Goal: Task Accomplishment & Management: Manage account settings

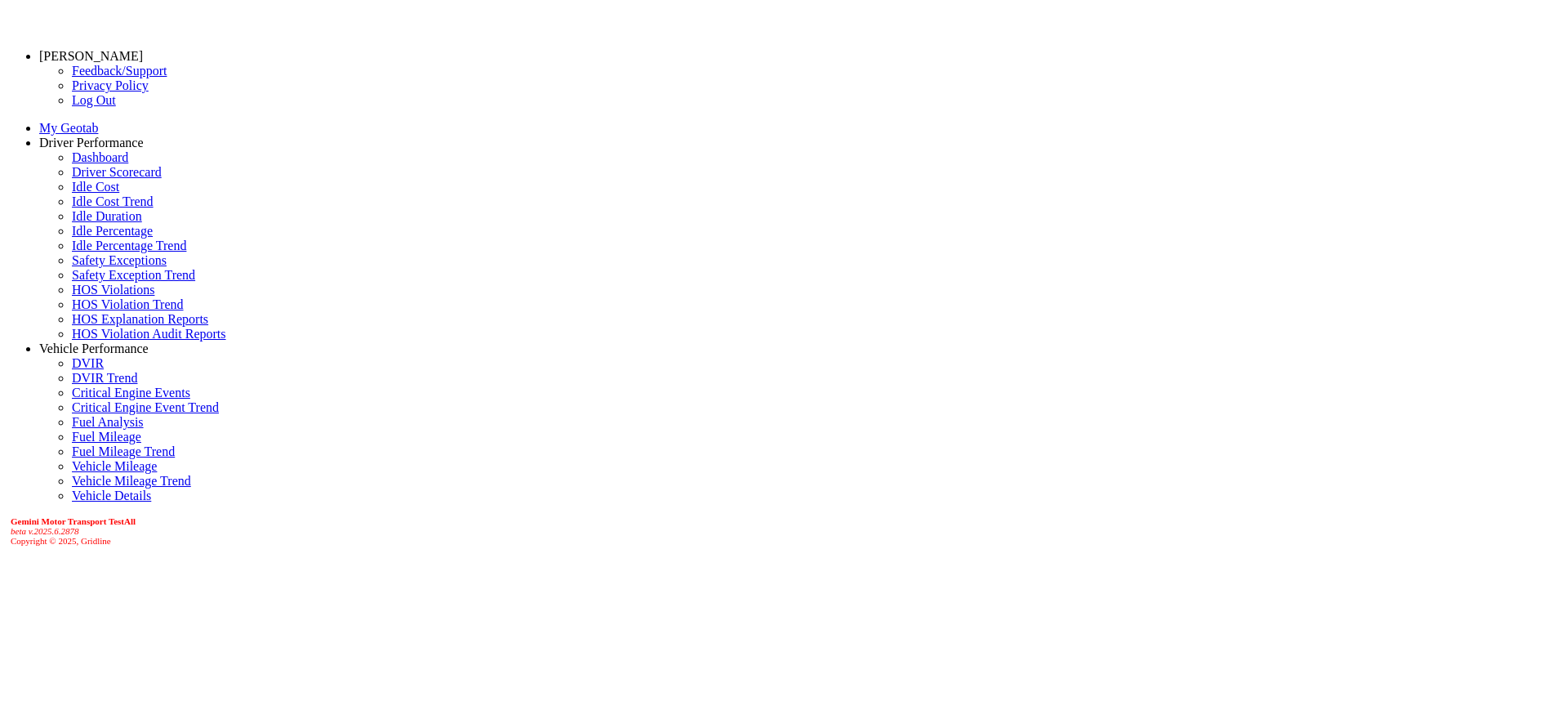
click at [107, 179] on link "Driver Scorecard" at bounding box center [117, 172] width 90 height 14
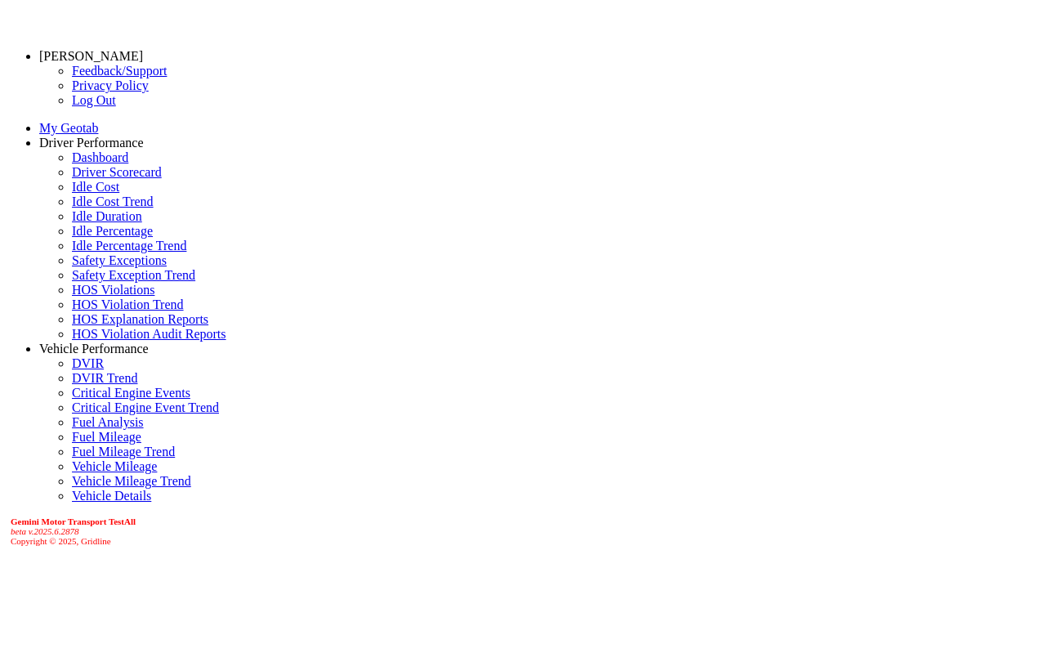
drag, startPoint x: 222, startPoint y: 348, endPoint x: 298, endPoint y: 346, distance: 76.0
drag, startPoint x: 223, startPoint y: 348, endPoint x: 262, endPoint y: 346, distance: 38.4
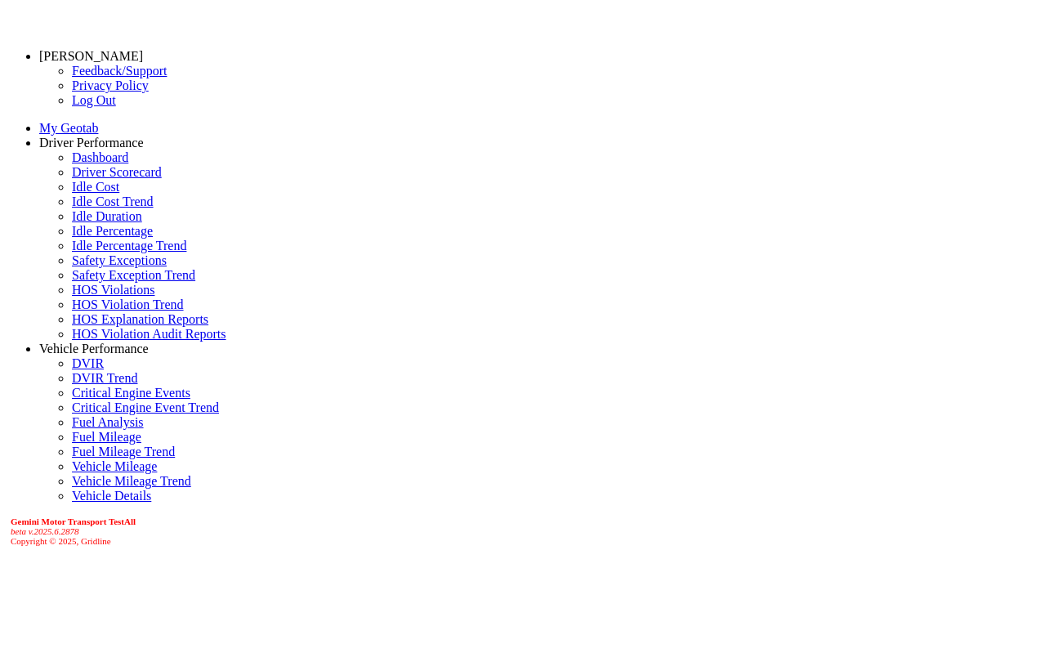
drag, startPoint x: 217, startPoint y: 316, endPoint x: 268, endPoint y: 315, distance: 50.7
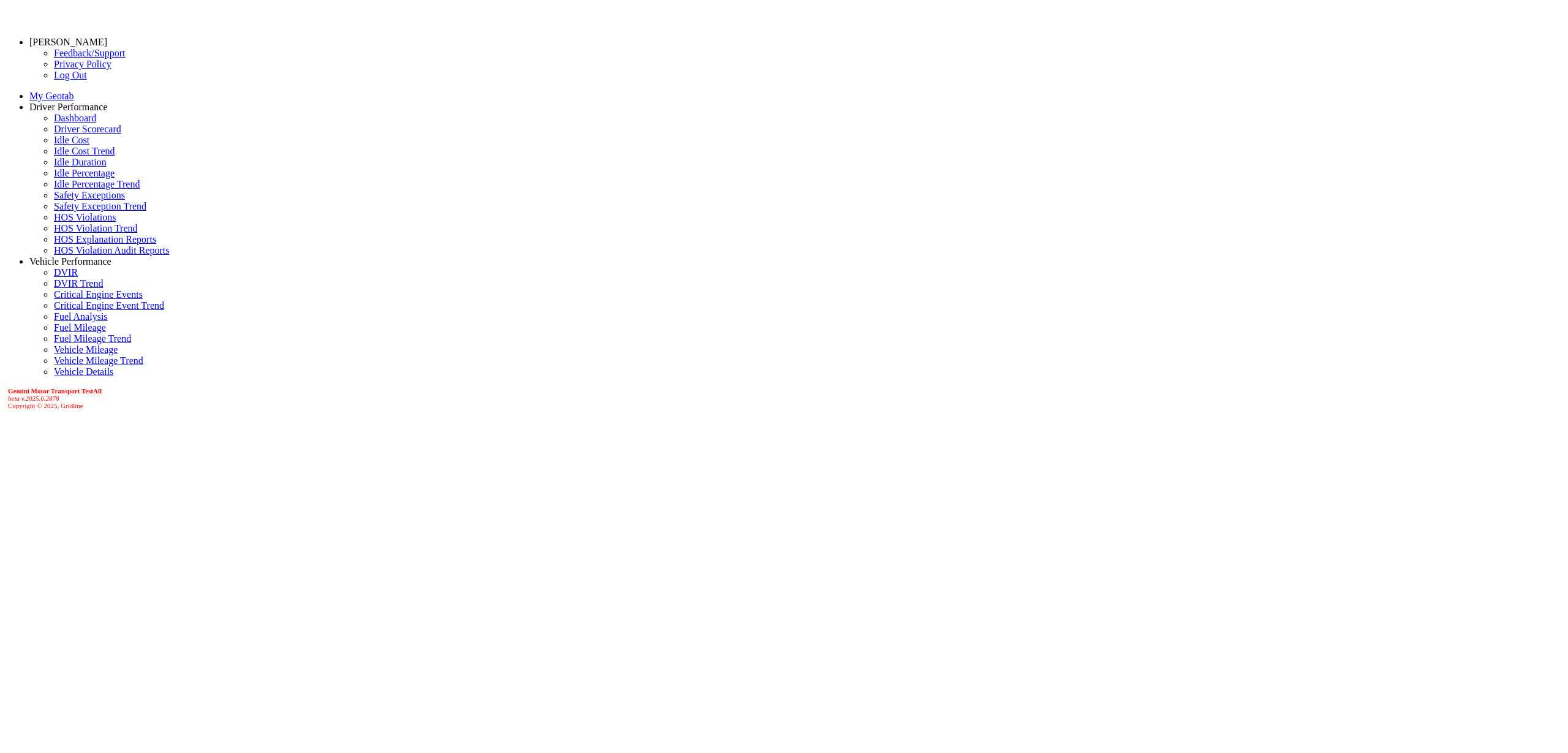
drag, startPoint x: 216, startPoint y: 143, endPoint x: 223, endPoint y: 145, distance: 7.3
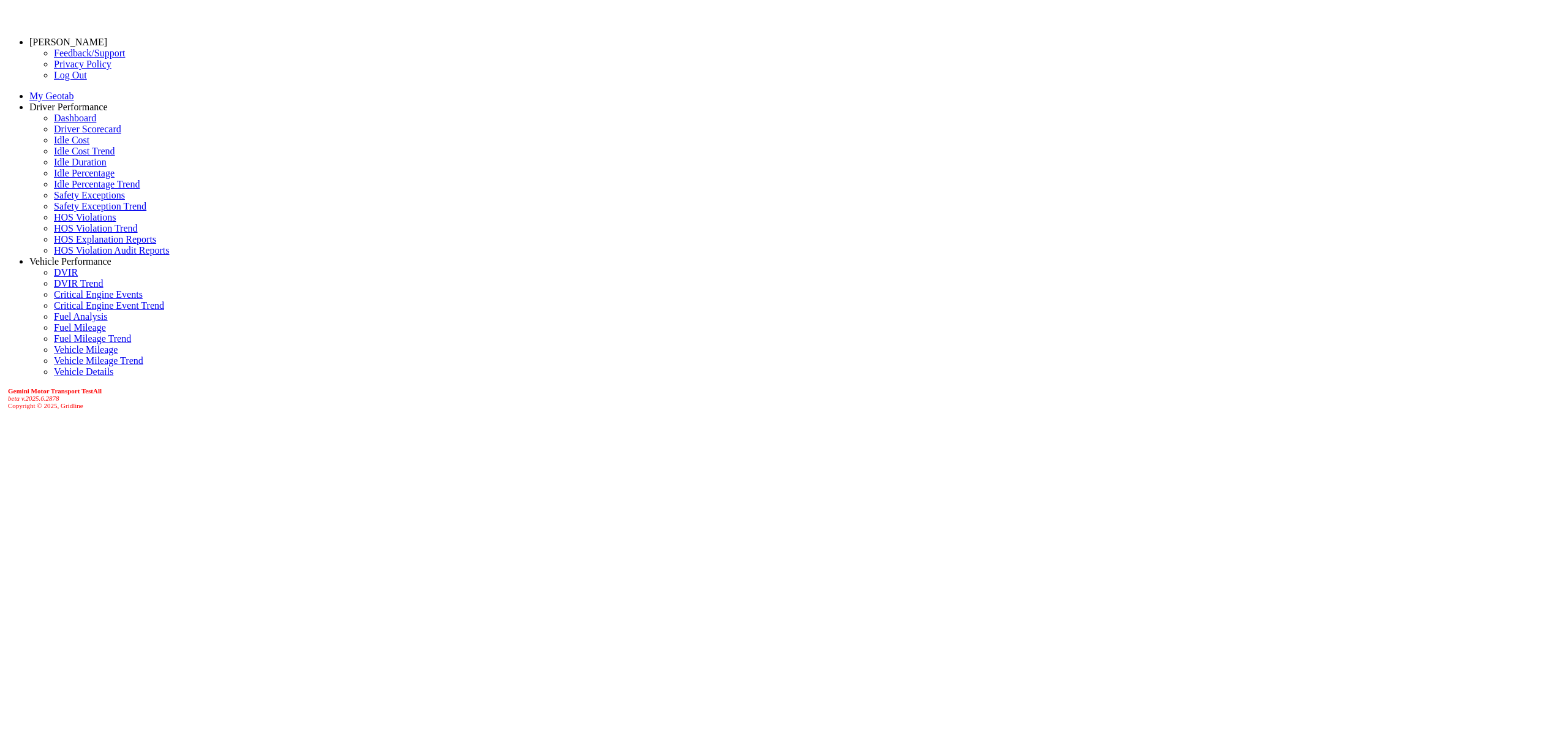
click at [74, 123] on link "Dashboard" at bounding box center [75, 118] width 42 height 10
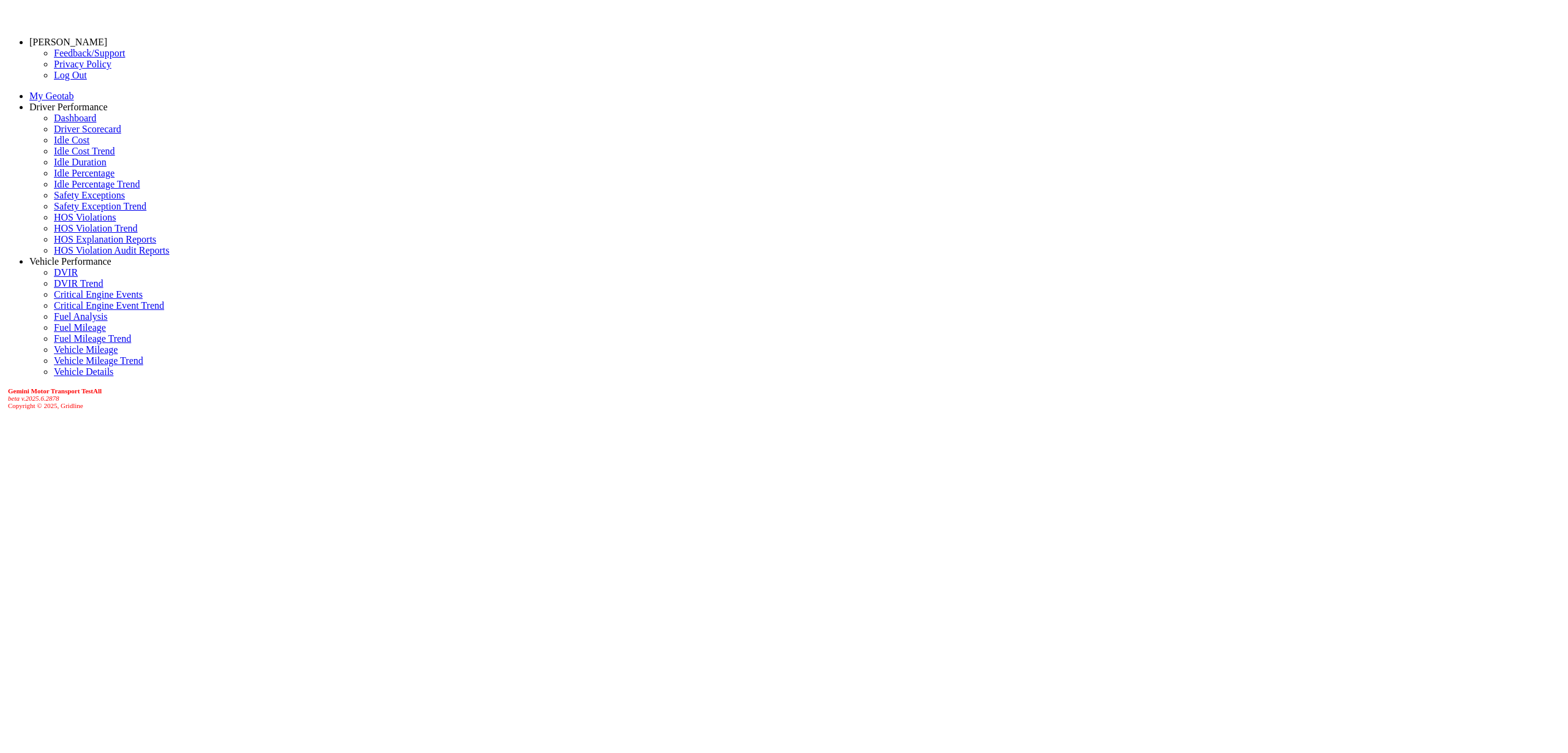
select select "*******"
drag, startPoint x: 756, startPoint y: 622, endPoint x: 582, endPoint y: 562, distance: 184.1
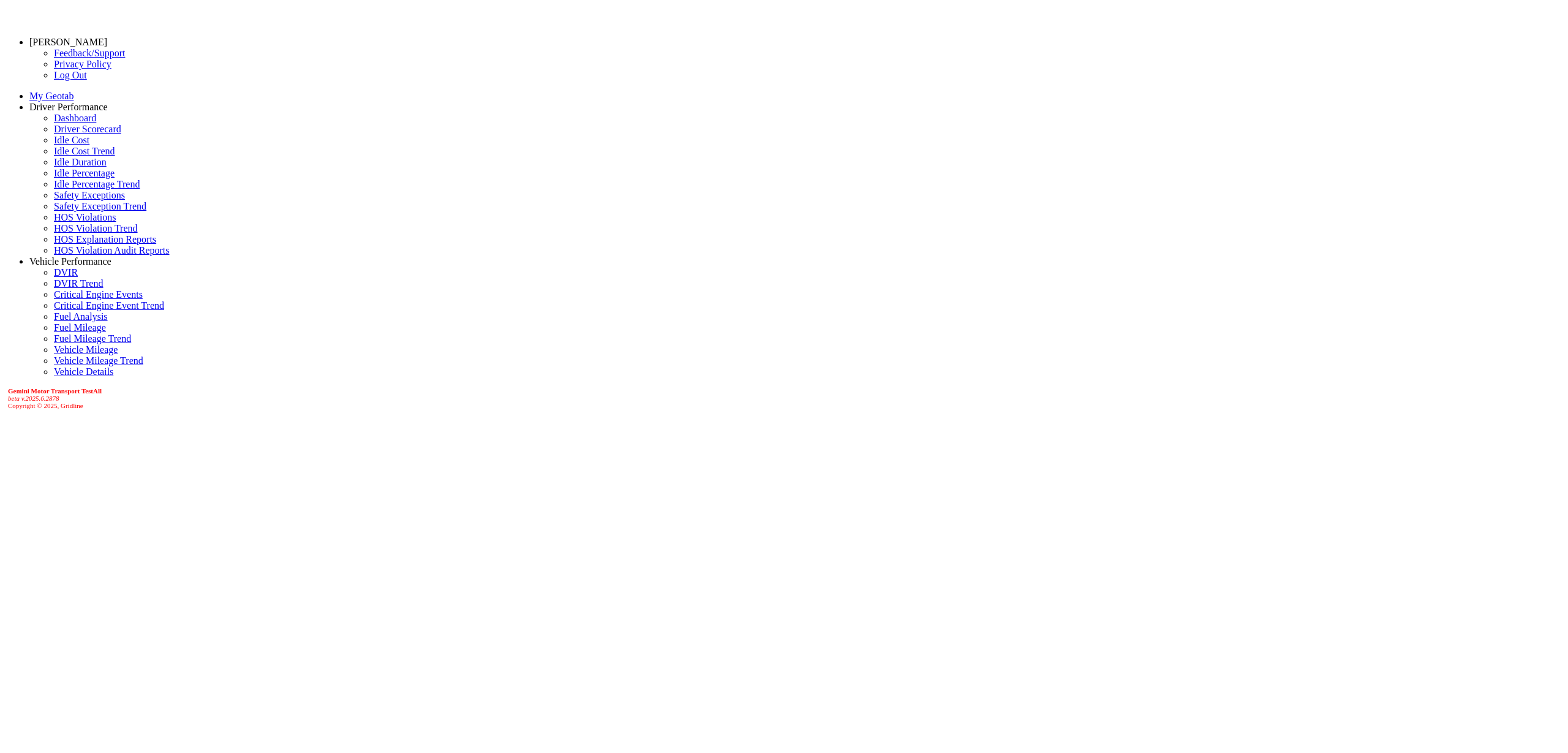
click at [85, 134] on link "Driver Scorecard" at bounding box center [88, 129] width 67 height 10
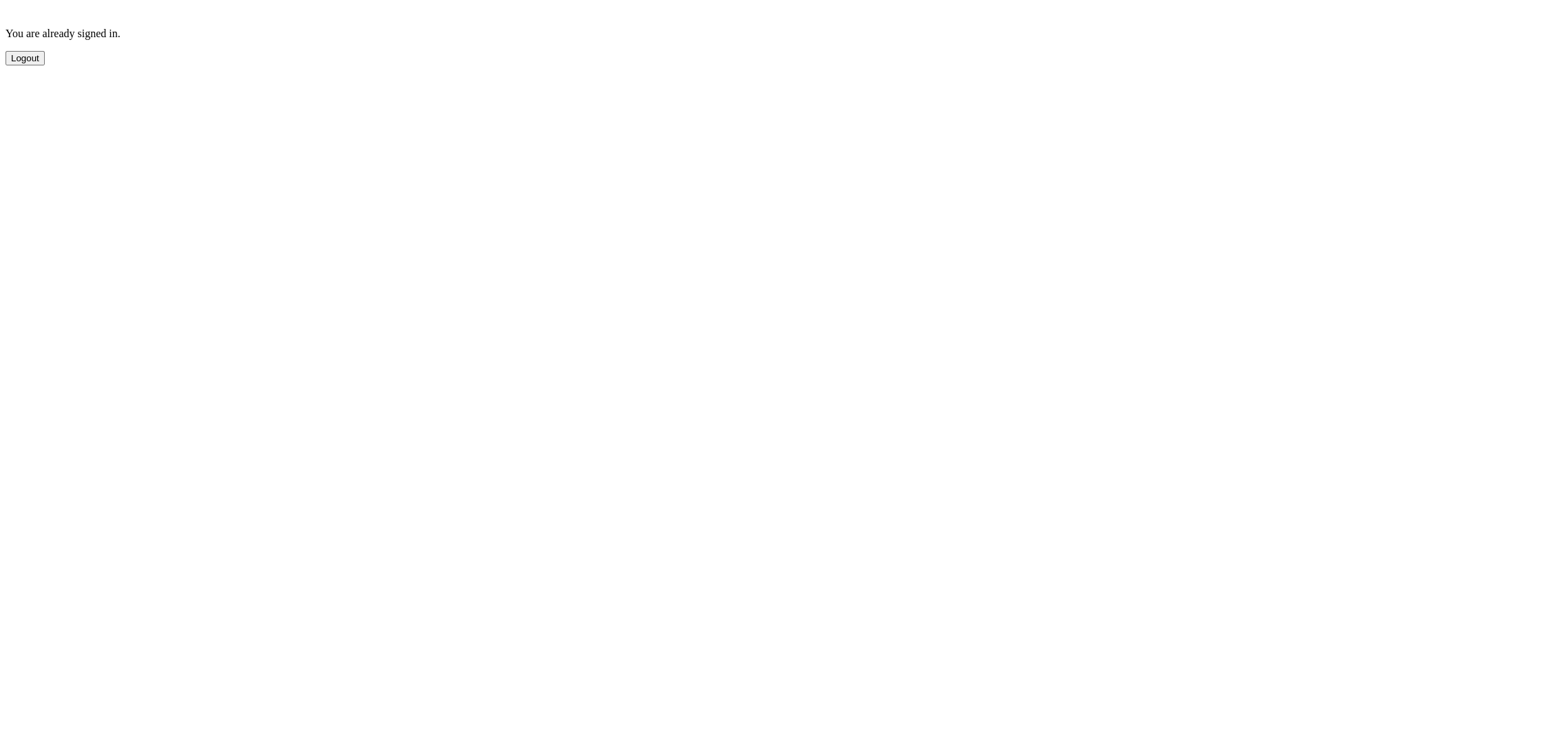
click at [30, 65] on button "Logout" at bounding box center [25, 57] width 40 height 14
click at [52, 105] on button "Sign Out" at bounding box center [30, 97] width 47 height 14
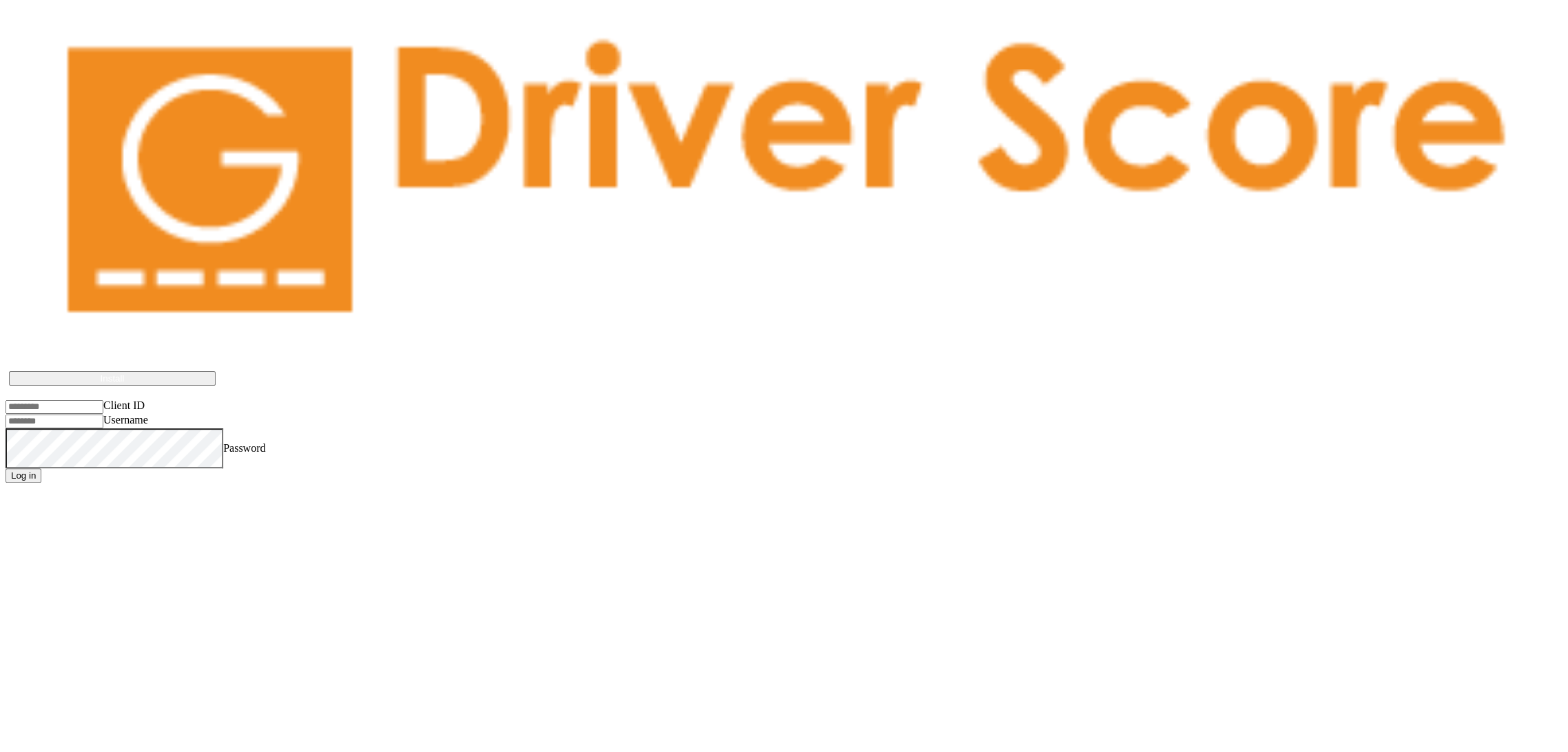
click at [767, 336] on body "Driver Score works best if installed on the device Install Client ID Username P…" at bounding box center [784, 255] width 1557 height 455
click at [456, 271] on body "Driver Score works best if installed on the device Install Client ID Username P…" at bounding box center [784, 255] width 1557 height 455
click at [65, 400] on input "Client ID" at bounding box center [55, 407] width 98 height 13
type input "**********"
click at [429, 256] on body "Driver Score works best if installed on the device Install Client ID Username P…" at bounding box center [784, 255] width 1557 height 455
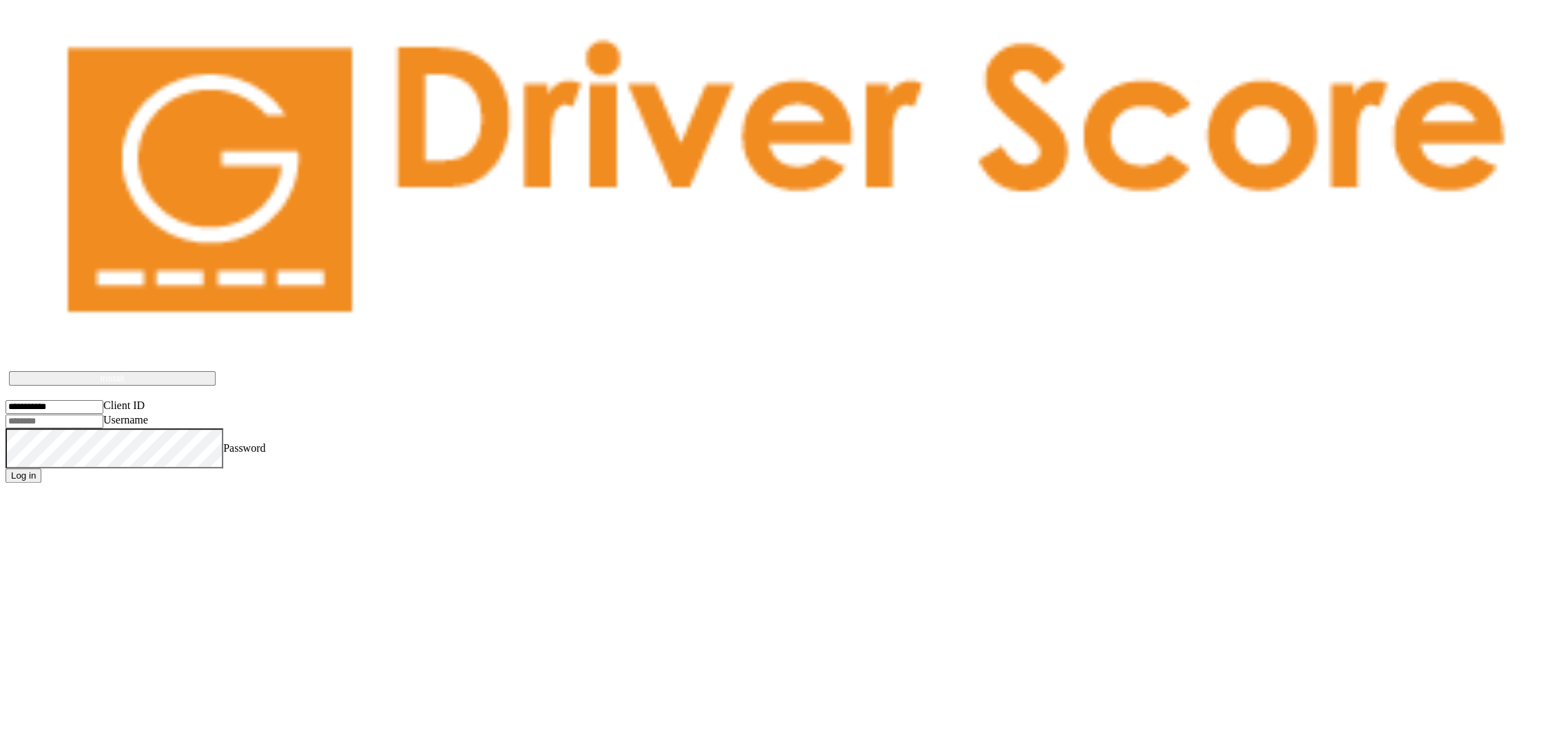
click at [104, 400] on input "Client ID" at bounding box center [55, 407] width 98 height 13
click at [65, 400] on input "Client ID" at bounding box center [55, 407] width 98 height 13
click at [47, 400] on input "Client ID" at bounding box center [55, 407] width 98 height 13
click at [104, 400] on input "Client ID" at bounding box center [55, 407] width 98 height 13
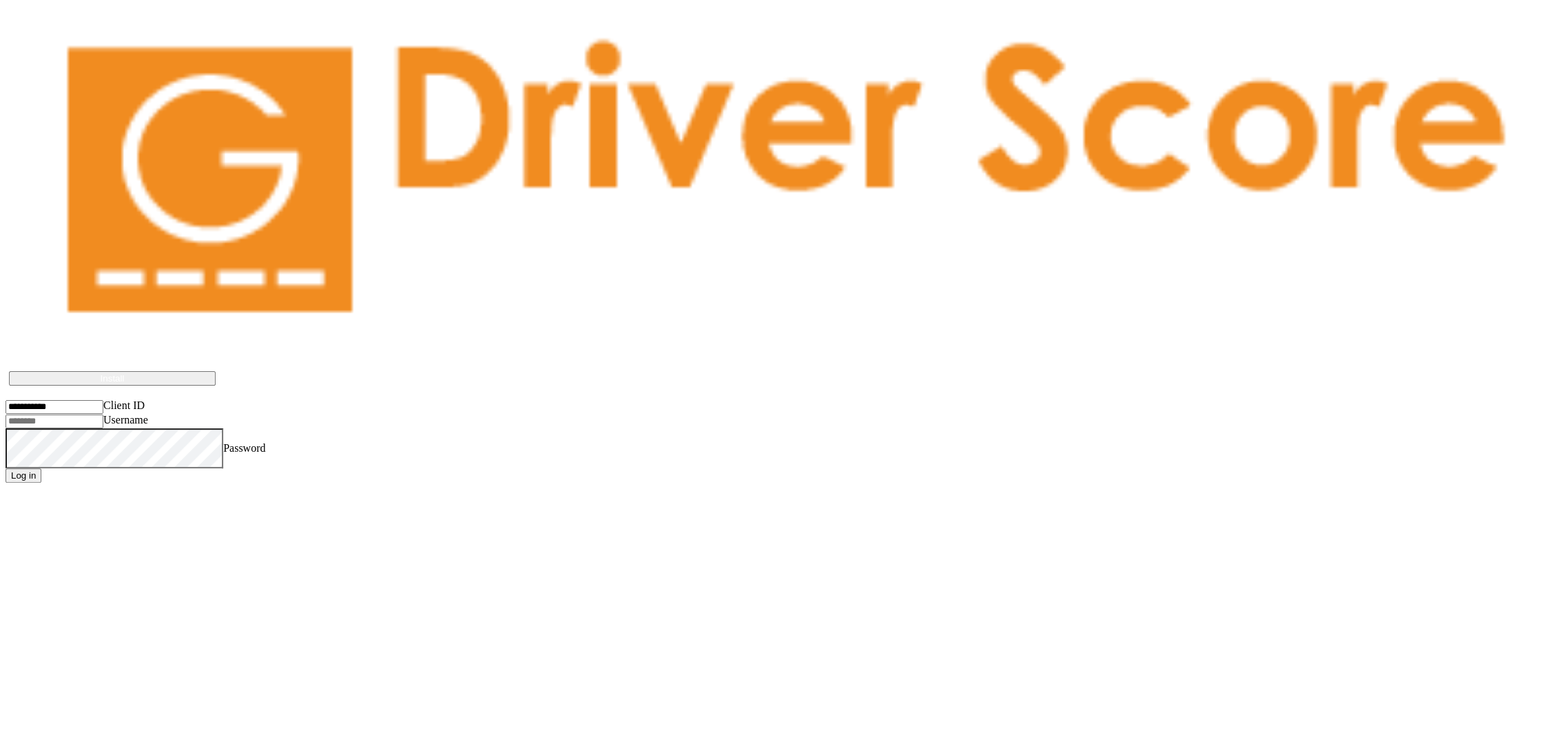
click at [104, 400] on input "Client ID" at bounding box center [55, 407] width 98 height 13
click at [90, 415] on input "Username" at bounding box center [55, 422] width 98 height 13
paste input "**********"
type input "**********"
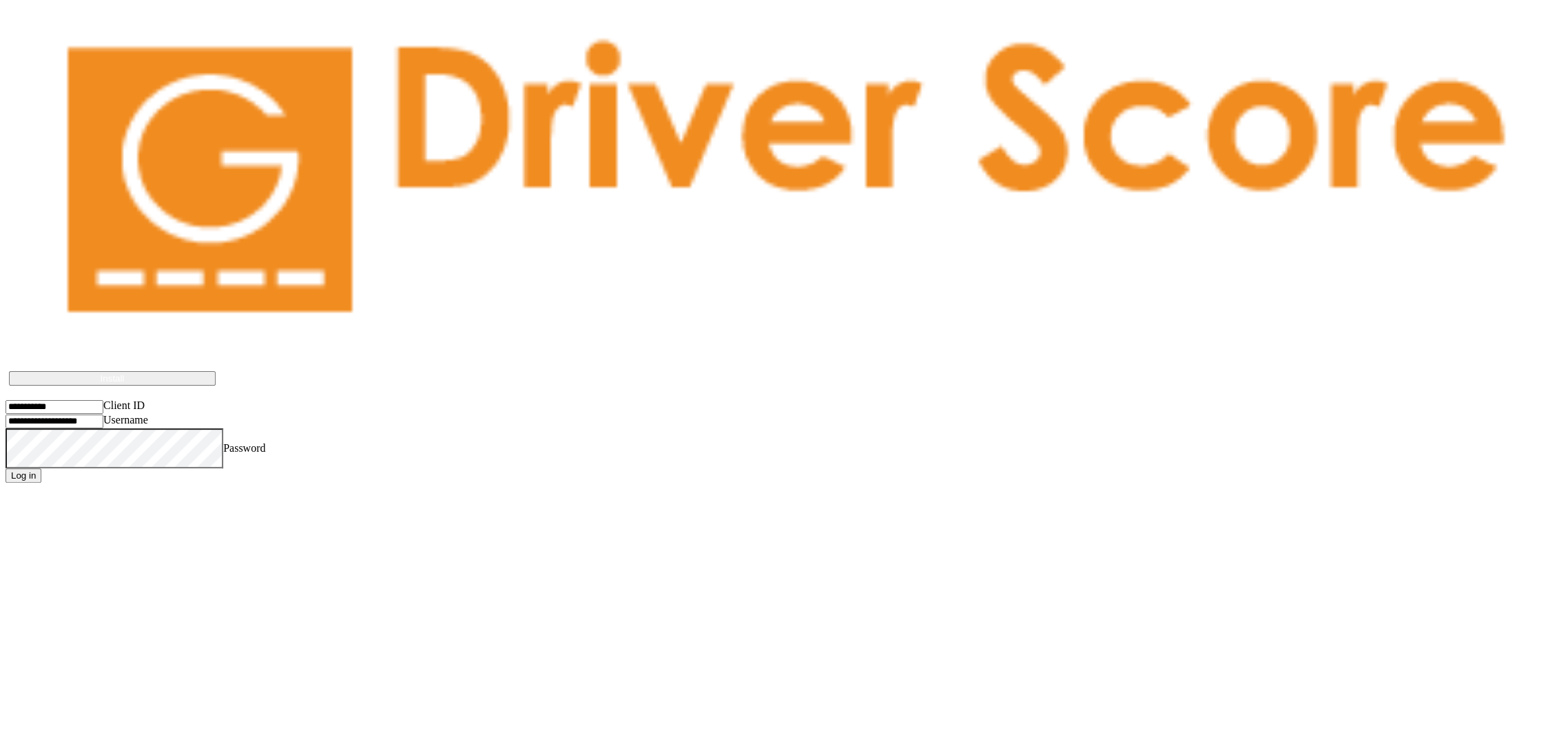
click at [6, 469] on button "Log in" at bounding box center [24, 475] width 35 height 14
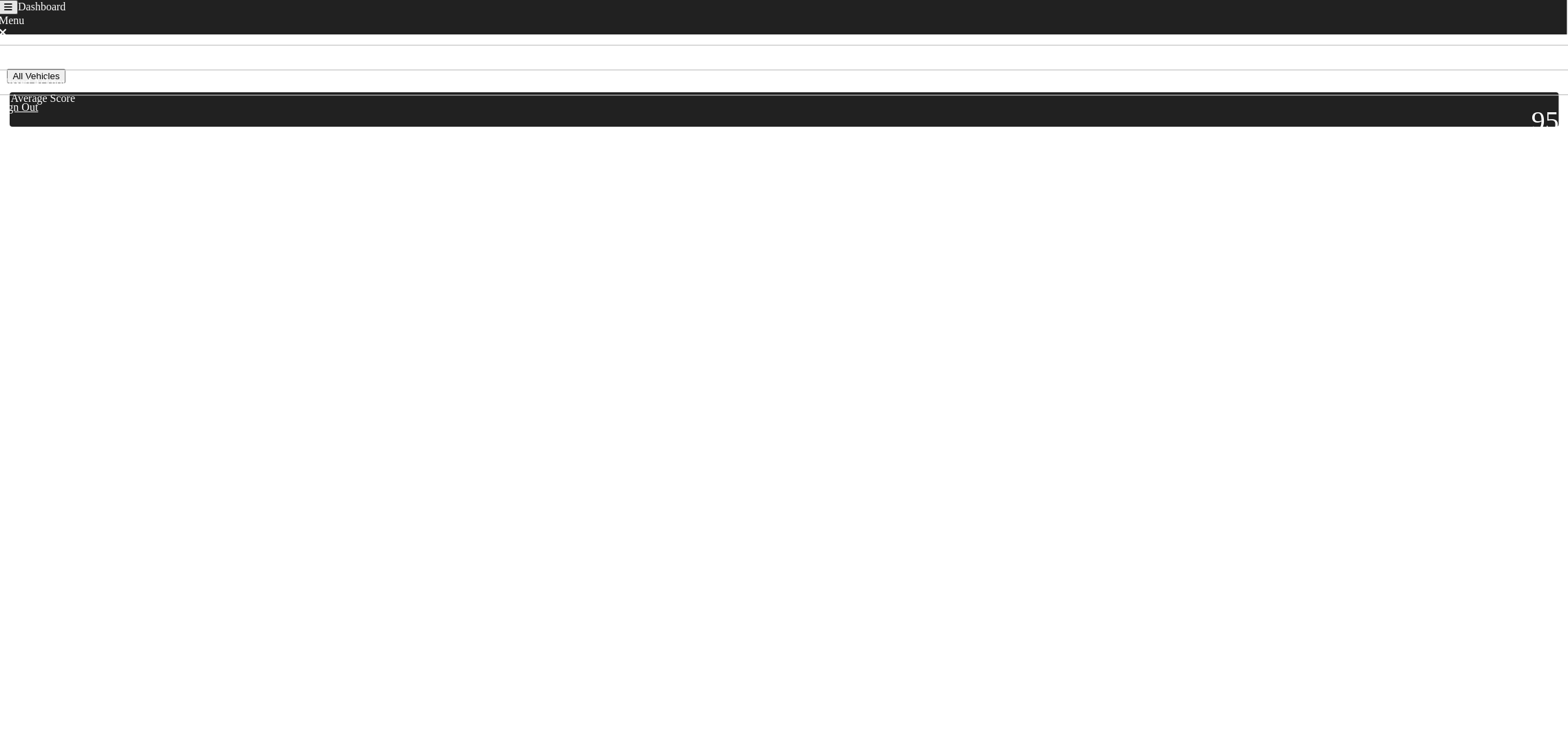
click at [65, 83] on button "All Vehicles" at bounding box center [35, 76] width 58 height 14
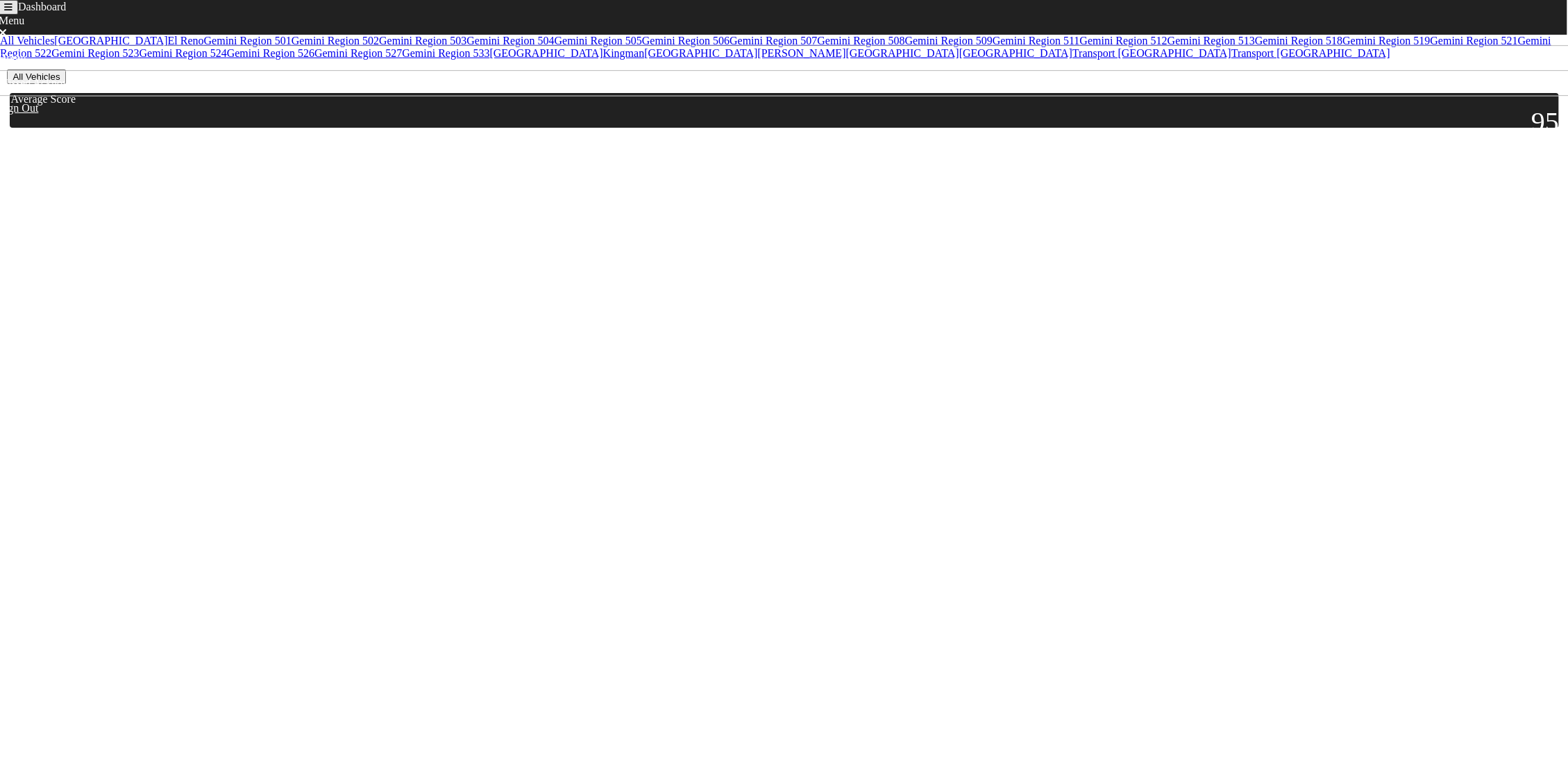
scroll to position [74, 0]
click at [402, 59] on link "Gemini Region 533" at bounding box center [445, 54] width 87 height 12
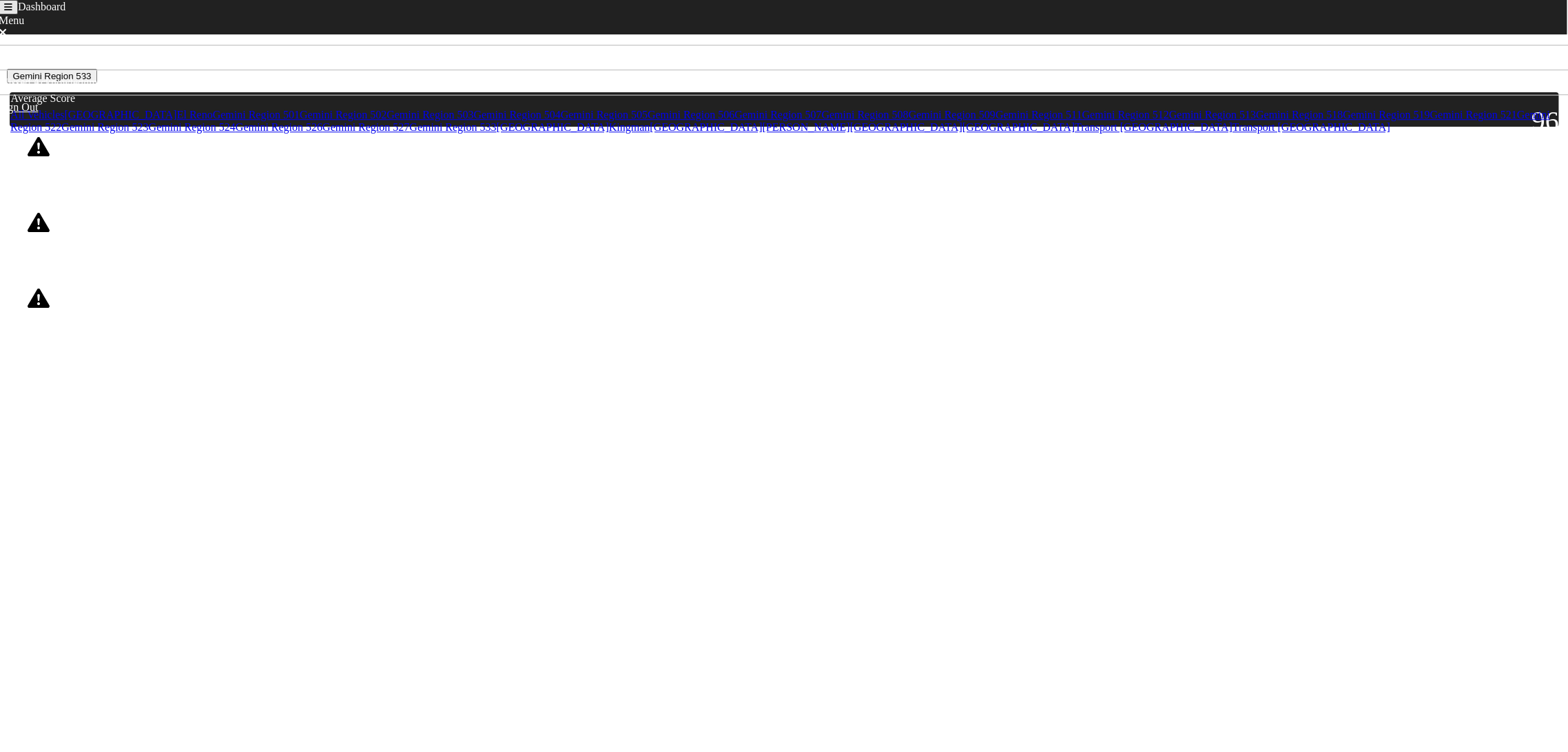
click at [96, 83] on button "Gemini Region 533" at bounding box center [51, 76] width 89 height 14
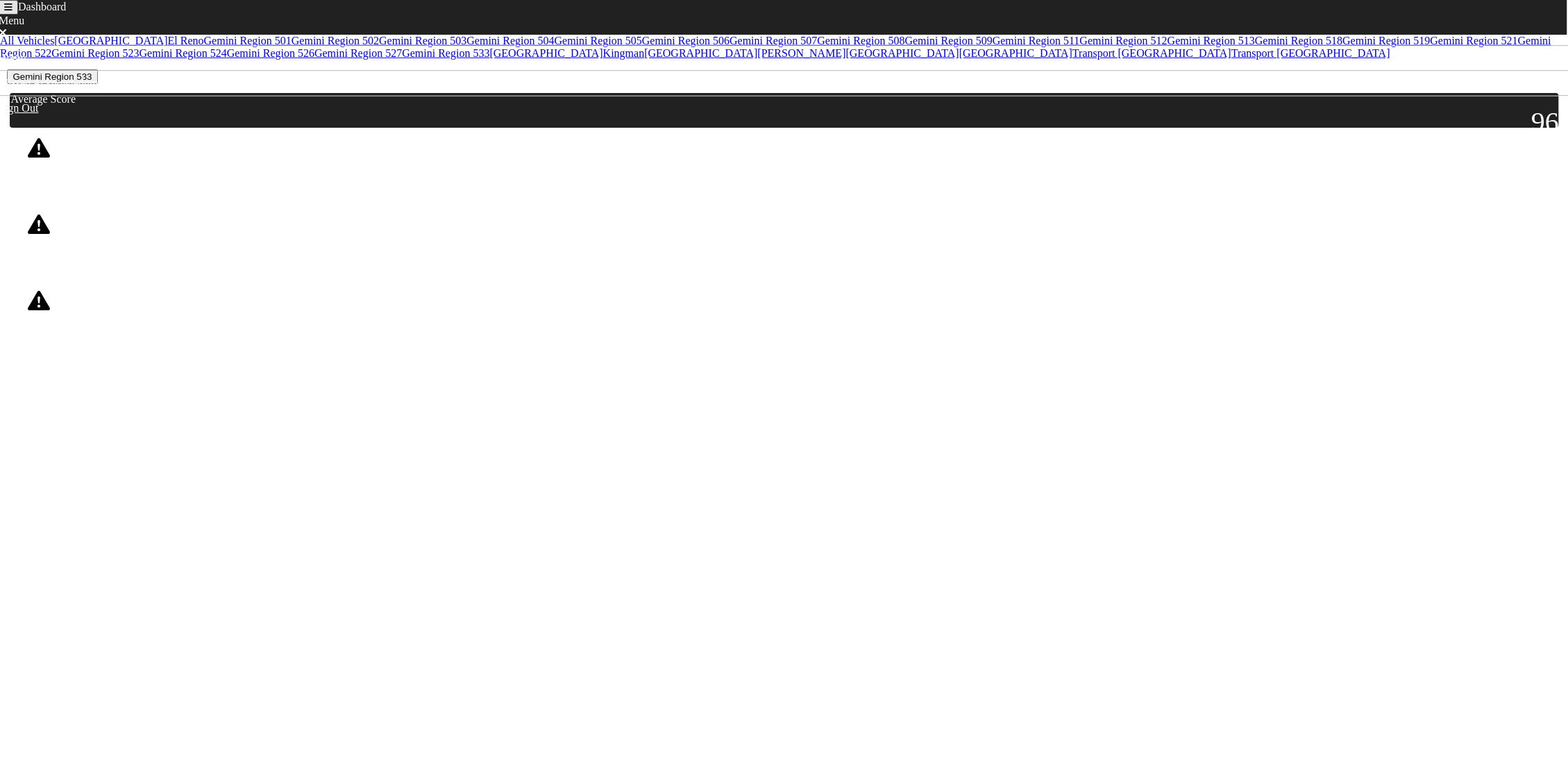
click at [1430, 47] on link "Gemini Region 521" at bounding box center [1473, 41] width 87 height 12
drag, startPoint x: 112, startPoint y: 195, endPoint x: 102, endPoint y: 195, distance: 10.0
click at [102, 178] on div "Score: 89" at bounding box center [123, 167] width 51 height 20
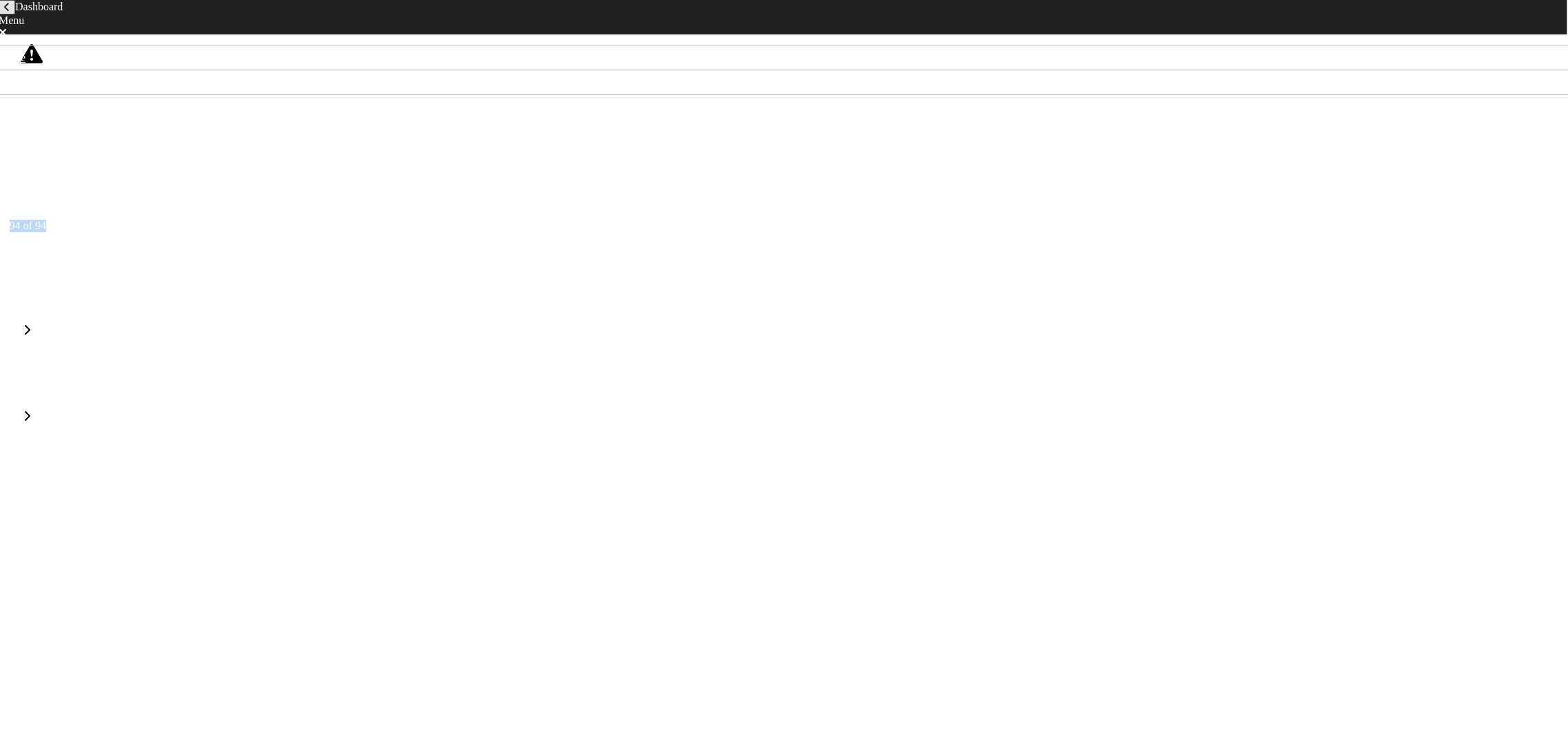
drag, startPoint x: 573, startPoint y: 181, endPoint x: 643, endPoint y: 186, distance: 70.2
click at [643, 220] on div "94 of 94" at bounding box center [784, 226] width 1549 height 13
click at [632, 220] on div "94 of 94" at bounding box center [784, 226] width 1549 height 13
drag, startPoint x: 625, startPoint y: 182, endPoint x: 579, endPoint y: 184, distance: 46.0
click at [579, 220] on div "94 of 94" at bounding box center [784, 226] width 1549 height 13
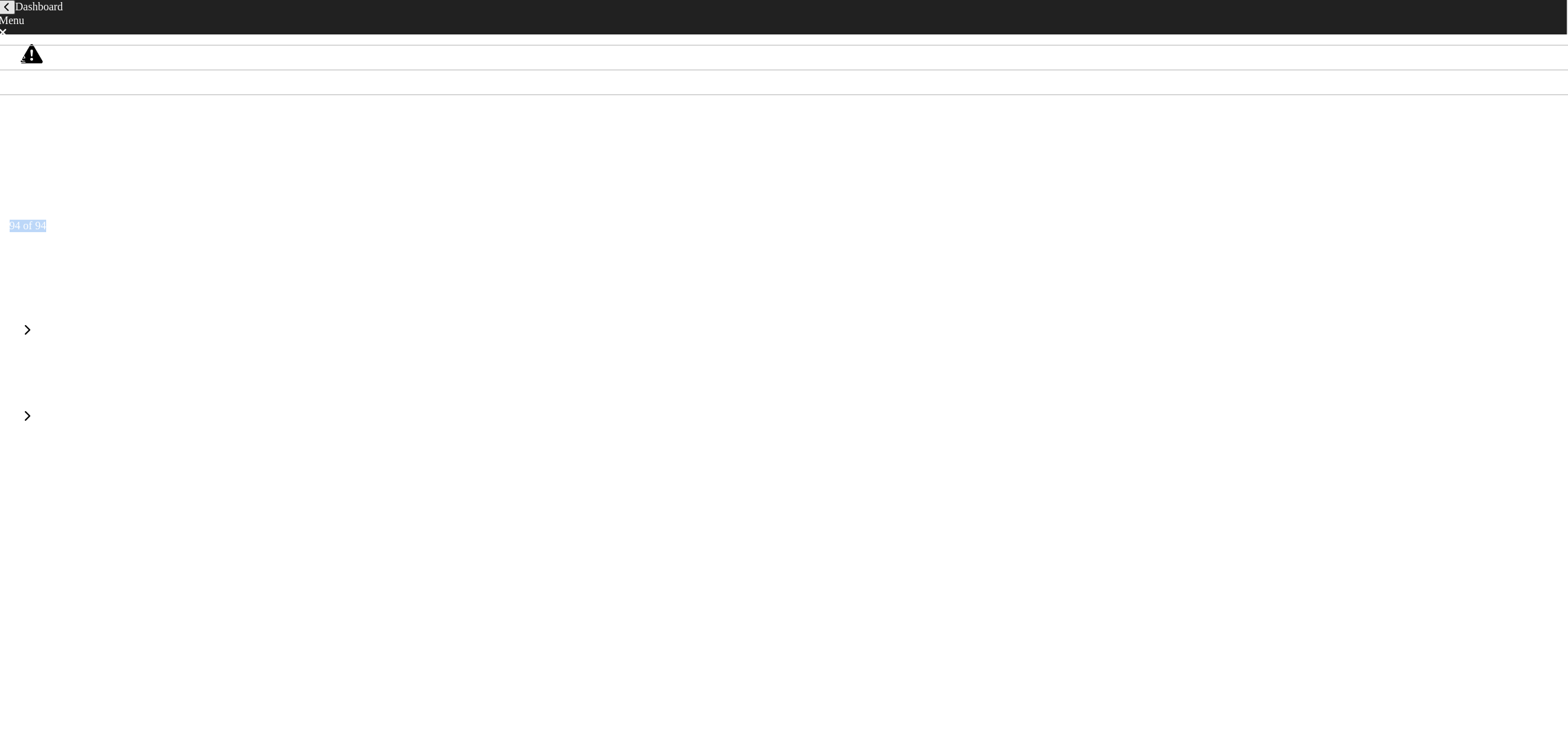
click at [642, 220] on div "94 of 94" at bounding box center [784, 226] width 1549 height 13
click at [9, 12] on icon "back navigation" at bounding box center [7, 7] width 6 height 9
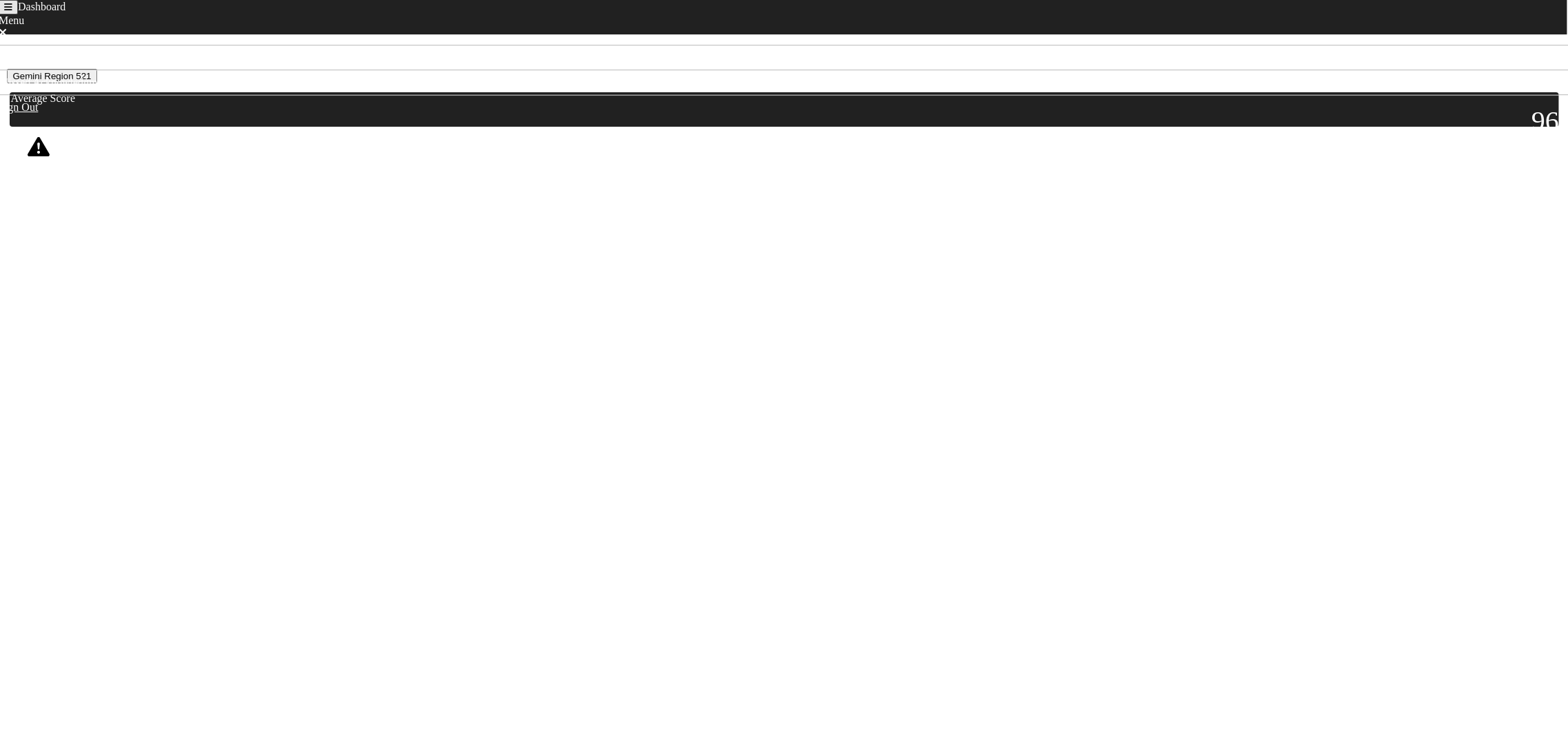
click at [148, 176] on div "Score: 89" at bounding box center [122, 166] width 51 height 19
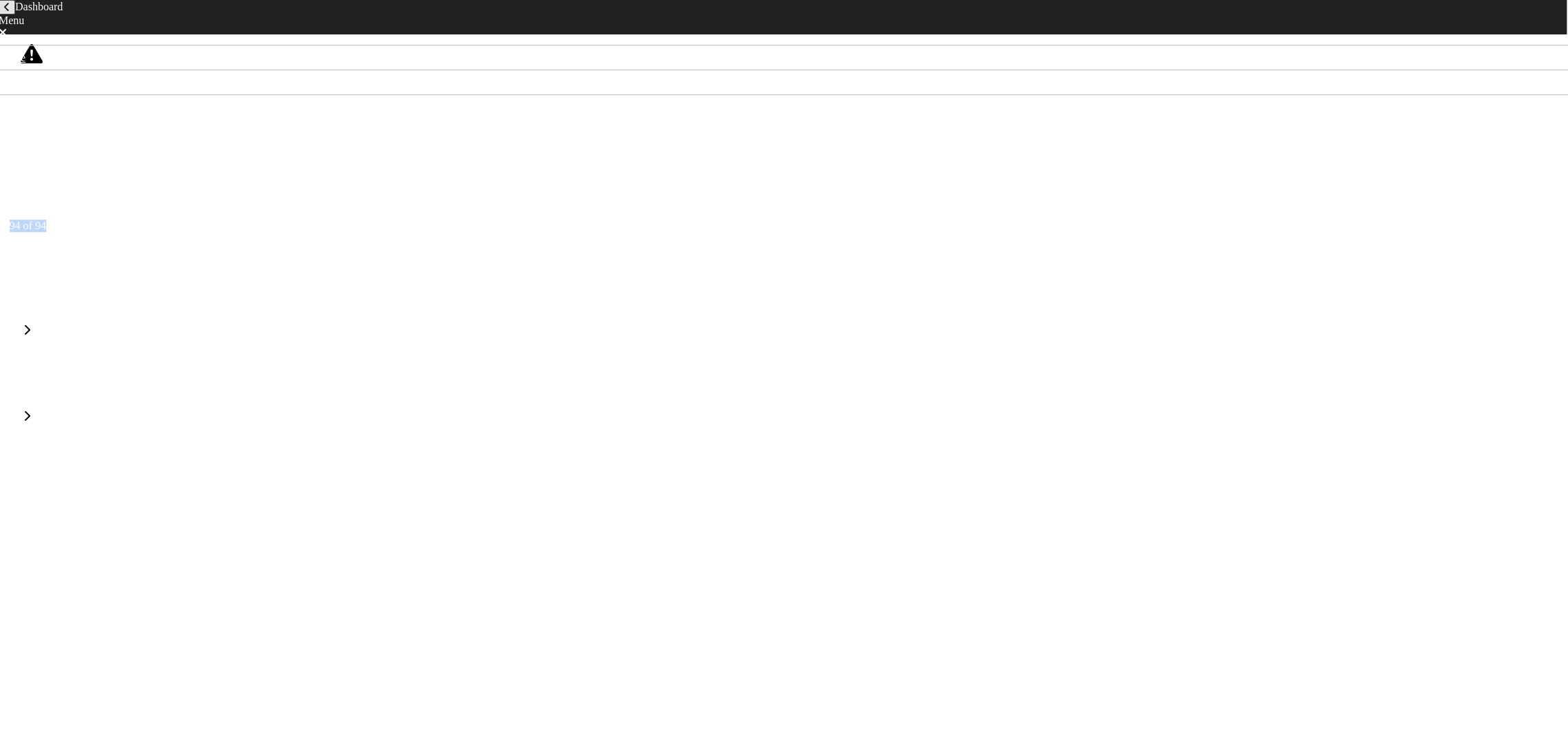
drag, startPoint x: 633, startPoint y: 185, endPoint x: 579, endPoint y: 185, distance: 54.0
click at [579, 220] on div "94 of 94" at bounding box center [784, 226] width 1549 height 13
click at [626, 220] on div "94 of 94" at bounding box center [784, 226] width 1549 height 13
drag, startPoint x: 623, startPoint y: 185, endPoint x: 571, endPoint y: 184, distance: 52.0
click at [573, 220] on div "94 of 94" at bounding box center [784, 226] width 1549 height 13
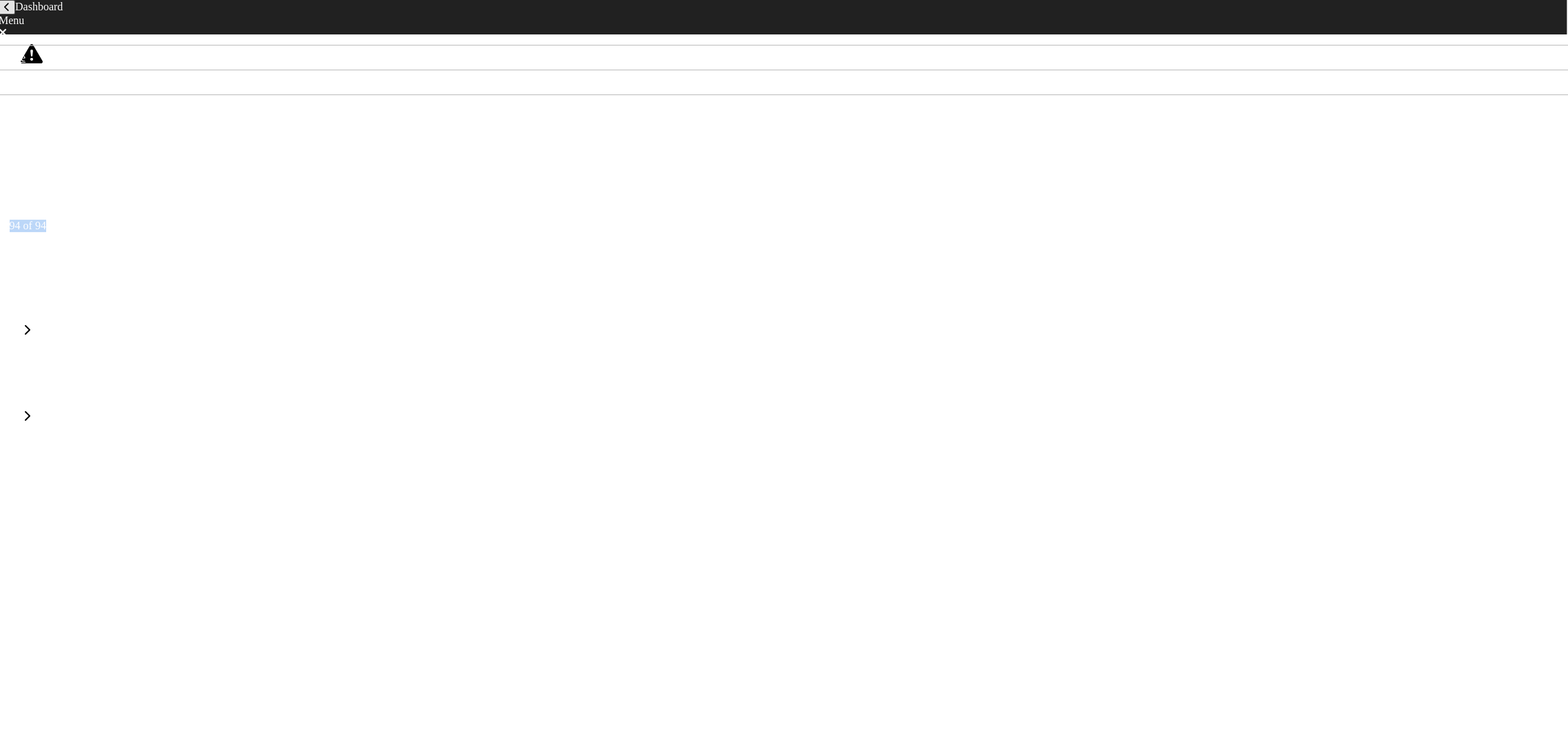
click at [459, 220] on div "94 of 94" at bounding box center [784, 226] width 1549 height 13
drag, startPoint x: 628, startPoint y: 185, endPoint x: 566, endPoint y: 186, distance: 62.0
click at [571, 220] on div "94 of 94" at bounding box center [784, 226] width 1549 height 13
click at [547, 220] on div "94 of 94" at bounding box center [784, 226] width 1549 height 13
drag, startPoint x: 628, startPoint y: 186, endPoint x: 563, endPoint y: 188, distance: 65.0
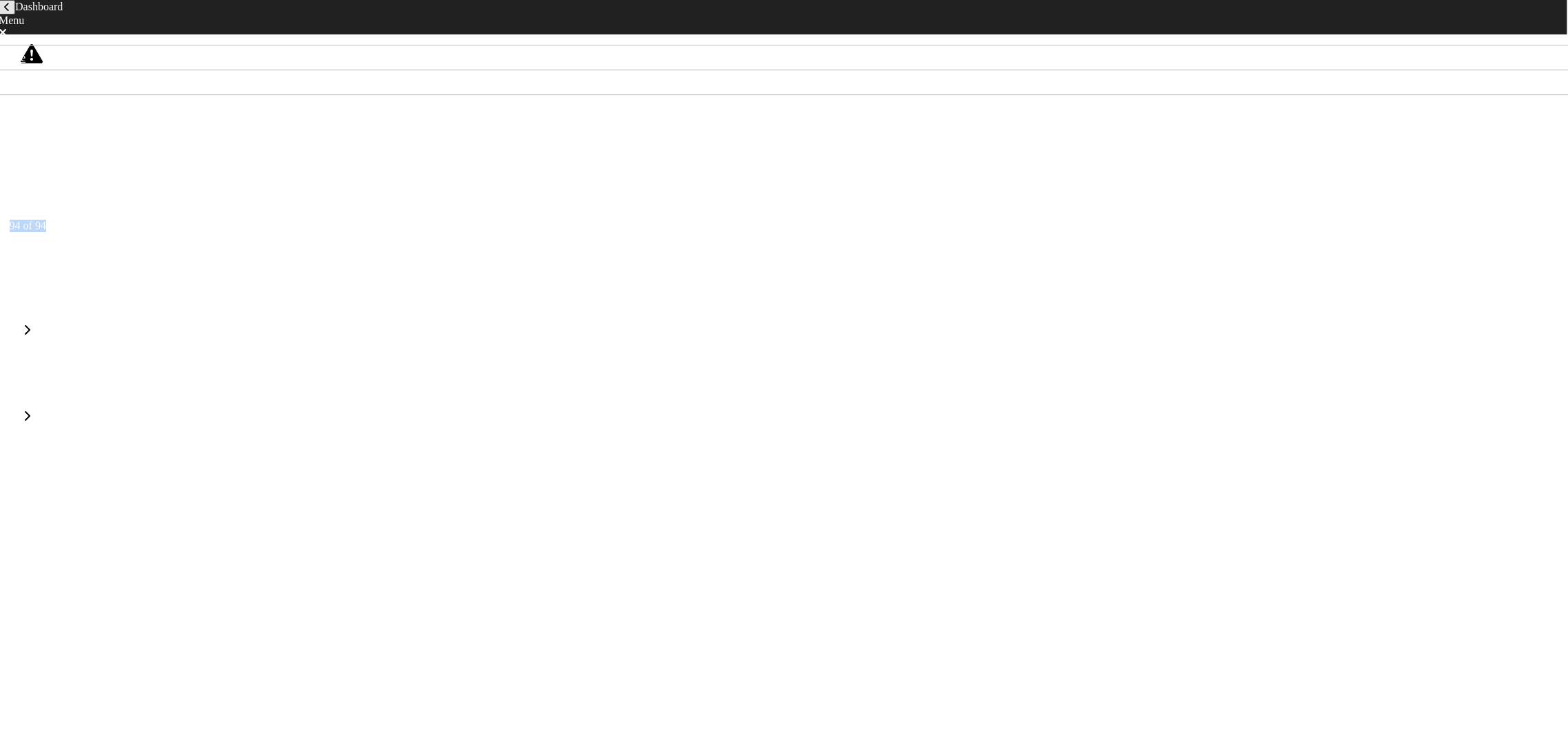
click at [569, 220] on div "94 of 94" at bounding box center [784, 226] width 1549 height 13
click at [530, 220] on div "94 of 94" at bounding box center [784, 226] width 1549 height 13
click at [15, 14] on button "back navigation" at bounding box center [7, 7] width 17 height 14
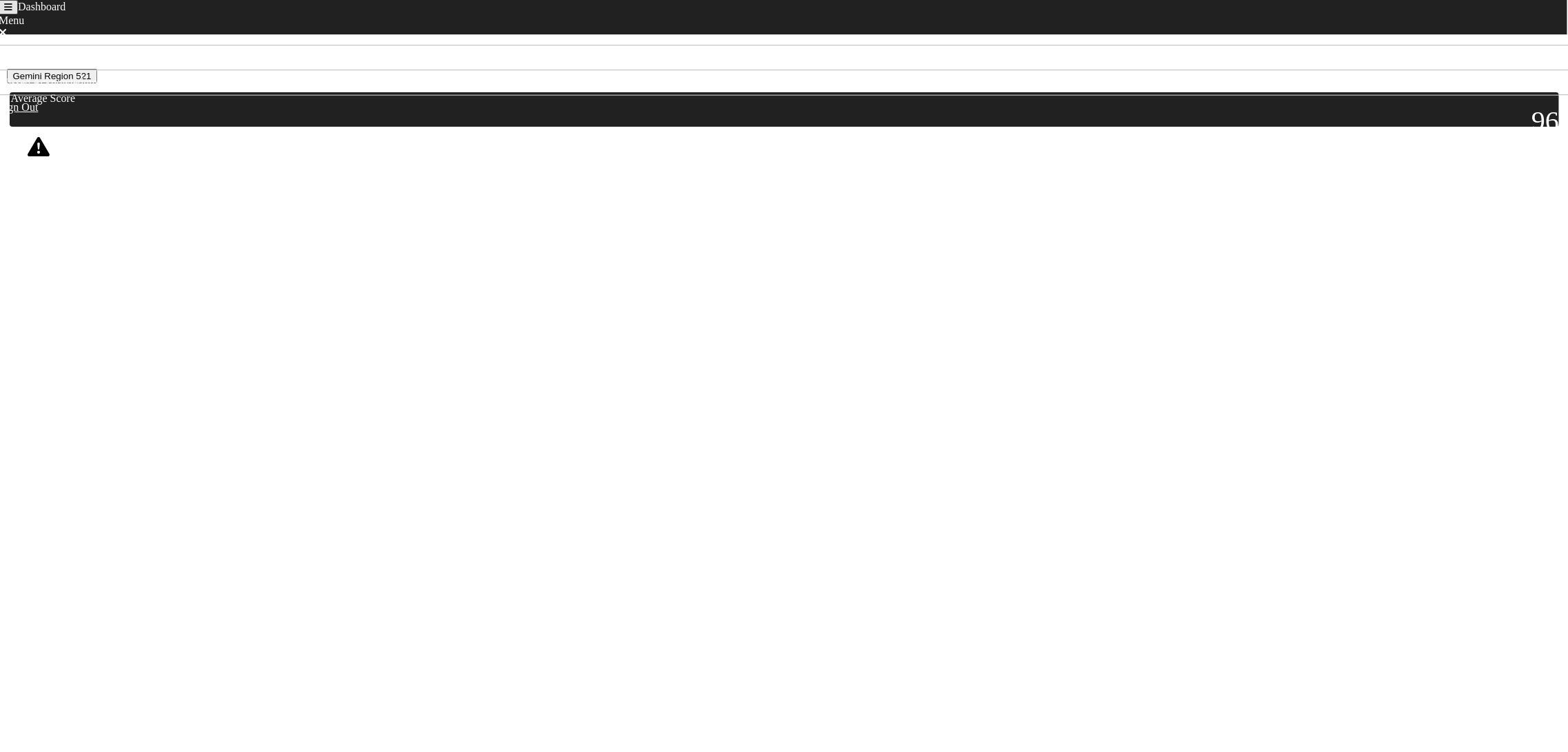
click at [96, 83] on button "Gemini Region 521" at bounding box center [51, 76] width 89 height 14
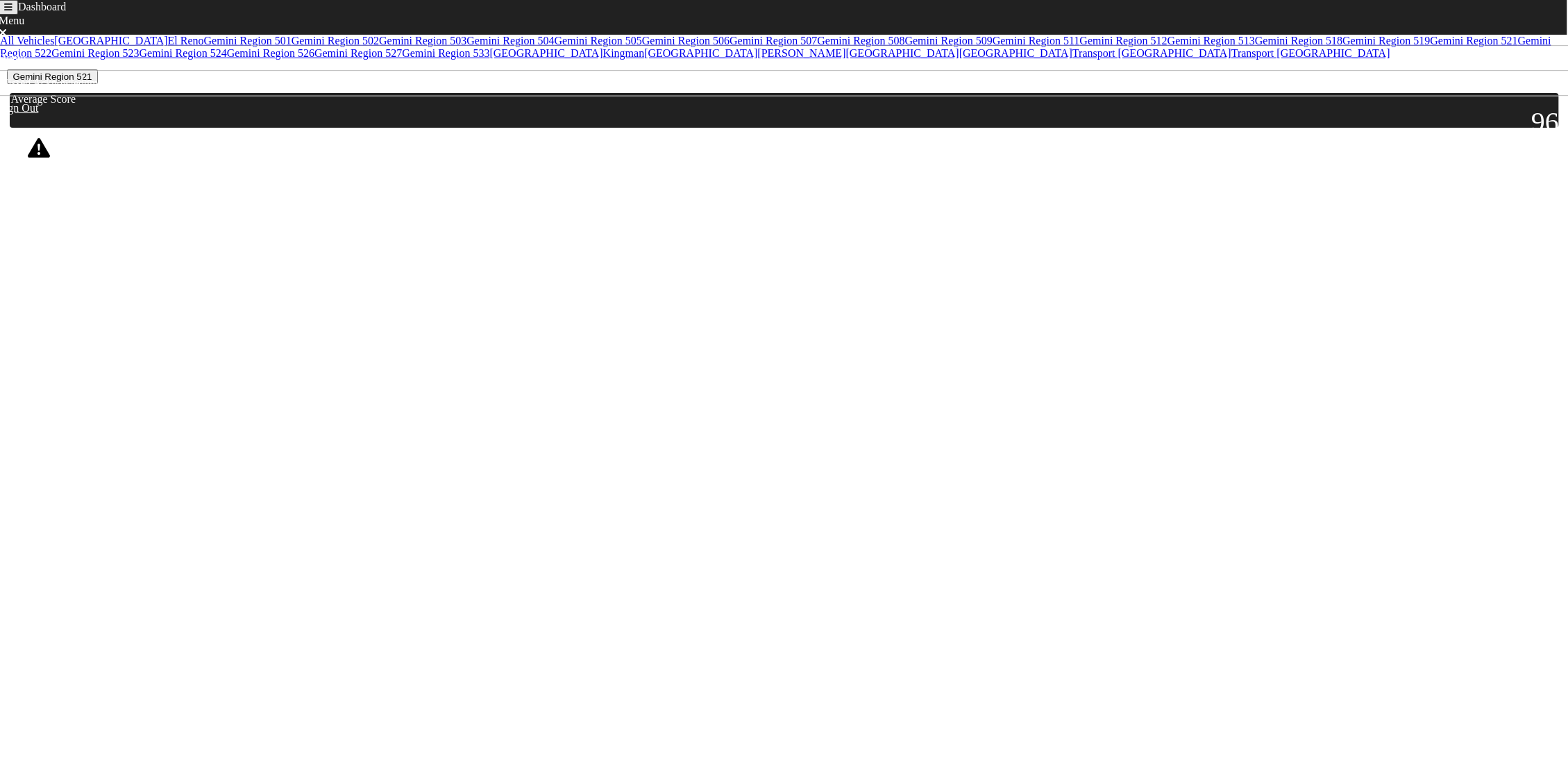
click at [204, 47] on link "Gemini Region 501" at bounding box center [247, 41] width 87 height 12
click at [97, 84] on button "Gemini Region 501" at bounding box center [52, 76] width 90 height 14
click at [291, 47] on link "Gemini Region 502" at bounding box center [335, 41] width 87 height 12
click at [97, 84] on button "Gemini Region 502" at bounding box center [52, 76] width 90 height 14
click at [379, 47] on link "Gemini Region 503" at bounding box center [422, 41] width 87 height 12
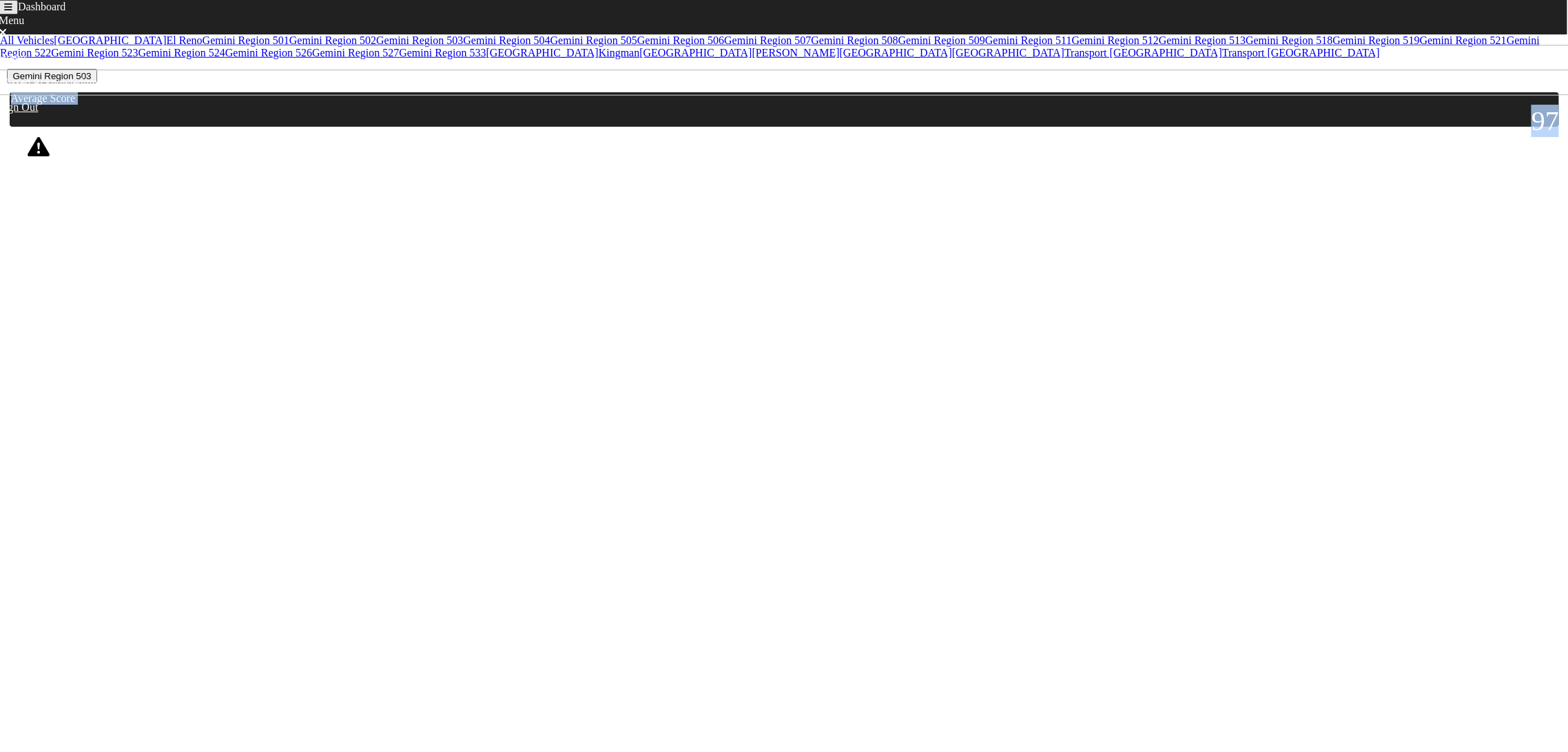
drag, startPoint x: 19, startPoint y: 137, endPoint x: 888, endPoint y: 134, distance: 869.0
click at [888, 126] on div "Average Score 97" at bounding box center [784, 110] width 1549 height 35
click at [1528, 137] on div "97" at bounding box center [1543, 121] width 31 height 32
click at [1528, 136] on div "97" at bounding box center [1543, 121] width 31 height 32
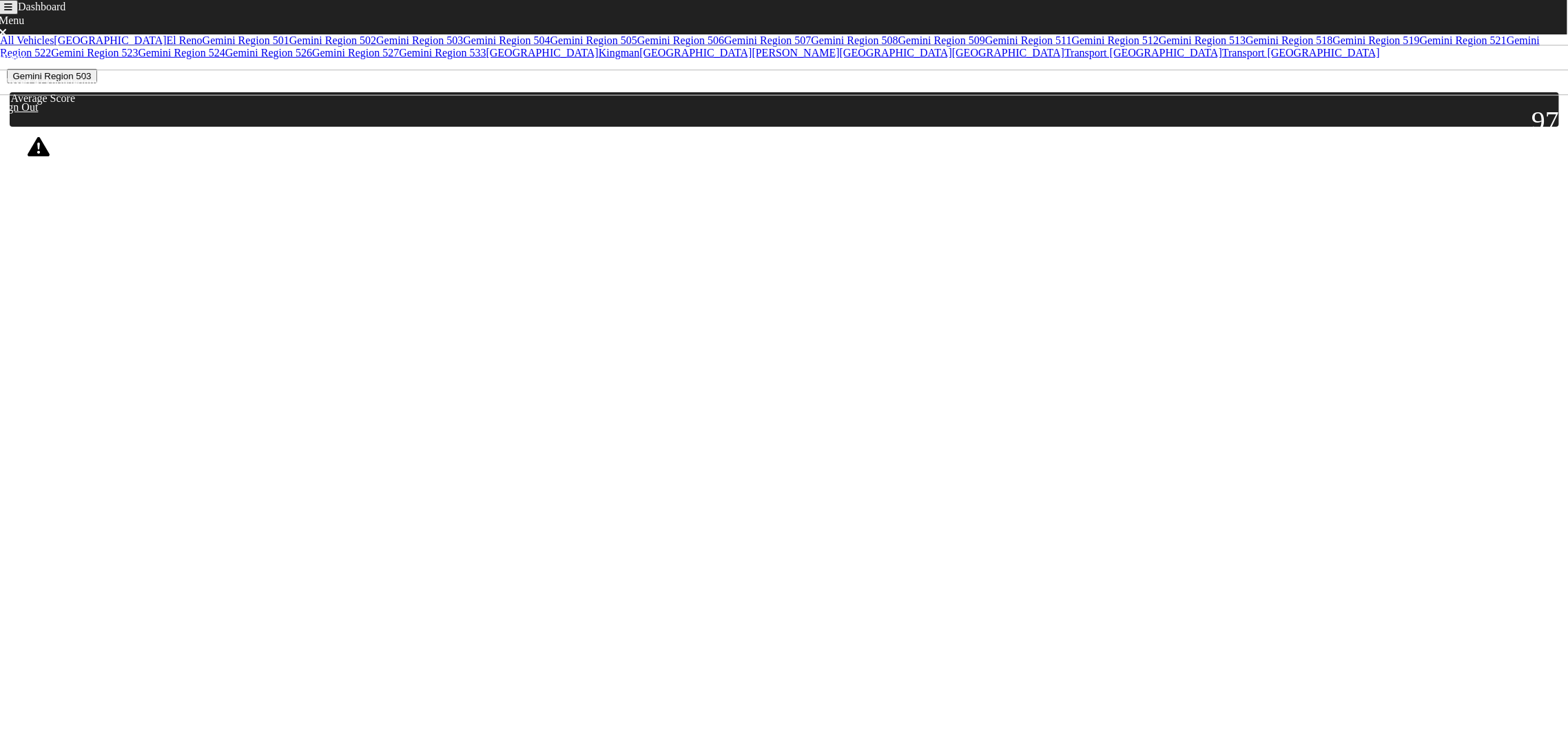
click at [932, 137] on body "Dashboard Menu Home Missed Acknowledgments Sign Out Sep 20th - Sep 27th Gemini …" at bounding box center [784, 126] width 1557 height 176
click at [44, 193] on div at bounding box center [26, 193] width 35 height 35
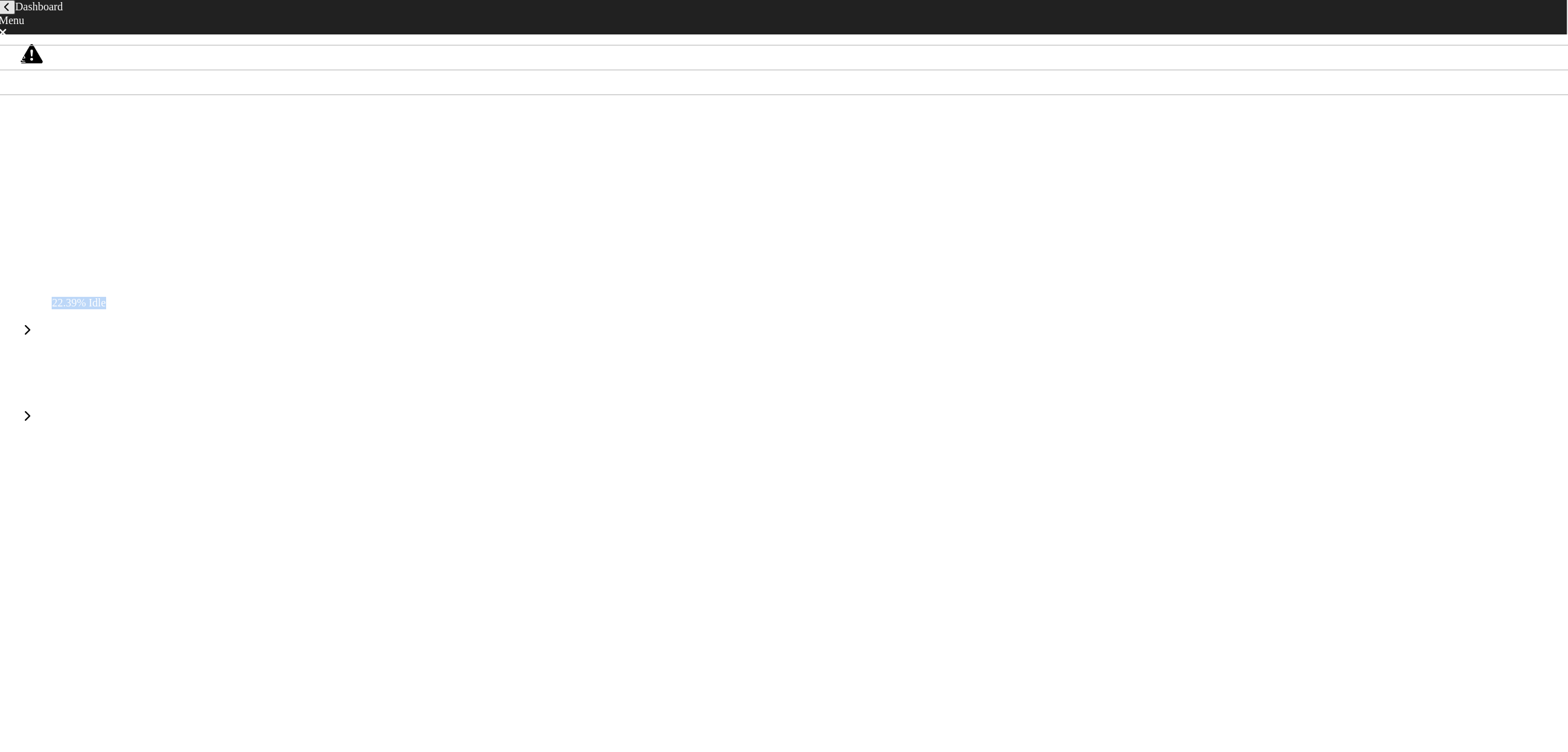
drag, startPoint x: 115, startPoint y: 251, endPoint x: 51, endPoint y: 251, distance: 64.0
click at [51, 275] on div "Idle Time 22.39% Idle" at bounding box center [784, 311] width 1549 height 73
click at [9, 12] on icon "back navigation" at bounding box center [7, 7] width 6 height 9
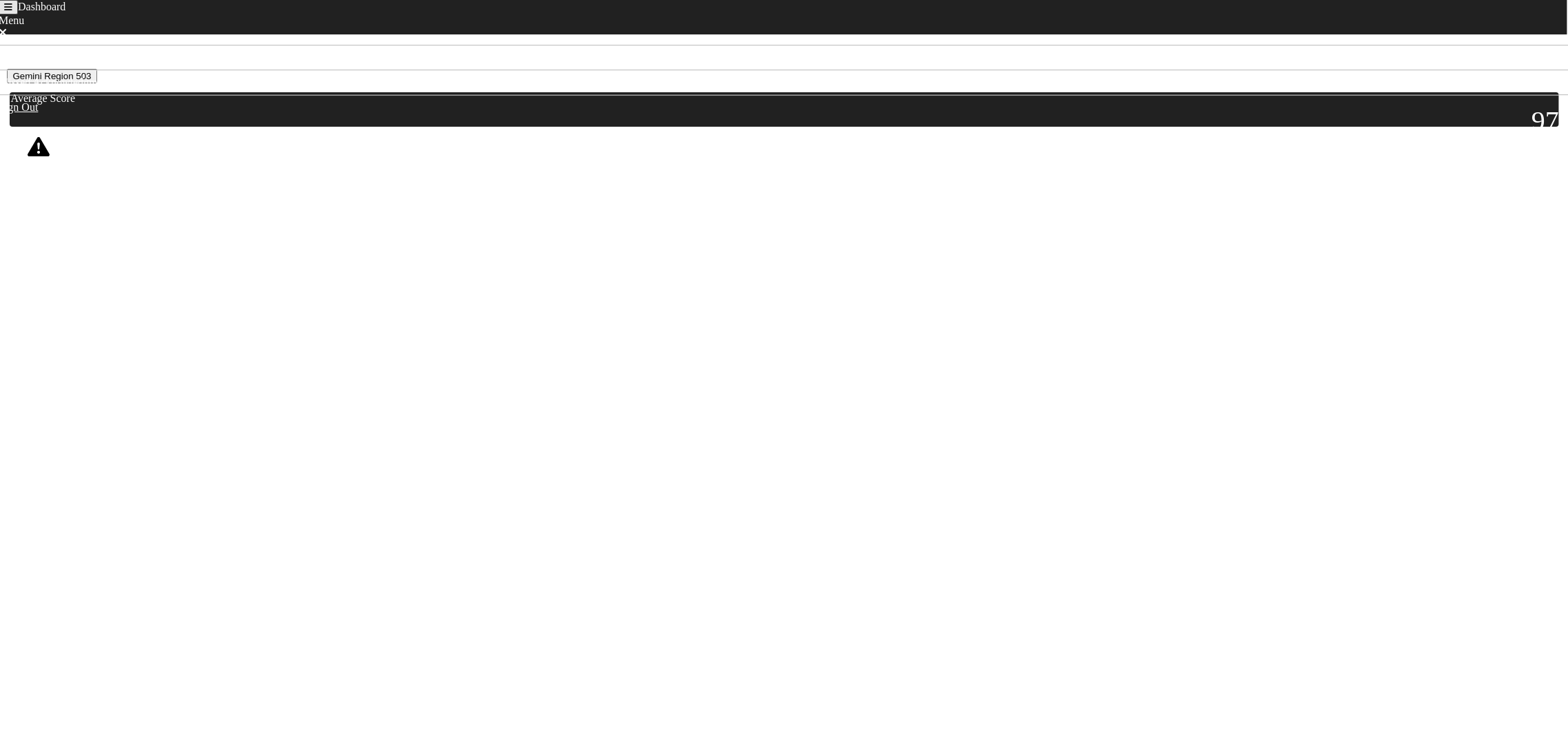
click at [97, 176] on div "Score: 84" at bounding box center [122, 166] width 51 height 19
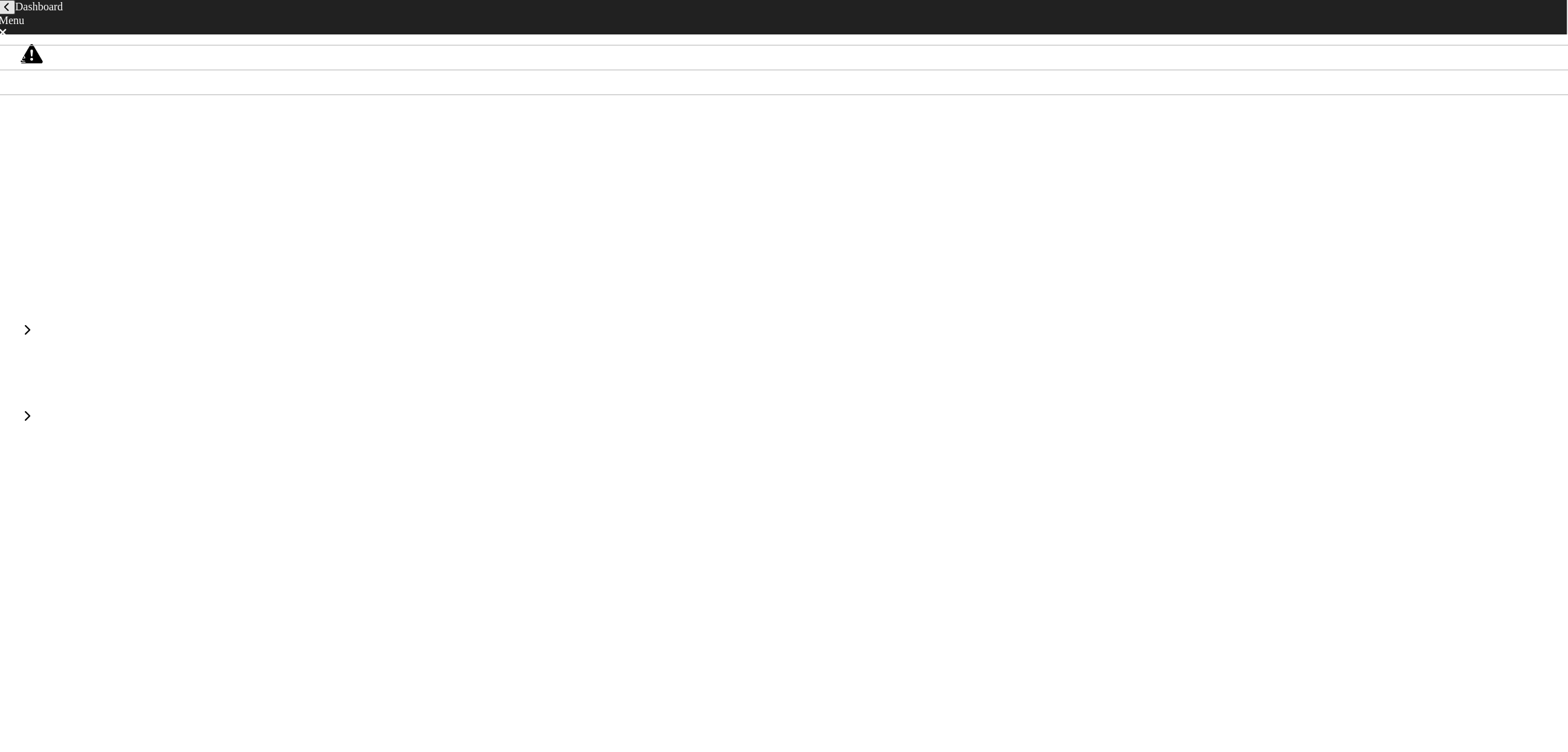
click at [296, 383] on div "1 events" at bounding box center [277, 390] width 36 height 16
drag, startPoint x: 164, startPoint y: 241, endPoint x: 0, endPoint y: 239, distance: 164.0
click at [6, 247] on div "Occurrences September 25, 2025 at 08:18 PM" at bounding box center [784, 280] width 1557 height 66
click at [199, 282] on div "September 25, 2025 at 08:18 PM" at bounding box center [784, 287] width 1549 height 13
click at [20, 134] on icon at bounding box center [24, 133] width 7 height 11
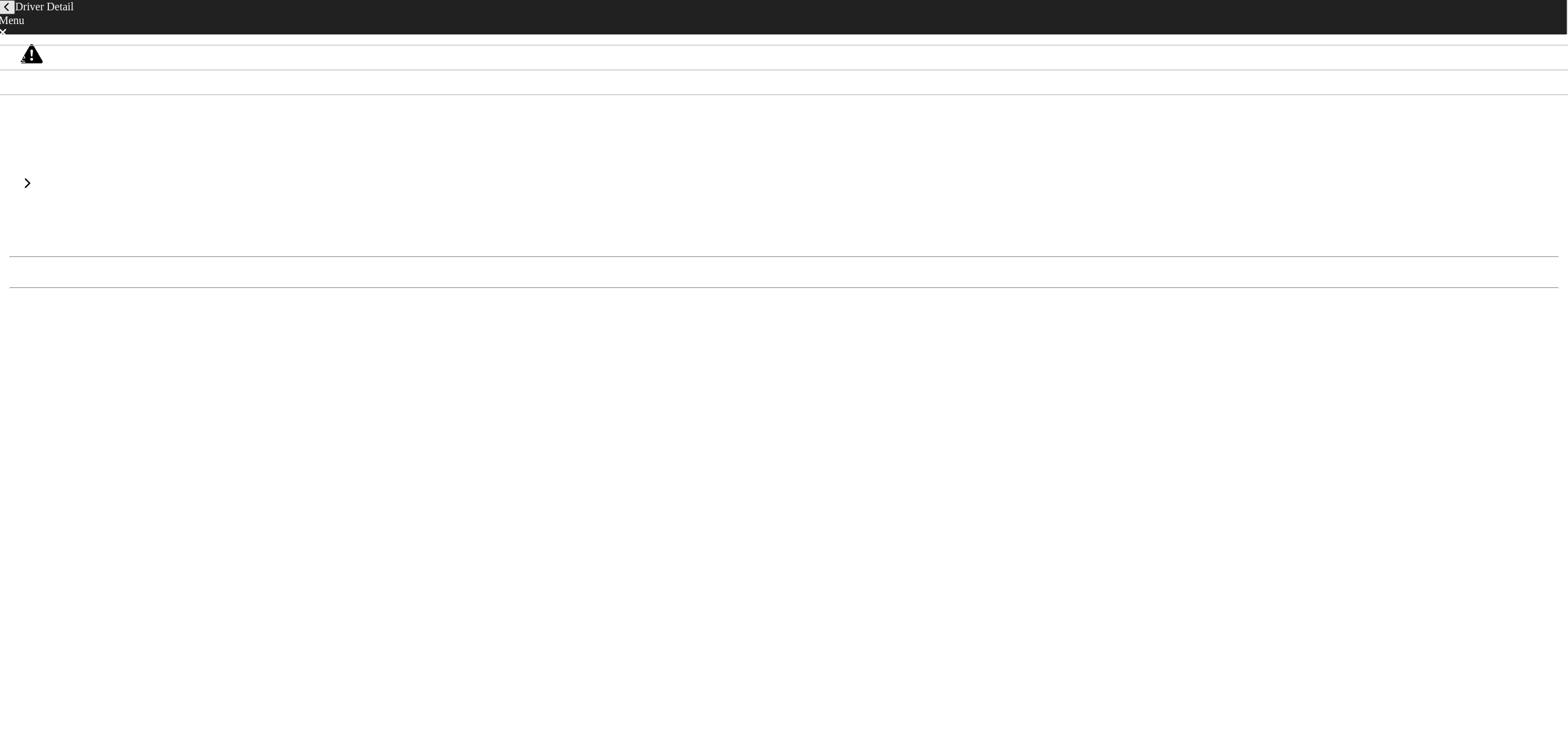
click at [9, 12] on icon "back navigation" at bounding box center [7, 7] width 6 height 9
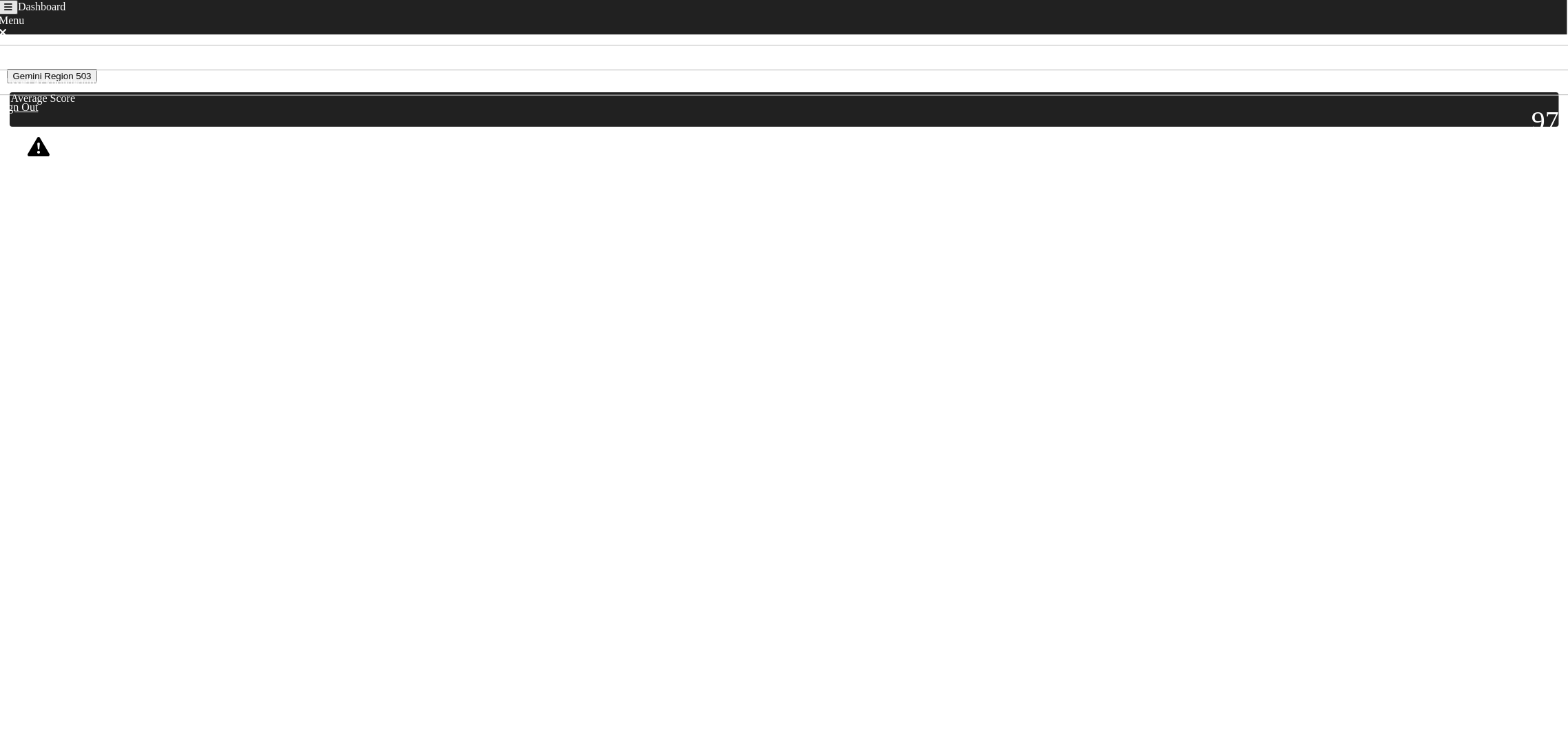
click at [148, 176] on div "Score: 84" at bounding box center [122, 166] width 51 height 19
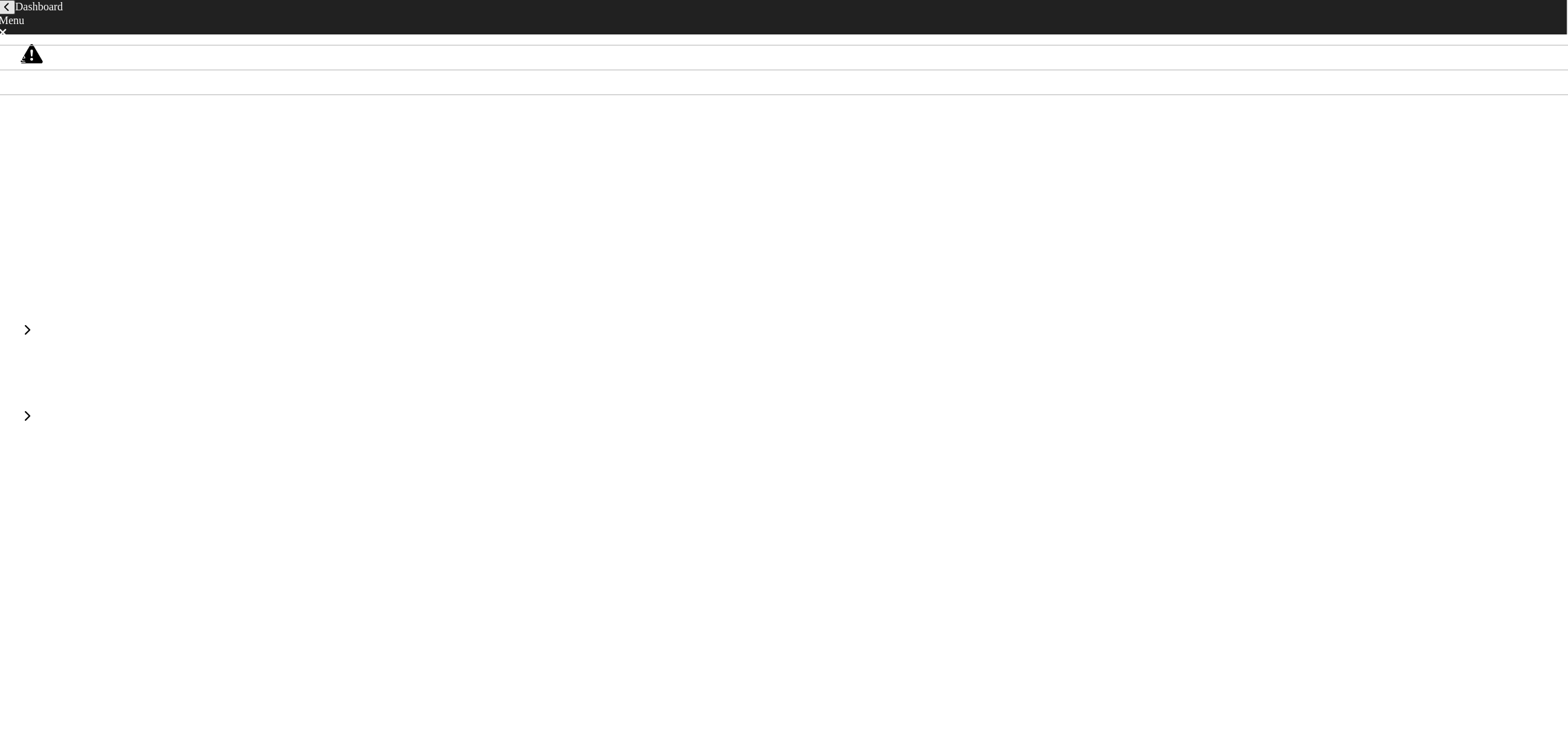
click at [105, 297] on div "22.39% Idle" at bounding box center [78, 304] width 54 height 16
click at [15, 13] on button "back navigation" at bounding box center [7, 7] width 17 height 14
click at [154, 386] on div "Rest - Driving after more than 8-hour rest limit violation" at bounding box center [134, 392] width 250 height 13
drag, startPoint x: 177, startPoint y: 247, endPoint x: 21, endPoint y: 250, distance: 156.0
click at [21, 282] on div "September 25, 2025 at 08:18 PM" at bounding box center [784, 287] width 1549 height 13
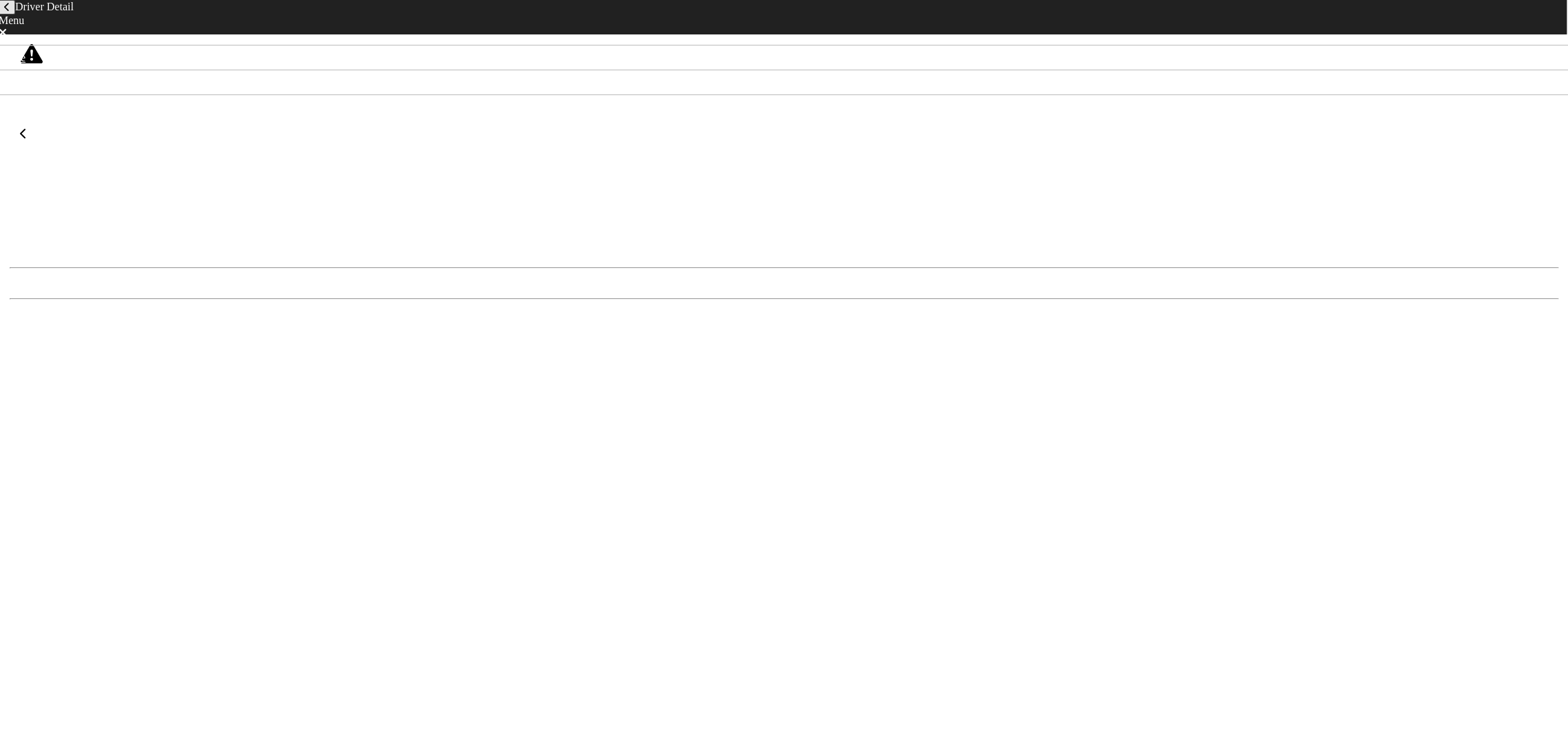
click at [253, 282] on div "September 25, 2025 at 08:18 PM" at bounding box center [784, 287] width 1549 height 13
click at [13, 14] on button "back navigation" at bounding box center [7, 7] width 17 height 14
click at [9, 12] on icon "back navigation" at bounding box center [7, 7] width 6 height 9
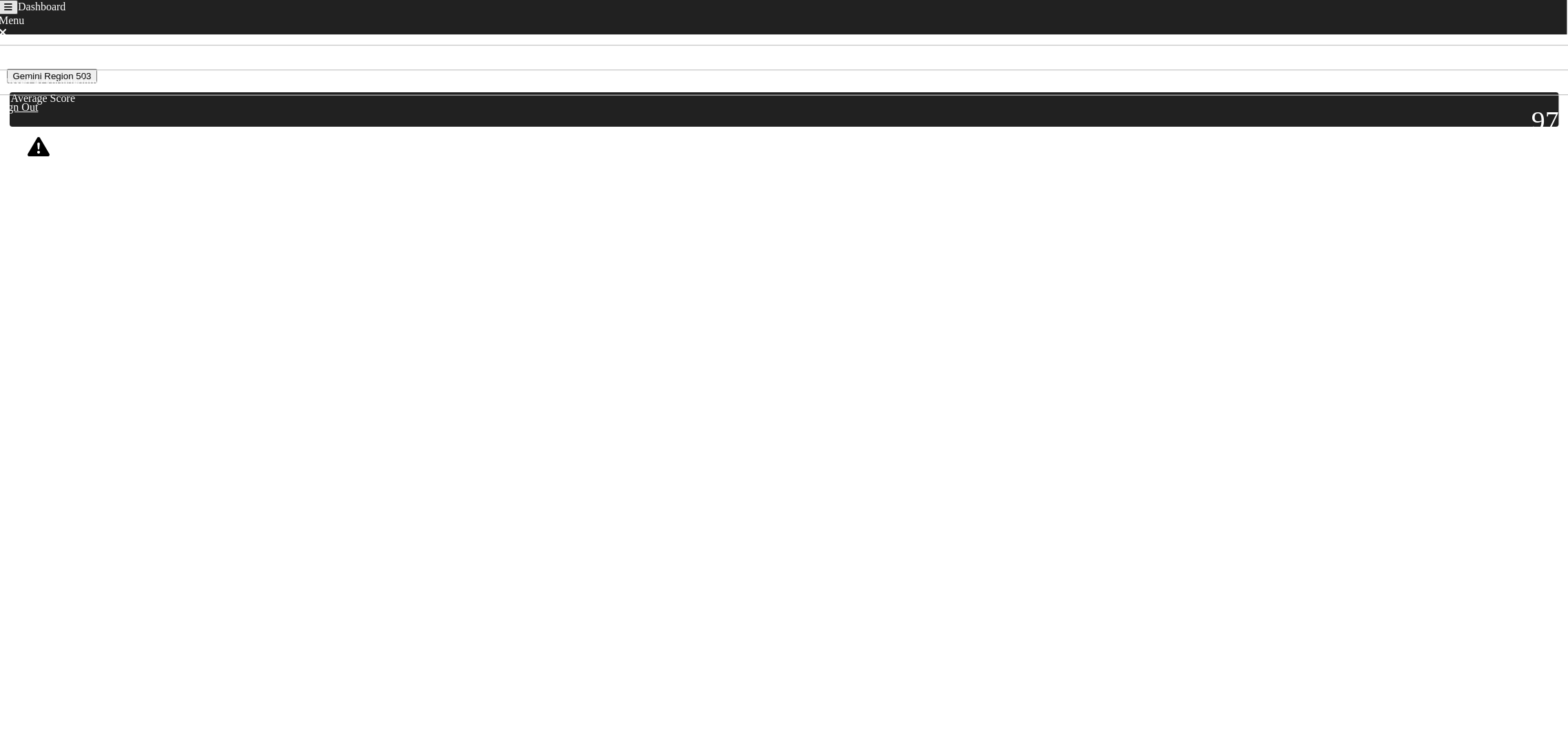
click at [465, 58] on div "[DATE] - [DATE]" at bounding box center [784, 51] width 1542 height 13
drag, startPoint x: 401, startPoint y: 53, endPoint x: 512, endPoint y: 51, distance: 111.0
click at [512, 51] on div "[DATE] - [DATE]" at bounding box center [784, 51] width 1542 height 13
click at [432, 55] on div "[DATE] - [DATE]" at bounding box center [784, 51] width 1542 height 13
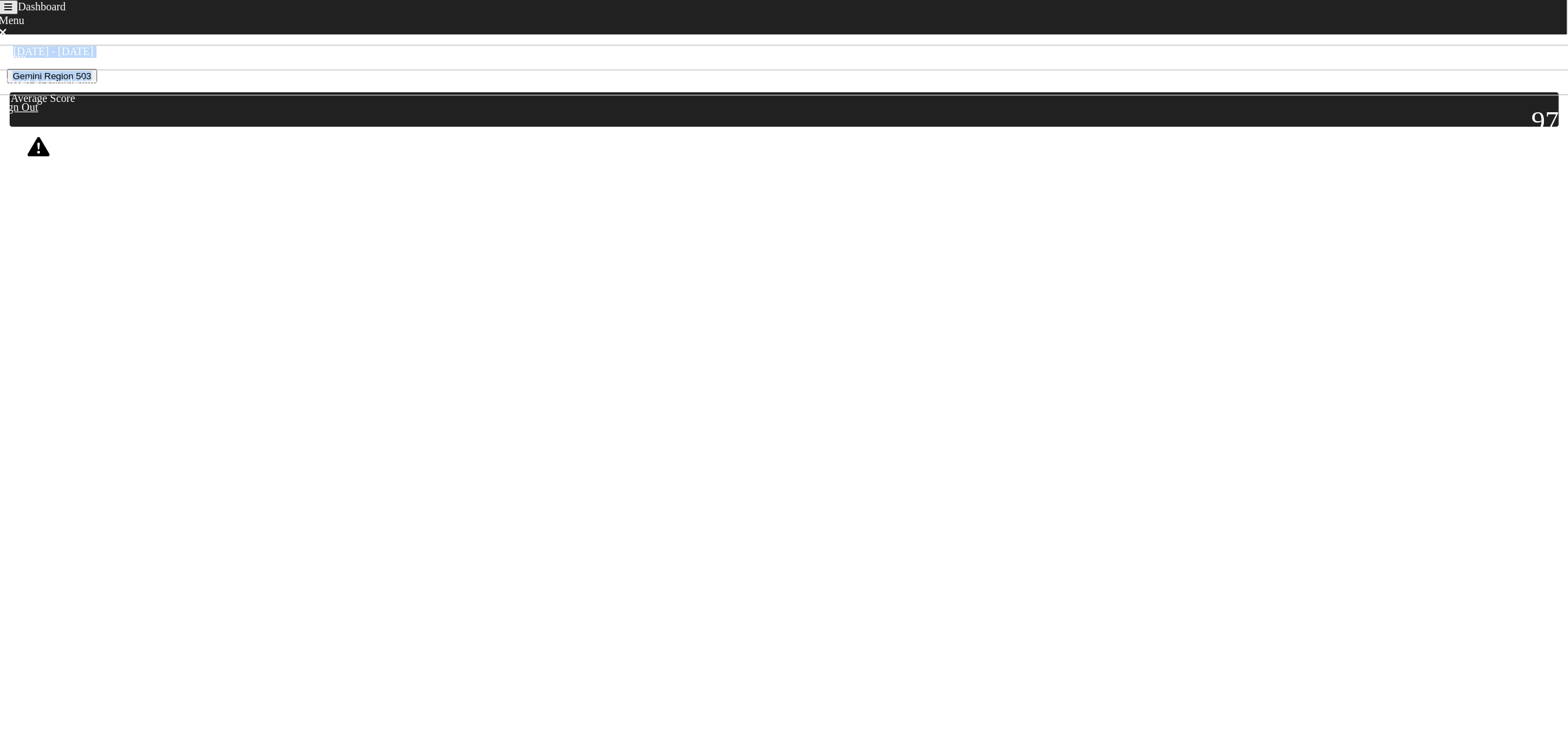
click at [432, 55] on div "[DATE] - [DATE]" at bounding box center [784, 51] width 1542 height 13
click at [435, 54] on div "[DATE] - [DATE]" at bounding box center [784, 51] width 1542 height 13
drag, startPoint x: 450, startPoint y: 53, endPoint x: 427, endPoint y: 51, distance: 23.1
click at [427, 51] on div "[DATE] - [DATE]" at bounding box center [784, 51] width 1542 height 13
click at [434, 54] on div "[DATE] - [DATE]" at bounding box center [784, 51] width 1542 height 13
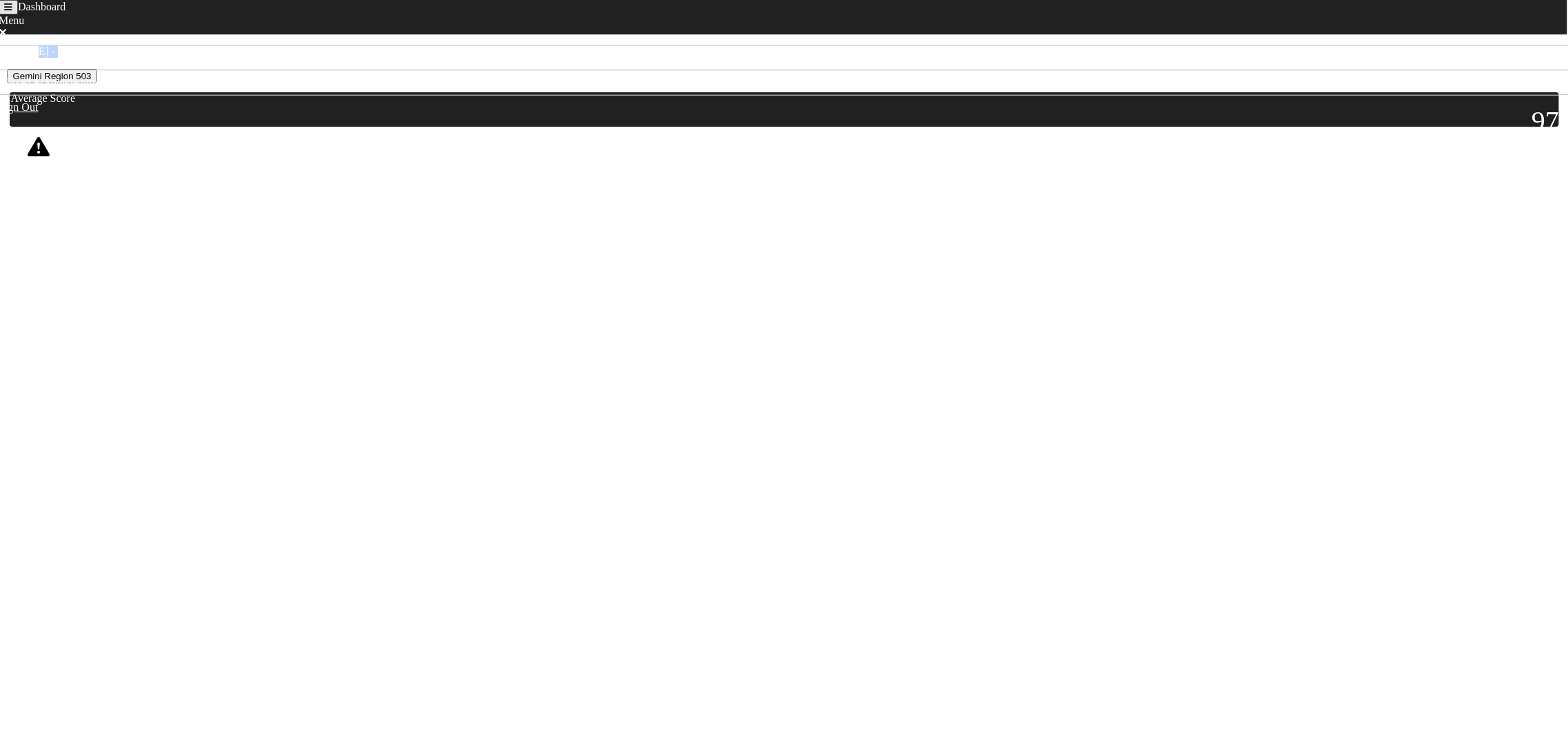
click at [434, 54] on div "[DATE] - [DATE]" at bounding box center [784, 51] width 1542 height 13
click at [426, 56] on div "[DATE] - [DATE]" at bounding box center [784, 51] width 1542 height 13
click at [438, 51] on div "[DATE] - [DATE]" at bounding box center [784, 51] width 1542 height 13
click at [435, 51] on div "[DATE] - [DATE]" at bounding box center [784, 51] width 1542 height 13
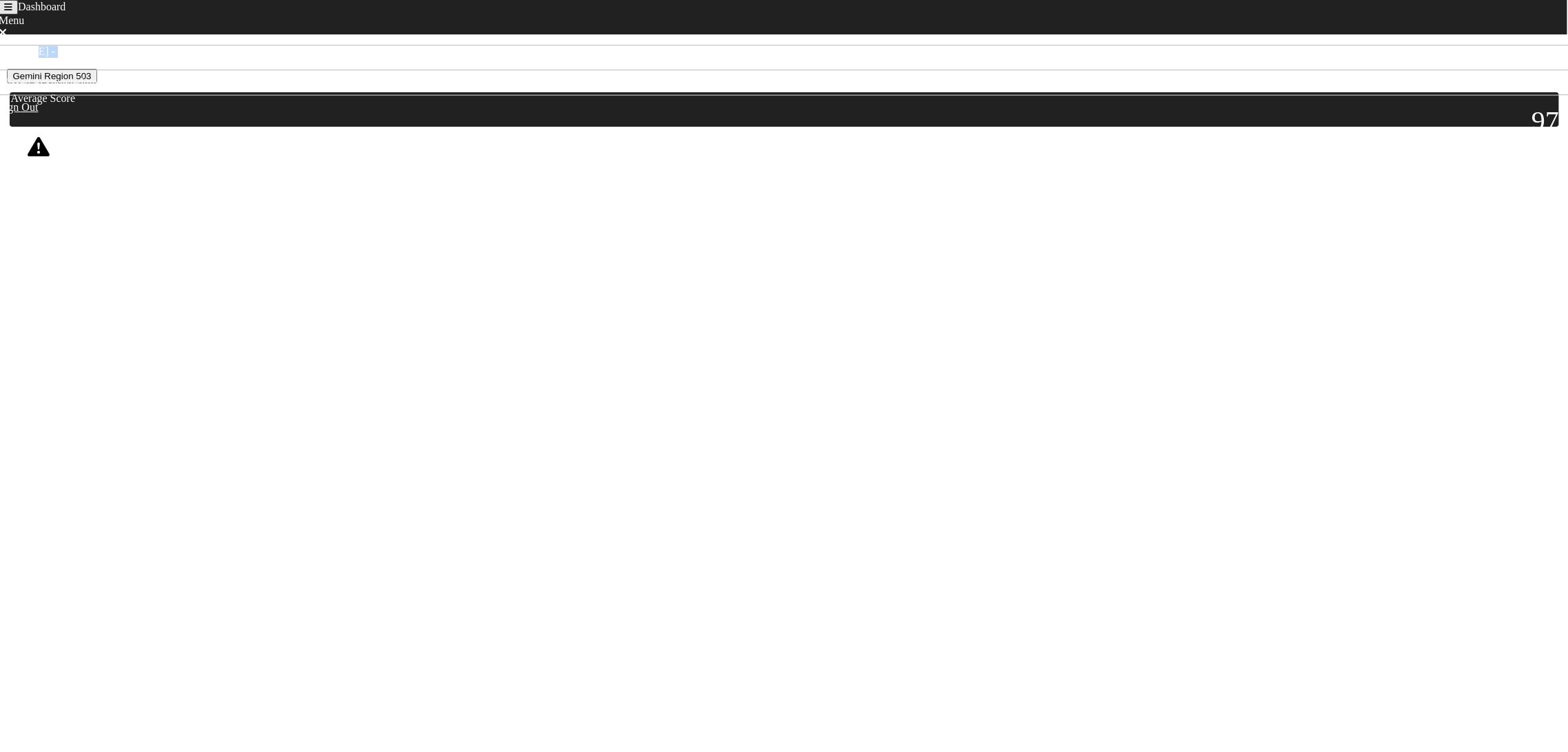
click at [451, 56] on div "[DATE] - [DATE]" at bounding box center [784, 51] width 1542 height 13
drag, startPoint x: 450, startPoint y: 58, endPoint x: 397, endPoint y: 57, distance: 53.0
click at [406, 57] on div "[DATE] - [DATE]" at bounding box center [784, 51] width 1542 height 13
click at [446, 55] on div "[DATE] - [DATE]" at bounding box center [784, 51] width 1542 height 13
click at [96, 83] on button "Gemini Region 503" at bounding box center [51, 76] width 89 height 14
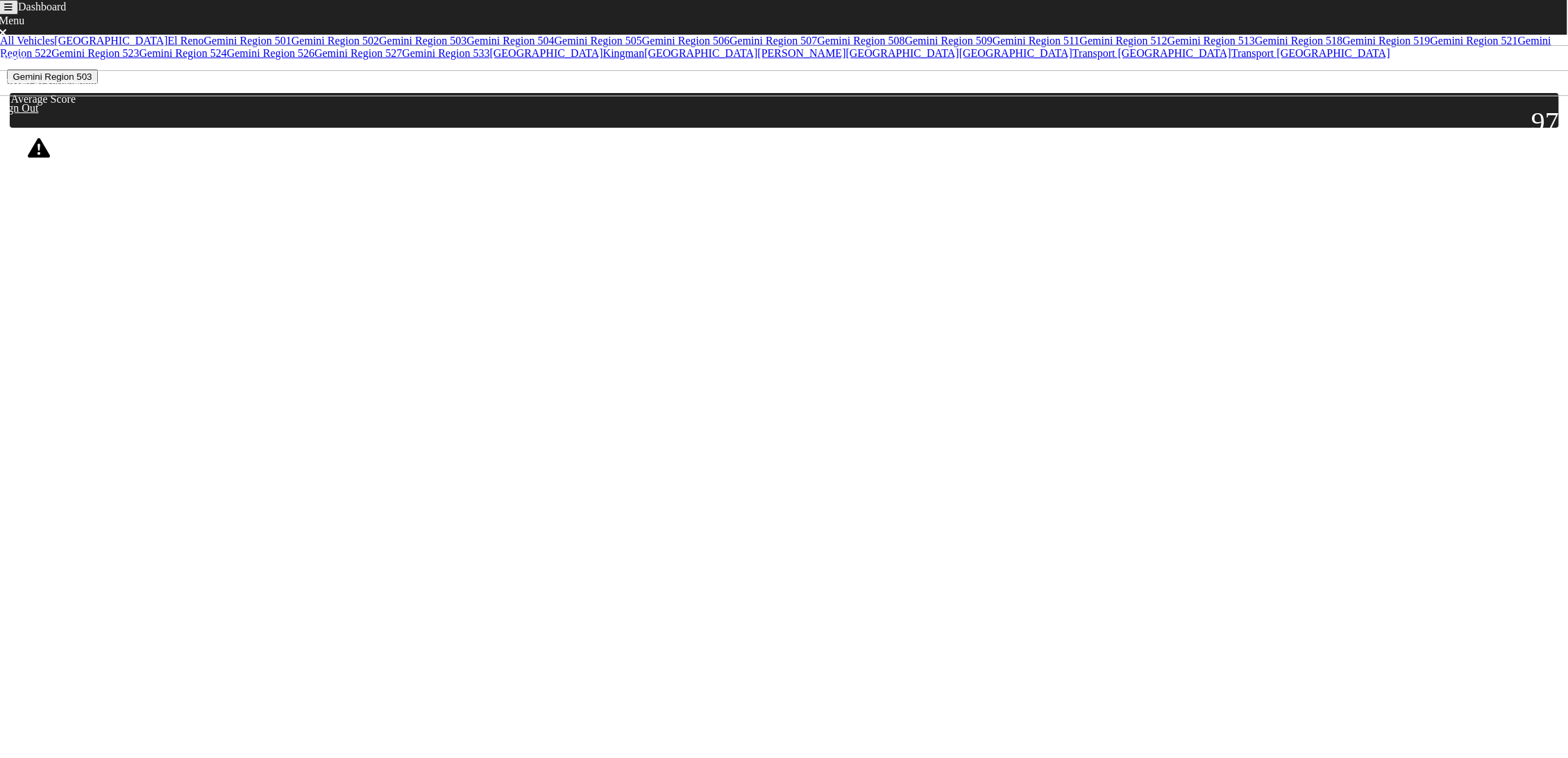
click at [460, 222] on html "Dashboard Menu Home Missed Acknowledgments Sign Out Sep 20th - Sep 27th Gemini …" at bounding box center [784, 110] width 1568 height 222
click at [455, 52] on div "[DATE] - [DATE]" at bounding box center [790, 52] width 1554 height 13
drag, startPoint x: 355, startPoint y: 60, endPoint x: 428, endPoint y: 60, distance: 73.0
click at [358, 59] on div "[DATE] - [DATE]" at bounding box center [790, 52] width 1554 height 13
click at [578, 59] on div "[DATE] - [DATE]" at bounding box center [790, 52] width 1554 height 13
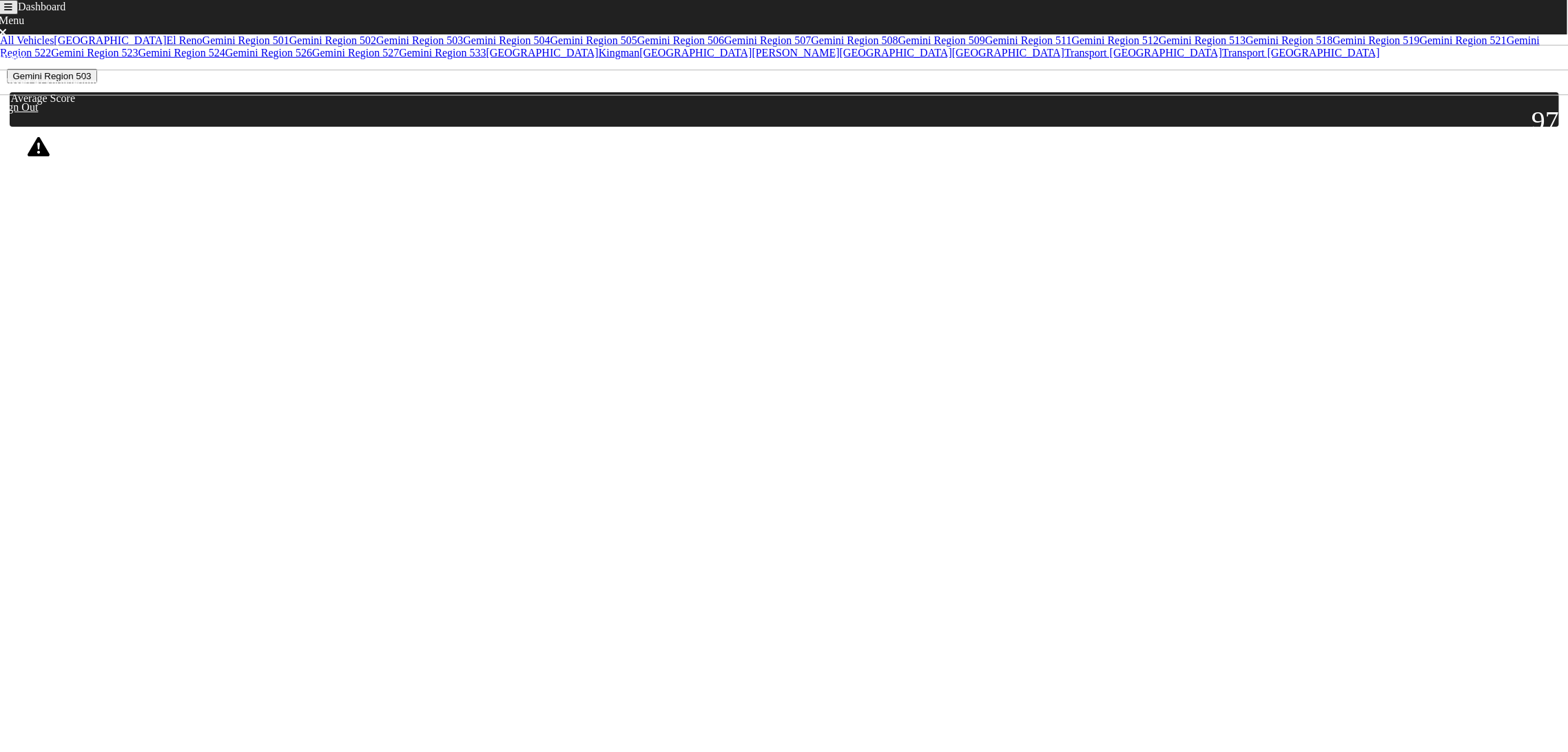
click at [540, 57] on div "[DATE] - [DATE]" at bounding box center [784, 51] width 1542 height 13
click at [534, 56] on div "[DATE] - [DATE]" at bounding box center [784, 51] width 1542 height 13
click at [502, 56] on div "[DATE] - [DATE]" at bounding box center [784, 51] width 1542 height 13
click at [480, 56] on div "[DATE] - [DATE]" at bounding box center [784, 51] width 1542 height 13
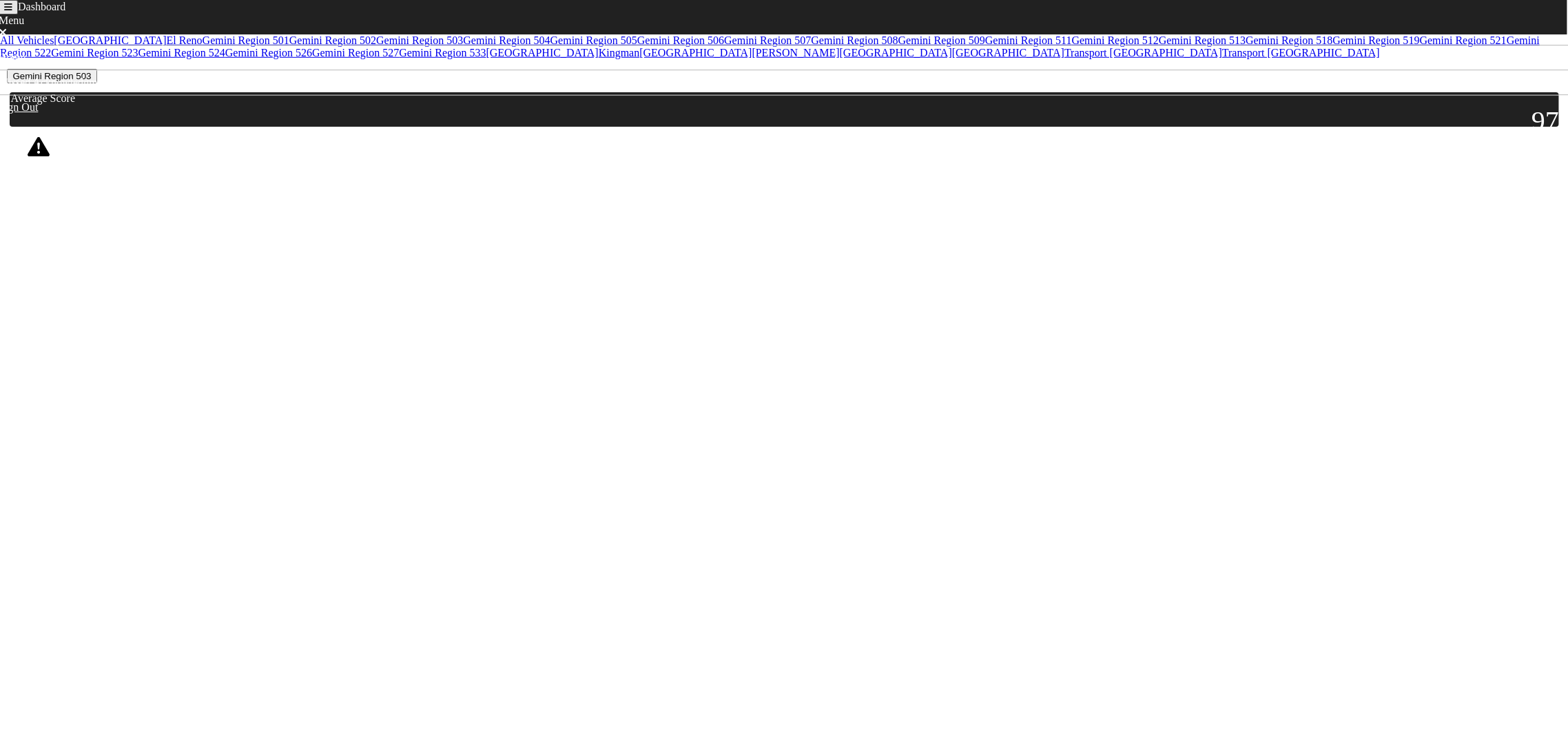
click at [1027, 59] on body "Dashboard Menu Home Missed Acknowledgments Sign Out Sep 20th - Sep 27th Gemini …" at bounding box center [784, 126] width 1557 height 176
click at [17, 13] on button "Toggle navigation" at bounding box center [8, 7] width 19 height 14
click at [86, 277] on link "Missed Acknowledgments" at bounding box center [64, 282] width 116 height 12
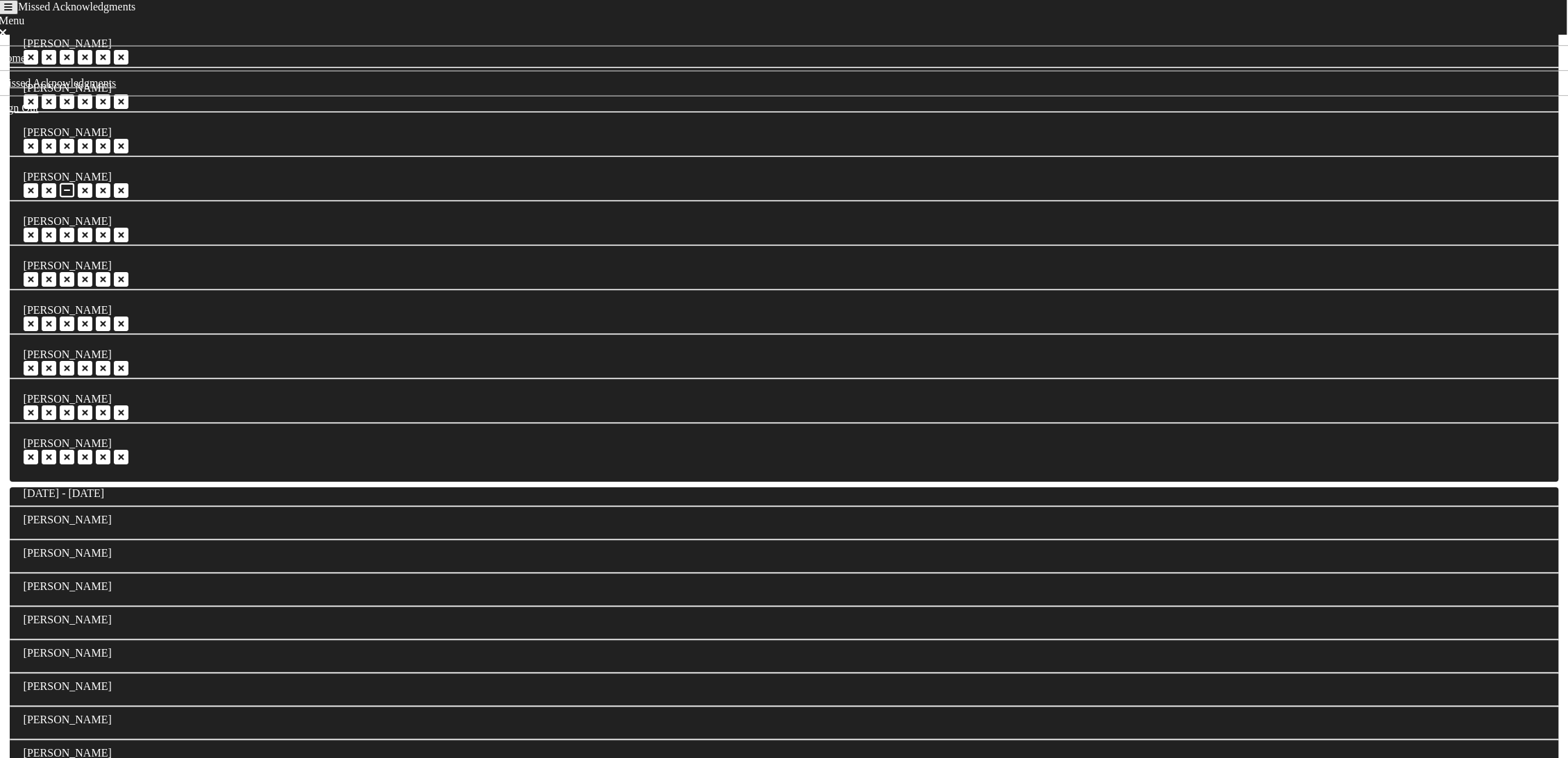
scroll to position [2391, 0]
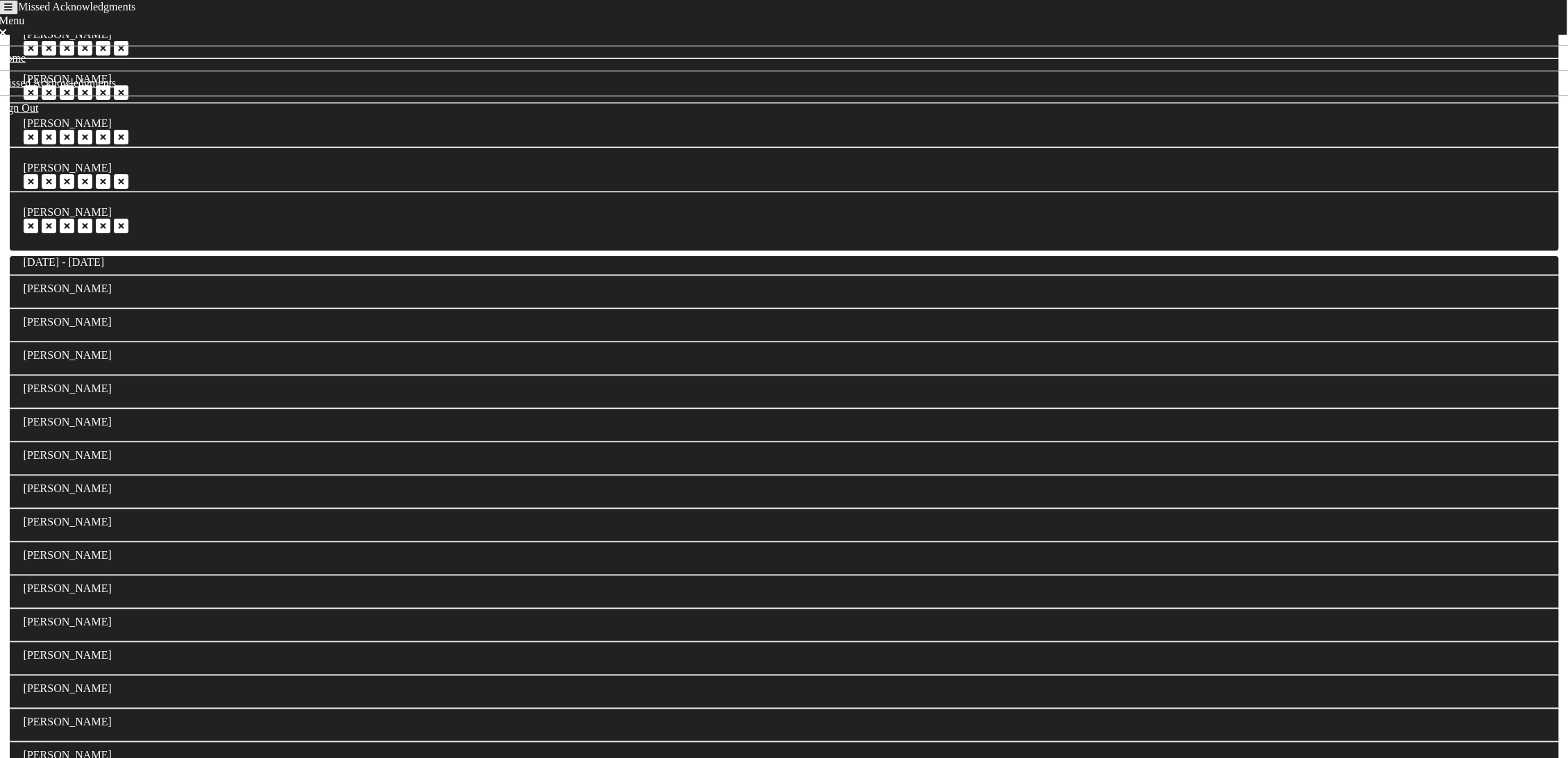
drag, startPoint x: 132, startPoint y: 306, endPoint x: 0, endPoint y: 307, distance: 132.0
click at [178, 269] on div "[DATE] - [DATE]" at bounding box center [792, 263] width 1536 height 13
click at [133, 269] on div "[DATE] - [DATE]" at bounding box center [792, 263] width 1536 height 13
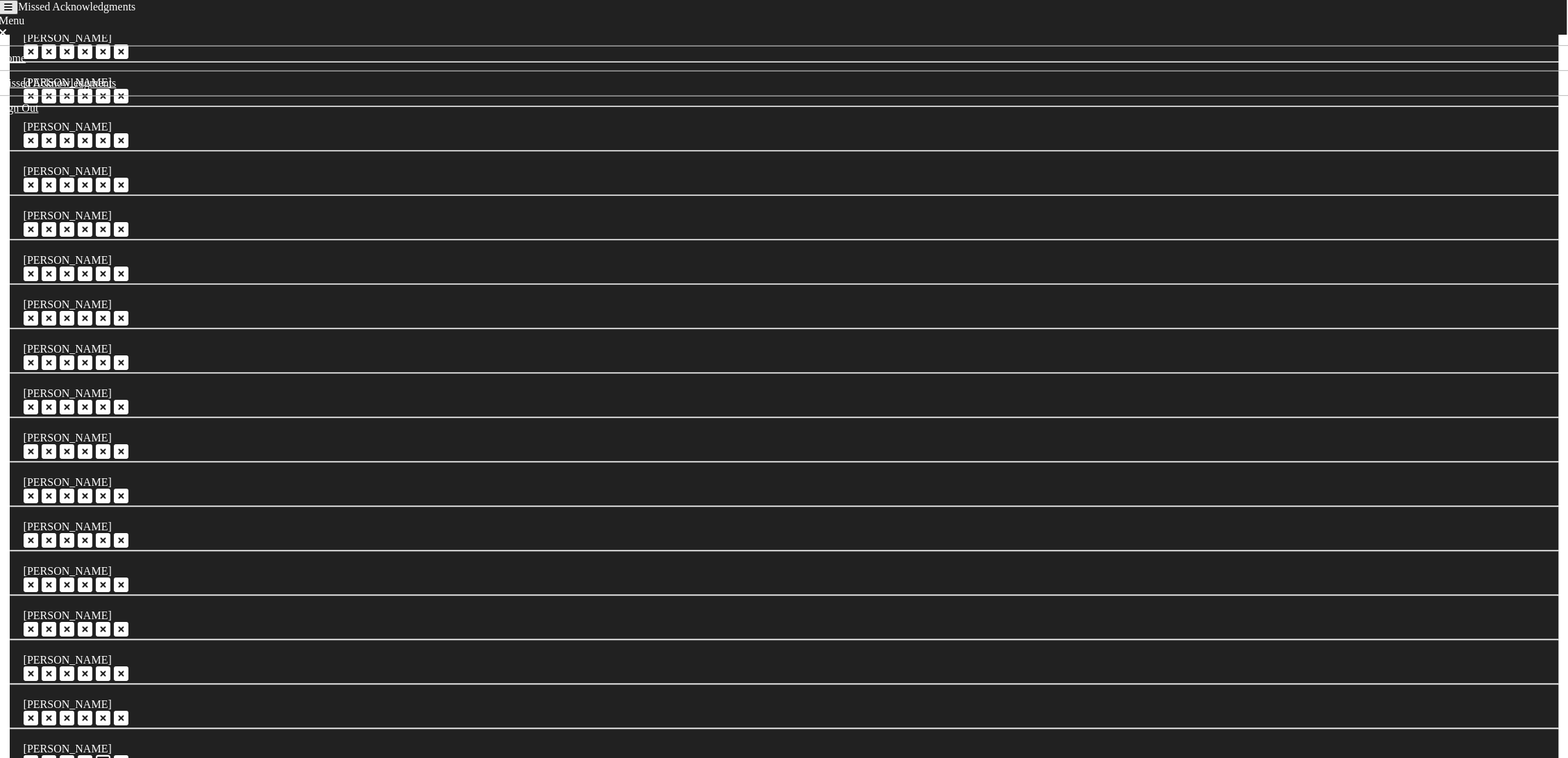
scroll to position [0, 0]
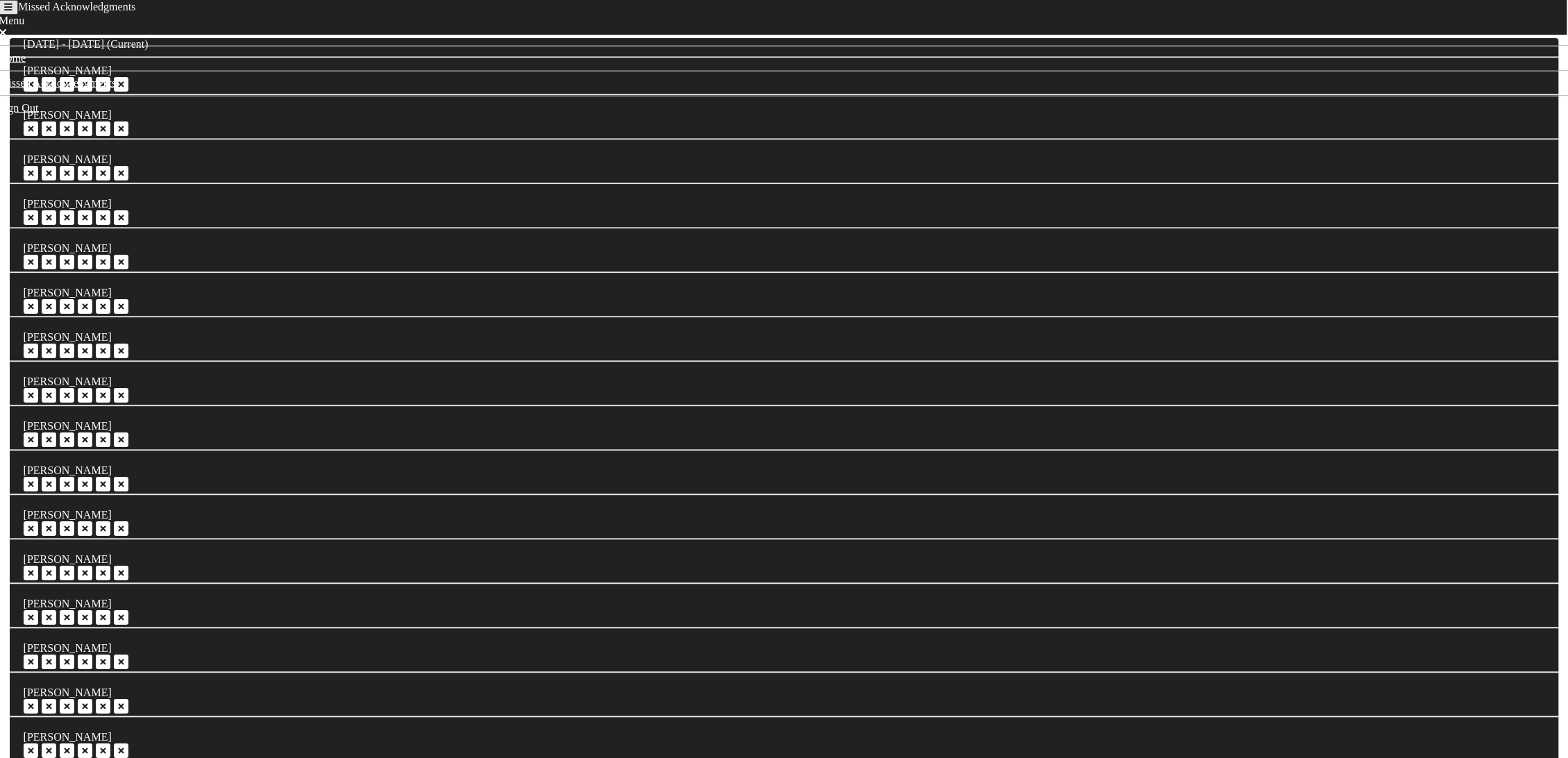
click at [13, 12] on icon "Toggle navigation" at bounding box center [8, 7] width 8 height 9
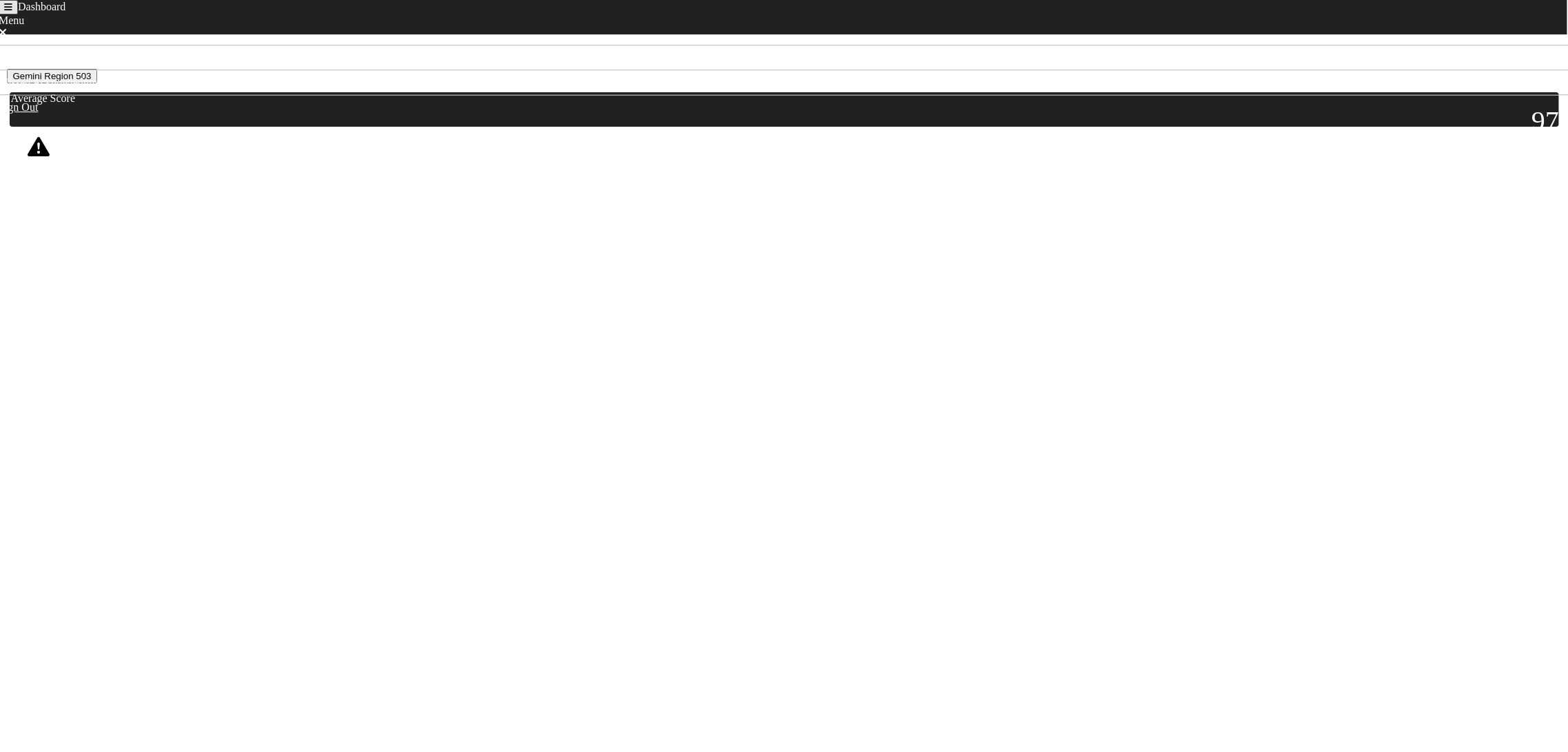
click at [96, 83] on button "Gemini Region 503" at bounding box center [51, 76] width 89 height 14
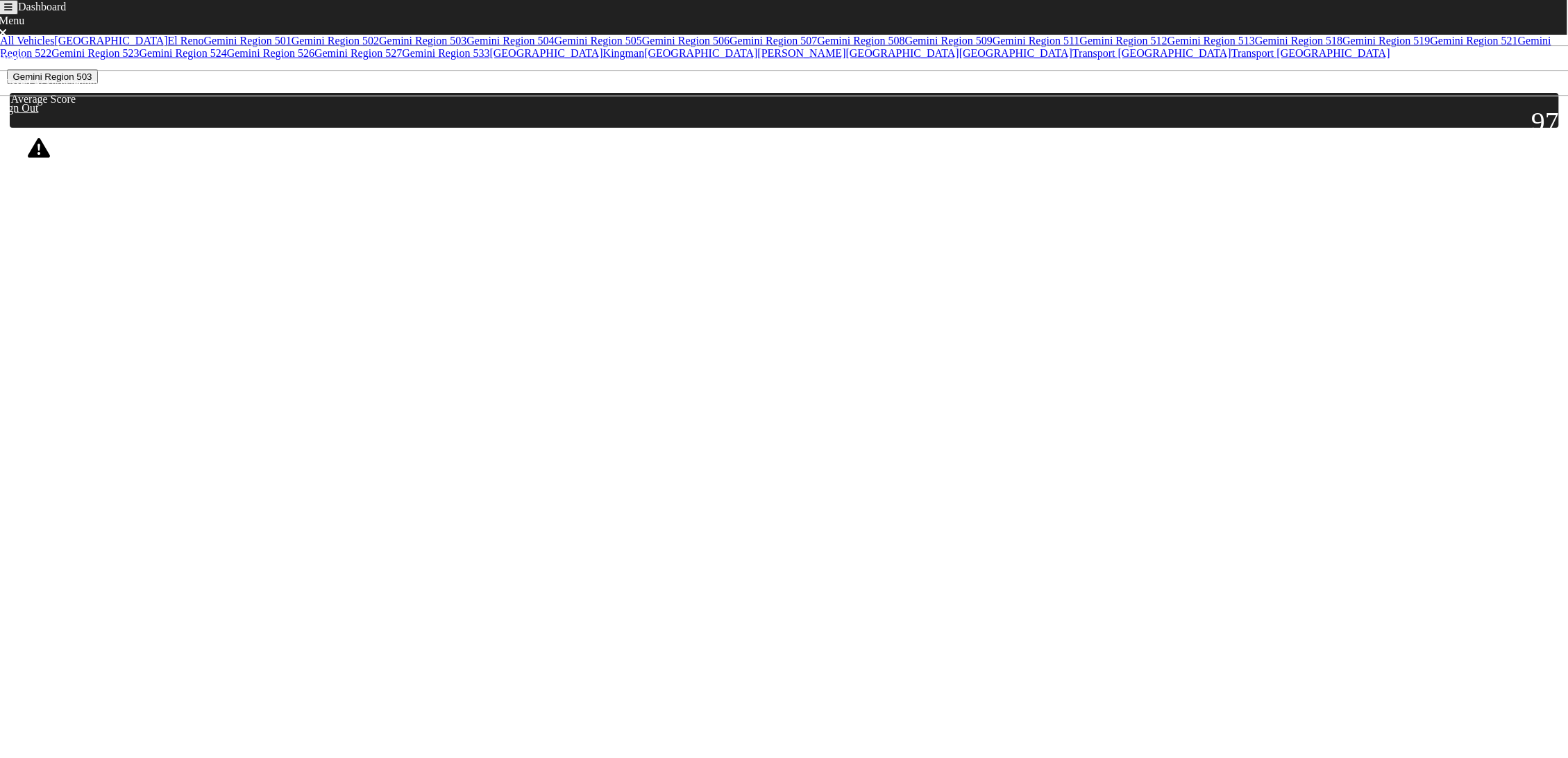
click at [402, 59] on link "Gemini Region 533" at bounding box center [445, 54] width 87 height 12
drag, startPoint x: 184, startPoint y: 178, endPoint x: 55, endPoint y: 180, distance: 129.0
click at [55, 180] on div "Luis Polanco Tobar Score: 86 October 01, 2025 at 02:46 PM" at bounding box center [790, 174] width 1561 height 76
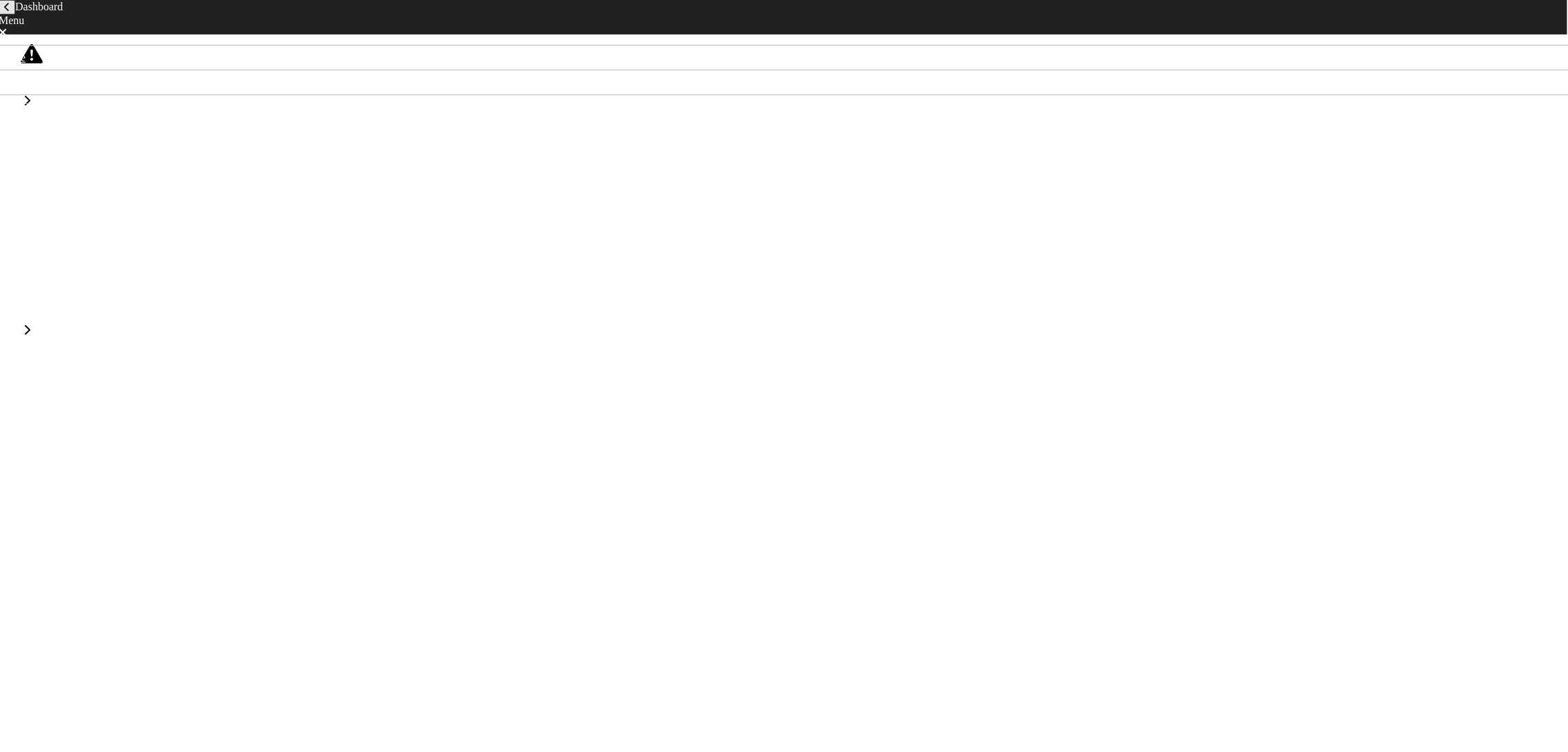
drag, startPoint x: 216, startPoint y: 55, endPoint x: 91, endPoint y: 55, distance: 125.0
click at [91, 55] on div "Luis Polanco Tobar Score: 86 October 01, 2025 at 02:46 PM" at bounding box center [784, 80] width 1549 height 76
copy div "[PERSON_NAME]"
click at [15, 14] on button "back navigation" at bounding box center [7, 7] width 17 height 14
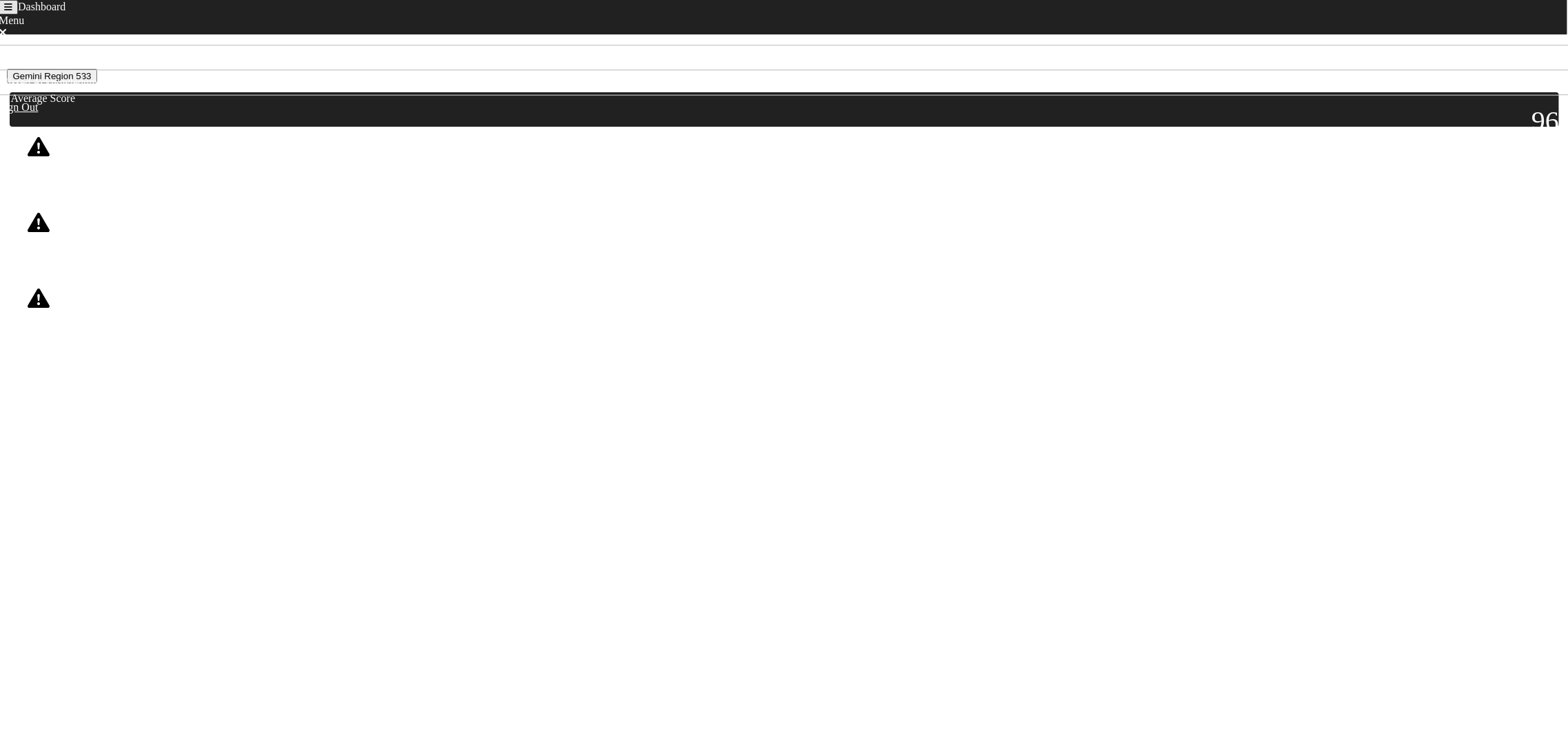
click at [18, 13] on button "Toggle navigation" at bounding box center [8, 7] width 19 height 14
click at [55, 427] on link "Missed Acknowledgments" at bounding box center [64, 433] width 116 height 12
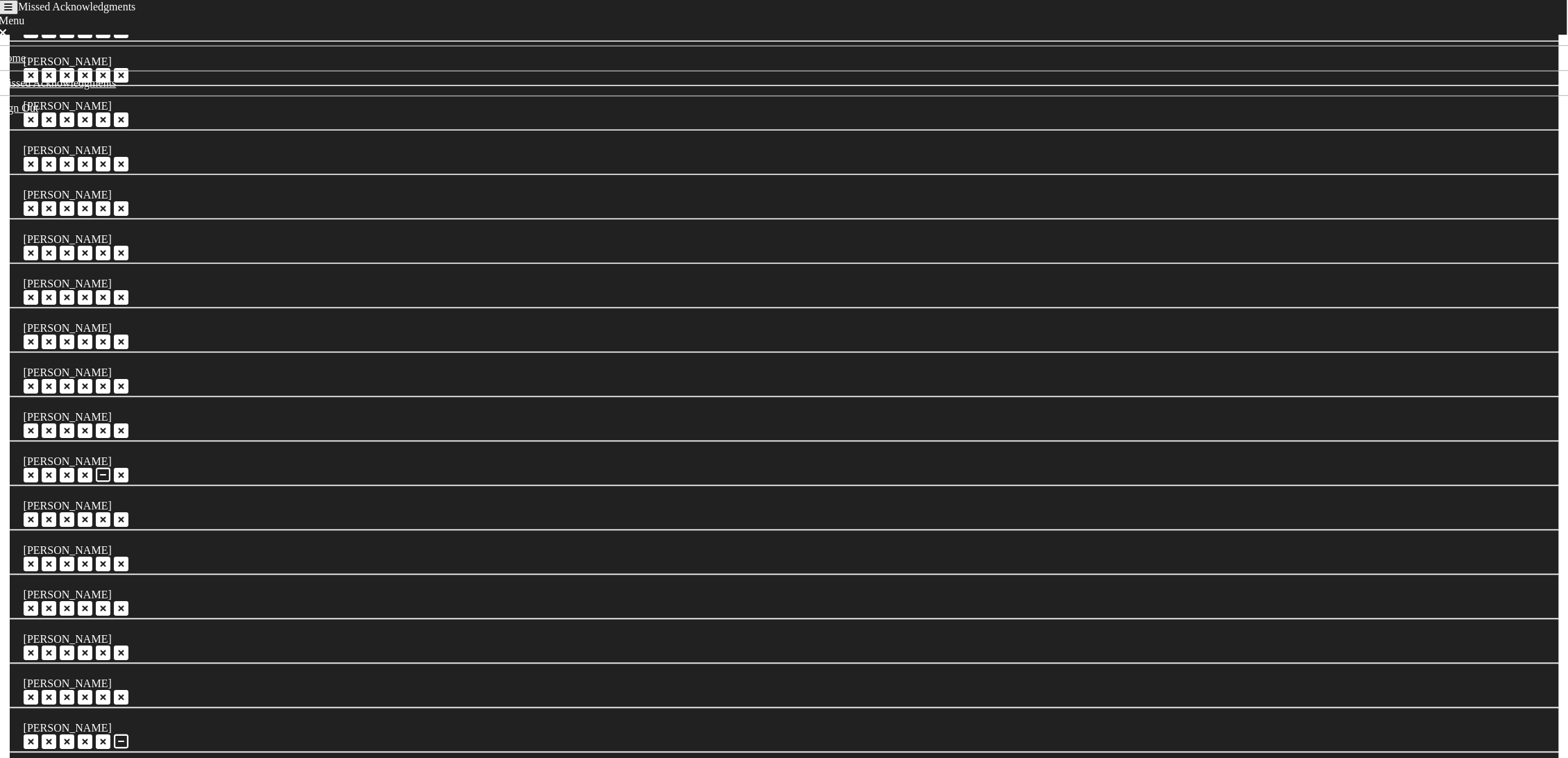
scroll to position [308, 0]
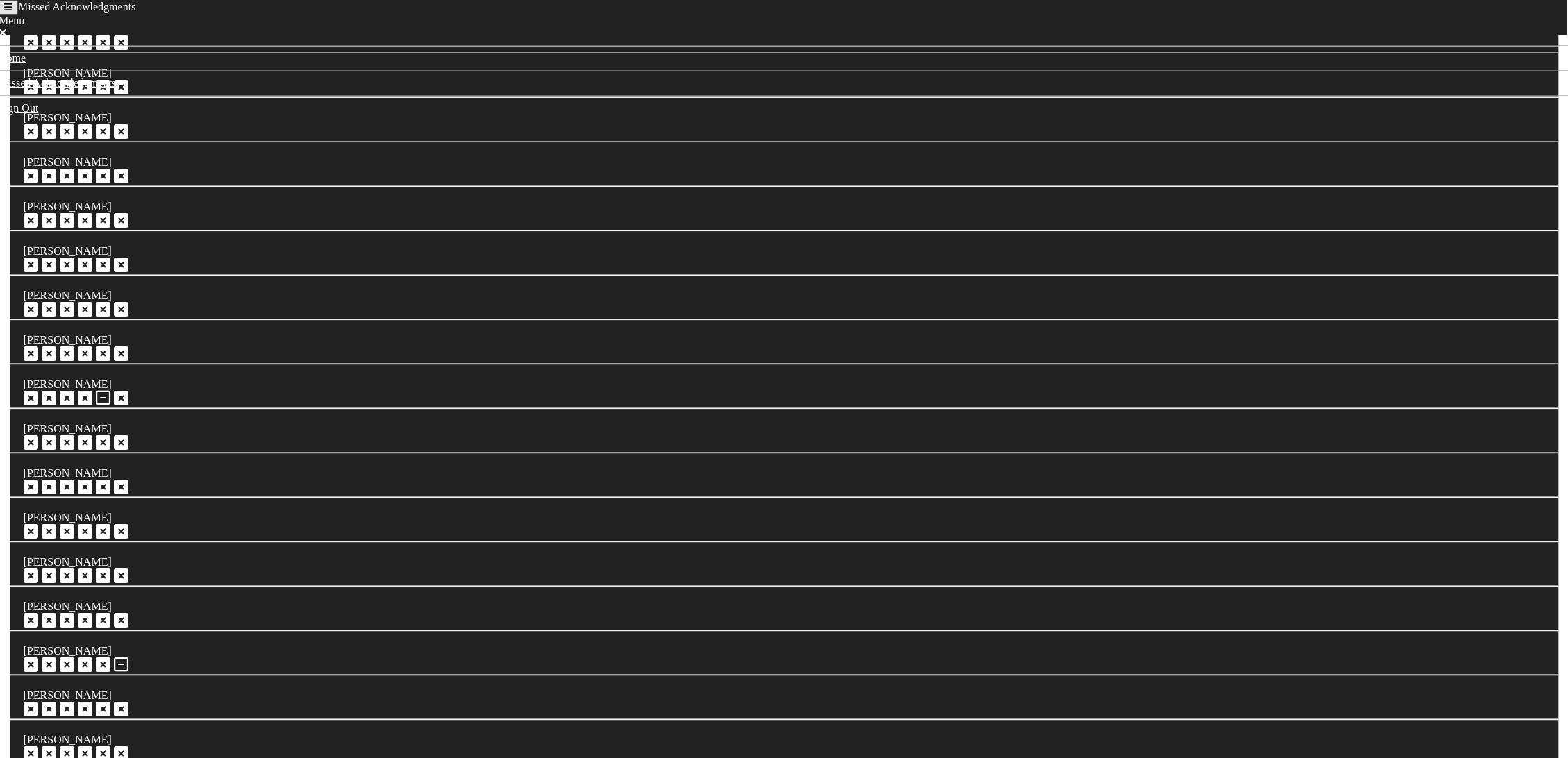
click at [96, 399] on icon at bounding box center [103, 398] width 14 height 1
click at [99, 399] on icon at bounding box center [103, 398] width 14 height 1
click at [96, 399] on icon at bounding box center [103, 398] width 14 height 1
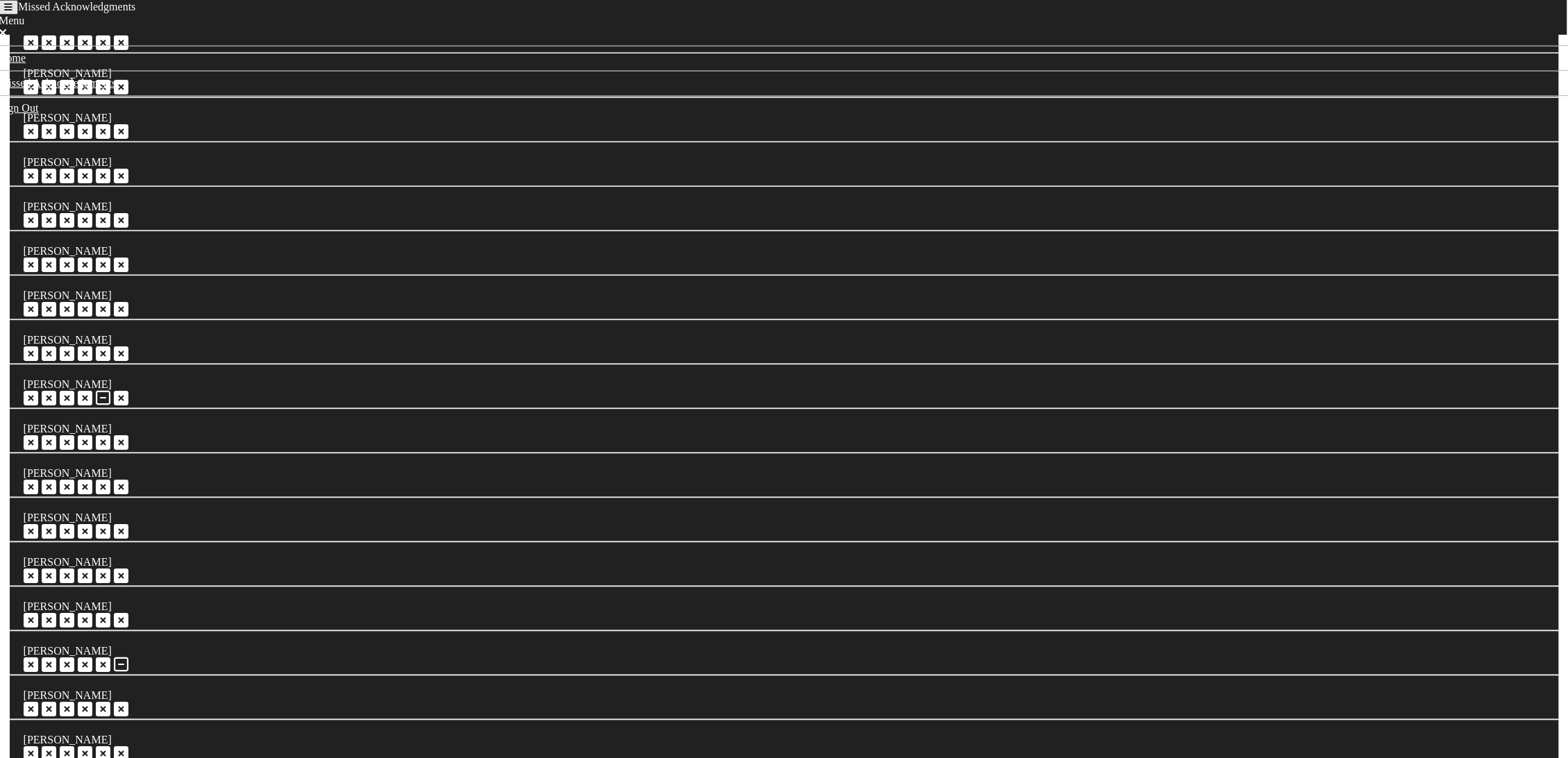
click at [96, 399] on icon at bounding box center [103, 398] width 14 height 1
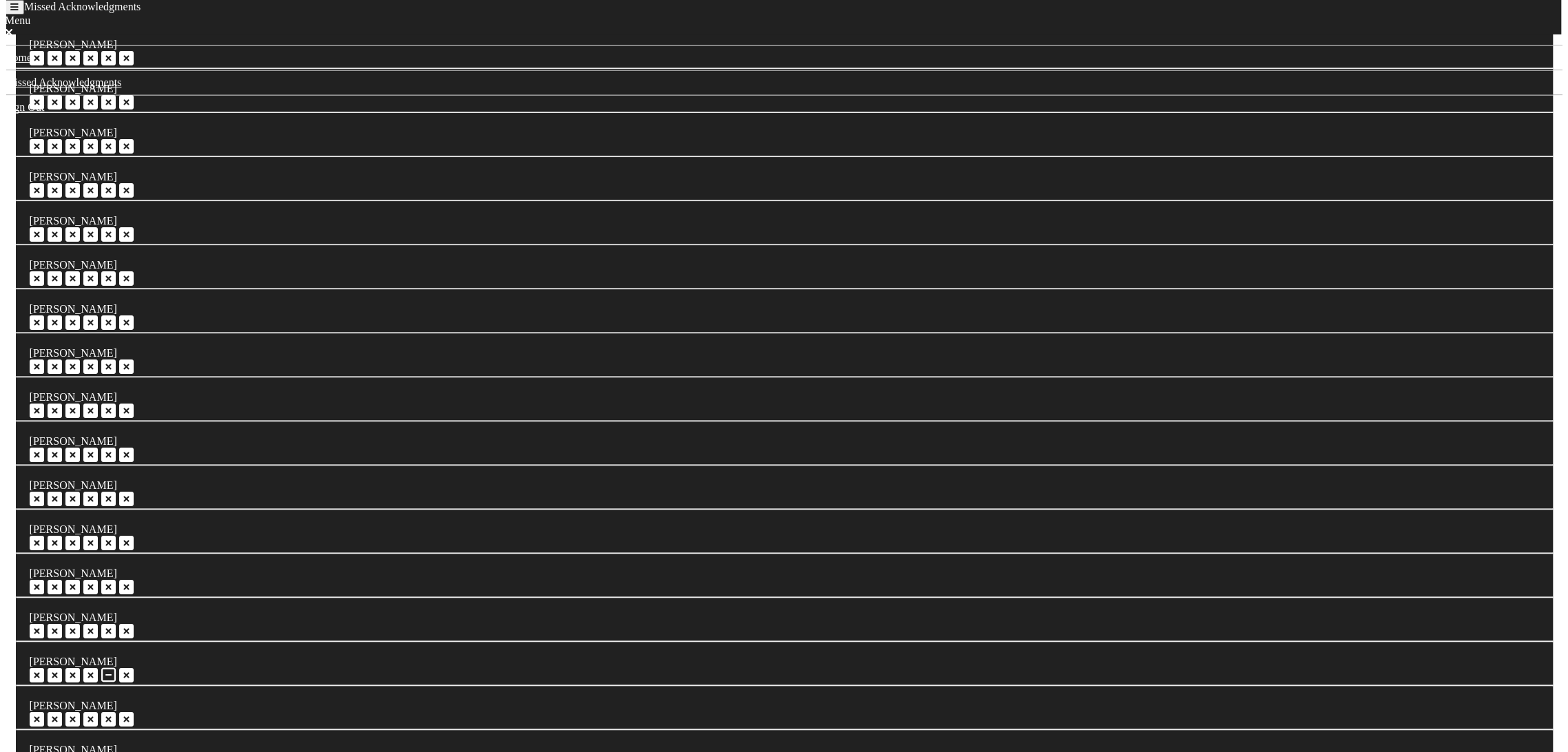
scroll to position [0, 0]
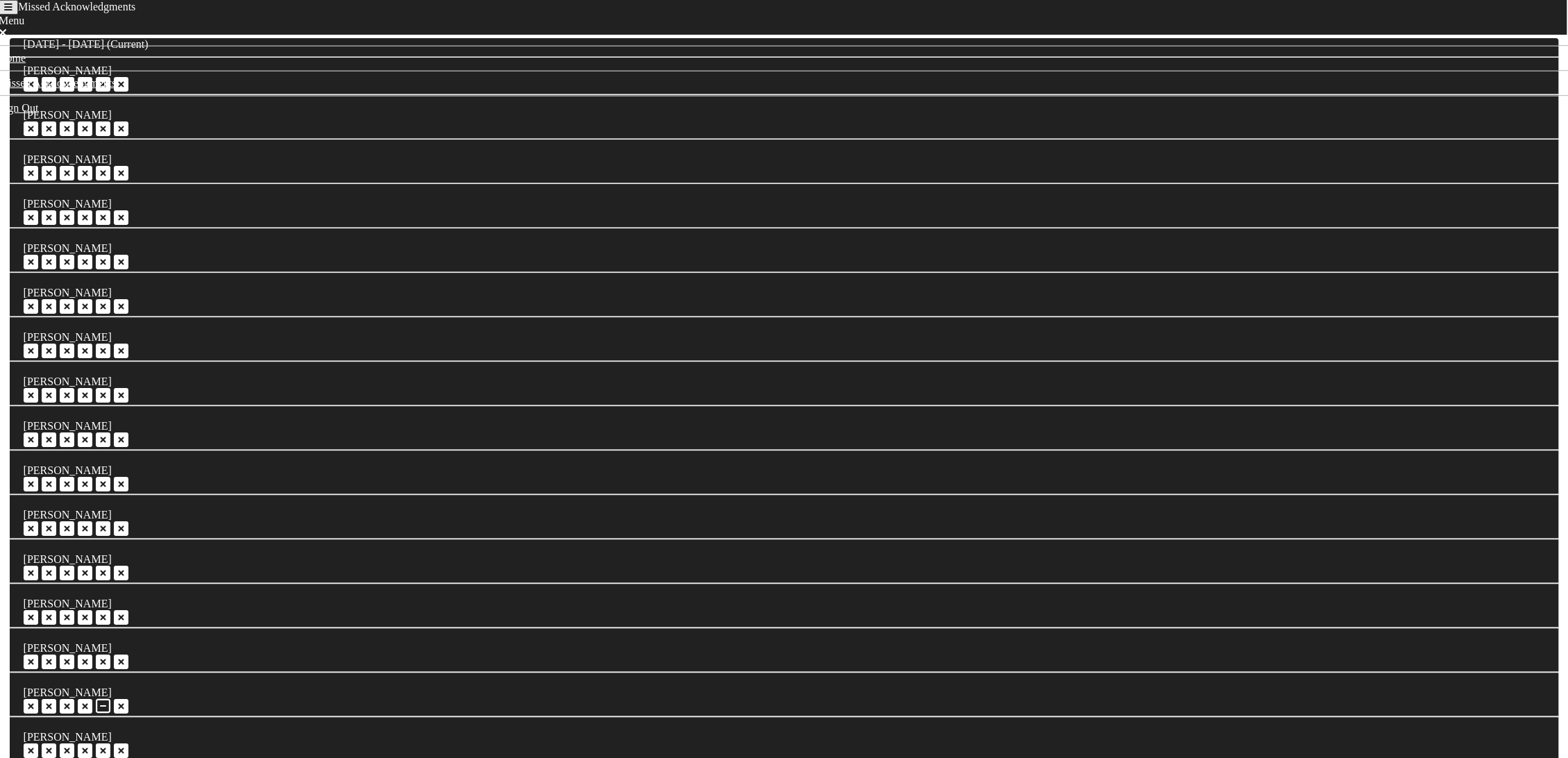
click at [13, 12] on icon "Toggle navigation" at bounding box center [8, 7] width 8 height 9
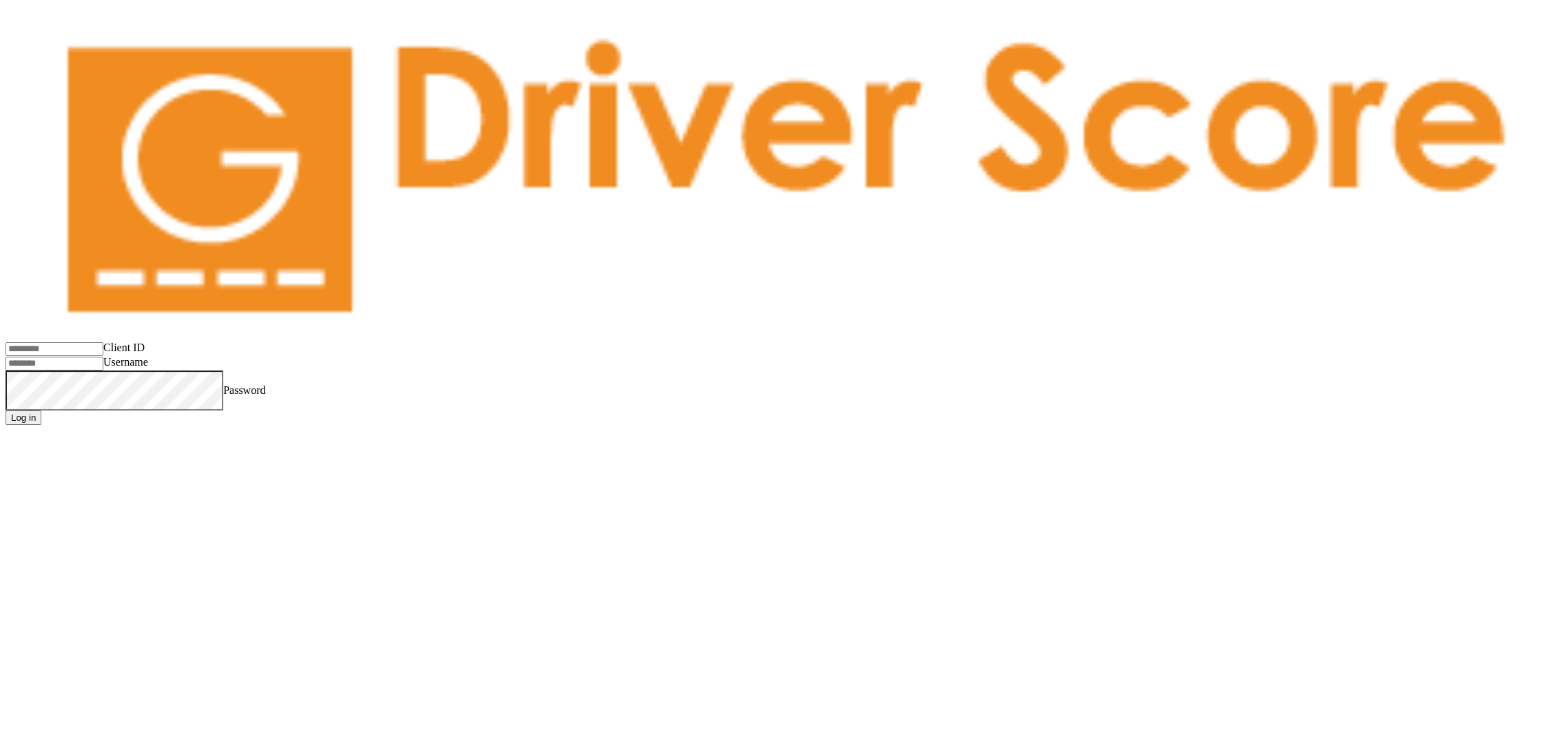
click at [104, 342] on input "Client ID" at bounding box center [55, 349] width 98 height 13
type input "**********"
click at [104, 357] on input "Username" at bounding box center [55, 363] width 98 height 13
paste input "******"
type input "******"
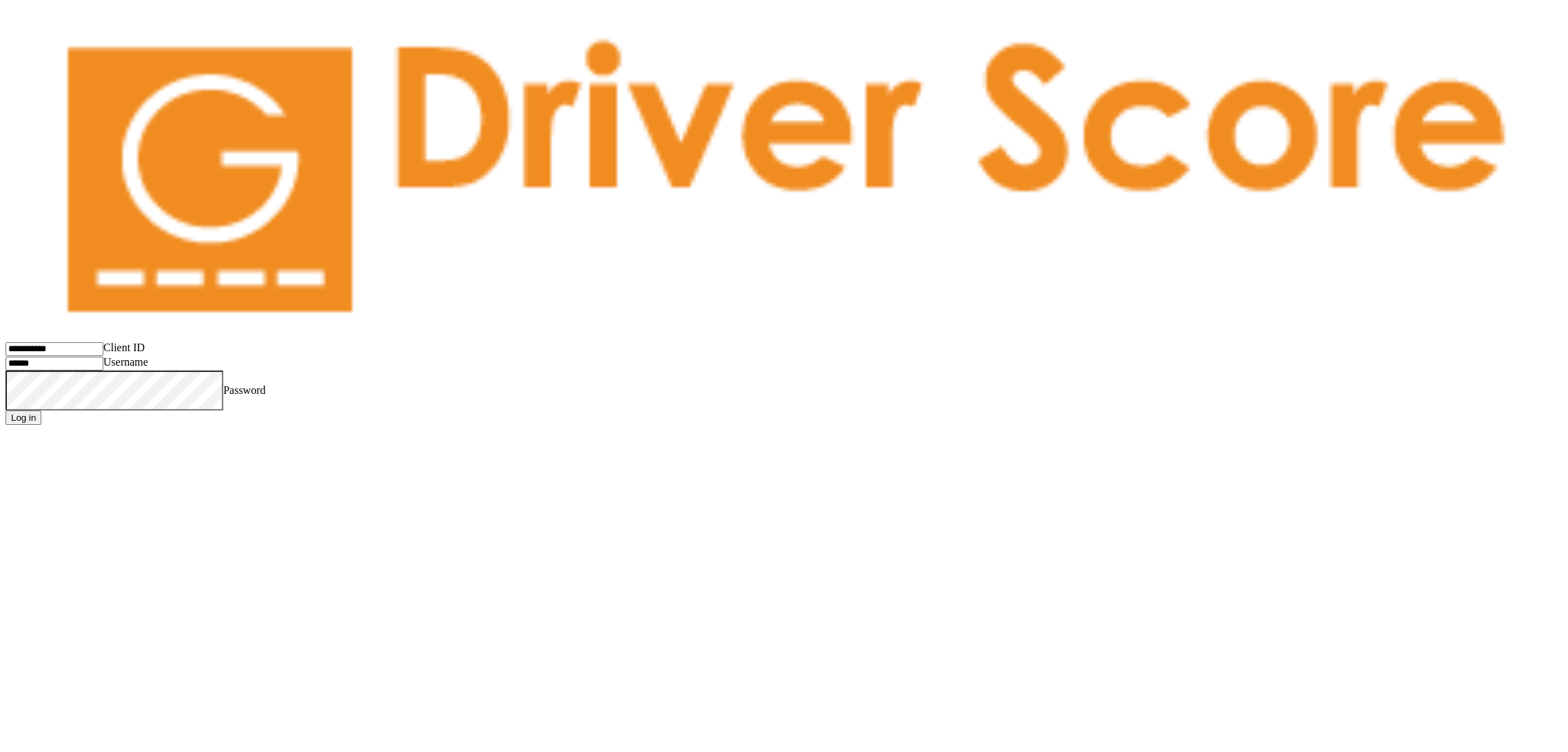
click at [6, 411] on button "Log in" at bounding box center [24, 417] width 35 height 14
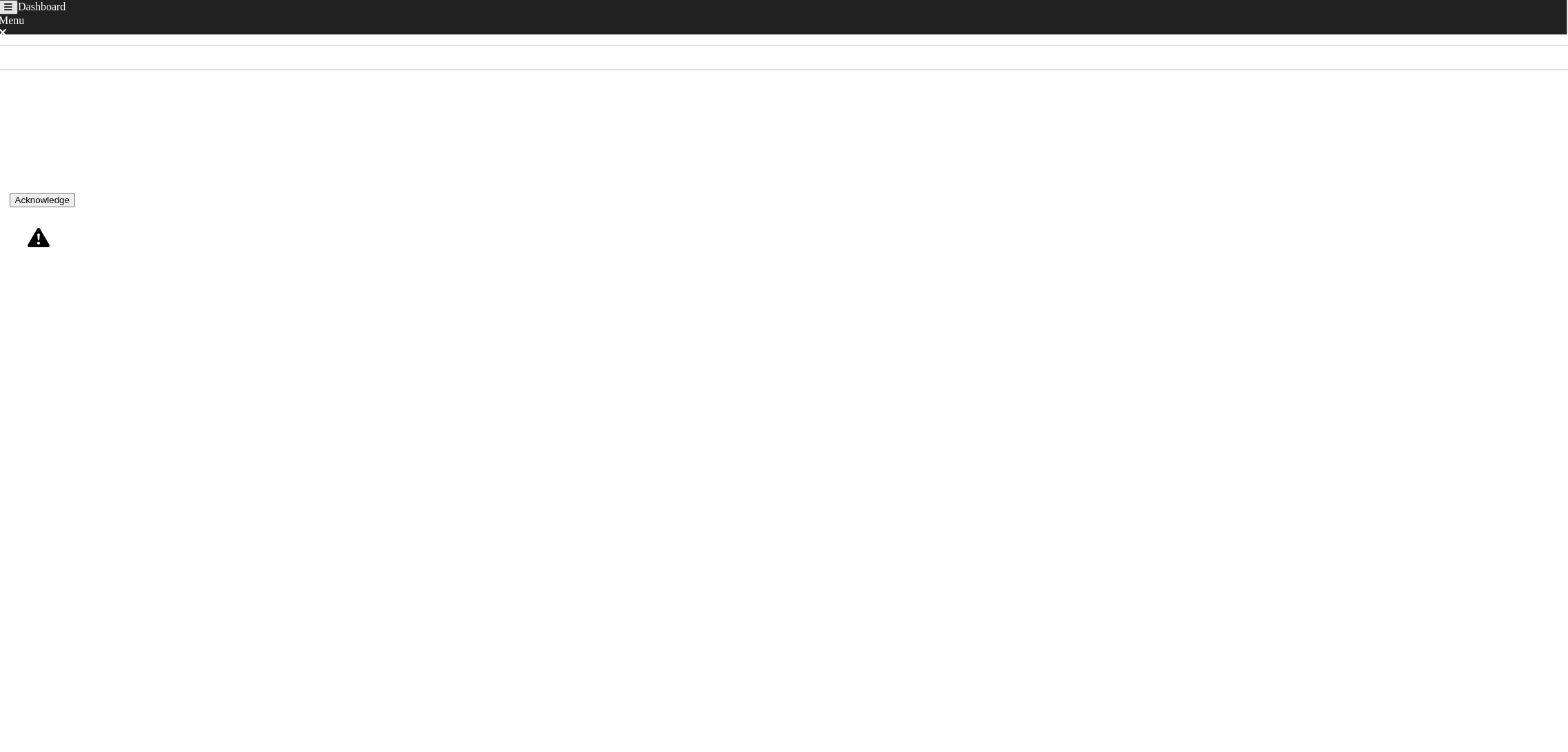
click at [13, 12] on icon "Toggle navigation" at bounding box center [8, 7] width 8 height 9
click at [24, 309] on div "Menu" at bounding box center [784, 314] width 1557 height 13
drag, startPoint x: 256, startPoint y: 329, endPoint x: 356, endPoint y: 287, distance: 108.5
click at [256, 309] on div at bounding box center [784, 309] width 1557 height 0
click at [13, 321] on icon at bounding box center [10, 326] width 8 height 11
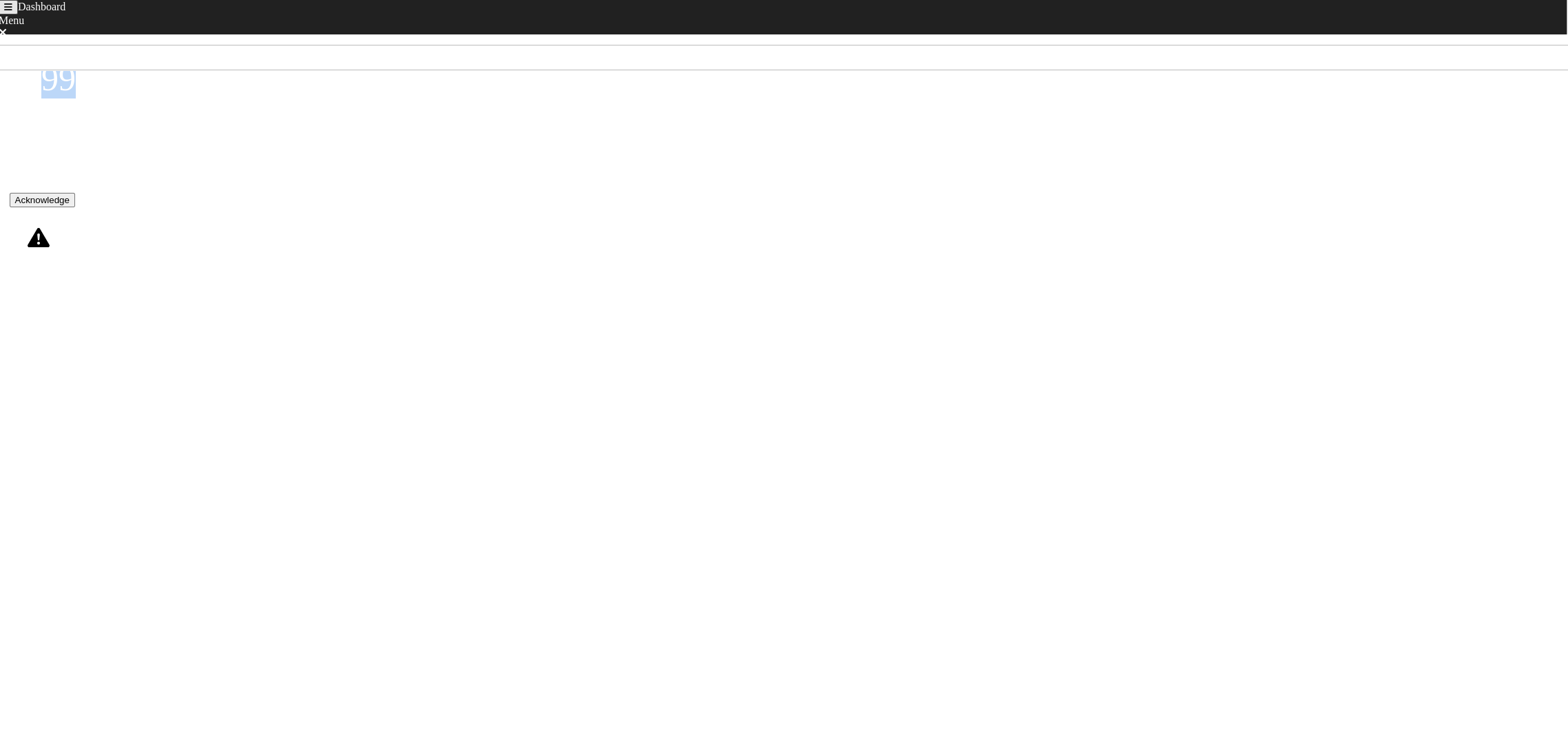
drag, startPoint x: 136, startPoint y: 109, endPoint x: 223, endPoint y: 104, distance: 87.1
click at [76, 104] on div "99" at bounding box center [55, 84] width 41 height 52
click at [1058, 149] on body "Dashboard Menu Home Sign Out Sep 20th - Sep 27th Score 99 Rank 44 of 89 Acknowl…" at bounding box center [784, 173] width 1557 height 271
drag, startPoint x: 573, startPoint y: 118, endPoint x: 645, endPoint y: 116, distance: 72.0
click at [645, 141] on div "44 of 89" at bounding box center [784, 147] width 1549 height 13
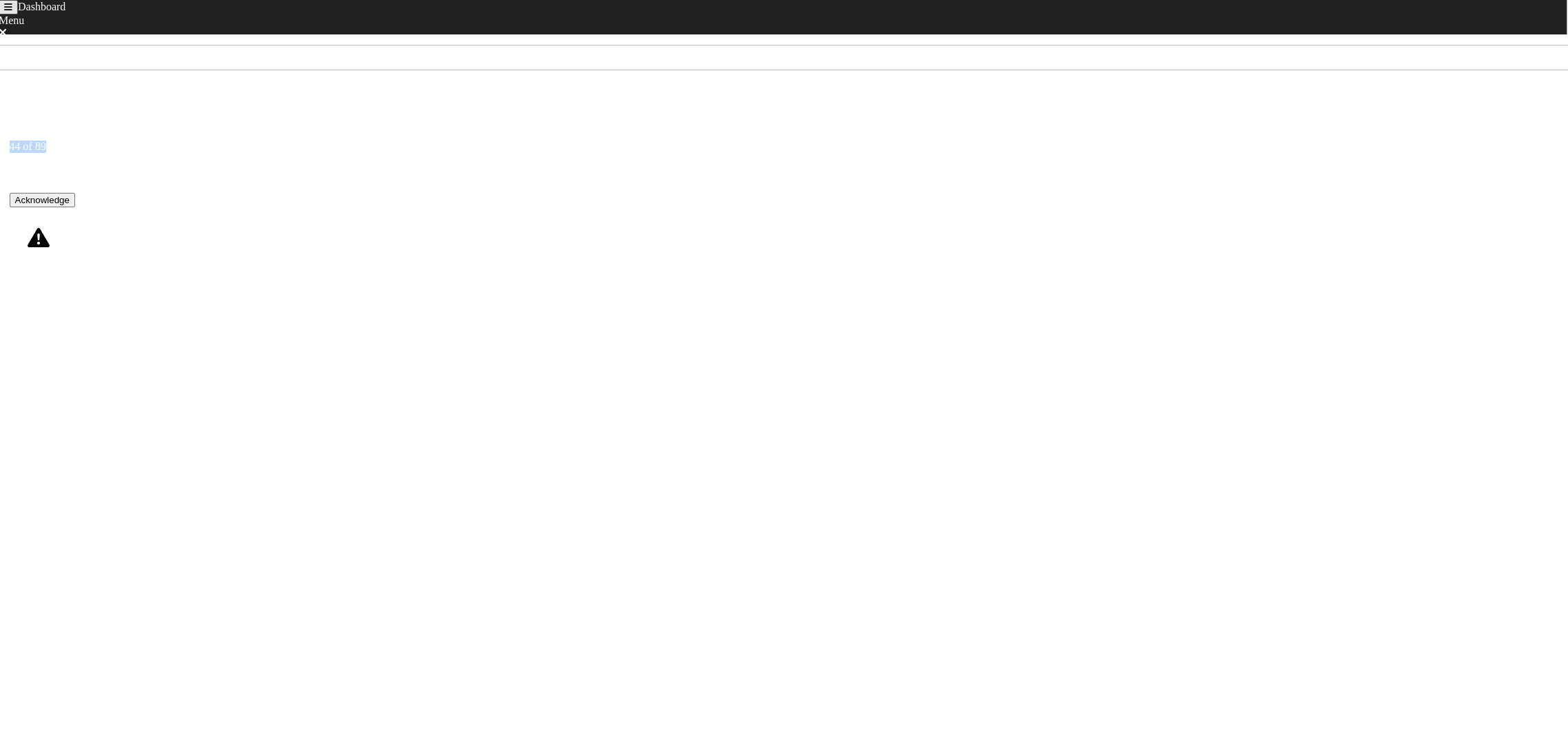
click at [639, 141] on div "44 of 89" at bounding box center [784, 147] width 1549 height 13
click at [30, 276] on icon at bounding box center [27, 281] width 7 height 11
click at [15, 13] on button "back navigation" at bounding box center [7, 7] width 17 height 14
click at [13, 12] on icon "Toggle navigation" at bounding box center [8, 7] width 8 height 9
click at [45, 371] on link "Sign Out" at bounding box center [25, 377] width 40 height 12
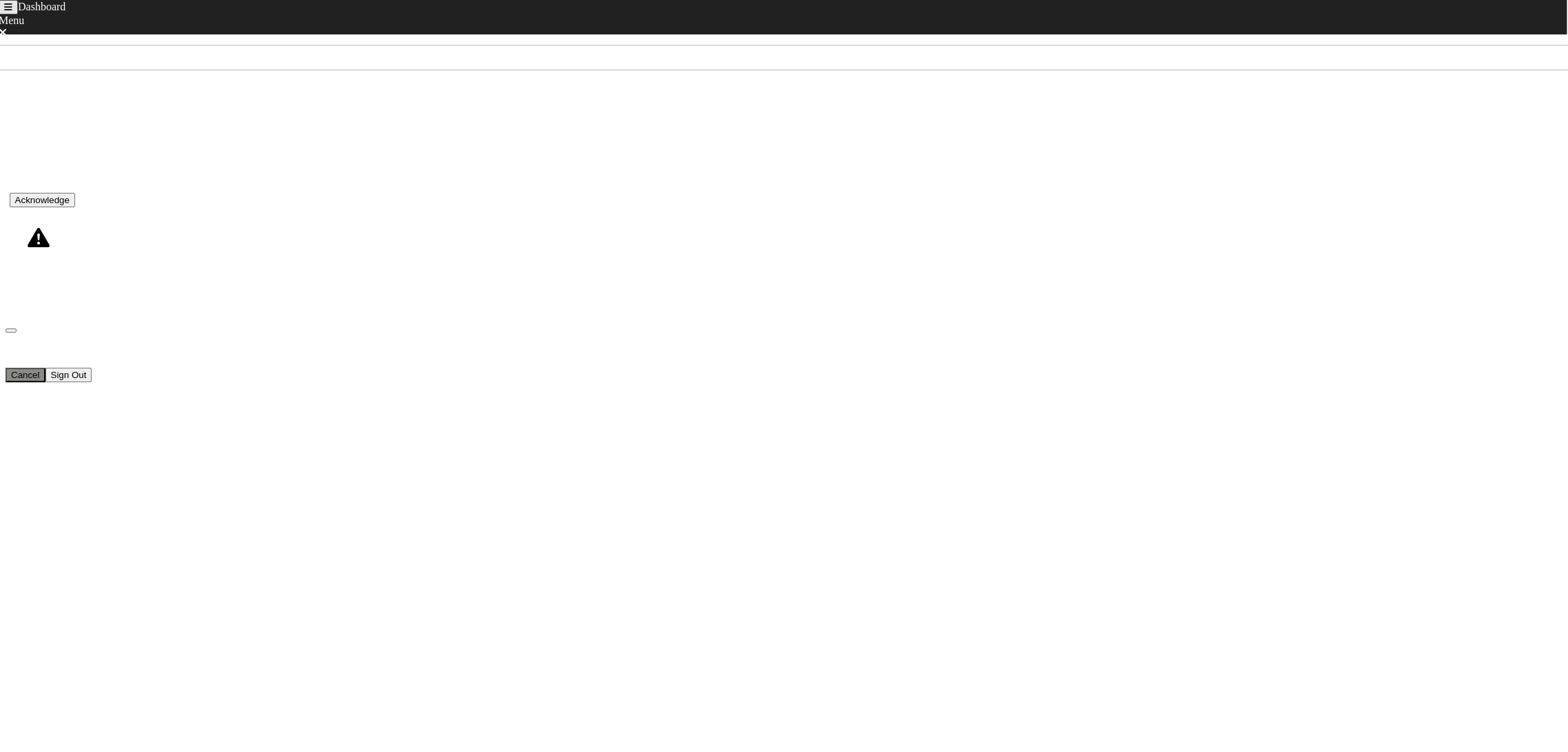
click at [93, 383] on button "Sign Out" at bounding box center [69, 374] width 47 height 14
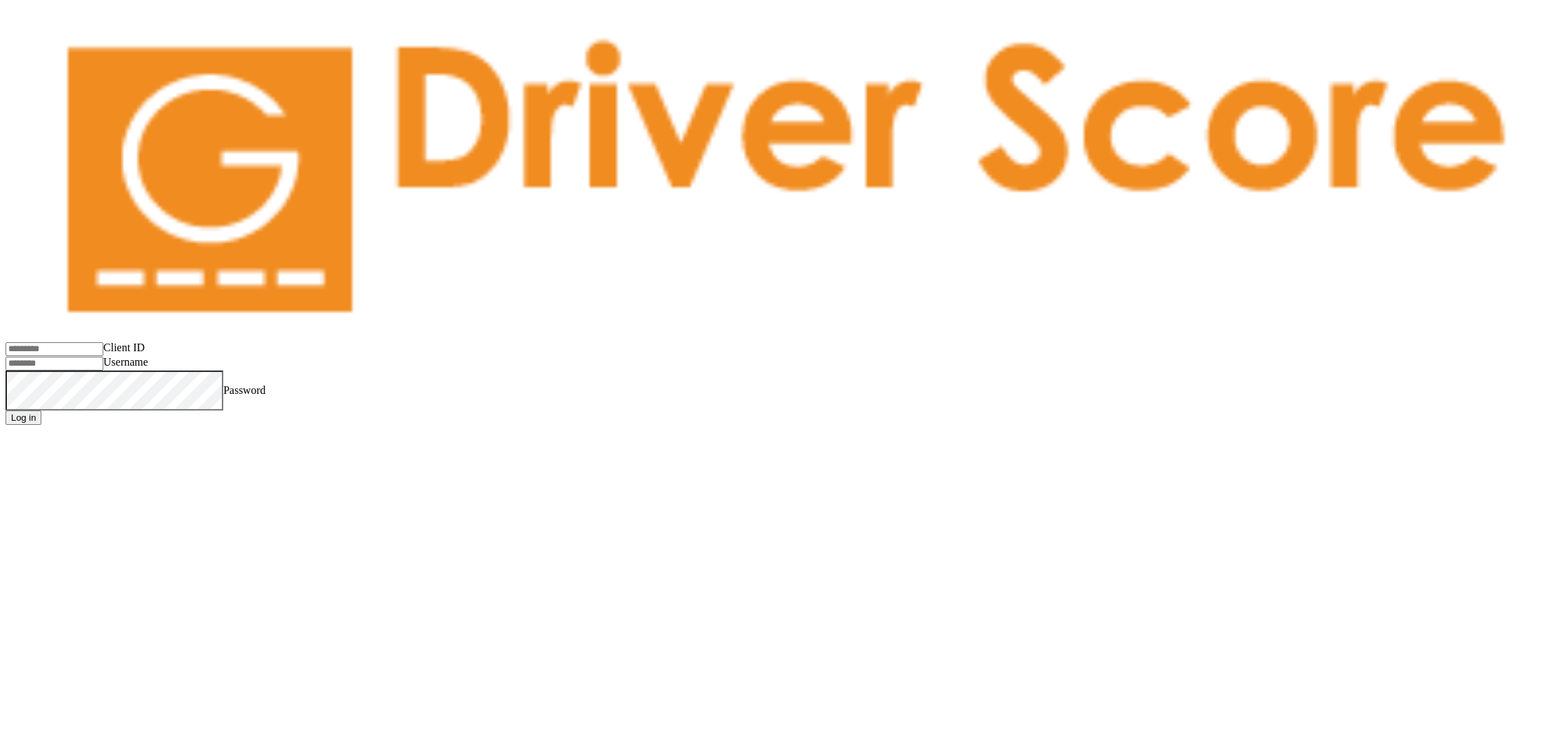
click at [334, 198] on body "Client ID Username Password Log in" at bounding box center [784, 227] width 1557 height 398
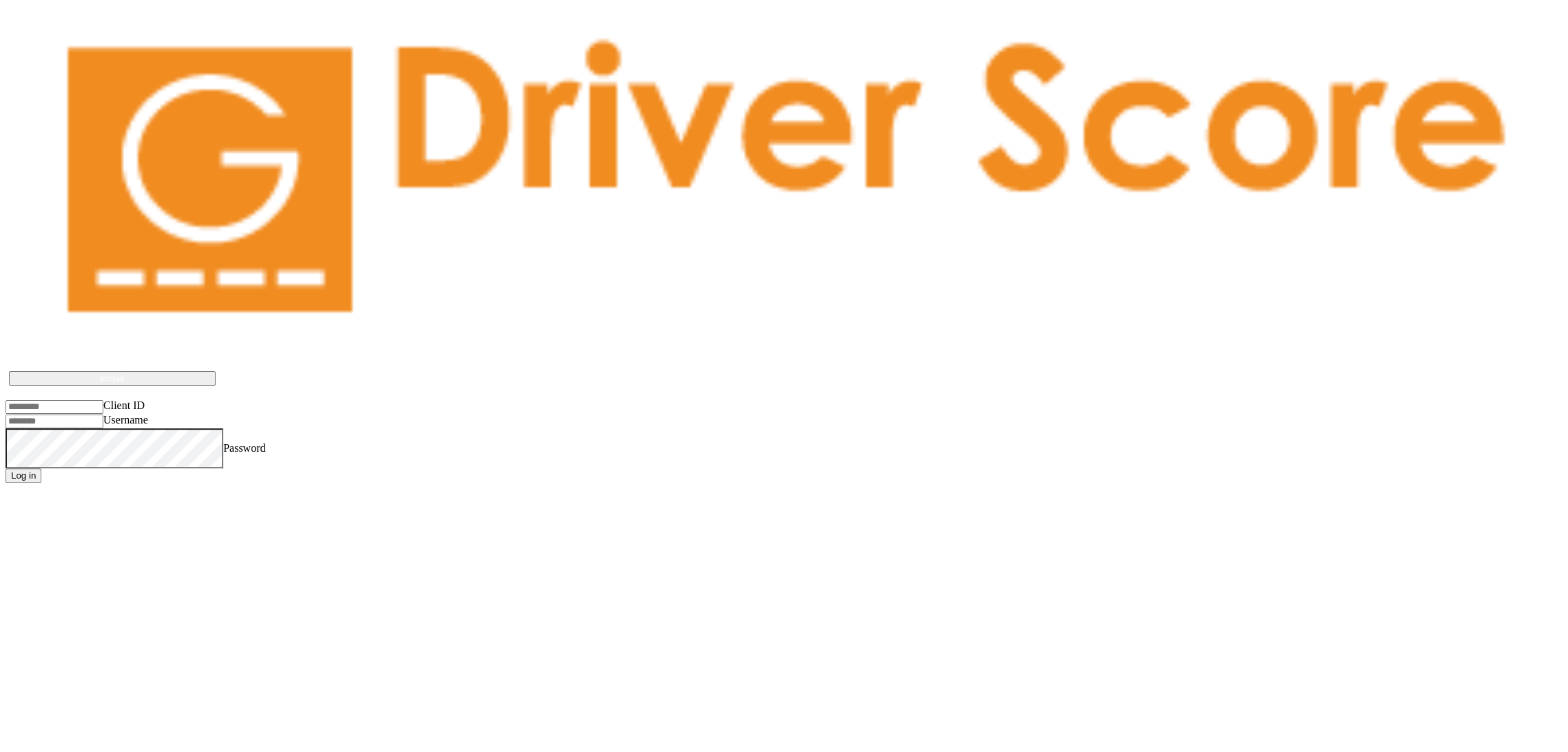
click at [104, 400] on input "Client ID" at bounding box center [55, 407] width 98 height 13
type input "**********"
click at [104, 415] on input "Username" at bounding box center [55, 422] width 98 height 13
type input "*******"
click at [104, 415] on input "Username" at bounding box center [55, 422] width 98 height 13
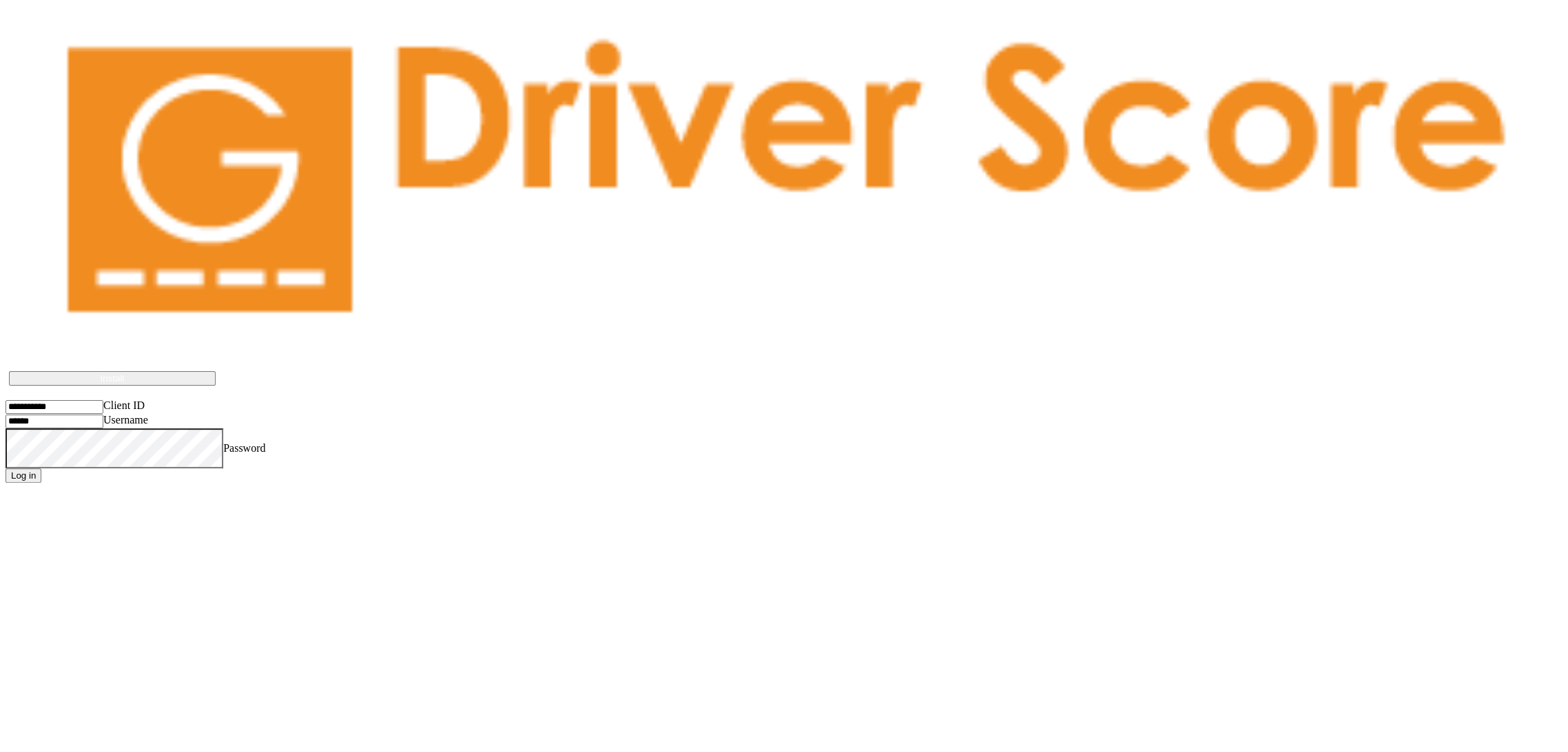
type input "******"
click at [6, 400] on div "Client ID Username Password Log in" at bounding box center [784, 441] width 1557 height 83
click at [6, 469] on button "Log in" at bounding box center [24, 475] width 35 height 14
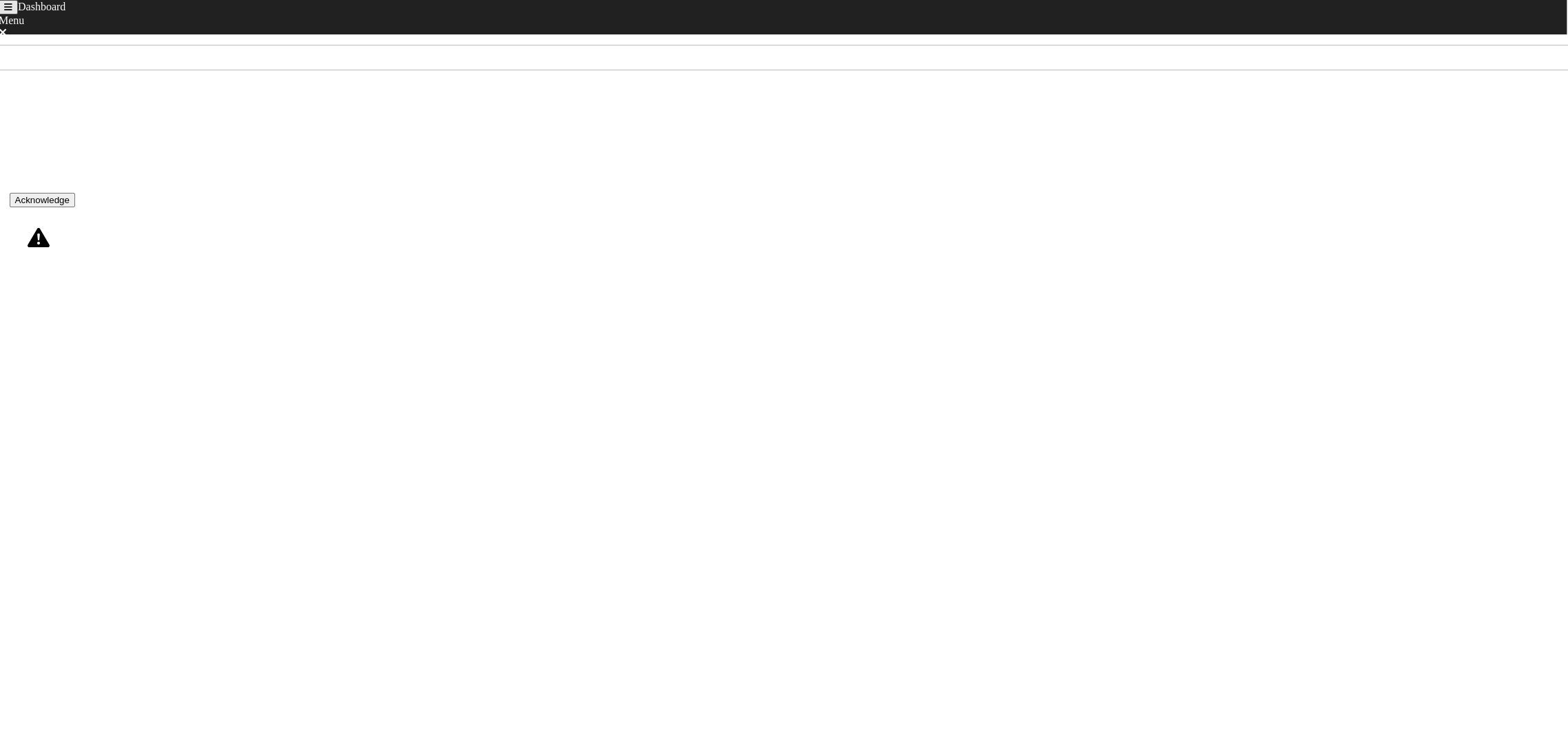
click at [476, 189] on div "Acknowledge" at bounding box center [784, 200] width 1557 height 22
click at [75, 193] on button "Acknowledge" at bounding box center [42, 200] width 66 height 14
click at [89, 383] on button "Confirm" at bounding box center [67, 374] width 43 height 14
click at [13, 14] on button "Toggle navigation" at bounding box center [8, 7] width 19 height 14
click at [41, 372] on link "Sign Out" at bounding box center [25, 378] width 40 height 12
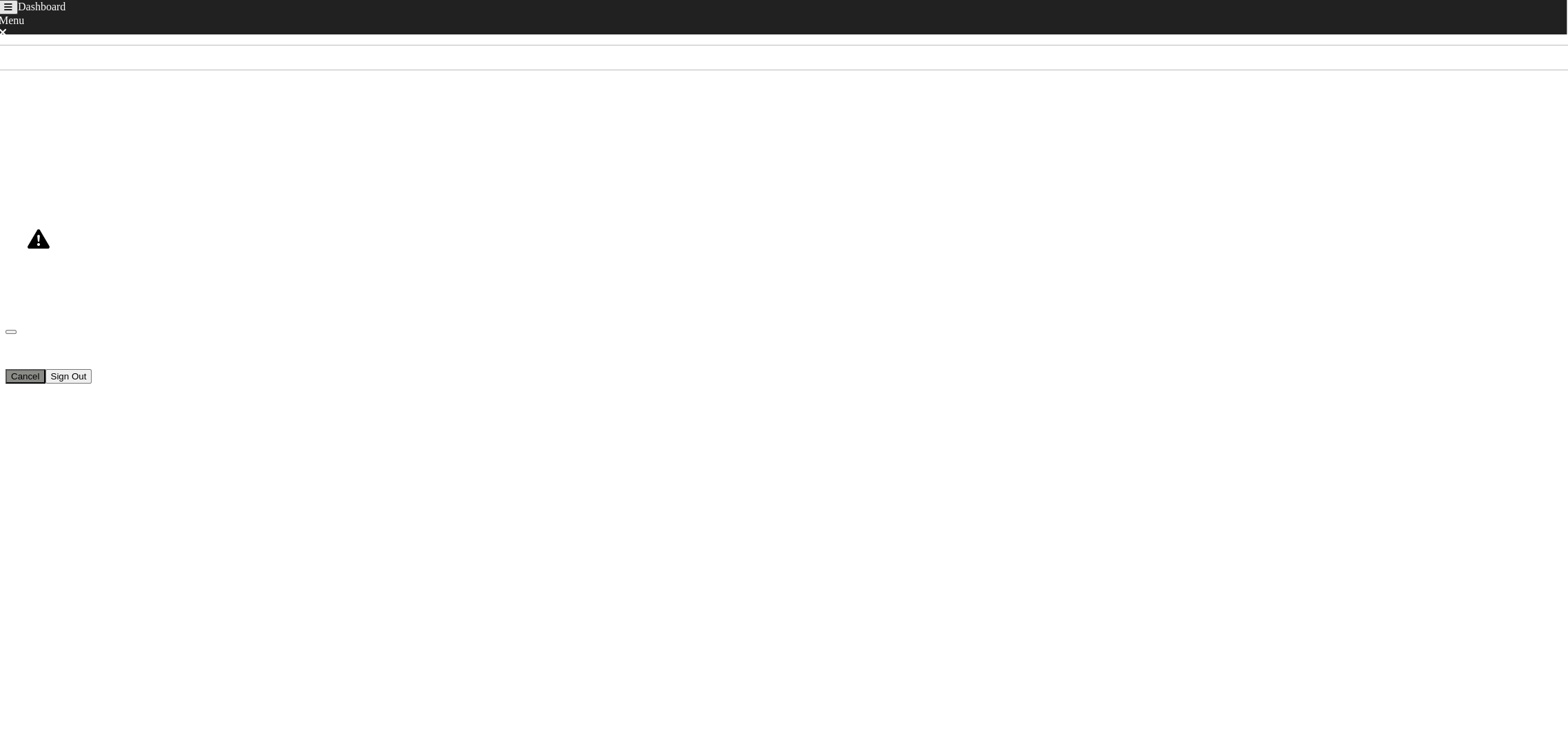
click at [93, 384] on button "Sign Out" at bounding box center [69, 376] width 47 height 14
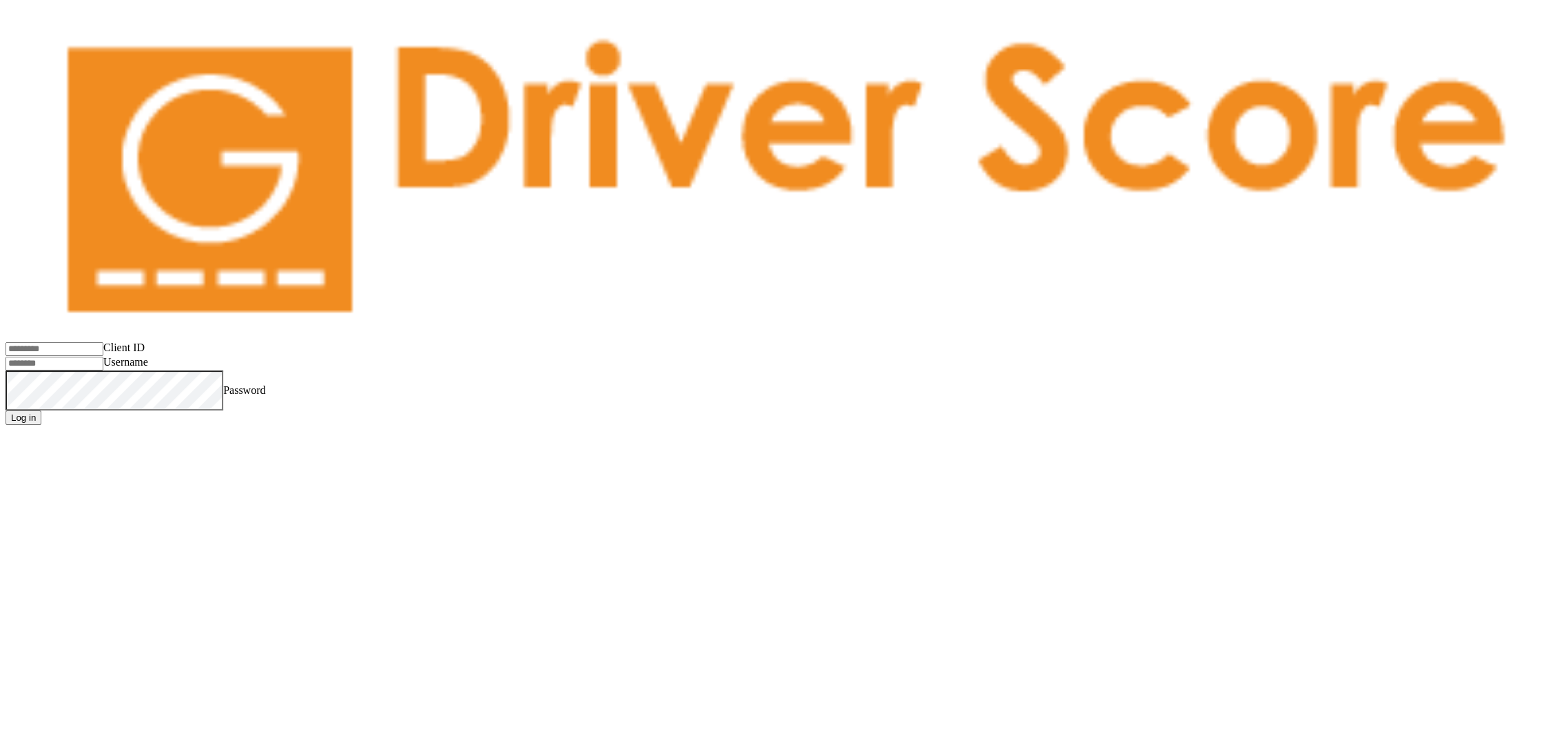
click at [432, 257] on body "Client ID Username Password Log in" at bounding box center [784, 227] width 1557 height 398
click at [104, 357] on input "Username" at bounding box center [55, 363] width 98 height 13
paste input "**********"
type input "**********"
click at [104, 342] on input "Client ID" at bounding box center [55, 349] width 98 height 13
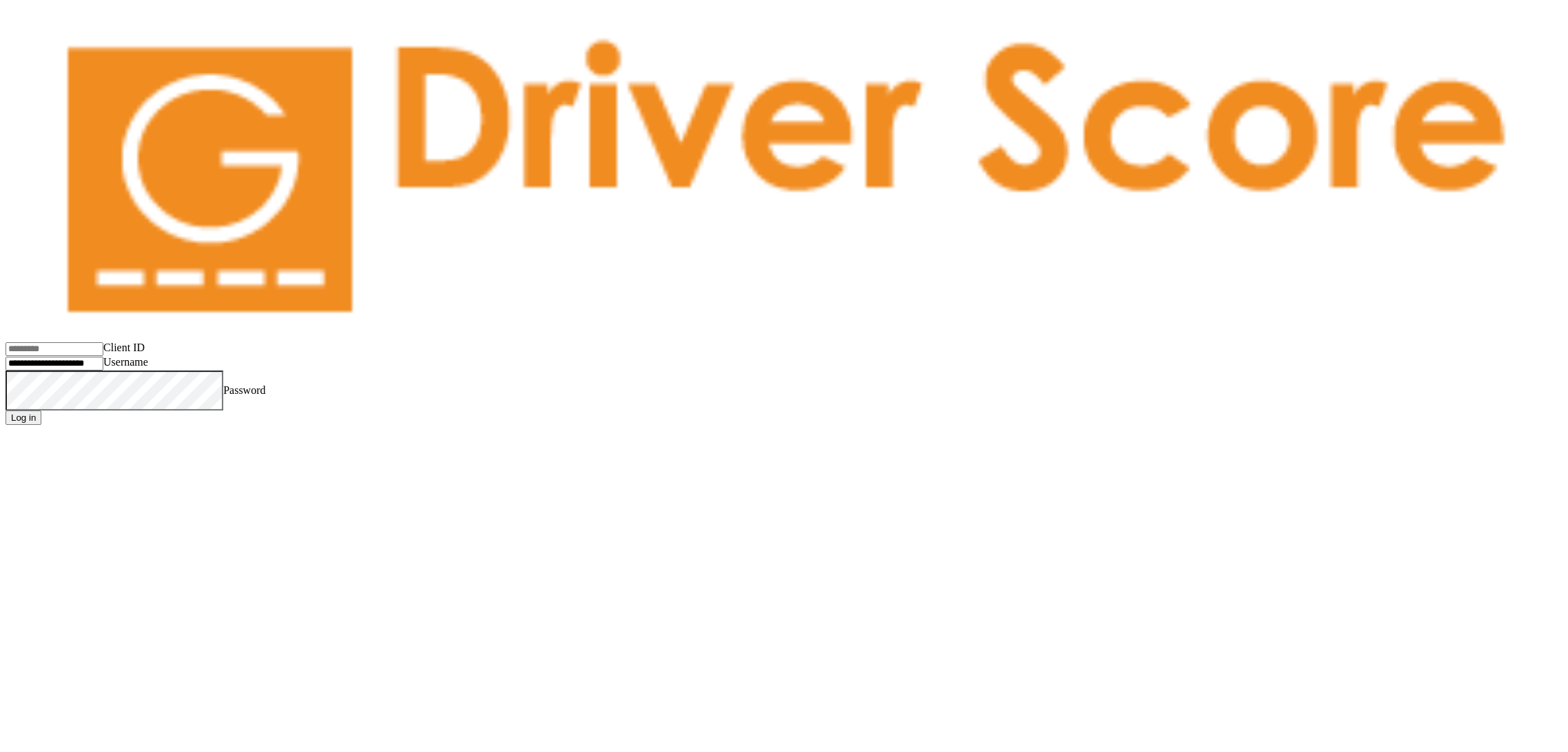
type input "**********"
click at [6, 411] on button "Log in" at bounding box center [24, 417] width 35 height 14
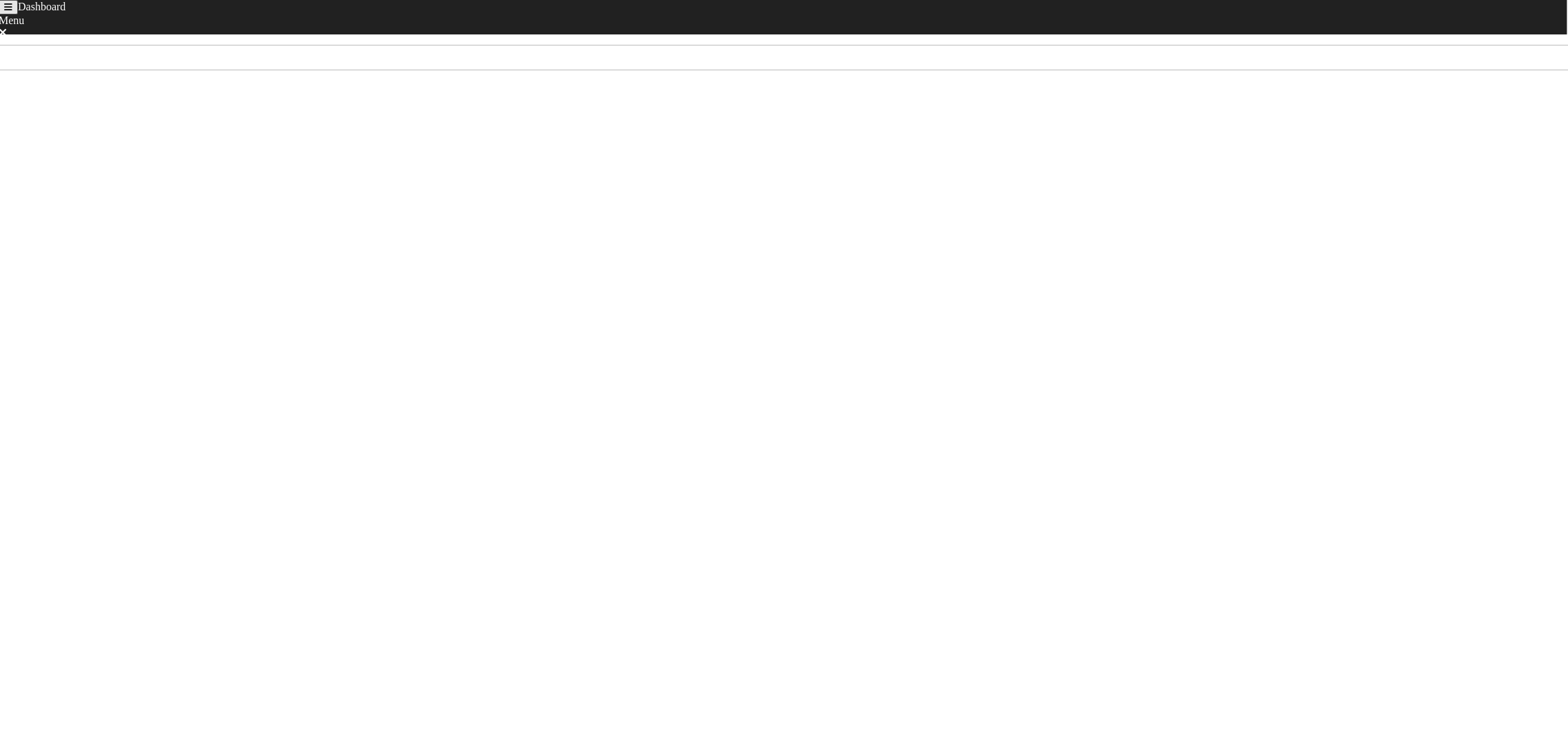
click at [18, 14] on button "Toggle navigation" at bounding box center [8, 7] width 19 height 14
click at [1548, 347] on div "Menu" at bounding box center [784, 359] width 1557 height 24
click at [13, 360] on icon at bounding box center [10, 365] width 8 height 11
click at [629, 262] on div "Not enough miles driven to receive a score for the current time period." at bounding box center [784, 268] width 311 height 13
drag, startPoint x: 104, startPoint y: 233, endPoint x: 0, endPoint y: 221, distance: 104.7
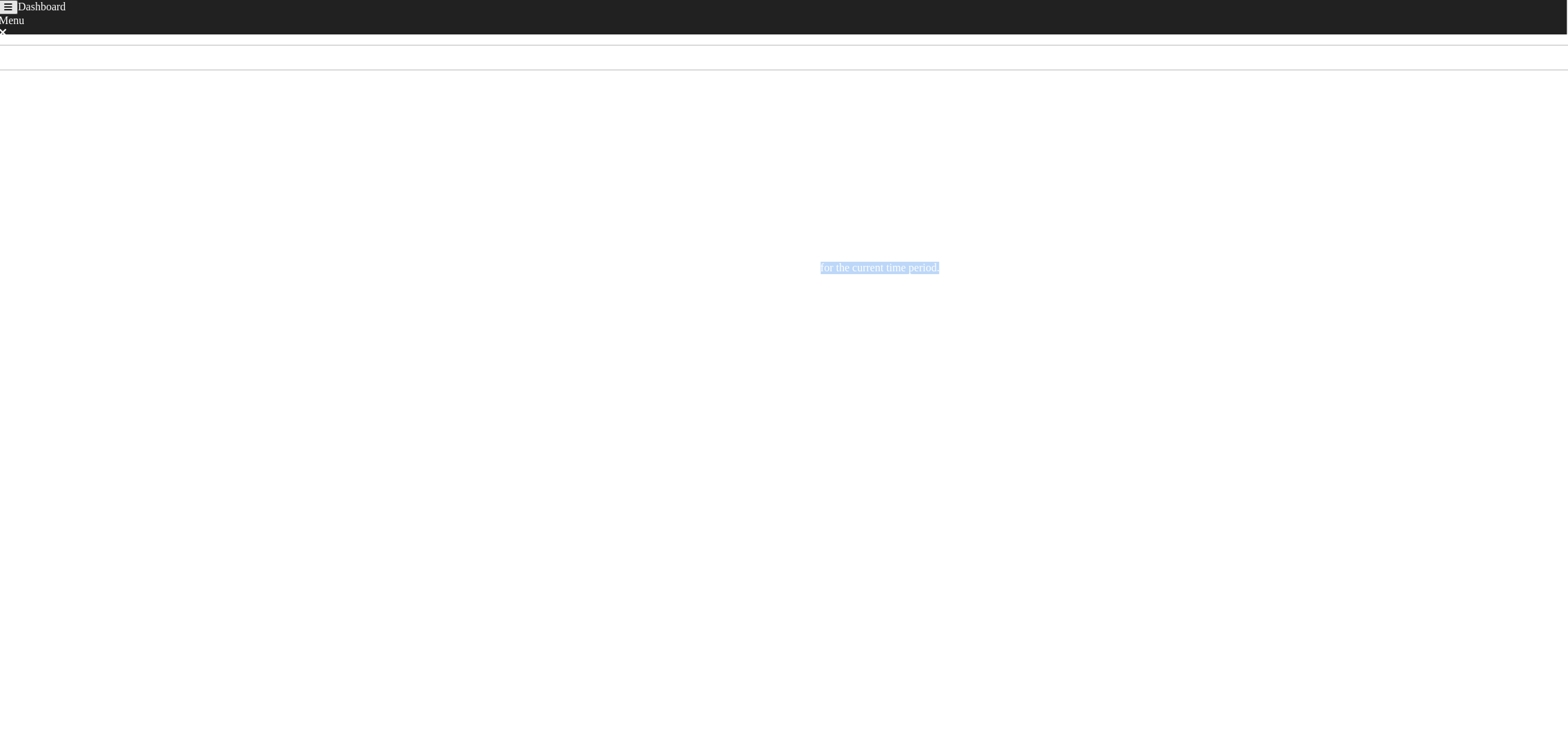
click at [6, 223] on div "Not enough miles driven to receive a score for the current time period." at bounding box center [784, 268] width 1557 height 158
click at [629, 262] on div "Not enough miles driven to receive a score for the current time period." at bounding box center [784, 268] width 311 height 13
drag, startPoint x: 44, startPoint y: 105, endPoint x: 24, endPoint y: 78, distance: 33.6
click at [25, 79] on div "Score -" at bounding box center [781, 90] width 1545 height 40
click at [188, 206] on div "Not enough miles driven to receive a score for the current time period." at bounding box center [784, 268] width 1549 height 150
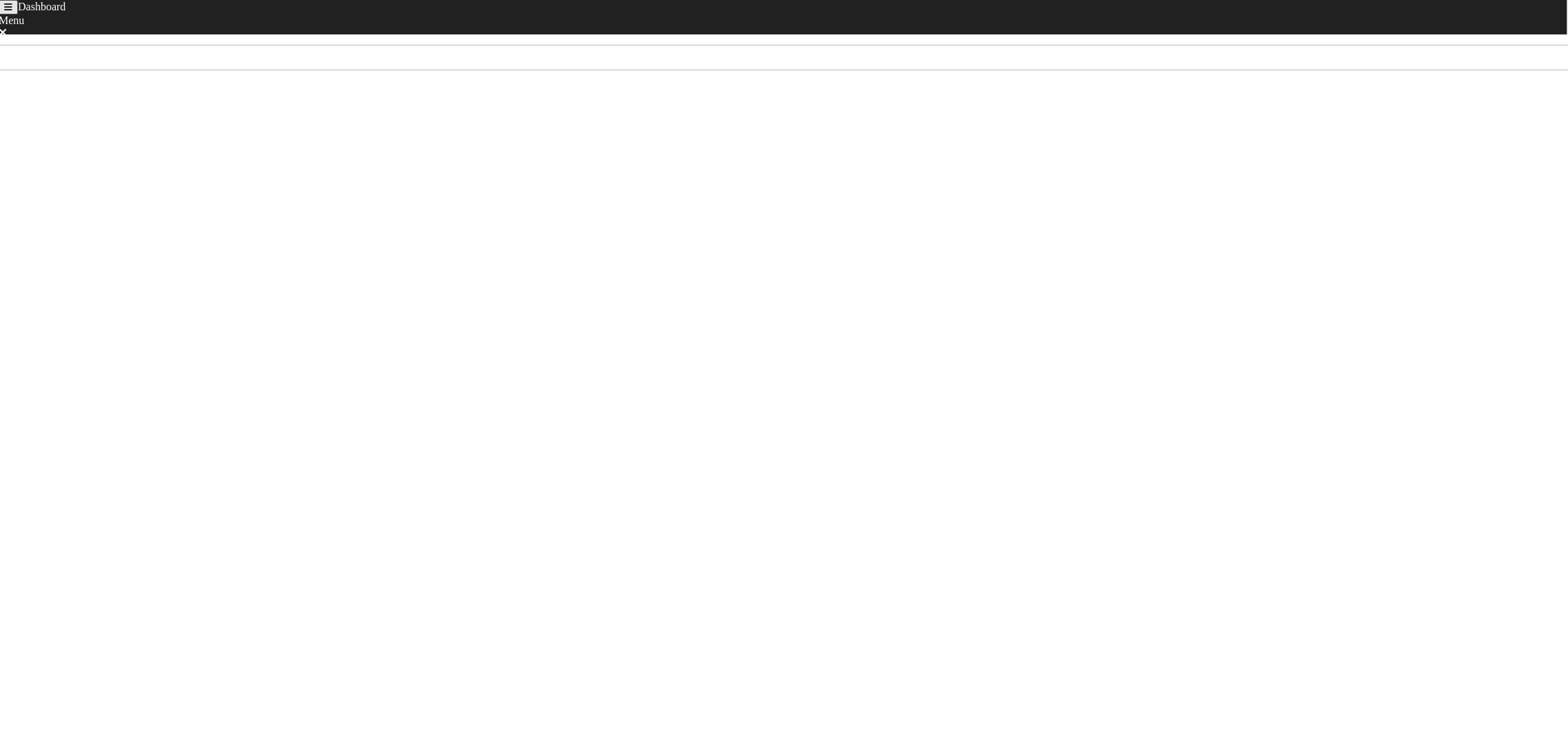
click at [168, 141] on div at bounding box center [784, 141] width 1542 height 0
click at [171, 126] on div "Rank" at bounding box center [784, 132] width 1549 height 13
click at [629, 262] on div "Not enough miles driven to receive a score for the current time period." at bounding box center [784, 268] width 311 height 13
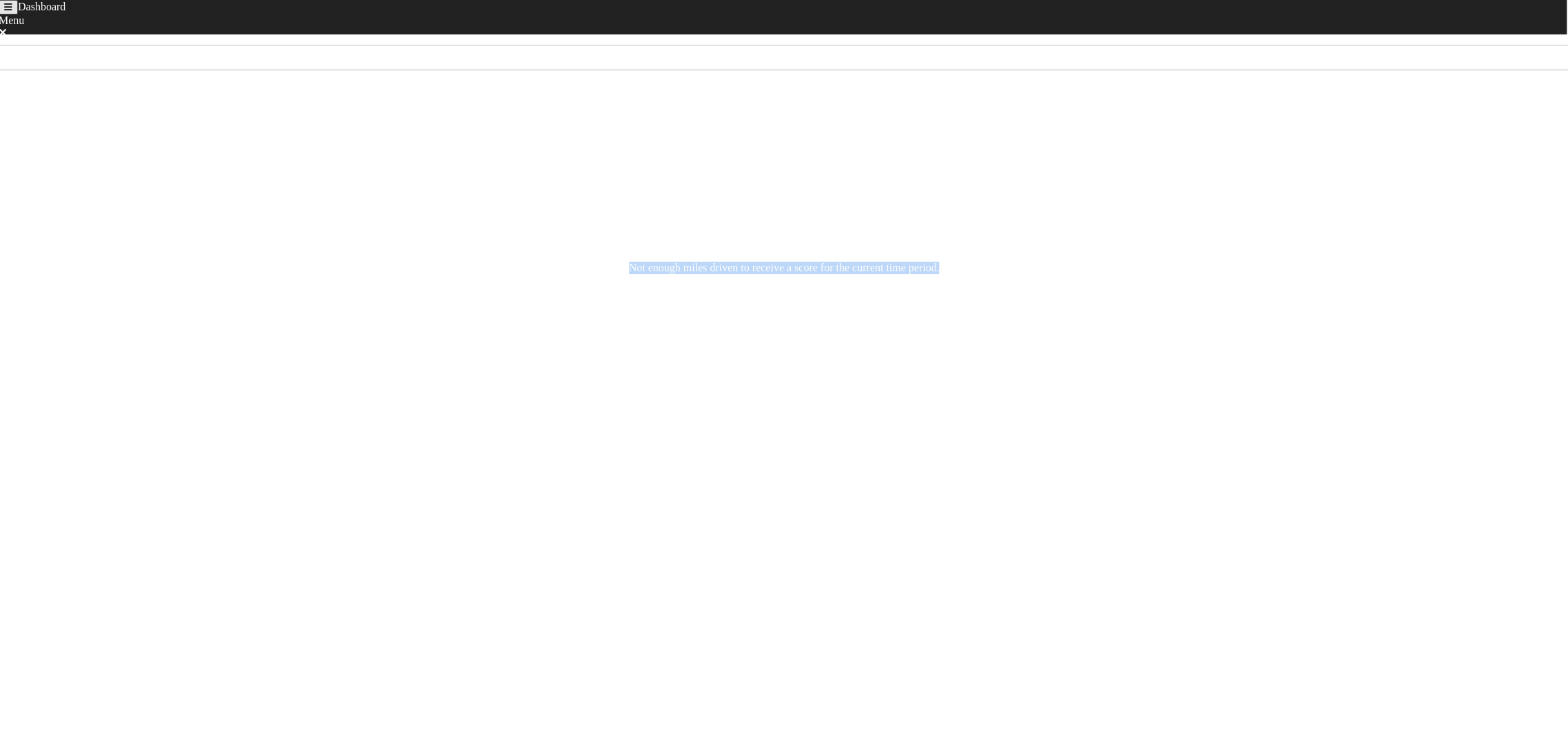
drag, startPoint x: 199, startPoint y: 234, endPoint x: 12, endPoint y: 218, distance: 187.7
click at [12, 218] on div "Not enough miles driven to receive a score for the current time period." at bounding box center [784, 268] width 1549 height 150
click at [126, 193] on div "Not enough miles driven to receive a score for the current time period." at bounding box center [784, 268] width 1549 height 150
drag, startPoint x: 57, startPoint y: 117, endPoint x: 39, endPoint y: 117, distance: 18.0
click at [39, 111] on div "-" at bounding box center [44, 84] width 19 height 52
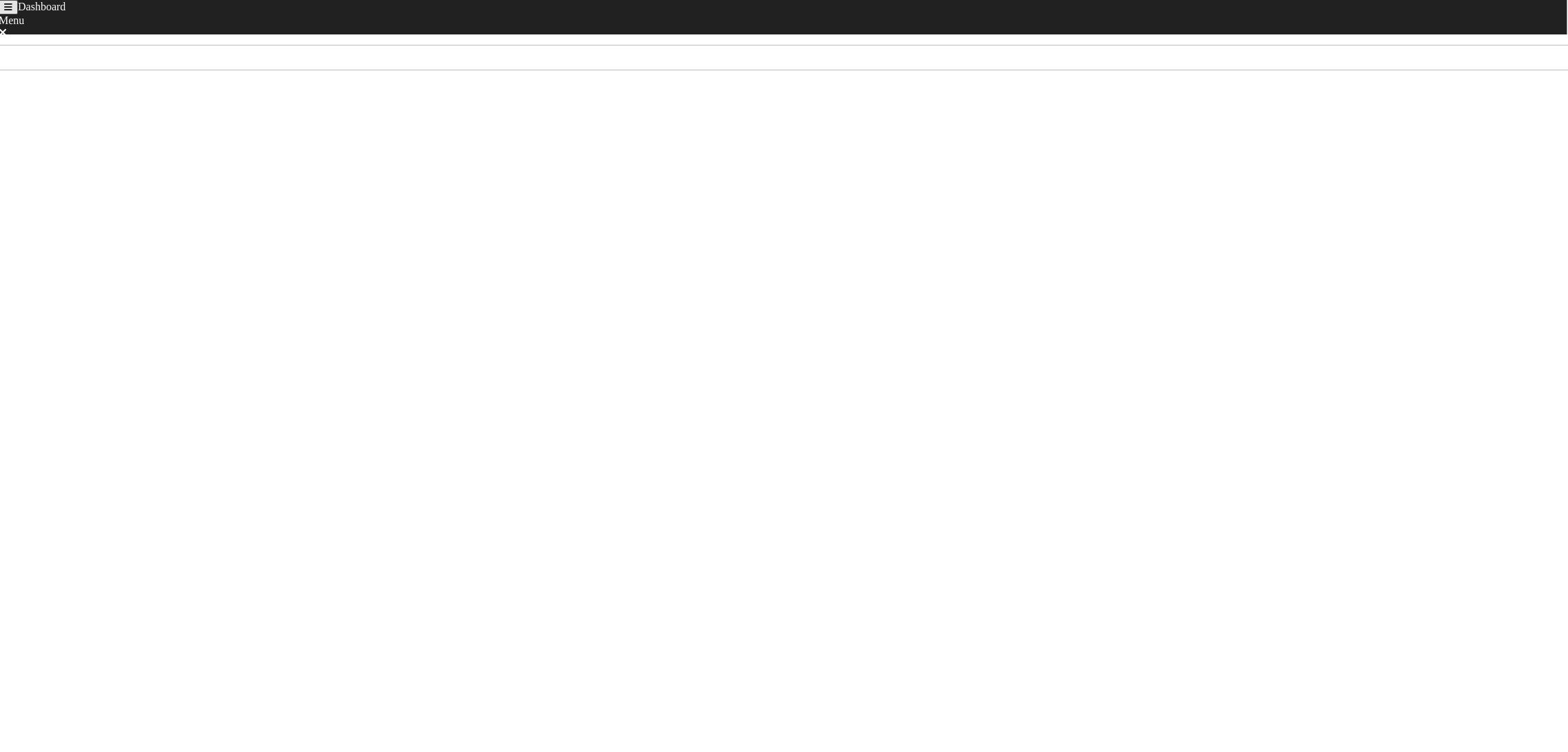
click at [137, 193] on div "Not enough miles driven to receive a score for the current time period." at bounding box center [784, 268] width 1549 height 150
click at [173, 141] on div "No Rank" at bounding box center [784, 147] width 1549 height 13
click at [163, 141] on div "No Rank" at bounding box center [784, 147] width 1549 height 13
click at [53, 105] on div "-" at bounding box center [44, 84] width 19 height 52
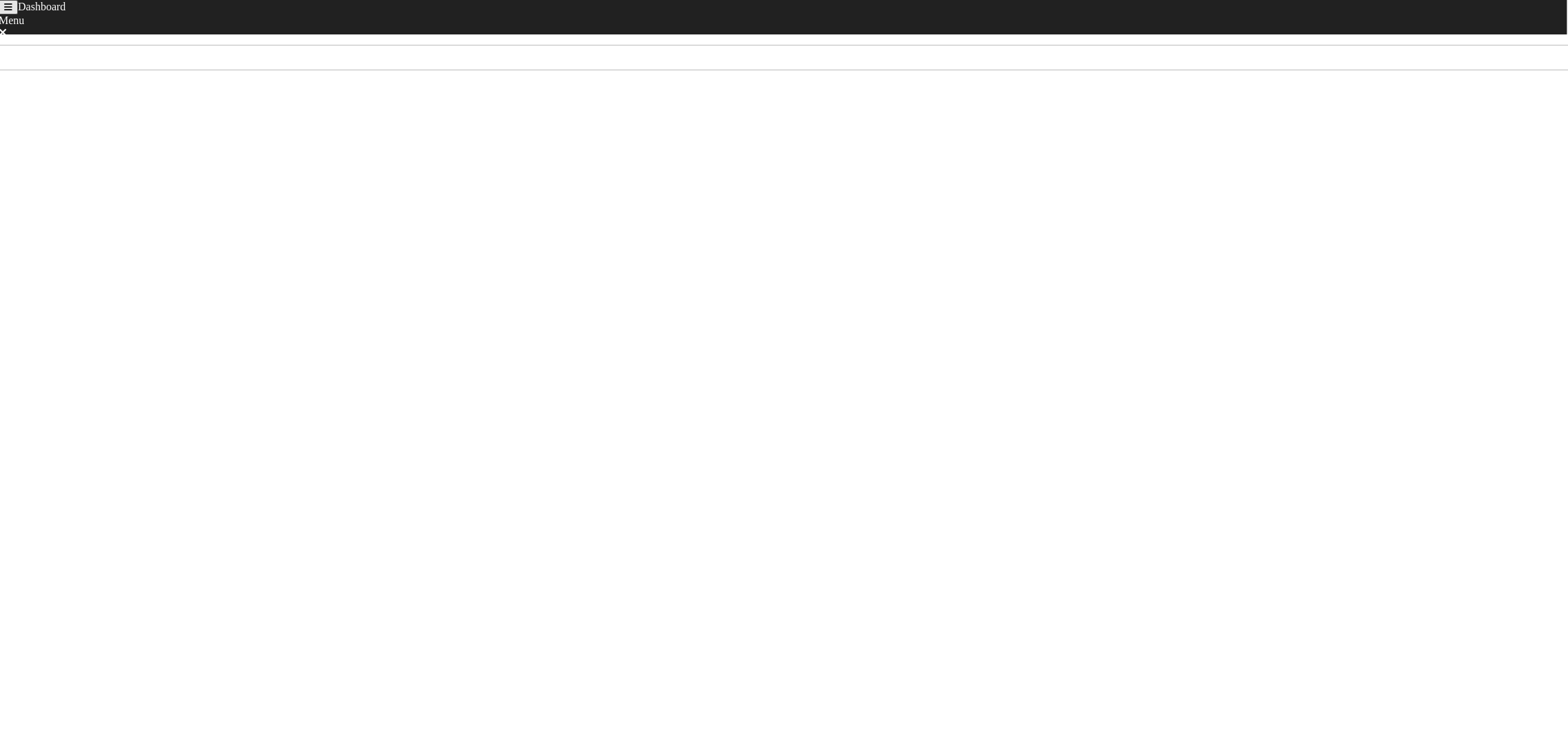
click at [53, 105] on div "-" at bounding box center [44, 84] width 19 height 52
click at [185, 141] on div "No Rank" at bounding box center [784, 147] width 1549 height 13
click at [182, 141] on div at bounding box center [784, 141] width 1542 height 0
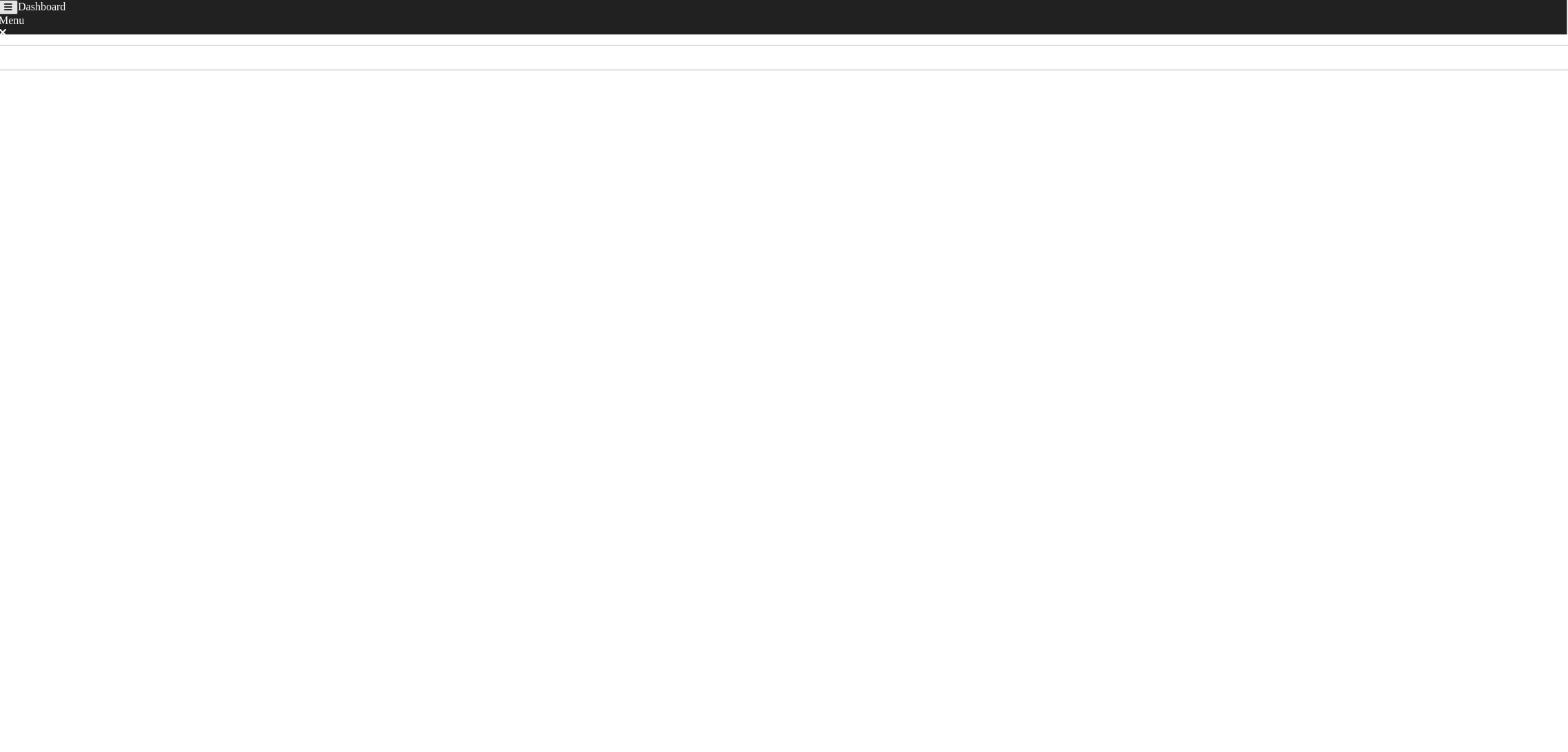
click at [13, 12] on icon "Toggle navigation" at bounding box center [8, 7] width 8 height 9
click at [45, 409] on link "Sign Out" at bounding box center [25, 415] width 40 height 12
click at [17, 368] on button "Close" at bounding box center [11, 369] width 11 height 4
drag, startPoint x: 198, startPoint y: 232, endPoint x: 23, endPoint y: 132, distance: 201.6
click at [29, 193] on div "Not enough miles driven to receive a score for the current time period." at bounding box center [784, 268] width 1549 height 150
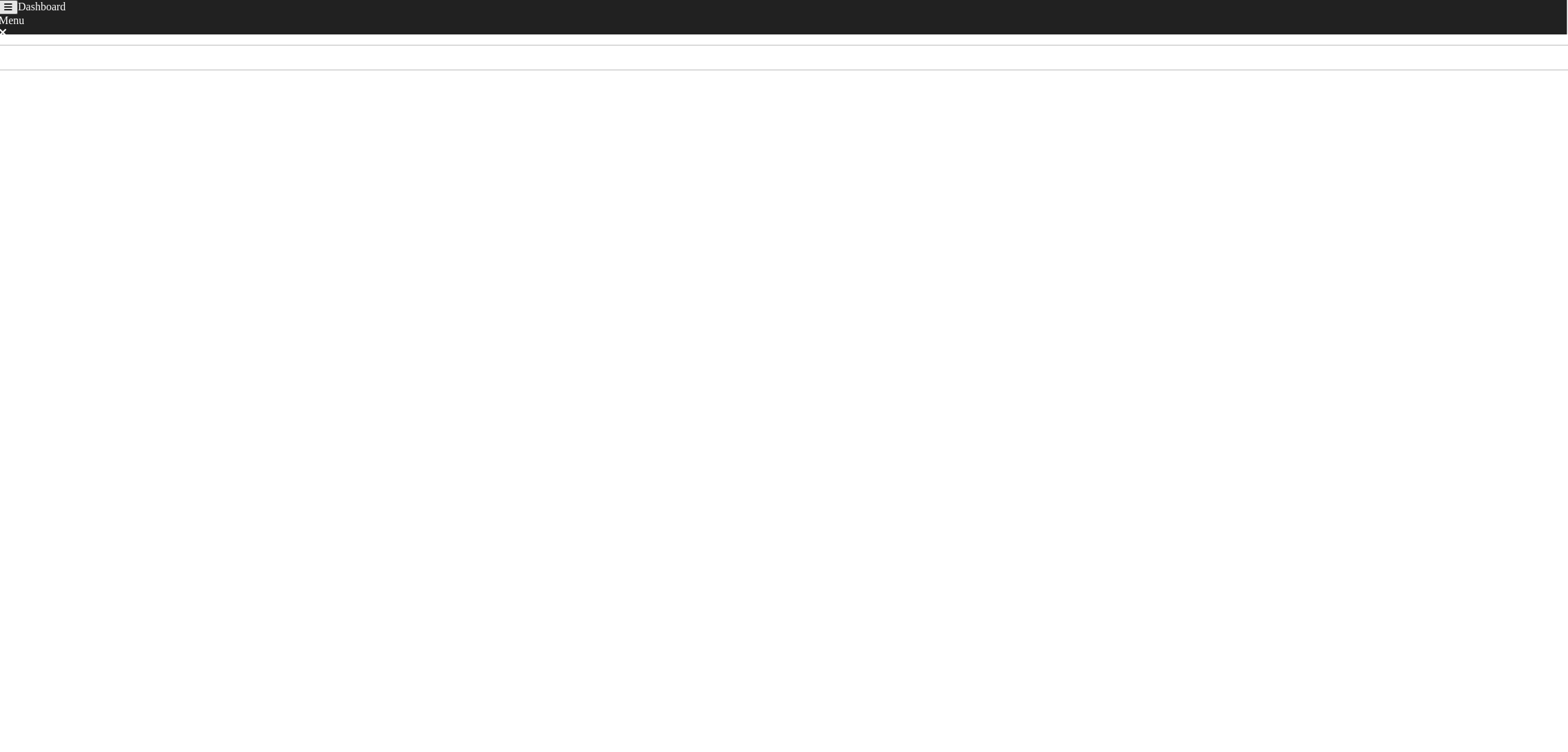
click at [35, 93] on div "-" at bounding box center [44, 84] width 19 height 52
click at [492, 130] on body "Dashboard Menu Home Sign Out Sep 20th - Sep 27th Score - Rank No Rank Not enoug…" at bounding box center [784, 192] width 1557 height 309
click at [13, 12] on icon "Toggle navigation" at bounding box center [8, 7] width 8 height 9
click at [39, 409] on link "Sign Out" at bounding box center [25, 415] width 40 height 12
click at [93, 421] on button "Sign Out" at bounding box center [69, 413] width 47 height 14
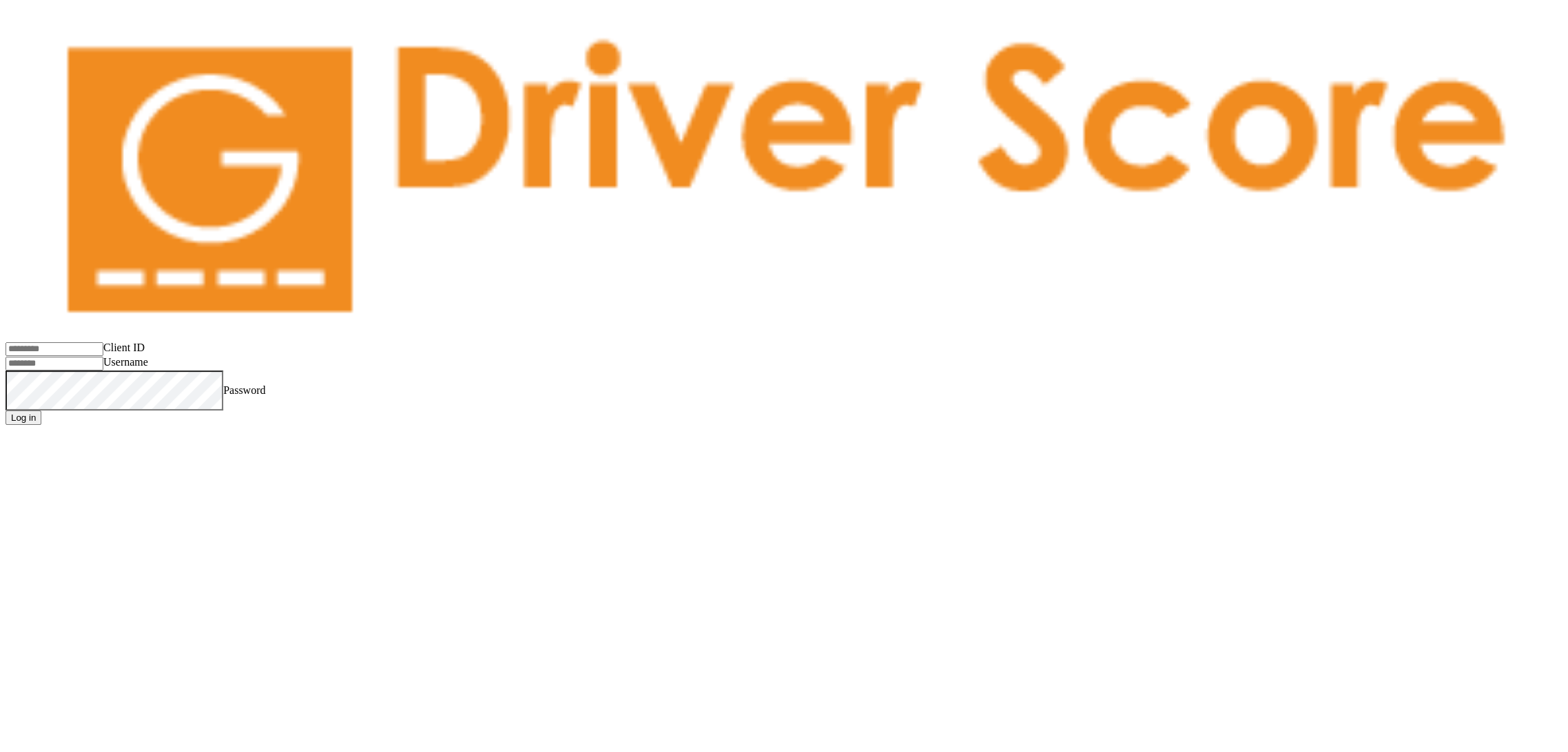
click at [83, 342] on input "Client ID" at bounding box center [55, 349] width 98 height 13
type input "**********"
click at [104, 357] on input "Username" at bounding box center [55, 363] width 98 height 13
click at [405, 158] on body "Client ID Username Password Log in" at bounding box center [784, 227] width 1557 height 398
click at [89, 357] on input "Username" at bounding box center [55, 363] width 98 height 13
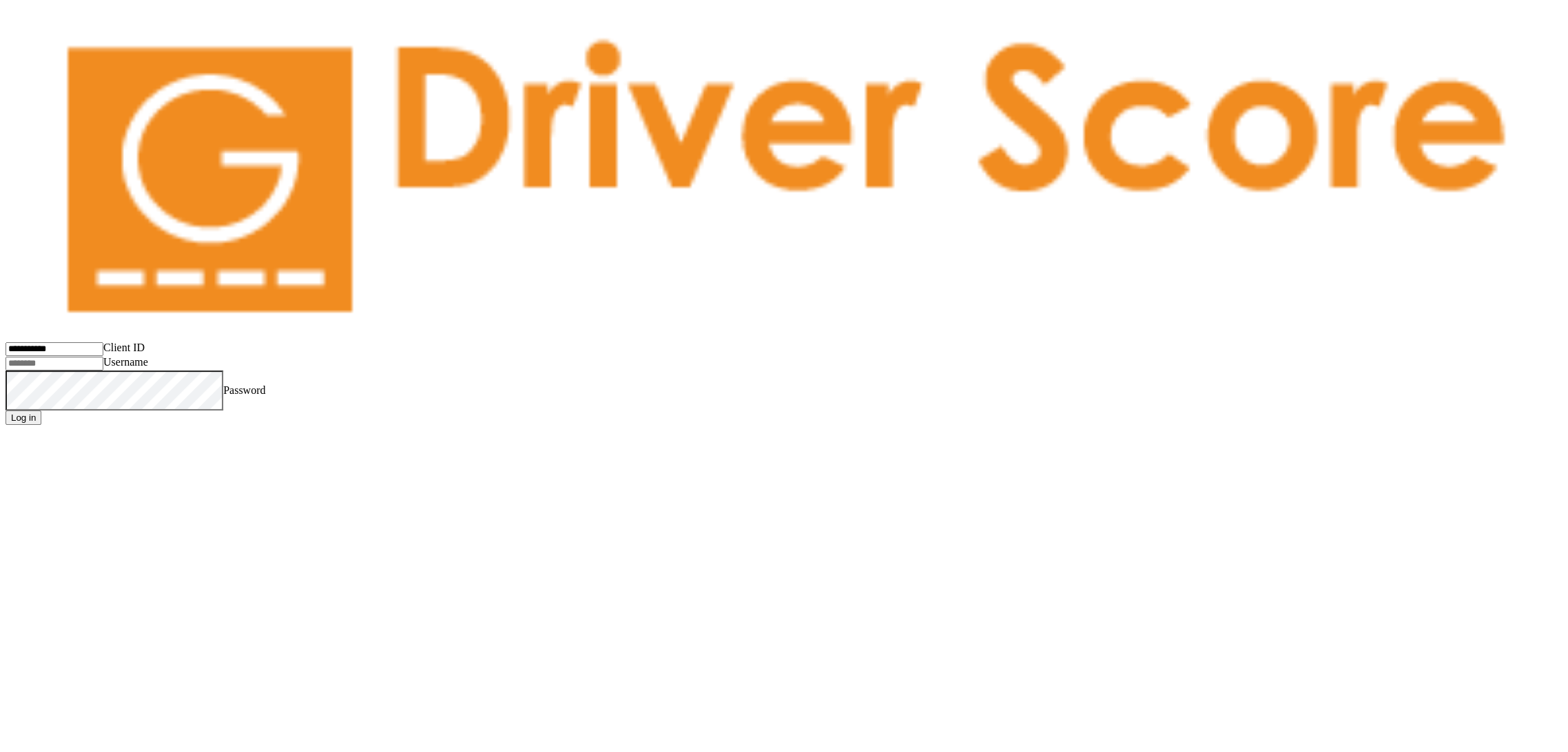
paste input "**********"
type input "**********"
click at [6, 411] on button "Log in" at bounding box center [24, 417] width 35 height 14
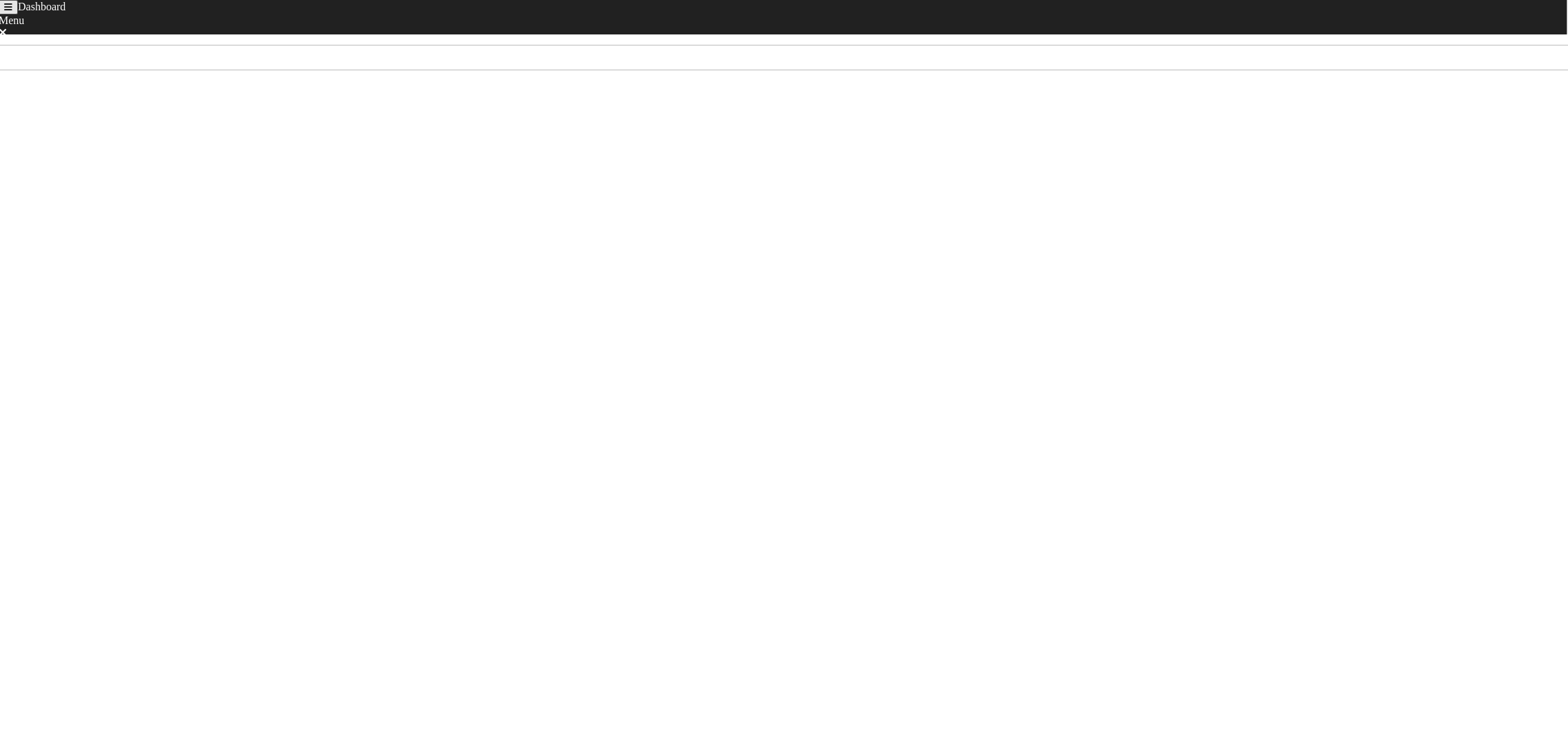
click at [13, 12] on icon "Toggle navigation" at bounding box center [8, 7] width 8 height 9
click at [45, 409] on link "Sign Out" at bounding box center [25, 415] width 40 height 12
click at [93, 421] on button "Sign Out" at bounding box center [69, 413] width 47 height 14
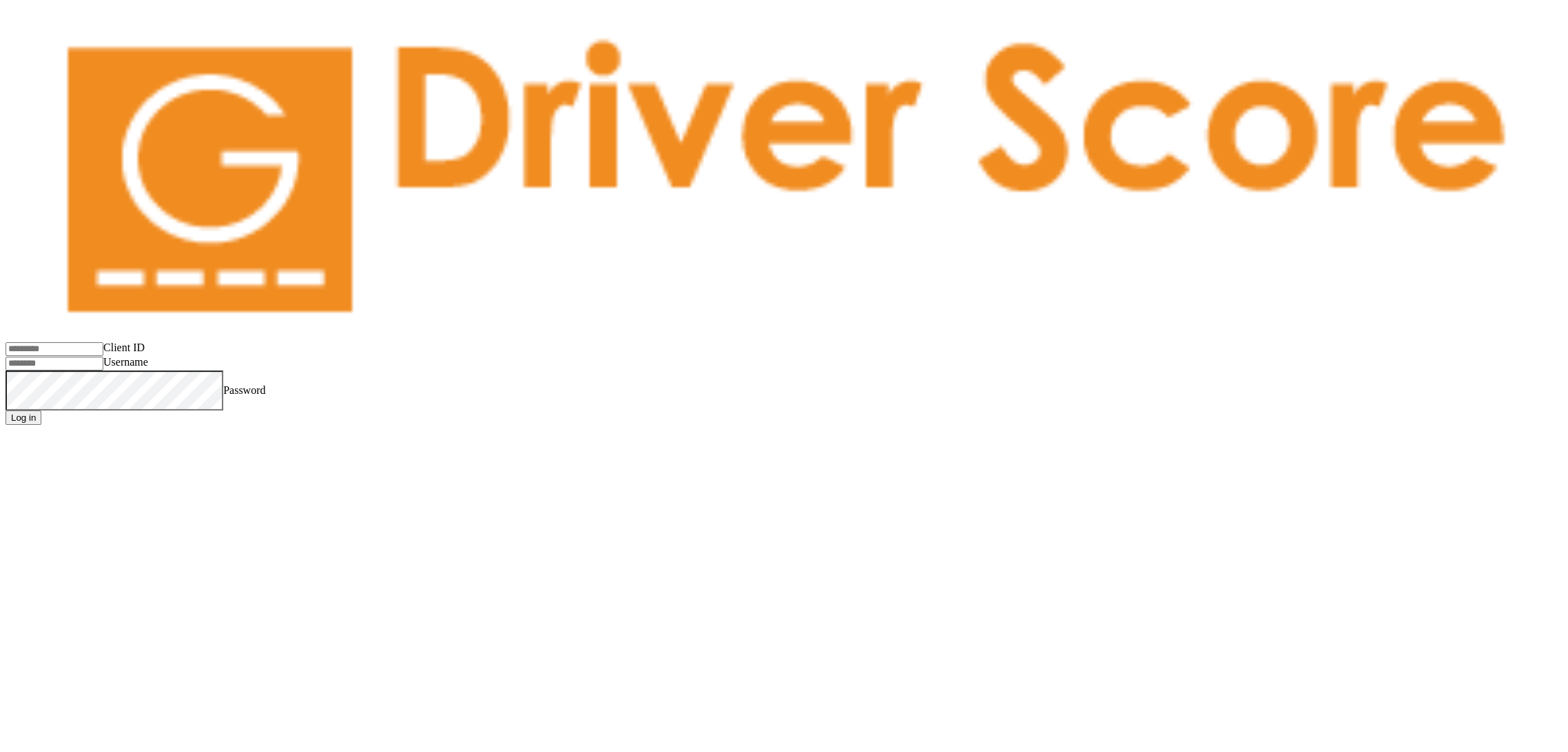
click at [104, 342] on input "Client ID" at bounding box center [55, 349] width 98 height 13
type input "**********"
click at [104, 357] on input "Username" at bounding box center [55, 363] width 98 height 13
paste input "**********"
type input "**********"
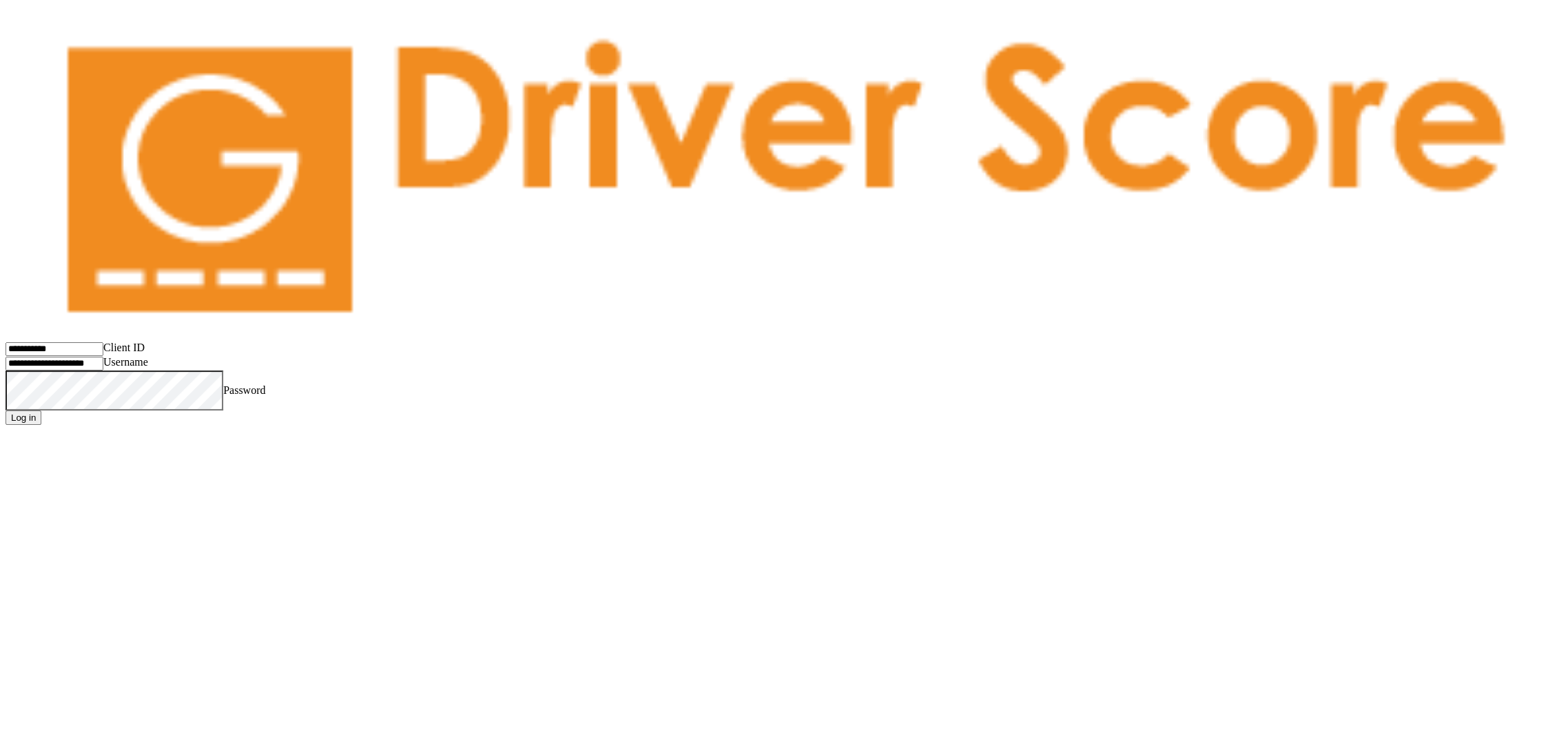
click at [6, 411] on button "Log in" at bounding box center [24, 417] width 35 height 14
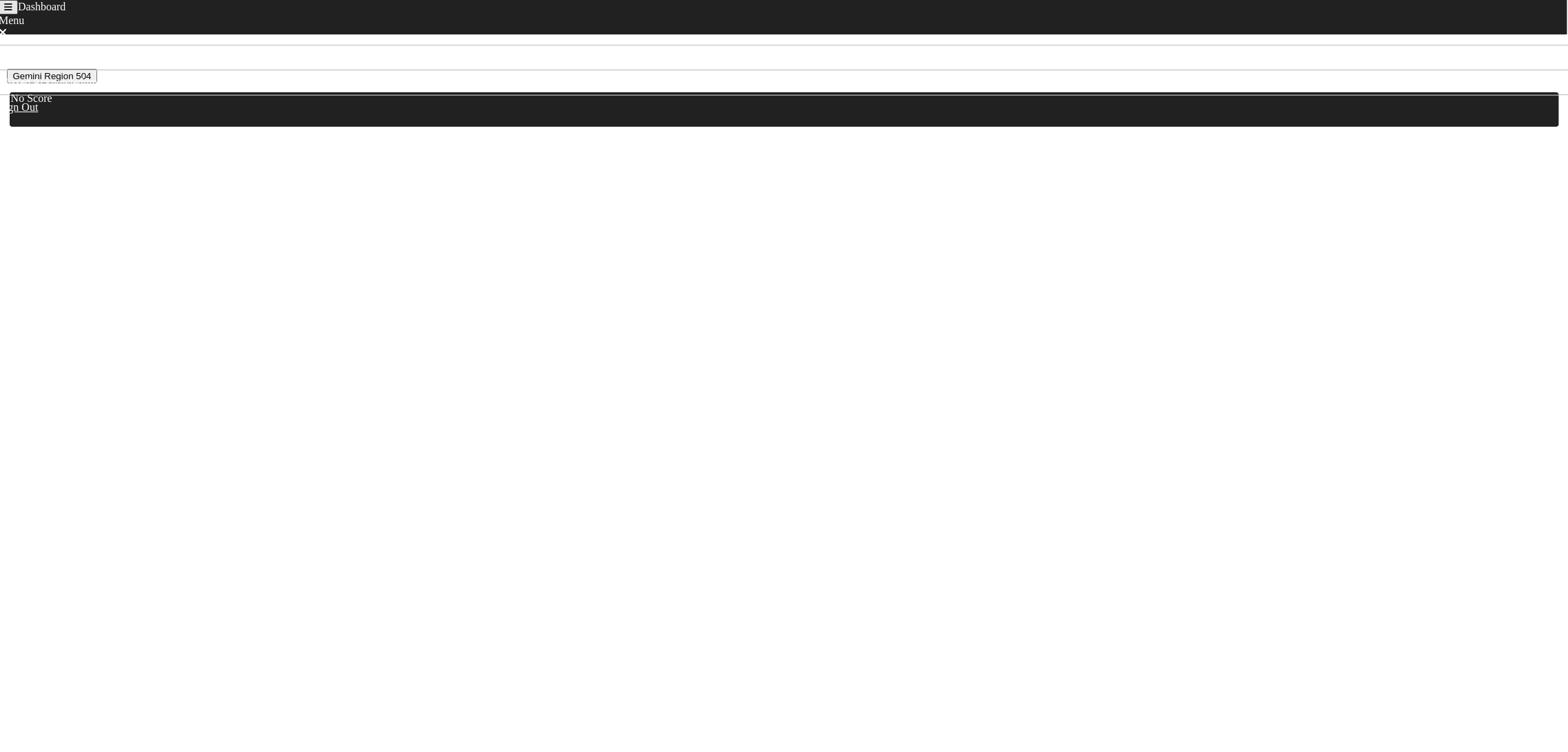
click at [96, 83] on button "Gemini Region 504" at bounding box center [51, 76] width 89 height 14
click at [87, 46] on link "Gemini Region 504" at bounding box center [43, 40] width 87 height 12
click at [96, 83] on button "Gemini Region 504" at bounding box center [51, 76] width 89 height 14
click at [40, 11] on span "Dashboard" at bounding box center [41, 7] width 47 height 12
click at [13, 12] on icon "Toggle navigation" at bounding box center [8, 7] width 8 height 9
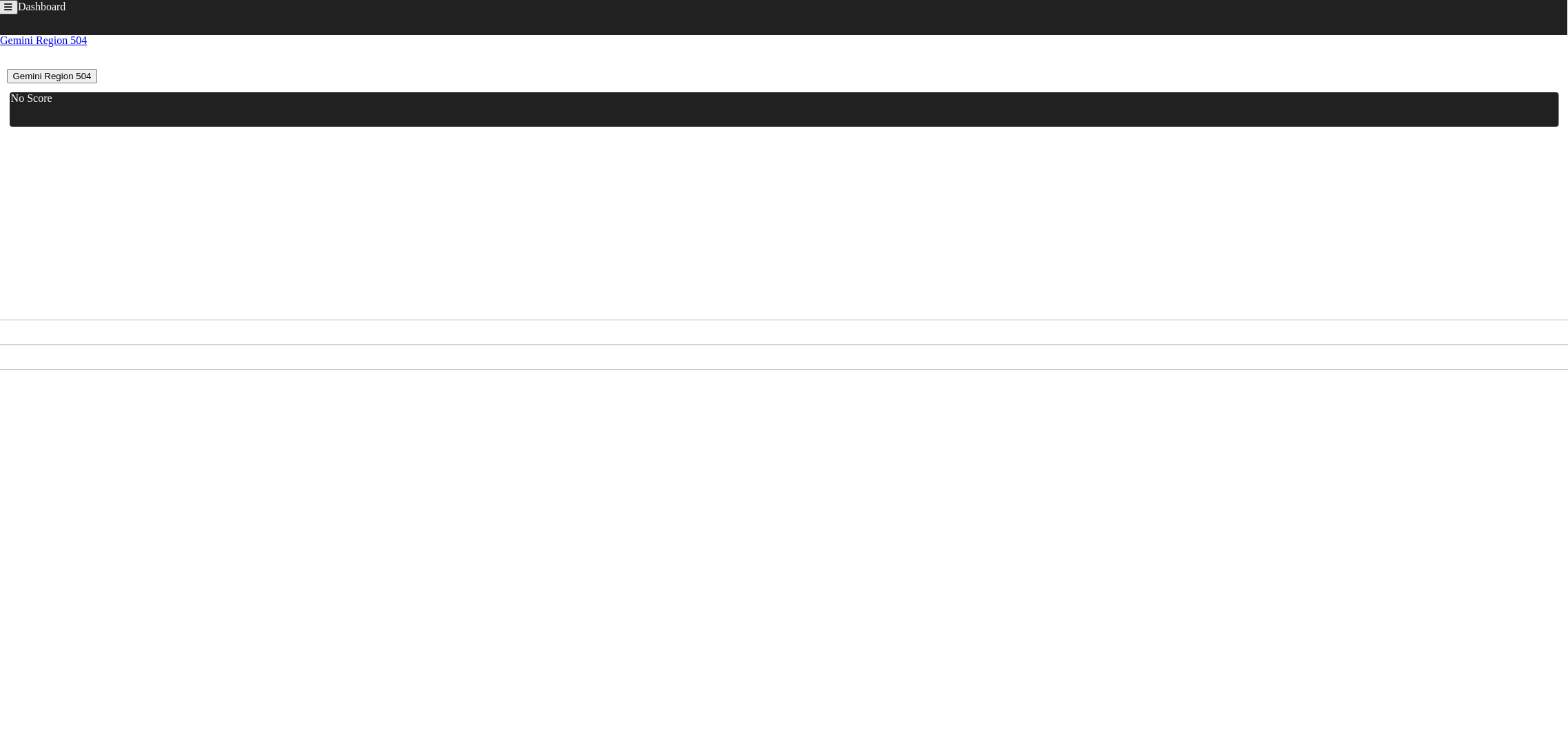
click at [61, 352] on link "Missed Acknowledgments" at bounding box center [64, 357] width 116 height 12
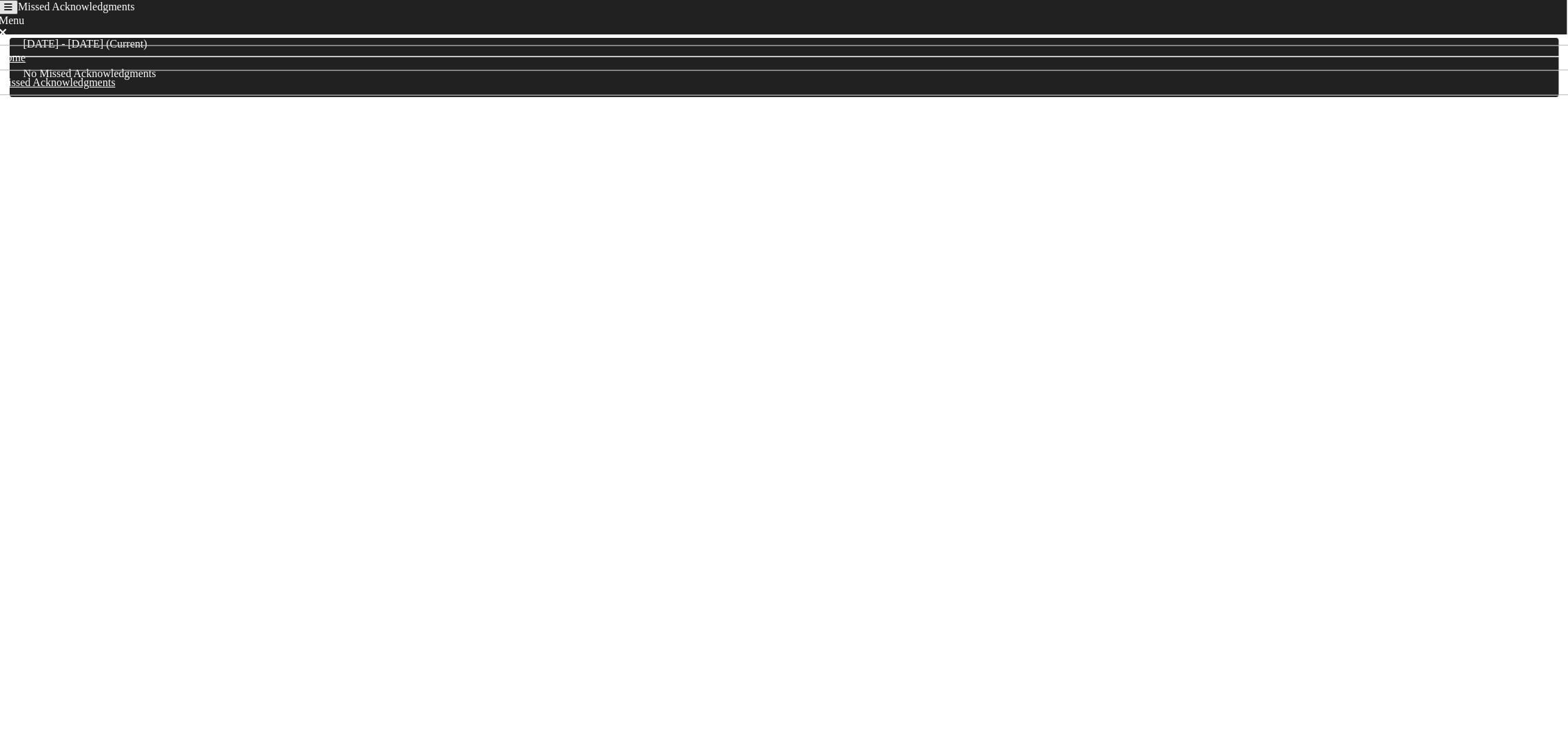
click at [8, 20] on div "Missed Acknowledgments Menu Home Missed Acknowledgments Sign Out" at bounding box center [782, 56] width 1568 height 114
click at [13, 12] on icon "Toggle navigation" at bounding box center [8, 7] width 8 height 9
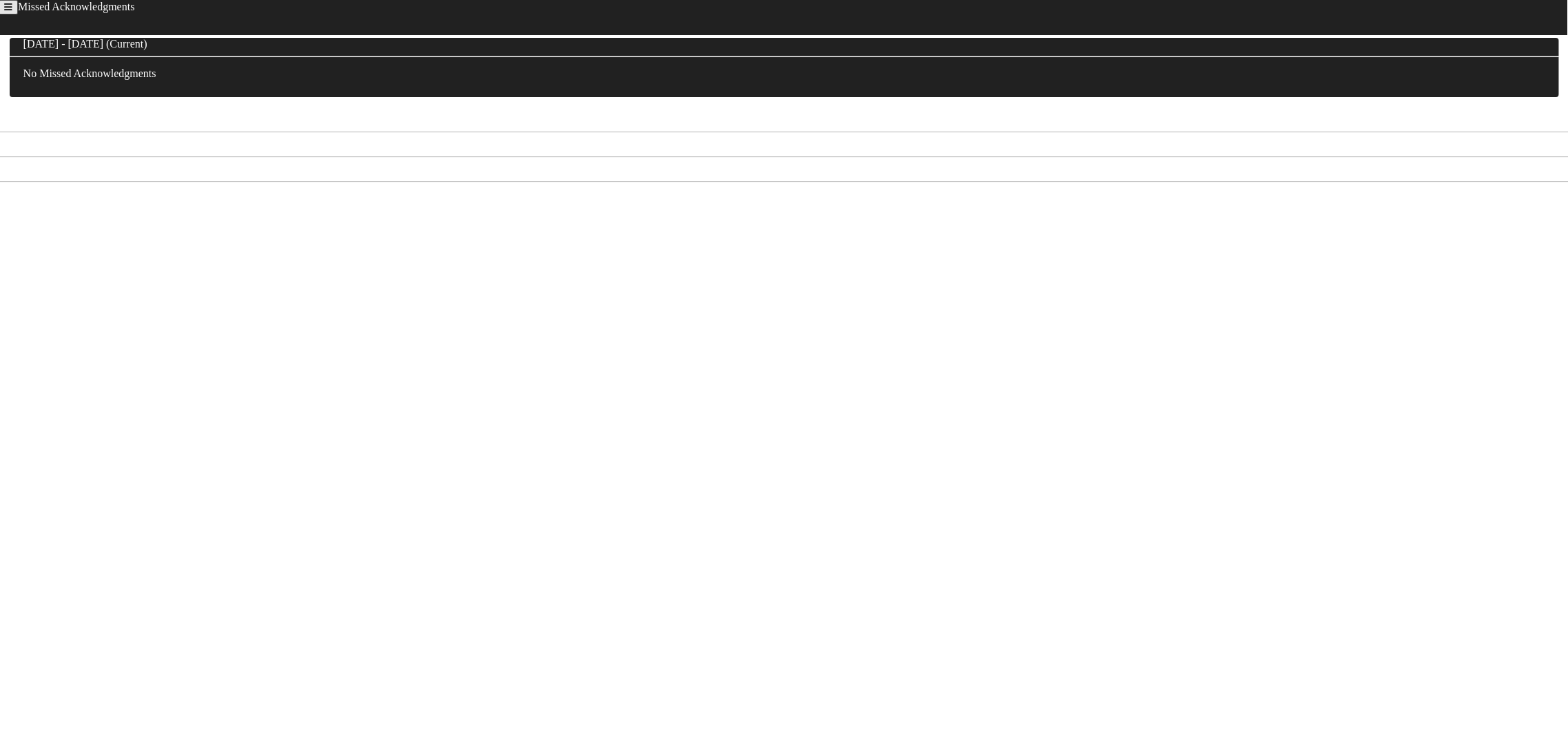
click at [25, 188] on link "Sign Out" at bounding box center [25, 194] width 40 height 12
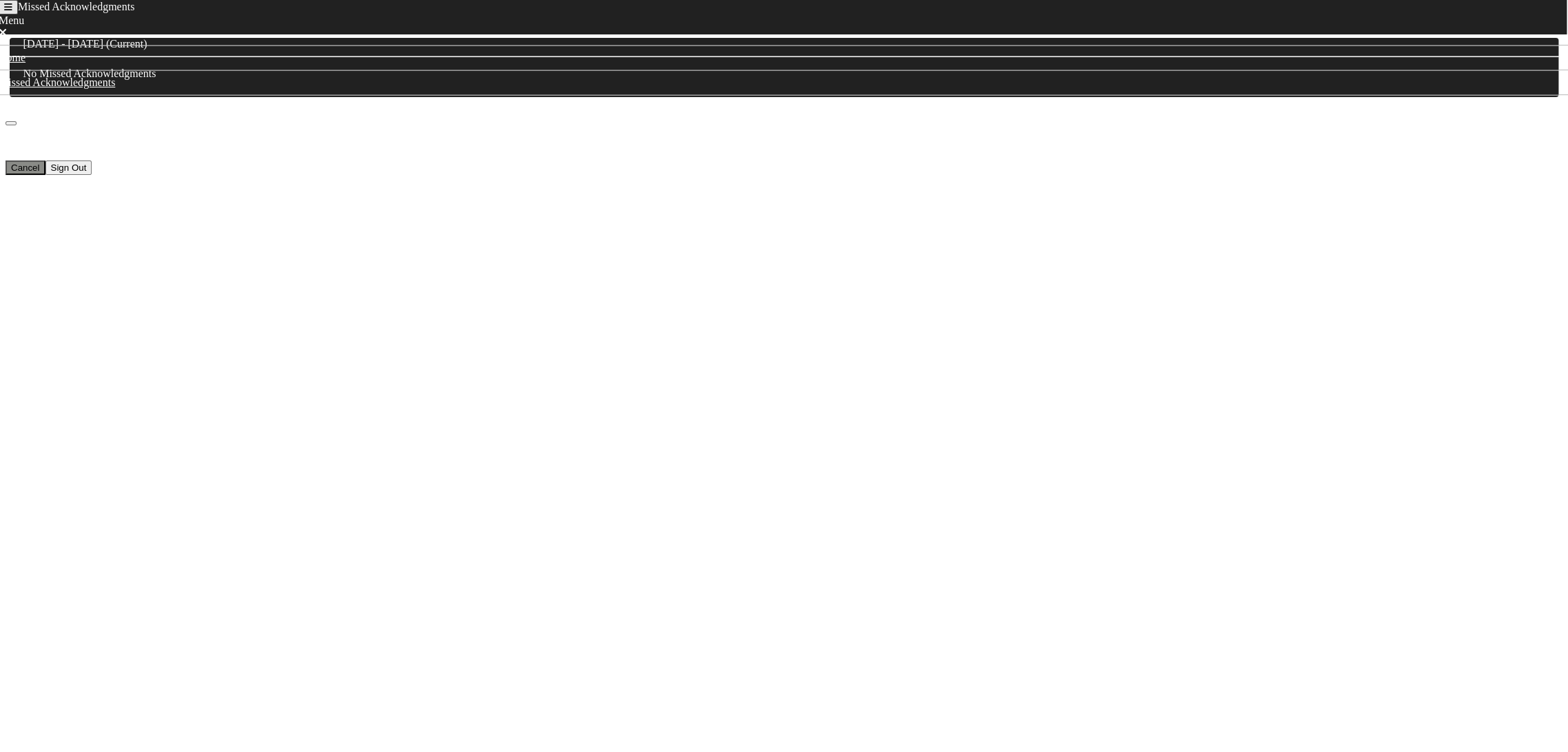
click at [93, 175] on button "Sign Out" at bounding box center [69, 167] width 47 height 14
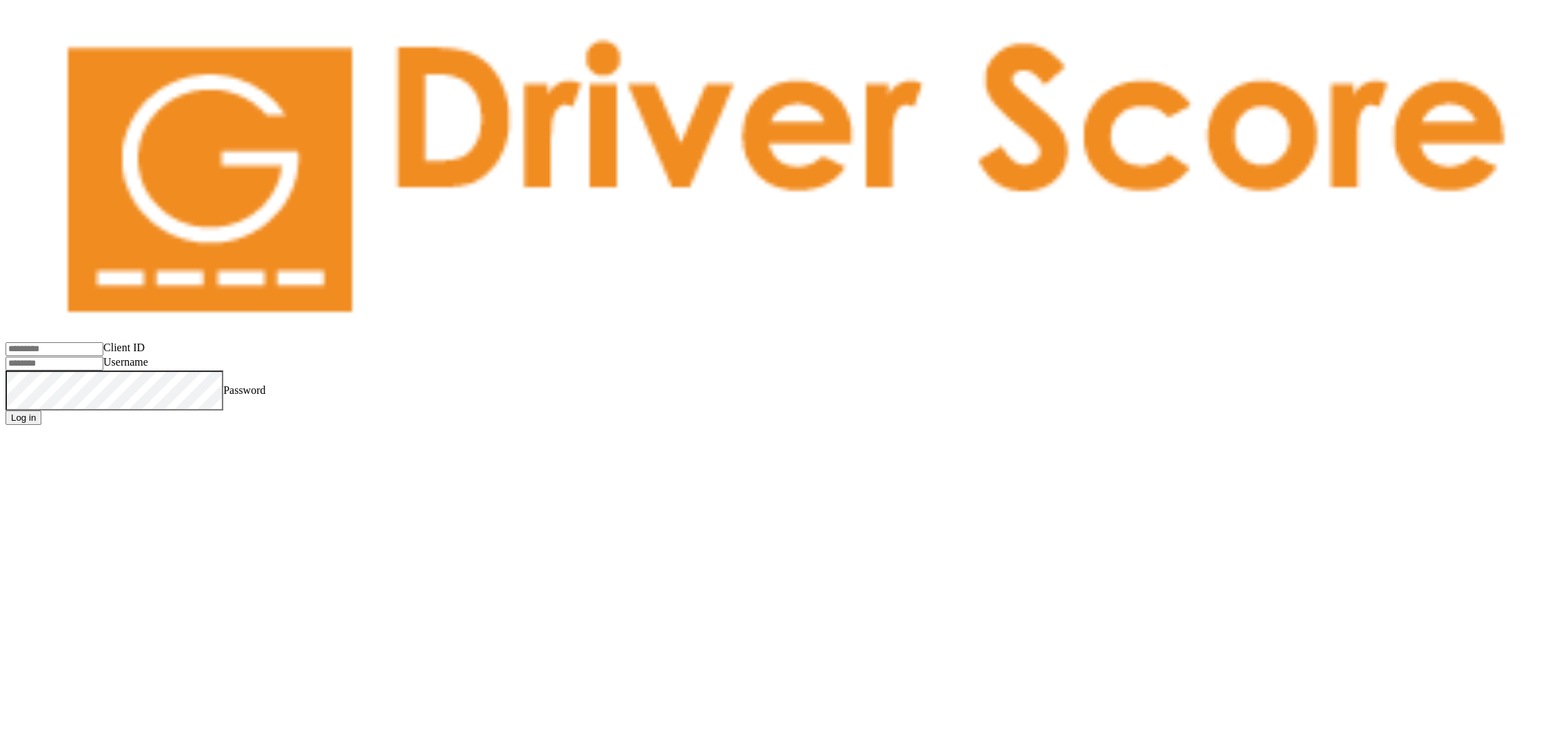
click at [79, 342] on input "Client ID" at bounding box center [55, 349] width 98 height 13
type input "**********"
click at [94, 357] on input "Username" at bounding box center [55, 363] width 98 height 13
paste input "**********"
type input "**********"
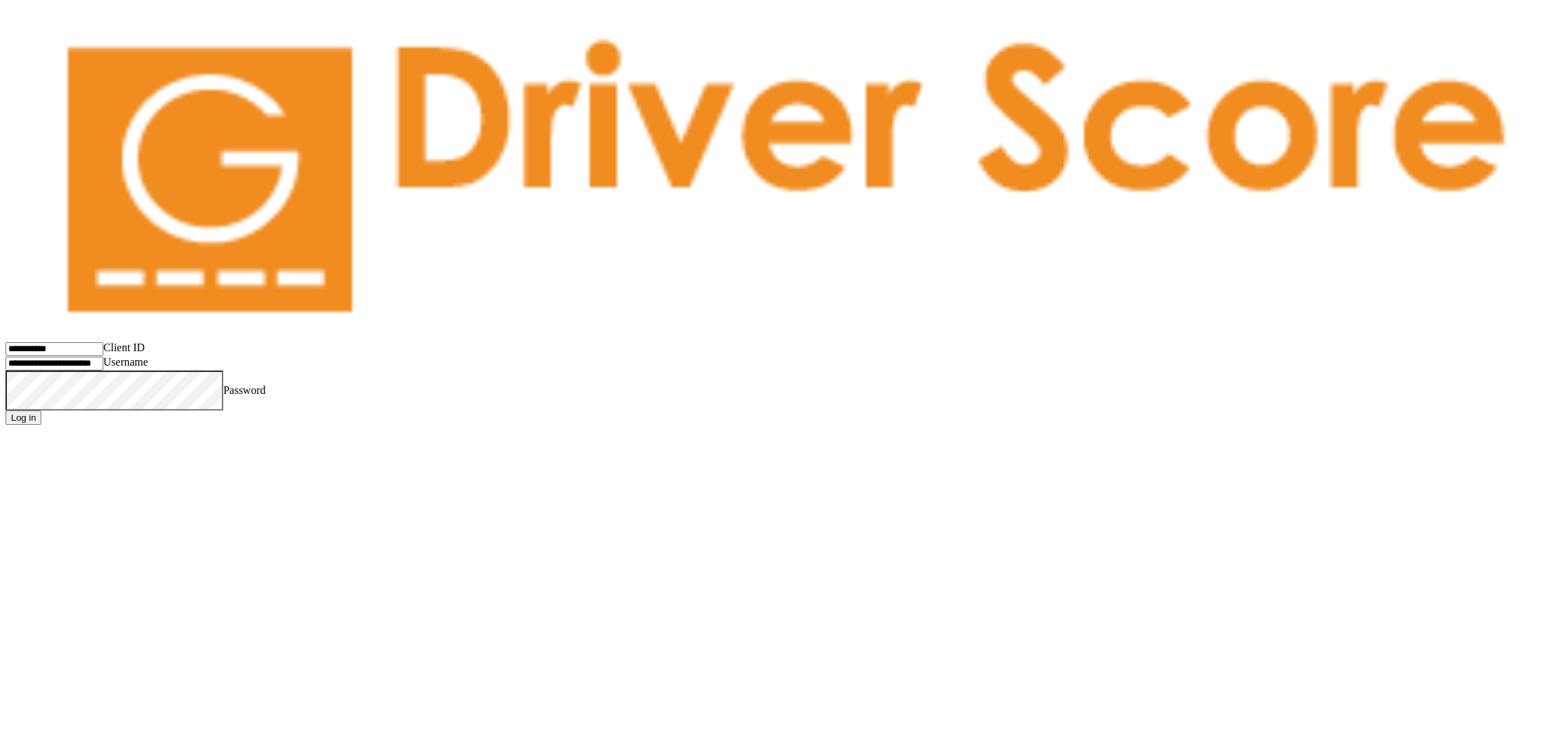
click at [6, 411] on button "Log in" at bounding box center [24, 417] width 35 height 14
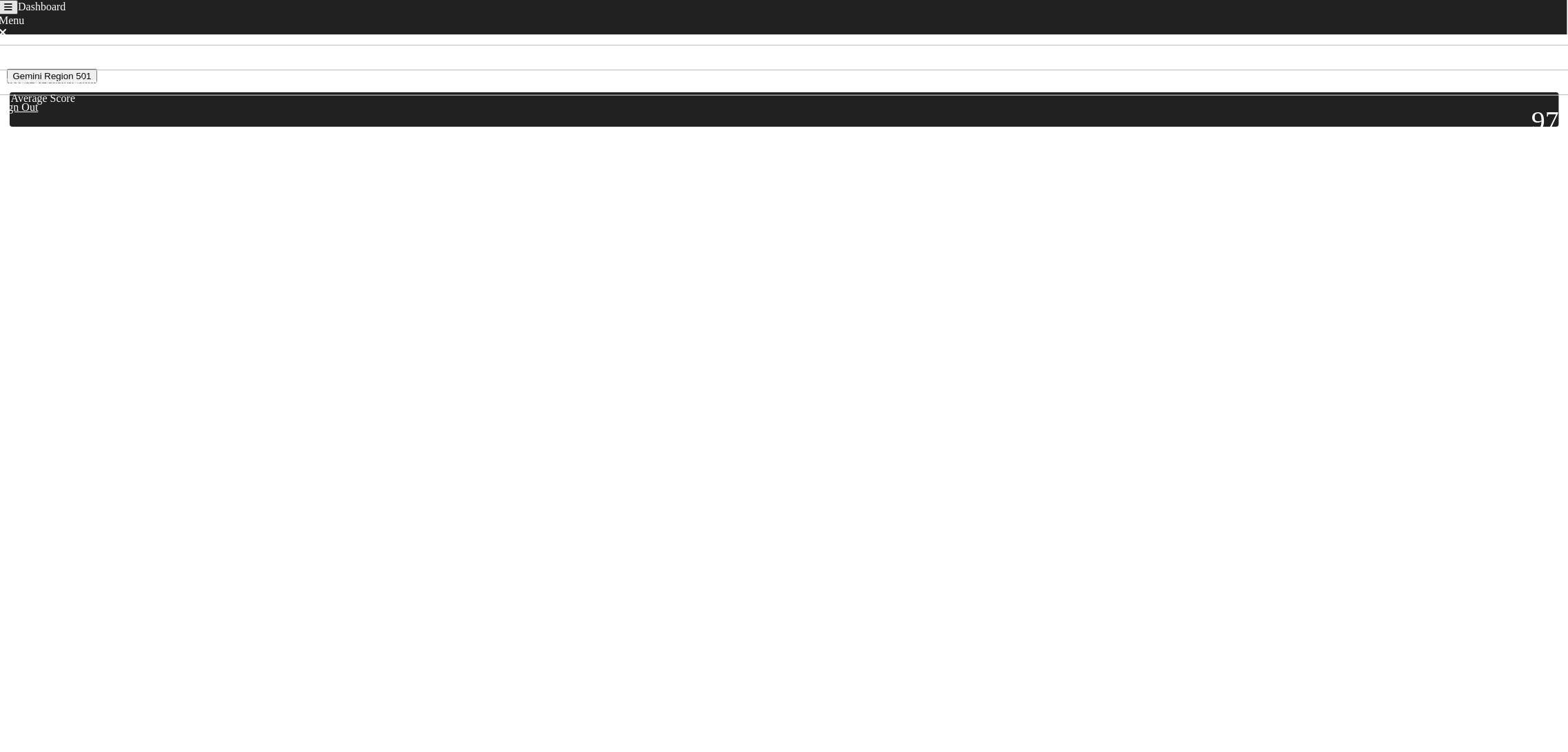
click at [96, 83] on button "Gemini Region 501" at bounding box center [51, 76] width 89 height 14
drag, startPoint x: 391, startPoint y: 139, endPoint x: 341, endPoint y: 142, distance: 50.1
click at [391, 139] on body "Dashboard Menu Home Missed Acknowledgments Sign Out Sep 20th - Sep 27th Gemini …" at bounding box center [784, 164] width 1557 height 251
click at [13, 12] on icon "Toggle navigation" at bounding box center [8, 7] width 8 height 9
click at [58, 352] on link "Missed Acknowledgments" at bounding box center [64, 357] width 116 height 12
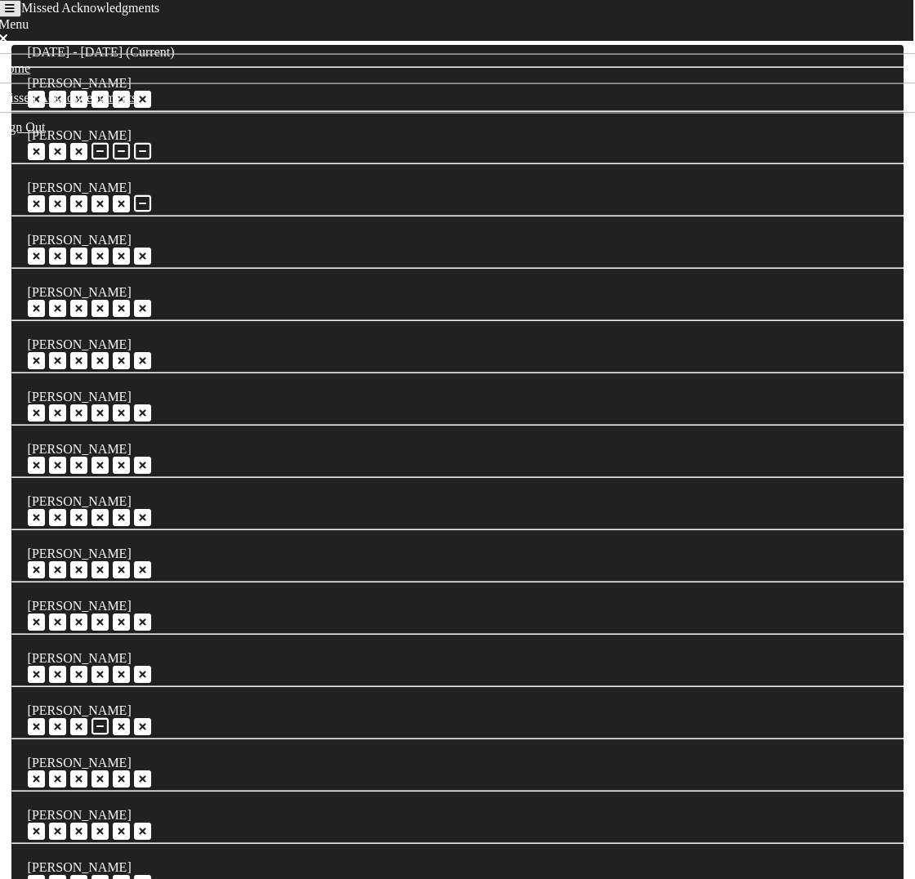
click at [15, 14] on icon "Toggle navigation" at bounding box center [10, 8] width 10 height 11
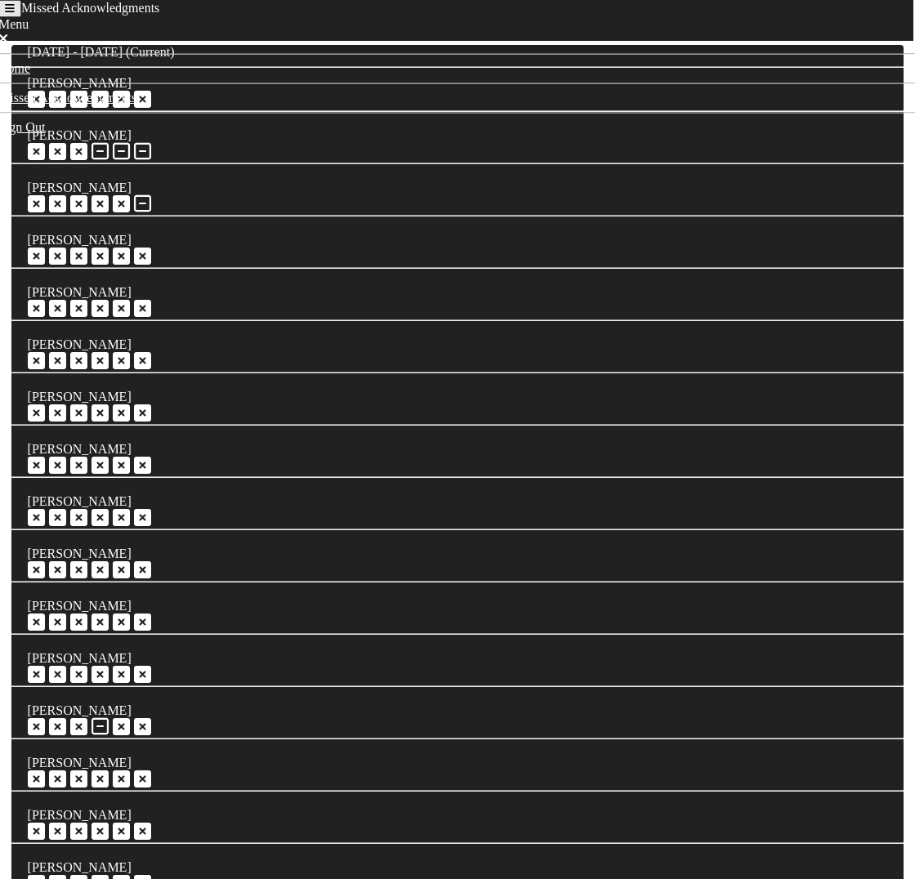
click at [15, 14] on icon "Toggle navigation" at bounding box center [10, 8] width 10 height 11
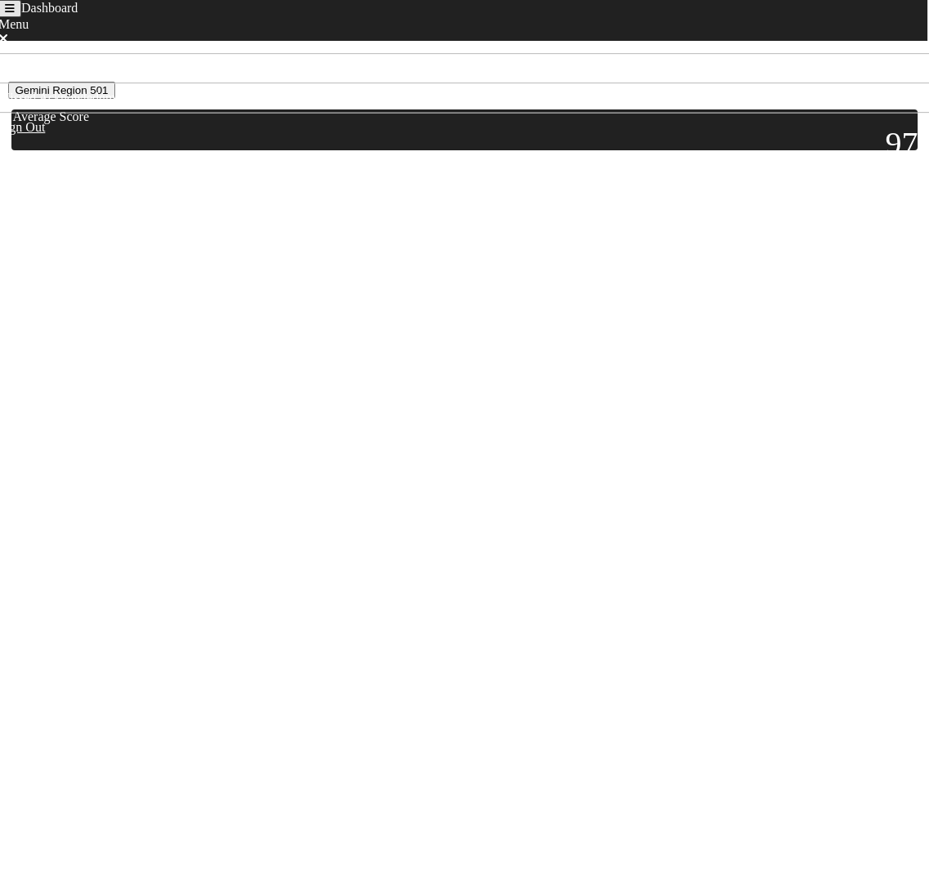
click at [114, 99] on button "Gemini Region 501" at bounding box center [61, 90] width 106 height 17
click at [467, 78] on div "[DATE] - [DATE]" at bounding box center [465, 62] width 916 height 34
click at [466, 65] on div "[DATE] - [DATE]" at bounding box center [465, 61] width 898 height 15
click at [21, 17] on button "Toggle navigation" at bounding box center [9, 8] width 23 height 17
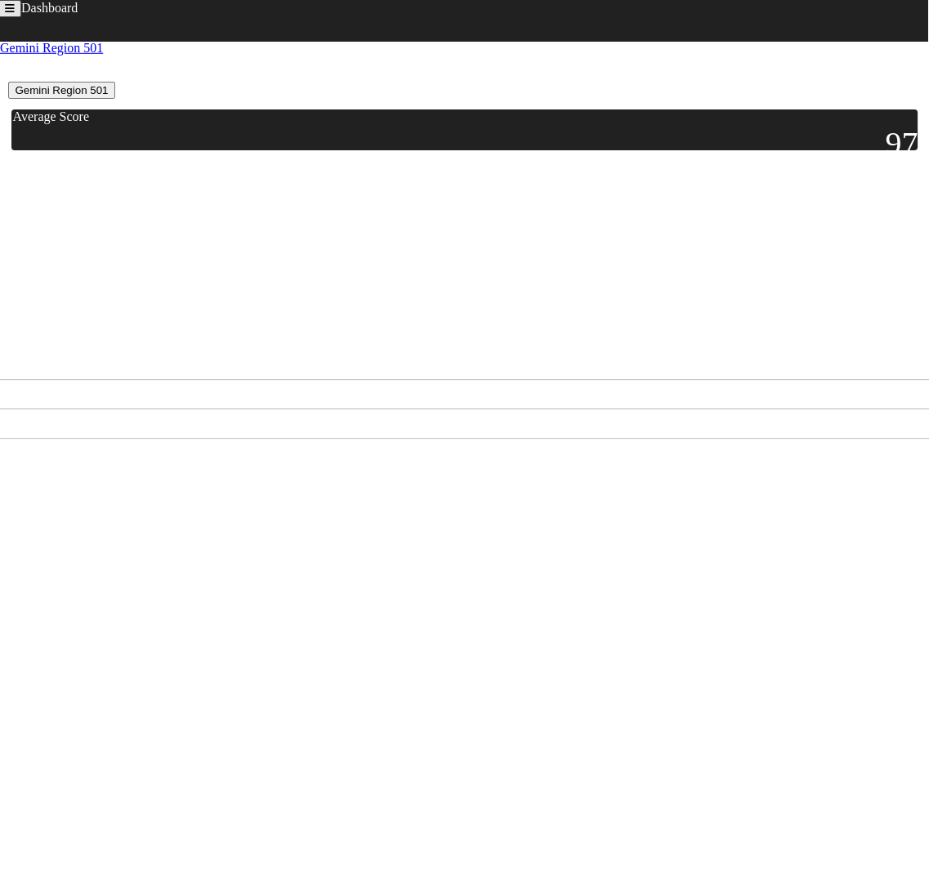
click at [40, 446] on link "Sign Out" at bounding box center [30, 453] width 47 height 14
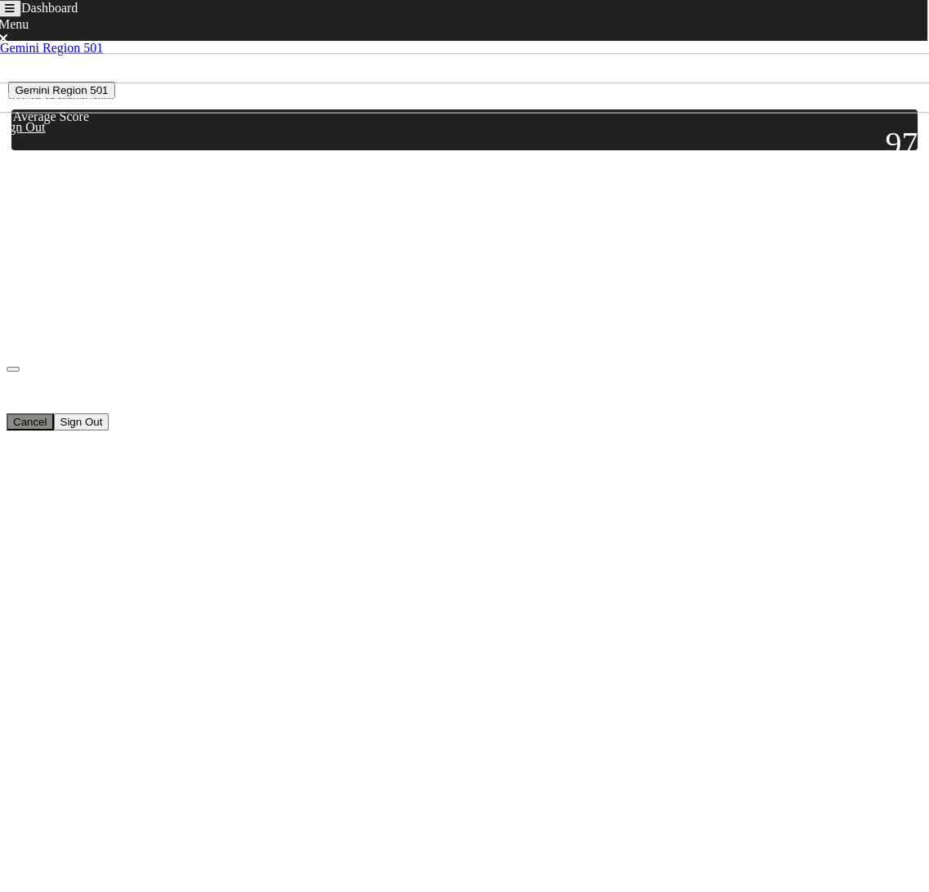
click at [110, 431] on button "Sign Out" at bounding box center [82, 421] width 56 height 17
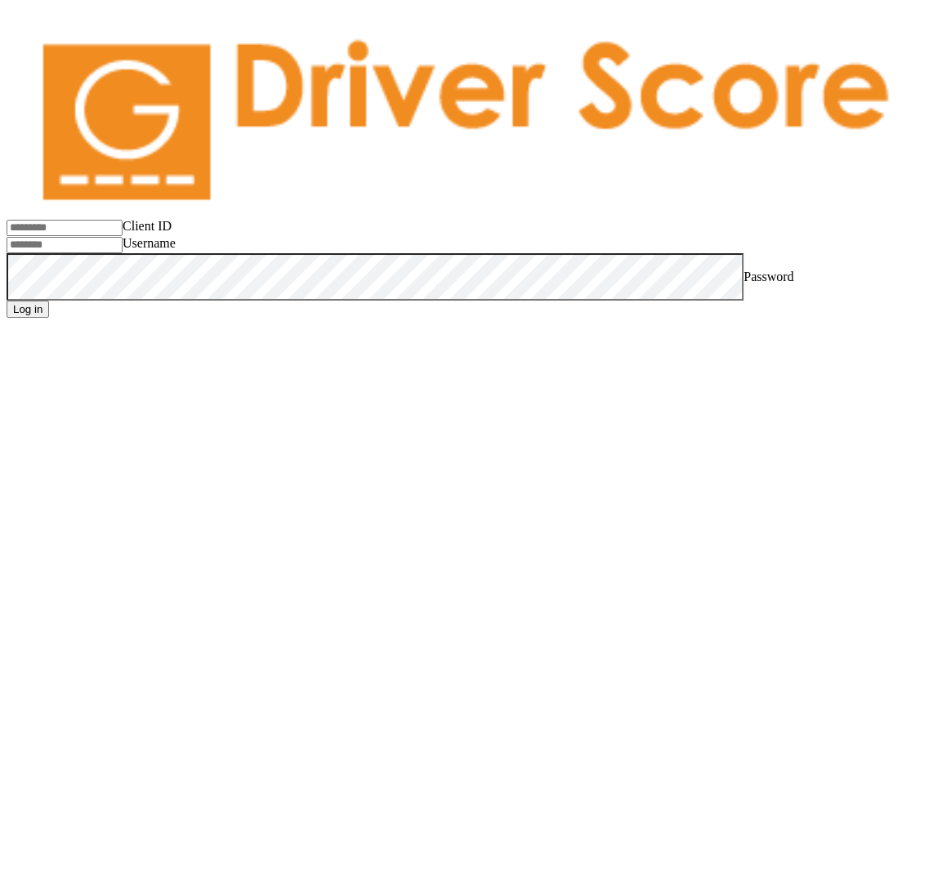
click at [123, 236] on input "Client ID" at bounding box center [65, 228] width 116 height 16
type input "**********"
drag, startPoint x: 168, startPoint y: 299, endPoint x: 148, endPoint y: 293, distance: 20.4
click at [123, 253] on input "Username" at bounding box center [65, 245] width 116 height 16
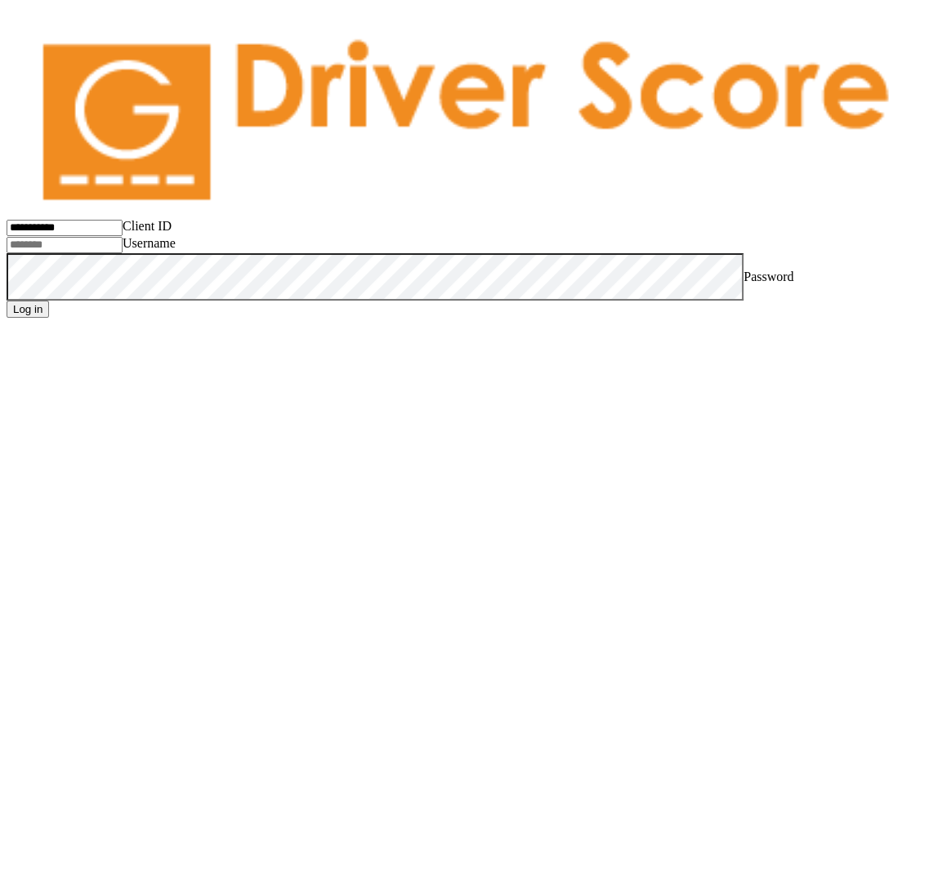
paste input "**********"
type input "**********"
click at [7, 301] on button "Log in" at bounding box center [28, 309] width 42 height 17
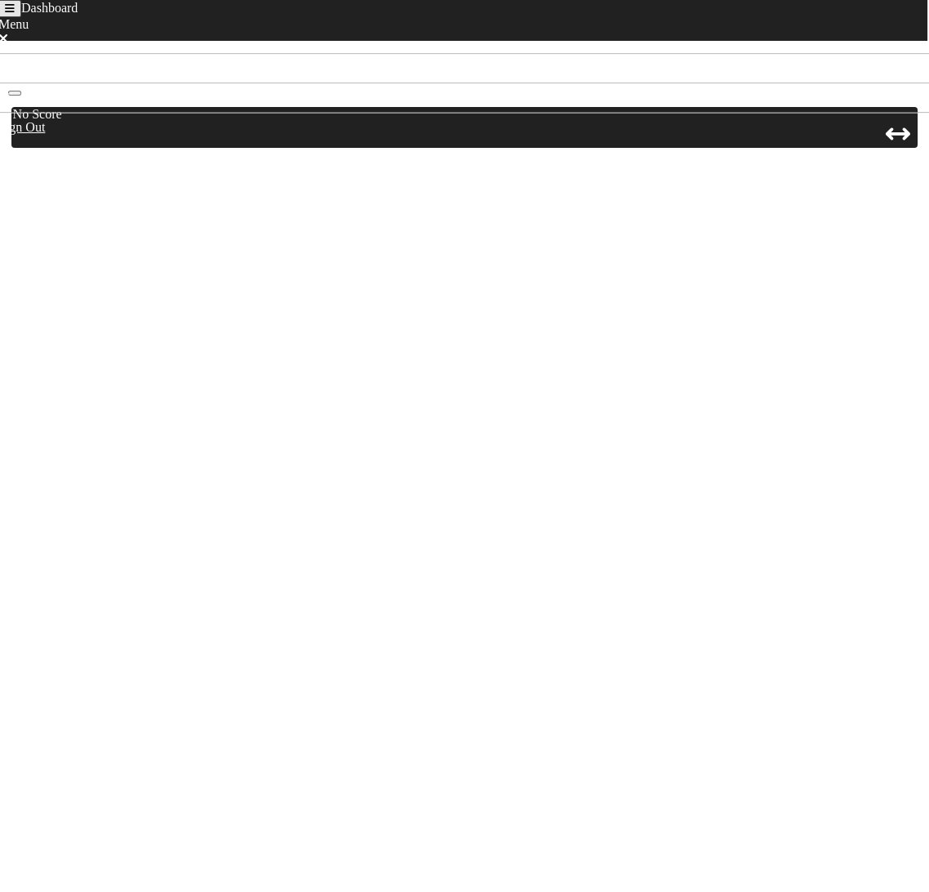
click at [21, 96] on button "button" at bounding box center [14, 93] width 13 height 5
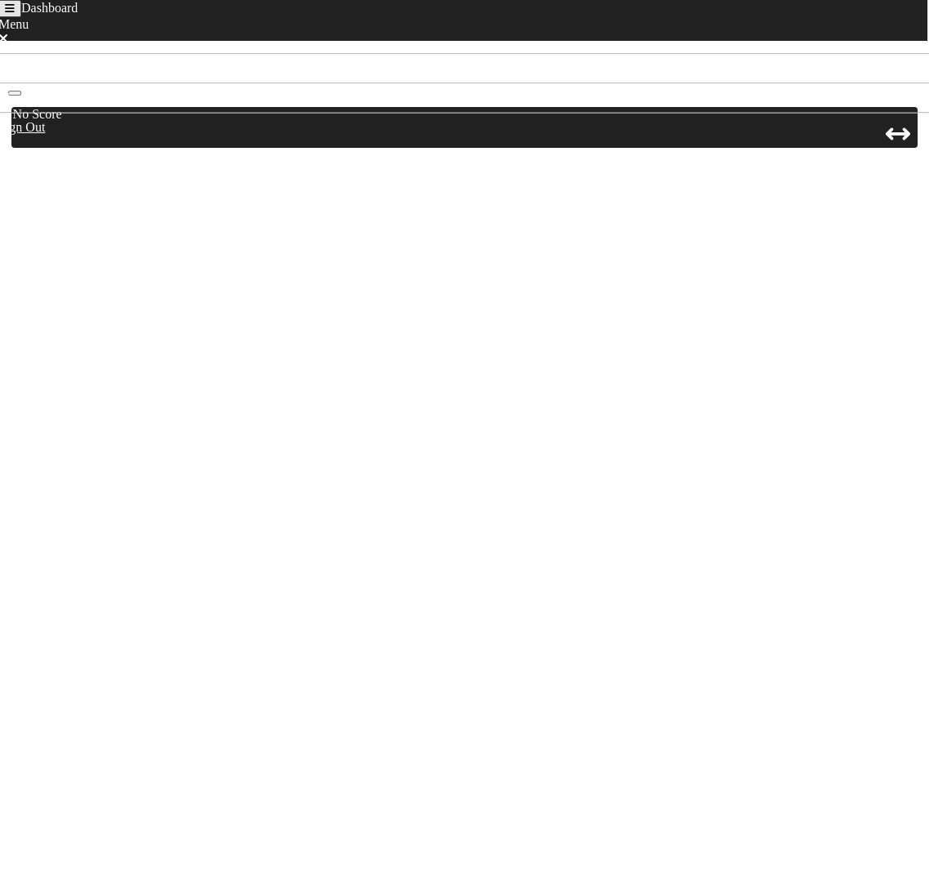
click at [21, 96] on button "button" at bounding box center [14, 93] width 13 height 5
click at [14, 17] on button "Toggle navigation" at bounding box center [9, 8] width 23 height 17
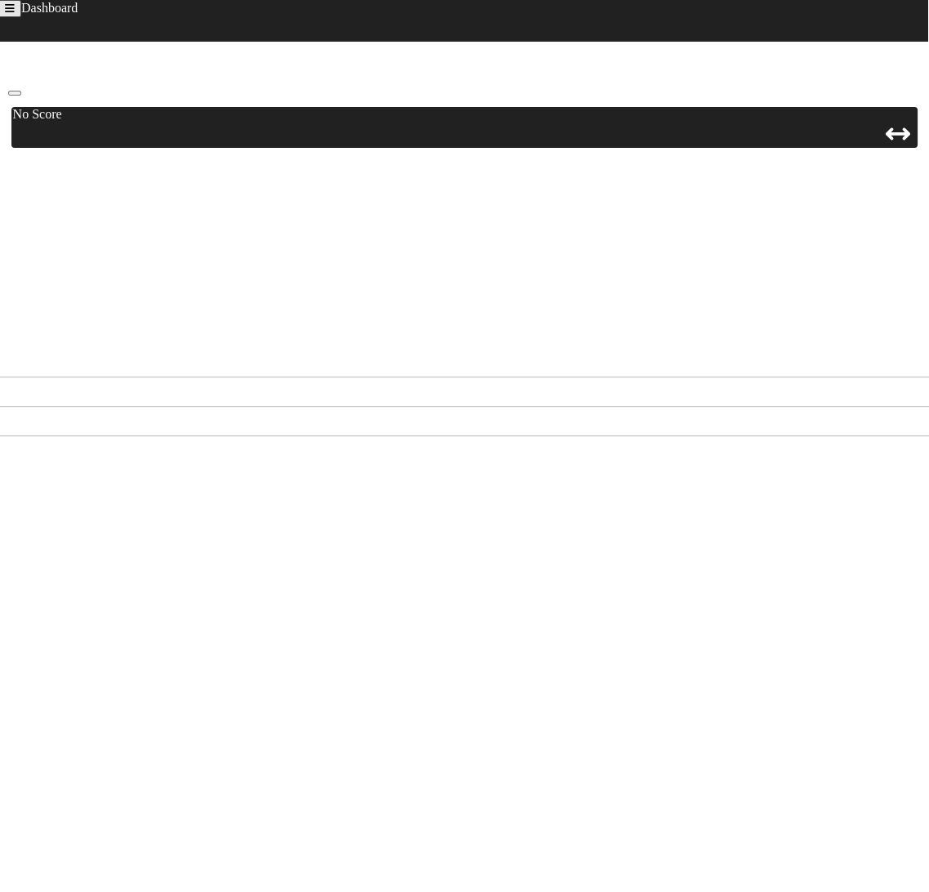
click at [45, 444] on link "Sign Out" at bounding box center [30, 451] width 47 height 14
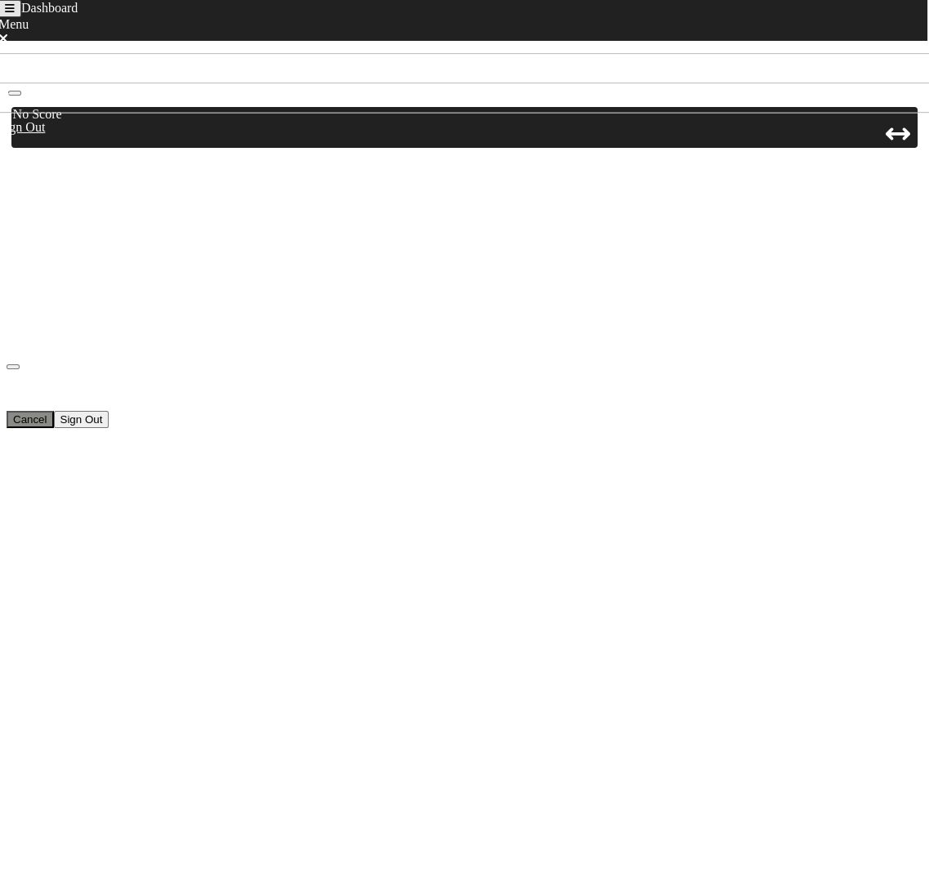
click at [110, 428] on button "Sign Out" at bounding box center [82, 419] width 56 height 17
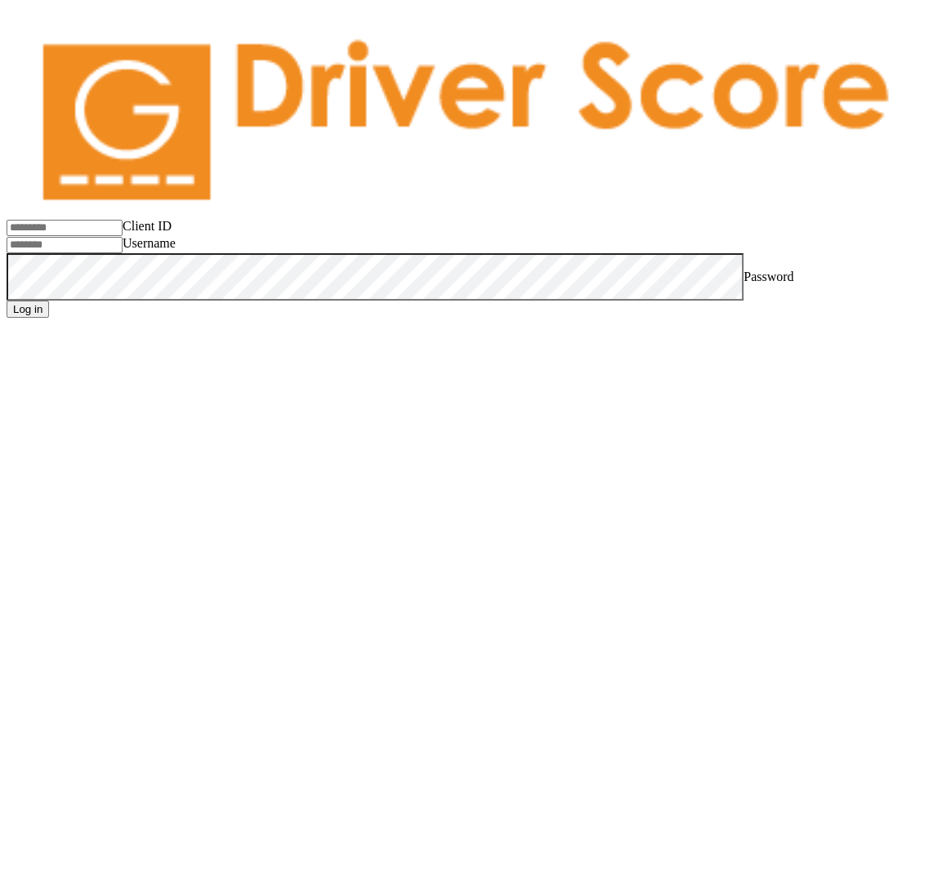
click at [123, 236] on input "Client ID" at bounding box center [65, 228] width 116 height 16
type input "**********"
click at [123, 253] on input "Username" at bounding box center [65, 245] width 116 height 16
type input "**********"
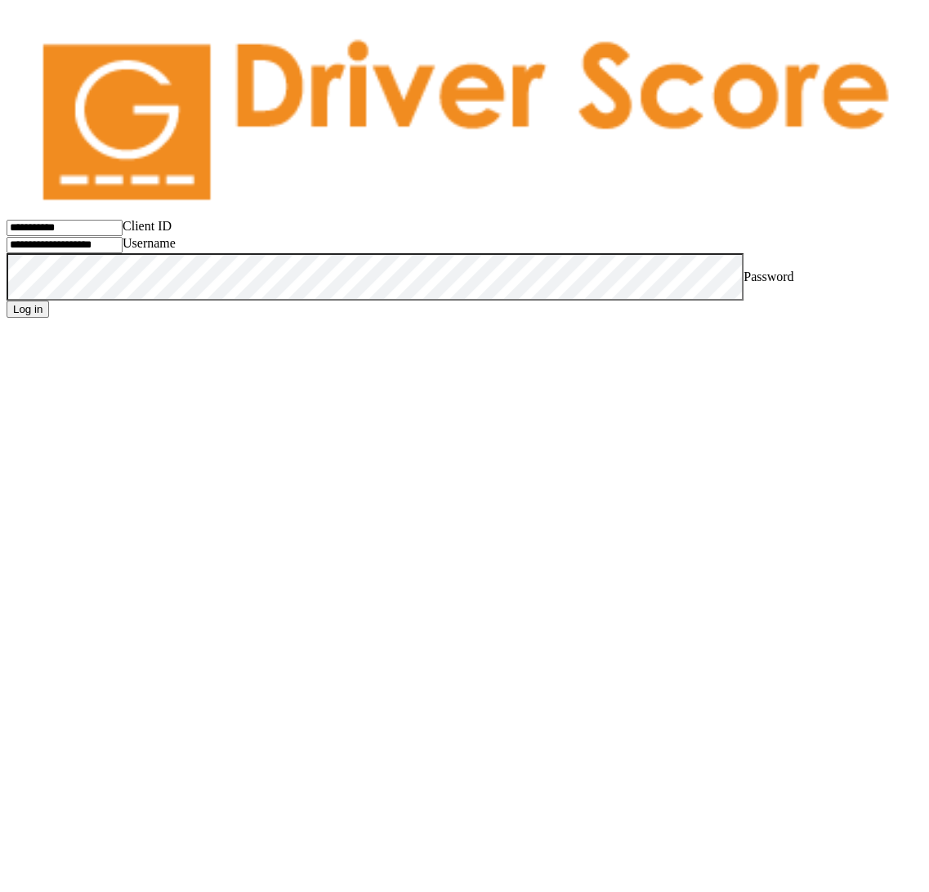
click at [11, 318] on div "Client ID Username Password Log in" at bounding box center [465, 175] width 916 height 285
click at [49, 318] on button "Log in" at bounding box center [28, 309] width 42 height 17
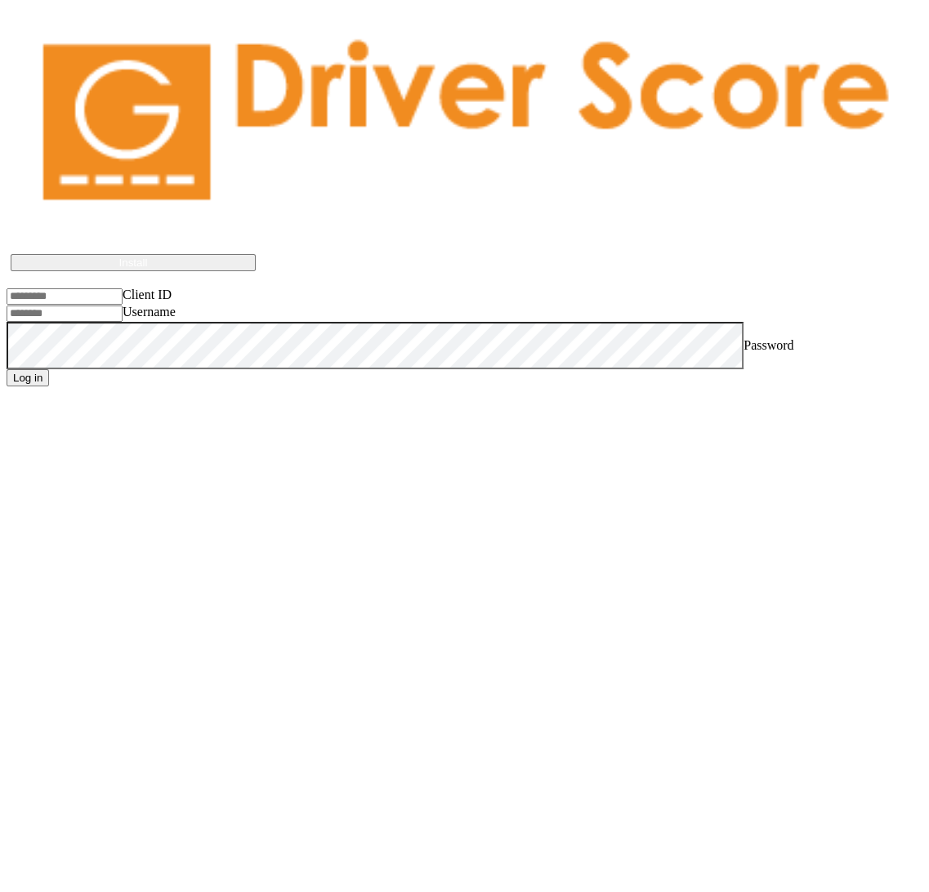
click at [123, 305] on input "Client ID" at bounding box center [65, 296] width 116 height 16
type input "**********"
click at [123, 322] on input "Username" at bounding box center [65, 314] width 116 height 16
type input "**********"
click at [7, 369] on button "Log in" at bounding box center [28, 377] width 42 height 17
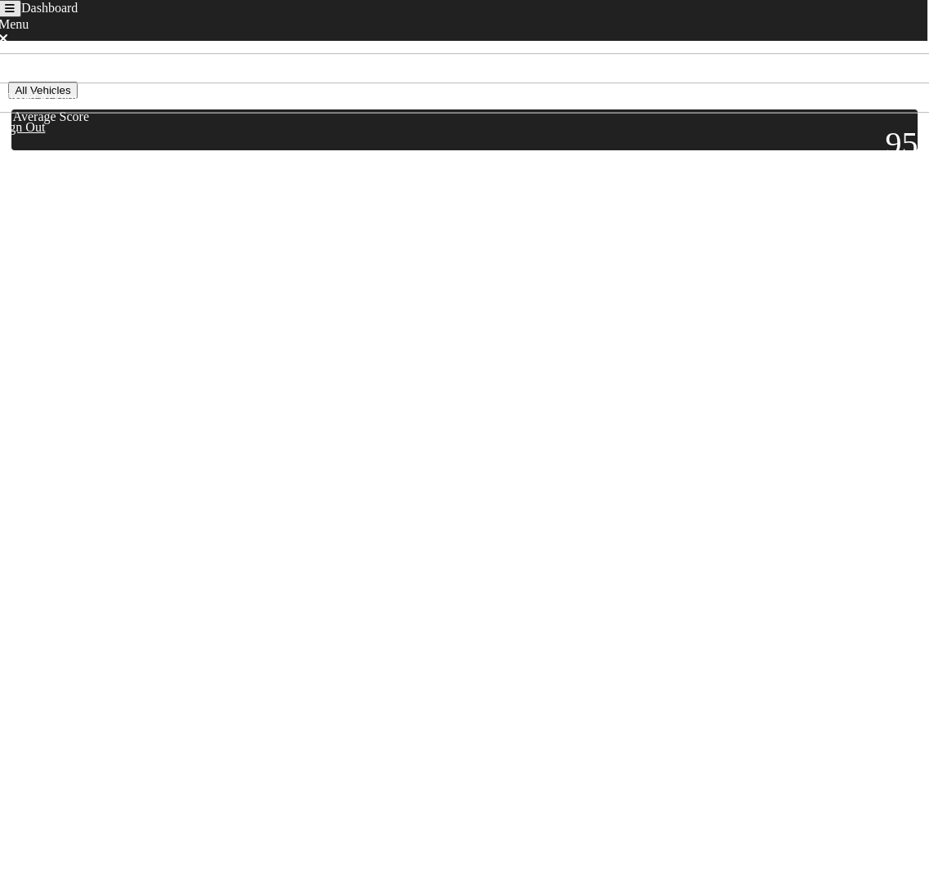
click at [77, 99] on button "All Vehicles" at bounding box center [42, 90] width 69 height 17
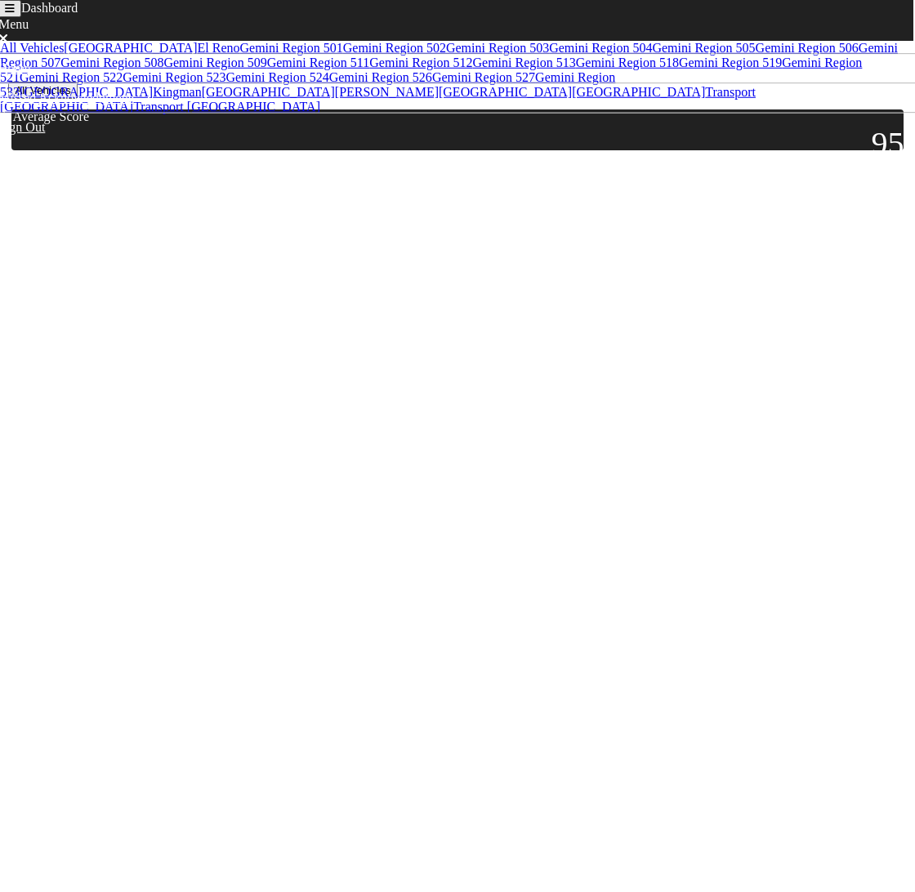
scroll to position [87, 0]
click at [180, 99] on link "Gemini Region 533" at bounding box center [307, 84] width 615 height 29
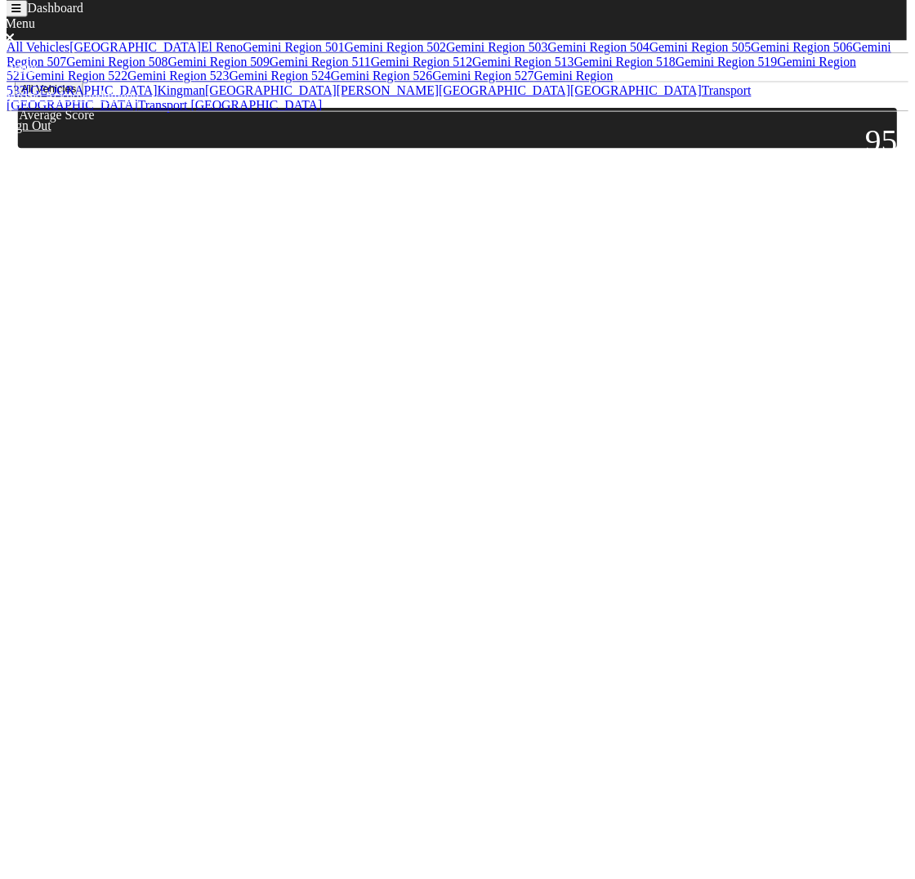
scroll to position [0, 0]
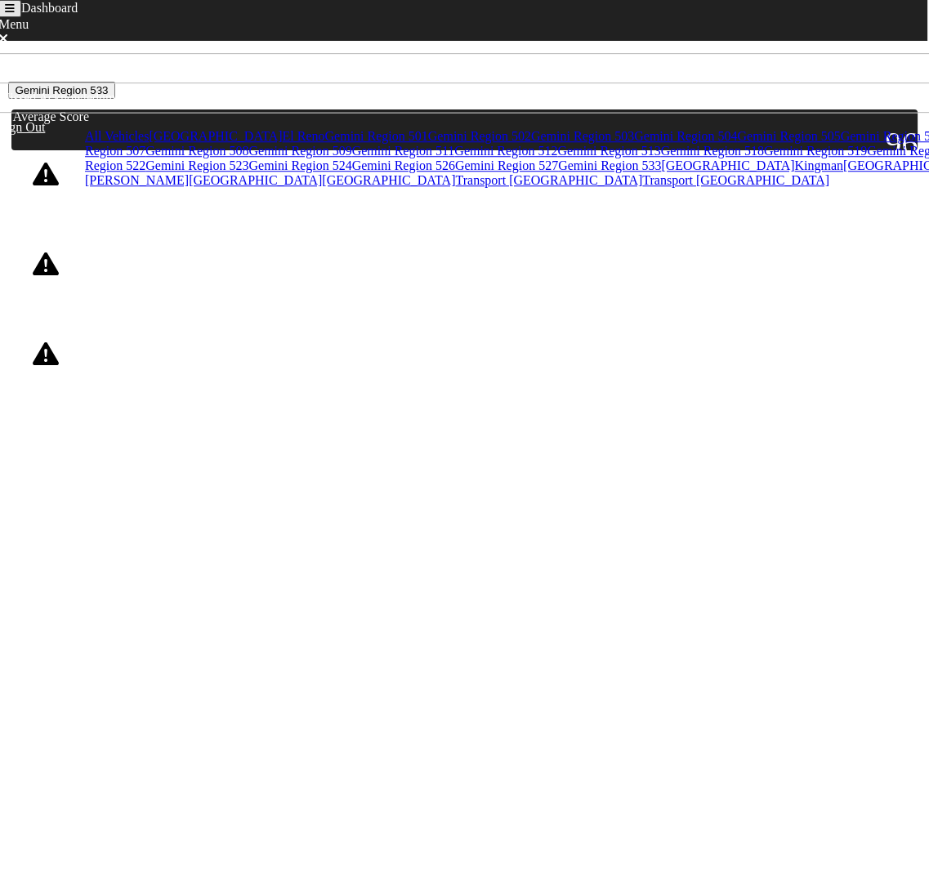
click at [15, 14] on icon "Toggle navigation" at bounding box center [10, 8] width 10 height 11
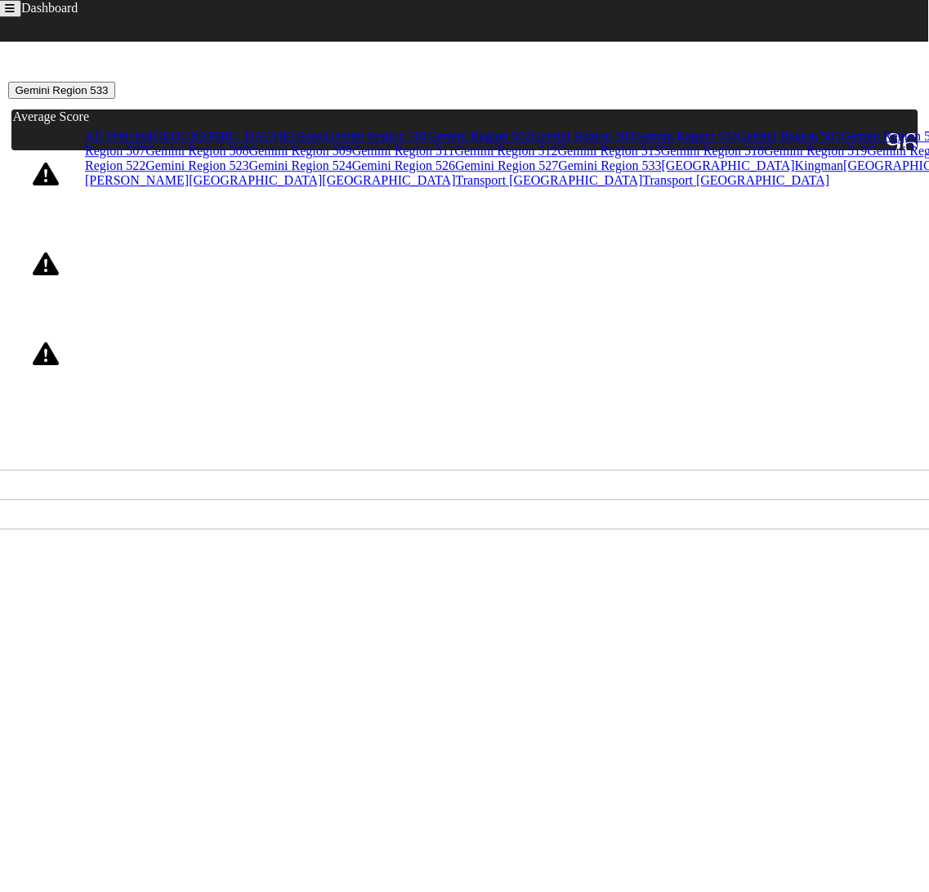
click at [31, 537] on link "Sign Out" at bounding box center [30, 544] width 47 height 14
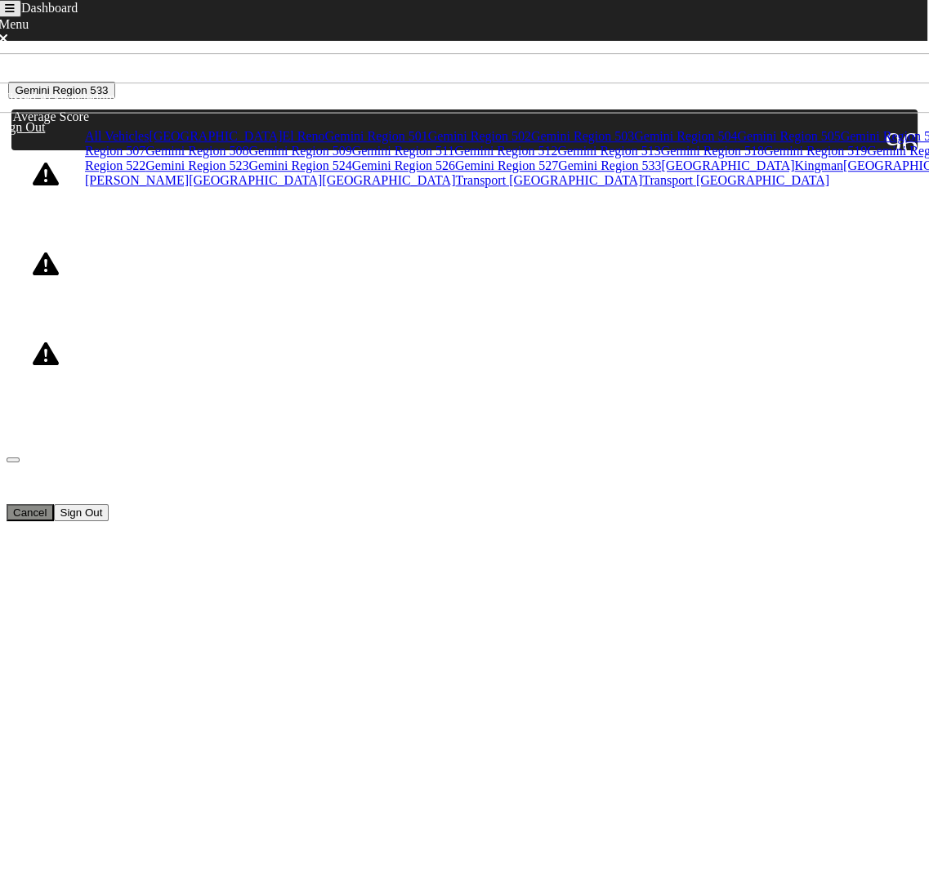
click at [110, 504] on button "Sign Out" at bounding box center [82, 512] width 56 height 17
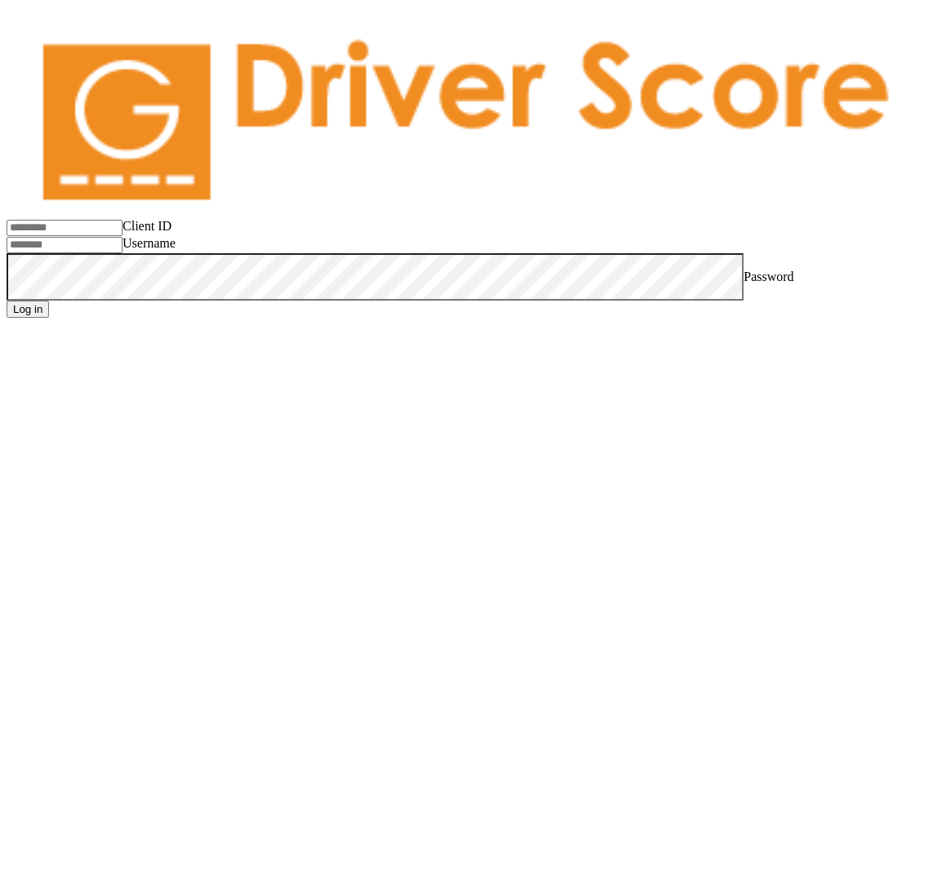
drag, startPoint x: 182, startPoint y: 254, endPoint x: 182, endPoint y: 273, distance: 18.8
click at [123, 236] on input "Client ID" at bounding box center [65, 228] width 116 height 16
type input "**********"
click at [123, 253] on input "Username" at bounding box center [65, 245] width 116 height 16
paste input "******"
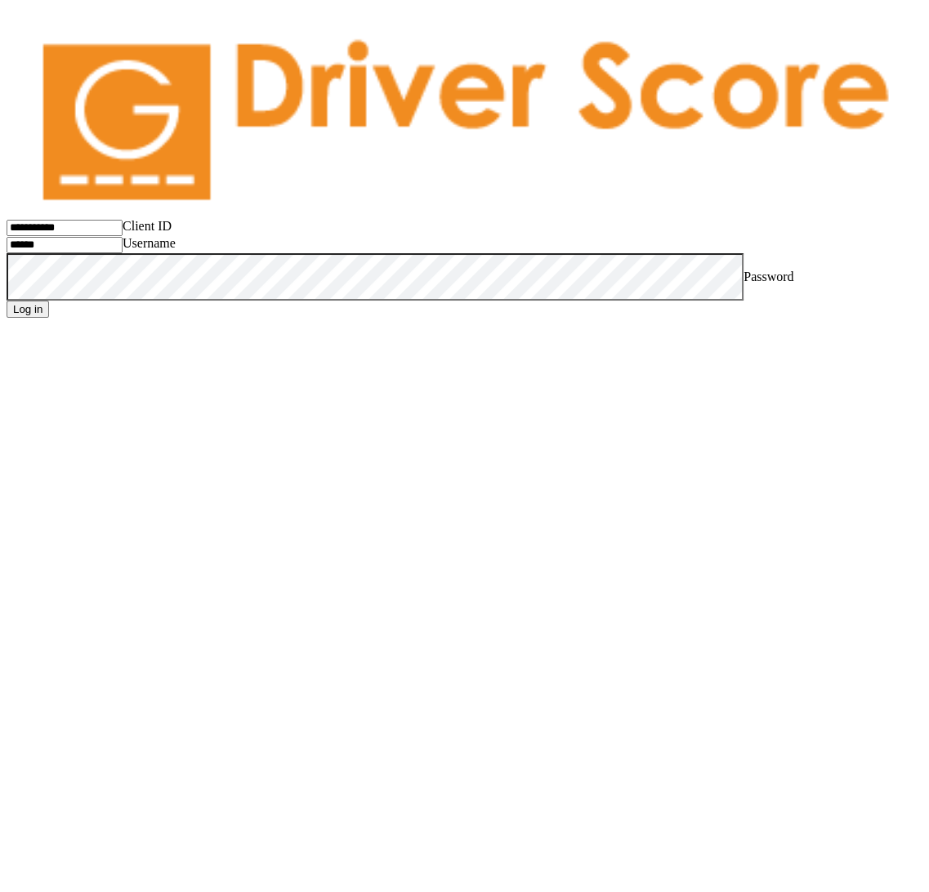
type input "******"
click at [7, 301] on button "Log in" at bounding box center [28, 309] width 42 height 17
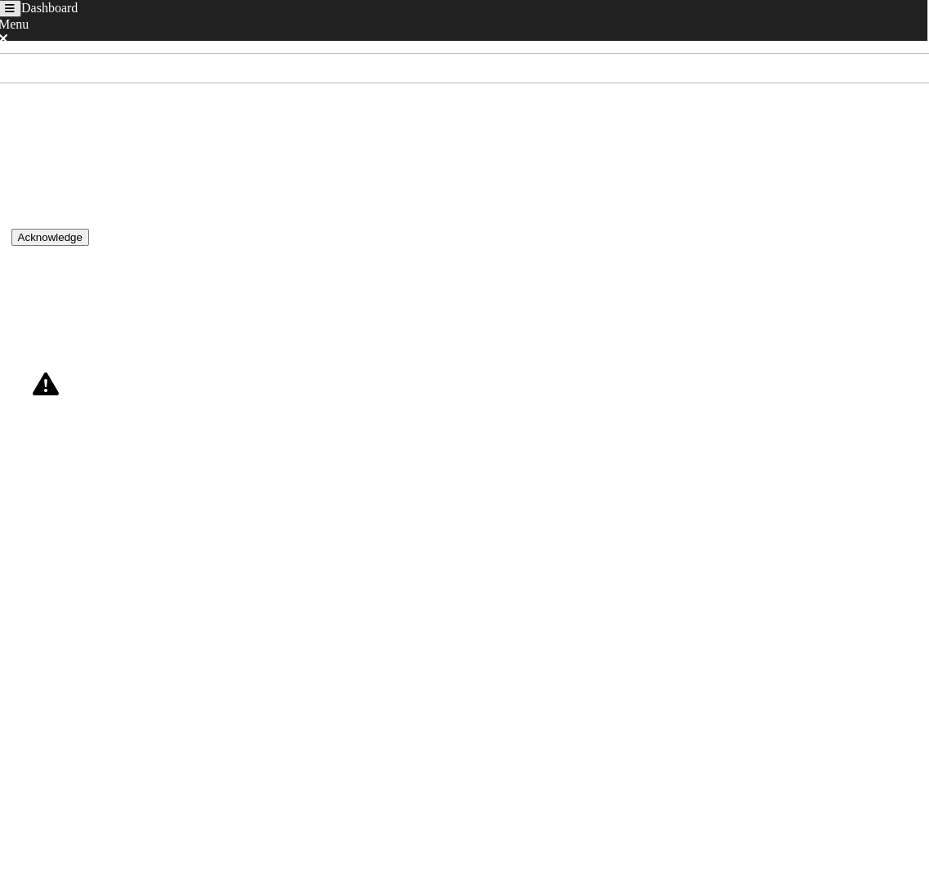
click at [351, 294] on div "1 events" at bounding box center [328, 303] width 43 height 19
click at [11, 14] on icon "back navigation" at bounding box center [8, 8] width 7 height 11
click at [15, 14] on icon "Toggle navigation" at bounding box center [10, 8] width 10 height 11
click at [53, 542] on link "Sign Out" at bounding box center [30, 549] width 47 height 14
click at [110, 539] on button "Sign Out" at bounding box center [82, 547] width 56 height 17
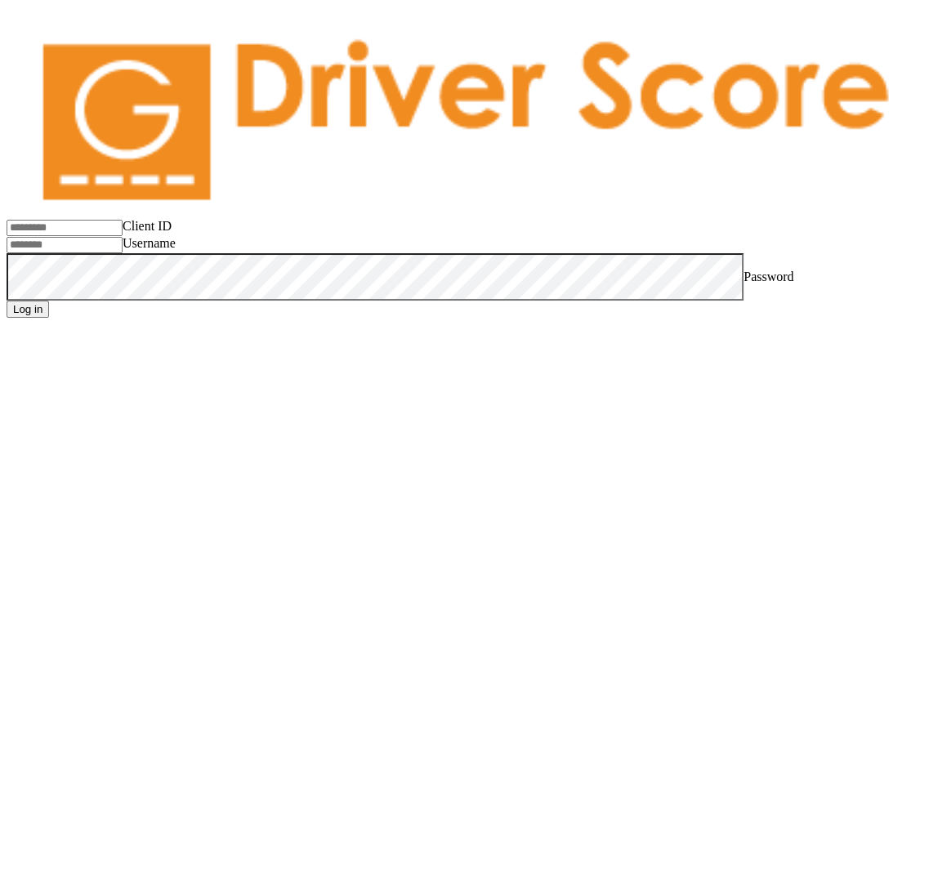
click at [123, 236] on input "Client ID" at bounding box center [65, 228] width 116 height 16
type input "**********"
click at [123, 253] on input "Username" at bounding box center [65, 245] width 116 height 16
type input "**********"
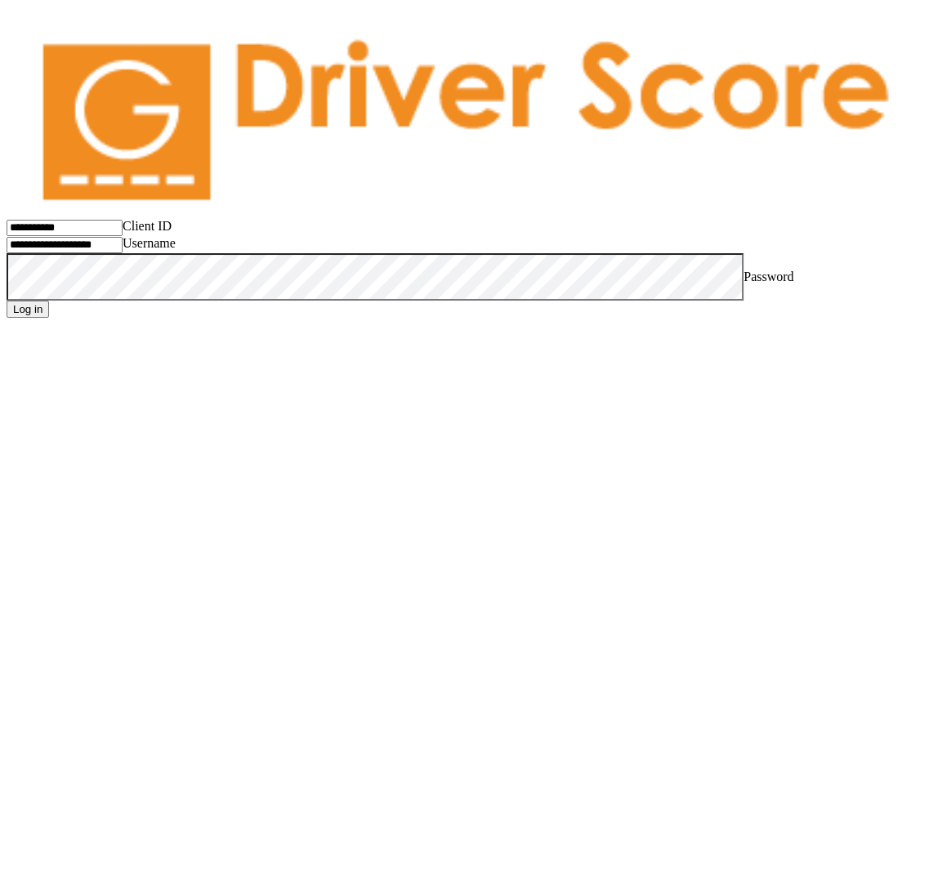
click at [87, 318] on div "Client ID Username Password Log in" at bounding box center [465, 268] width 916 height 99
click at [7, 301] on button "Log in" at bounding box center [28, 309] width 42 height 17
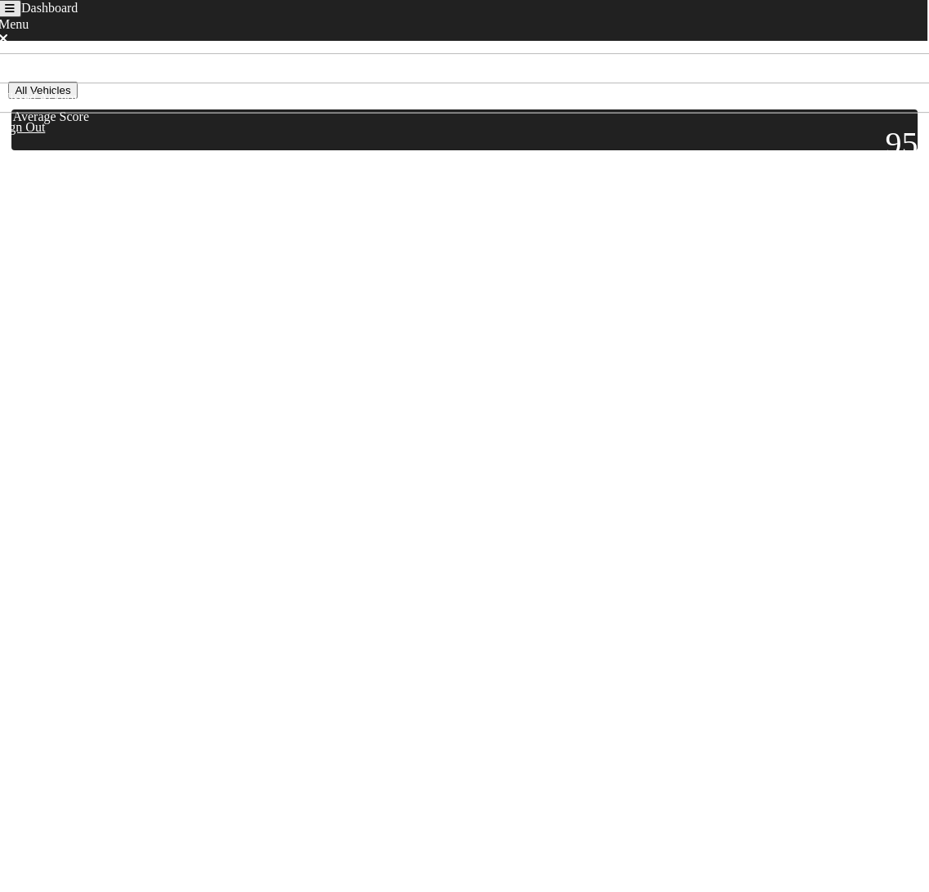
click at [17, 17] on button "Toggle navigation" at bounding box center [9, 8] width 23 height 17
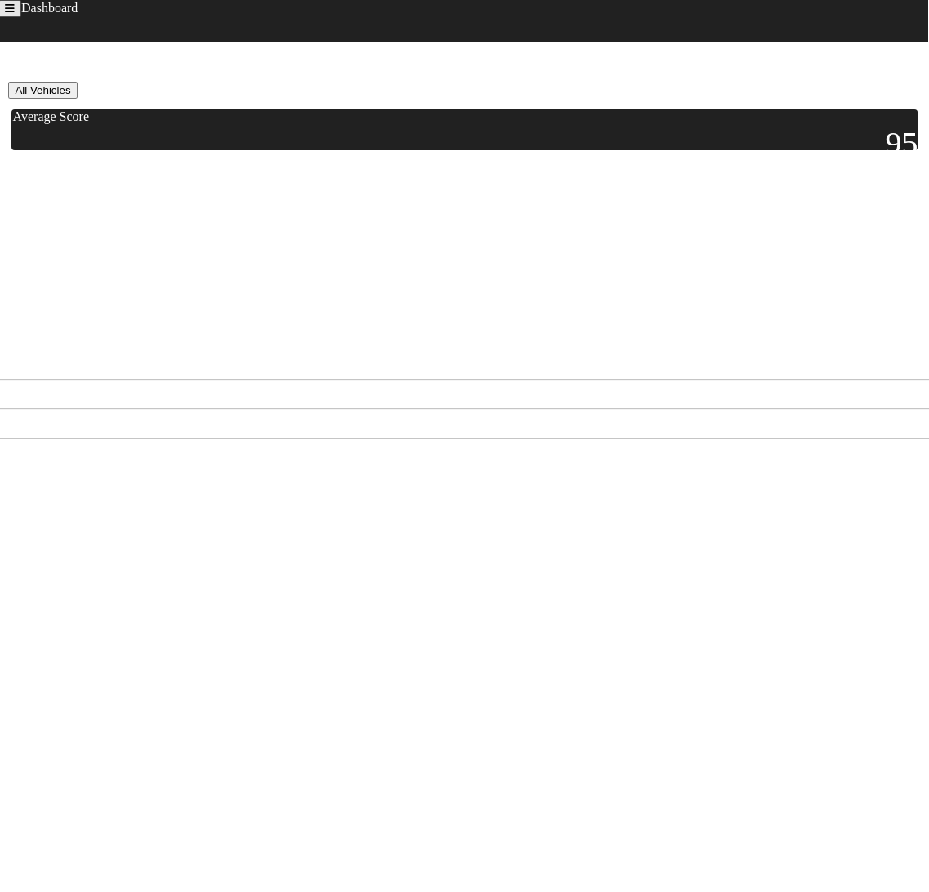
click at [43, 417] on link "Missed Acknowledgments" at bounding box center [76, 424] width 138 height 14
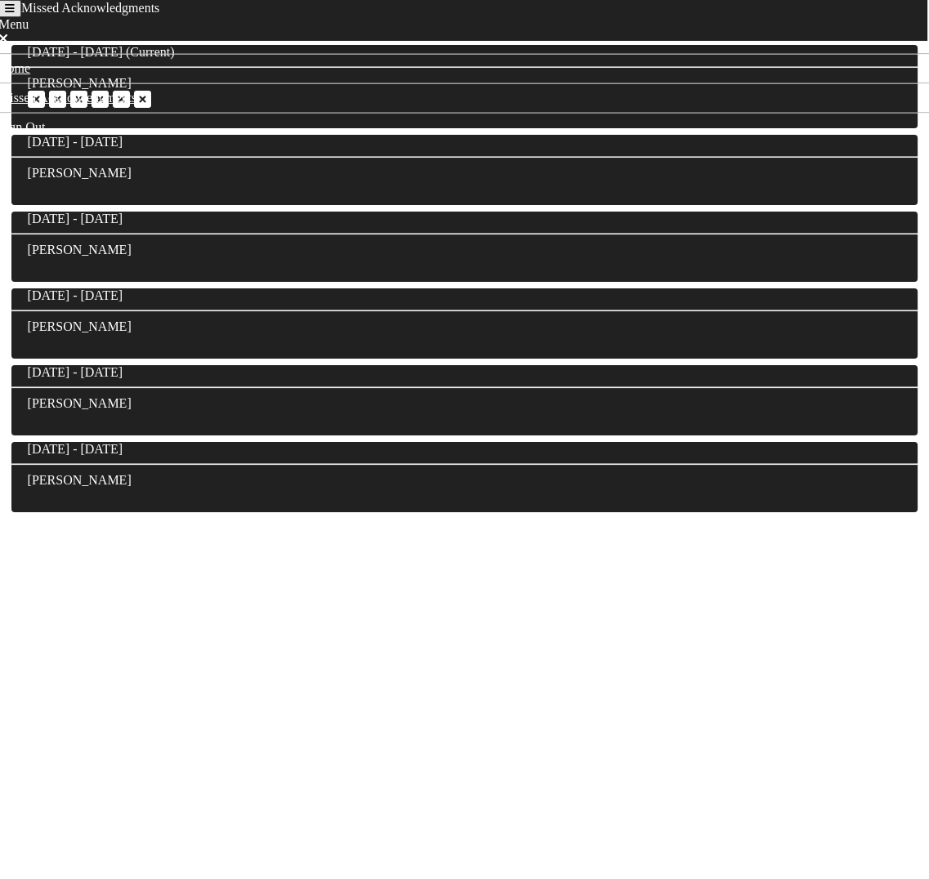
click at [21, 8] on button "Toggle navigation" at bounding box center [9, 8] width 23 height 17
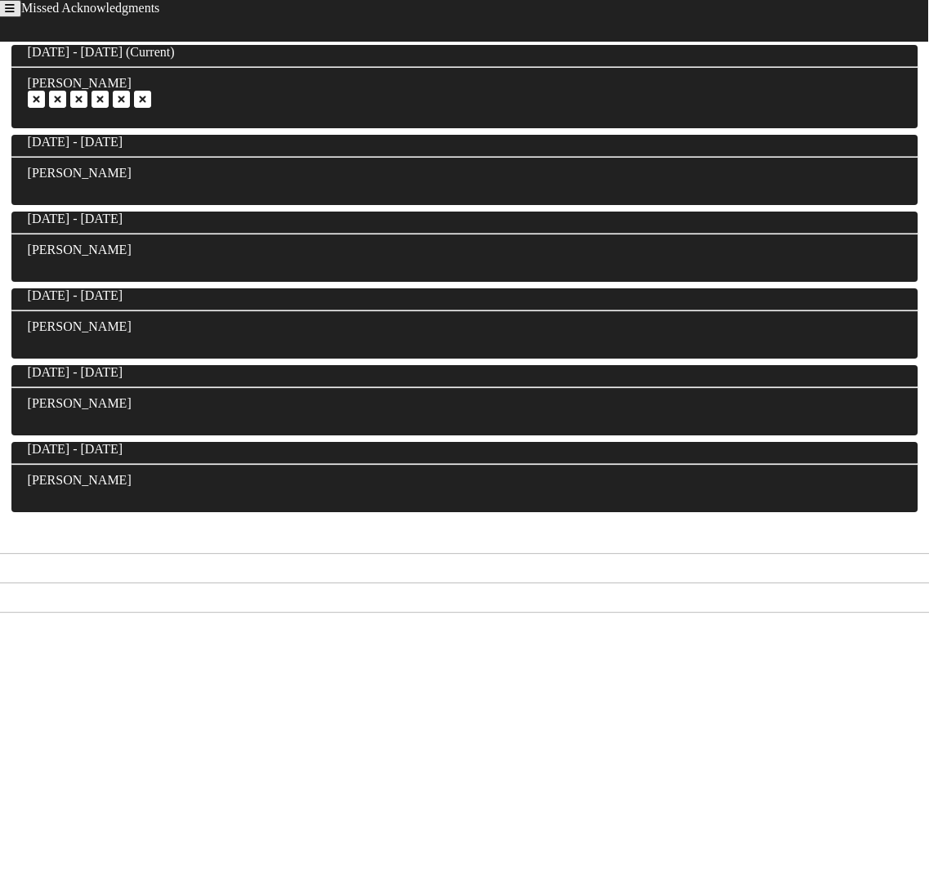
click at [38, 561] on link "Home" at bounding box center [23, 568] width 32 height 14
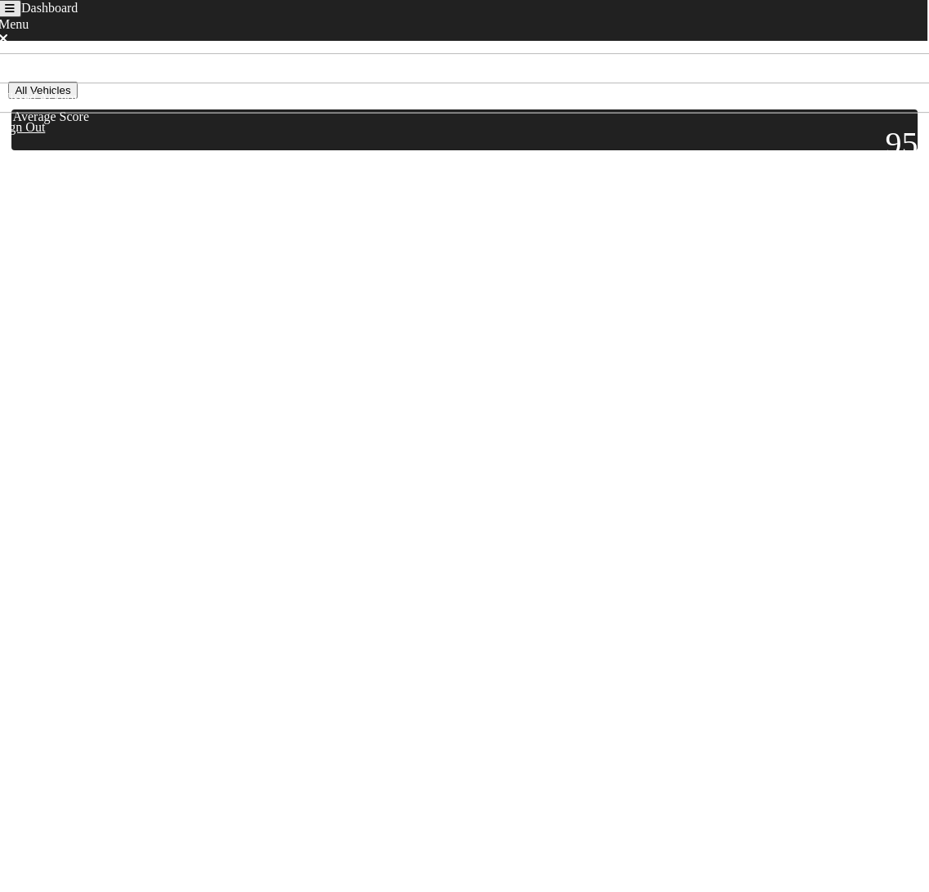
click at [77, 99] on button "All Vehicles" at bounding box center [42, 90] width 69 height 17
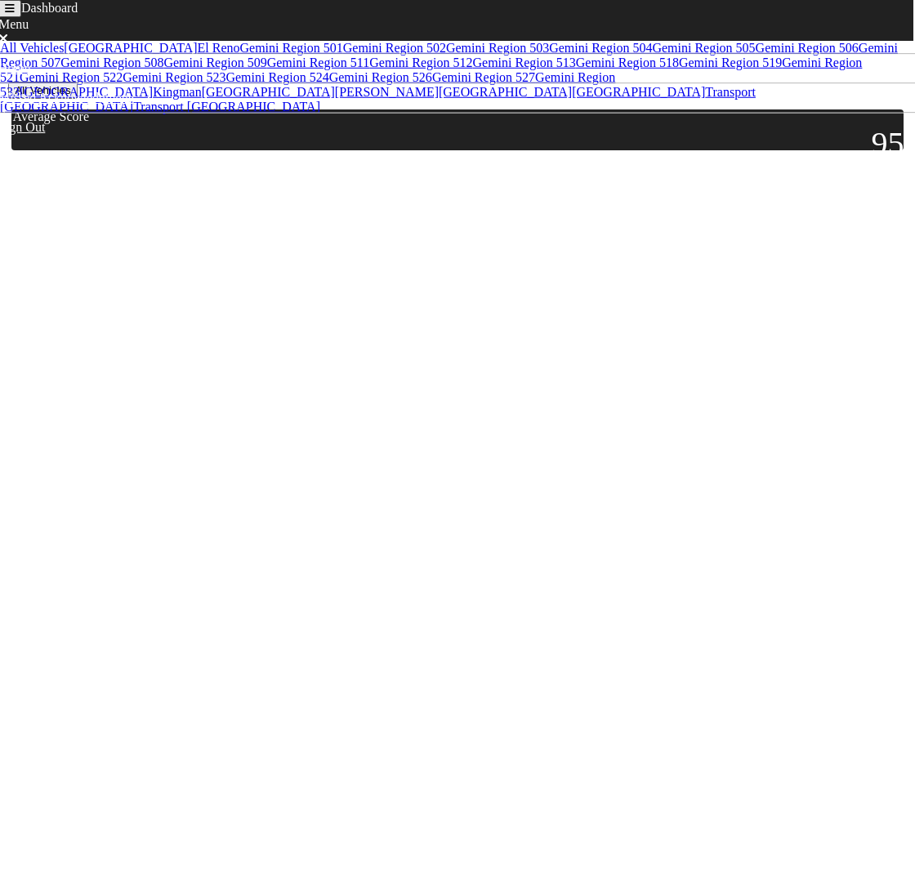
click at [165, 99] on link "Gemini Region 533" at bounding box center [307, 84] width 615 height 29
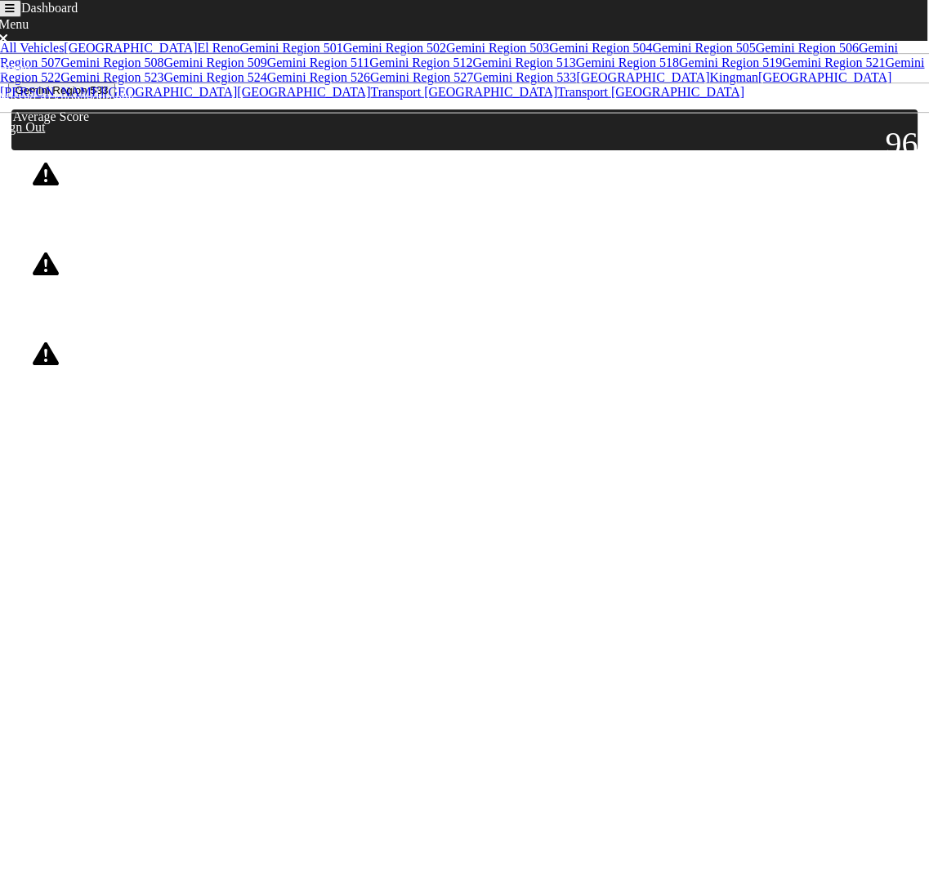
click at [15, 14] on icon "Toggle navigation" at bounding box center [10, 8] width 10 height 11
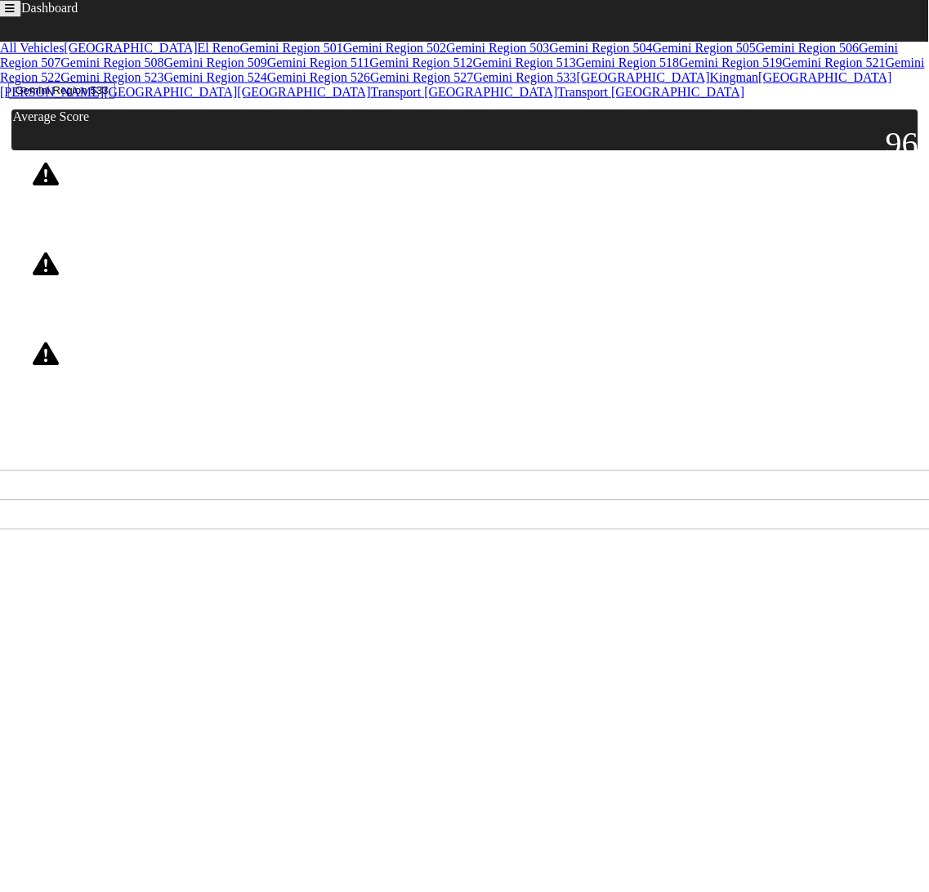
click at [115, 507] on link "Missed Acknowledgments" at bounding box center [76, 514] width 138 height 14
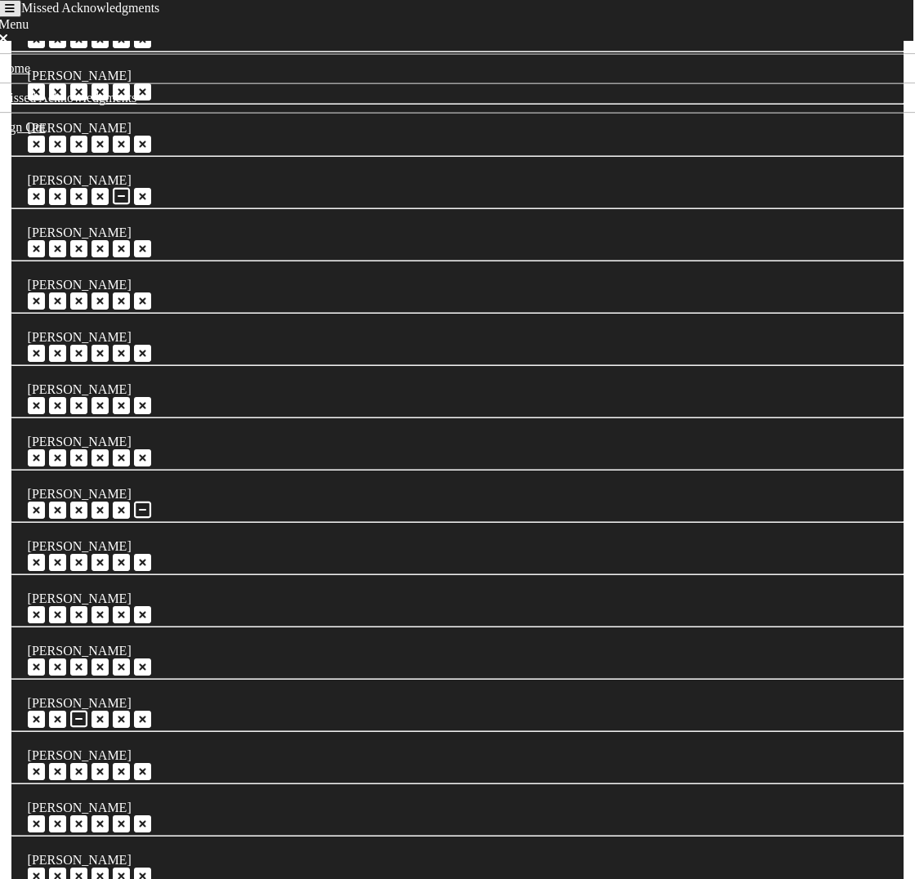
scroll to position [544, 0]
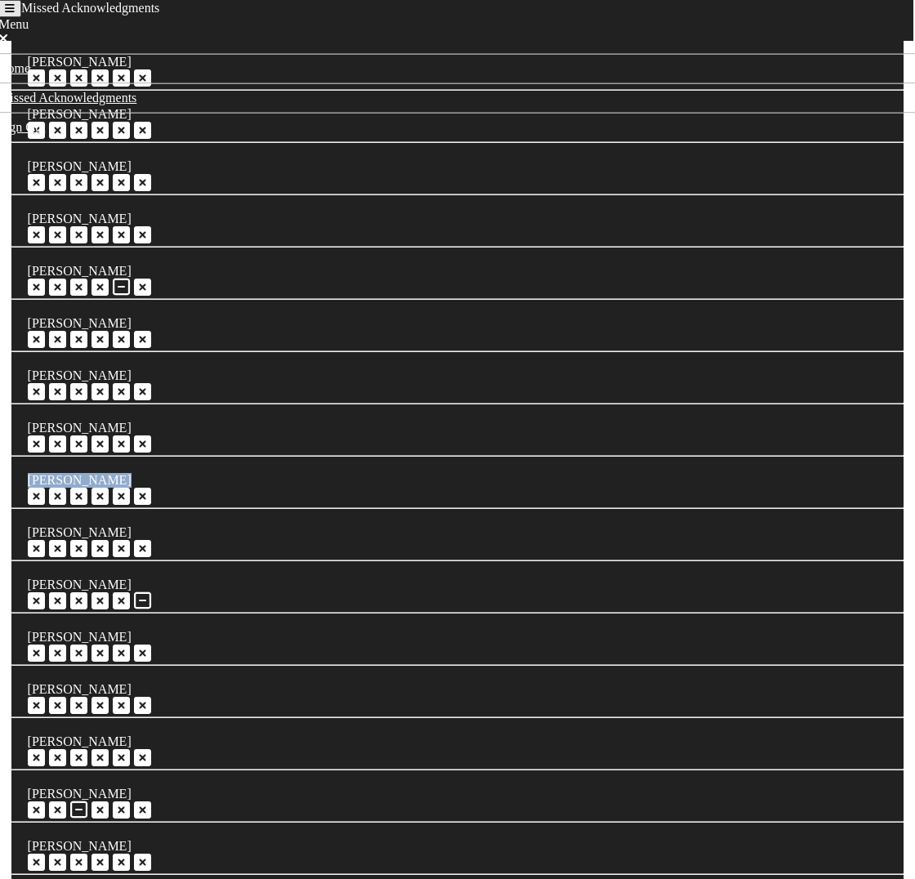
drag, startPoint x: 105, startPoint y: 508, endPoint x: 11, endPoint y: 509, distance: 94.0
click at [11, 509] on div "[PERSON_NAME]" at bounding box center [457, 499] width 893 height 52
click at [119, 488] on div "[PERSON_NAME]" at bounding box center [466, 480] width 877 height 15
drag, startPoint x: 18, startPoint y: 505, endPoint x: 131, endPoint y: 505, distance: 112.8
click at [129, 505] on div "[PERSON_NAME]" at bounding box center [457, 499] width 893 height 52
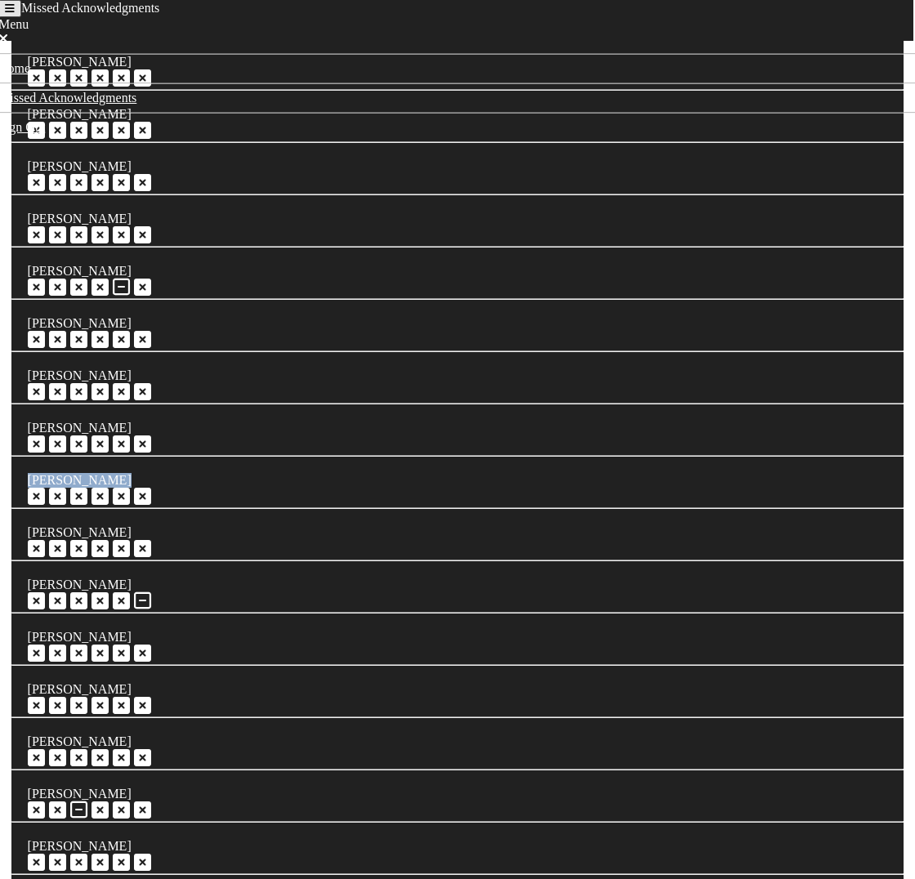
click at [134, 488] on div "[PERSON_NAME]" at bounding box center [466, 480] width 877 height 15
drag, startPoint x: 24, startPoint y: 507, endPoint x: 146, endPoint y: 513, distance: 122.8
click at [128, 488] on div "[PERSON_NAME]" at bounding box center [466, 480] width 877 height 15
drag, startPoint x: 156, startPoint y: 513, endPoint x: 196, endPoint y: 515, distance: 40.1
click at [157, 488] on div "[PERSON_NAME]" at bounding box center [466, 480] width 877 height 15
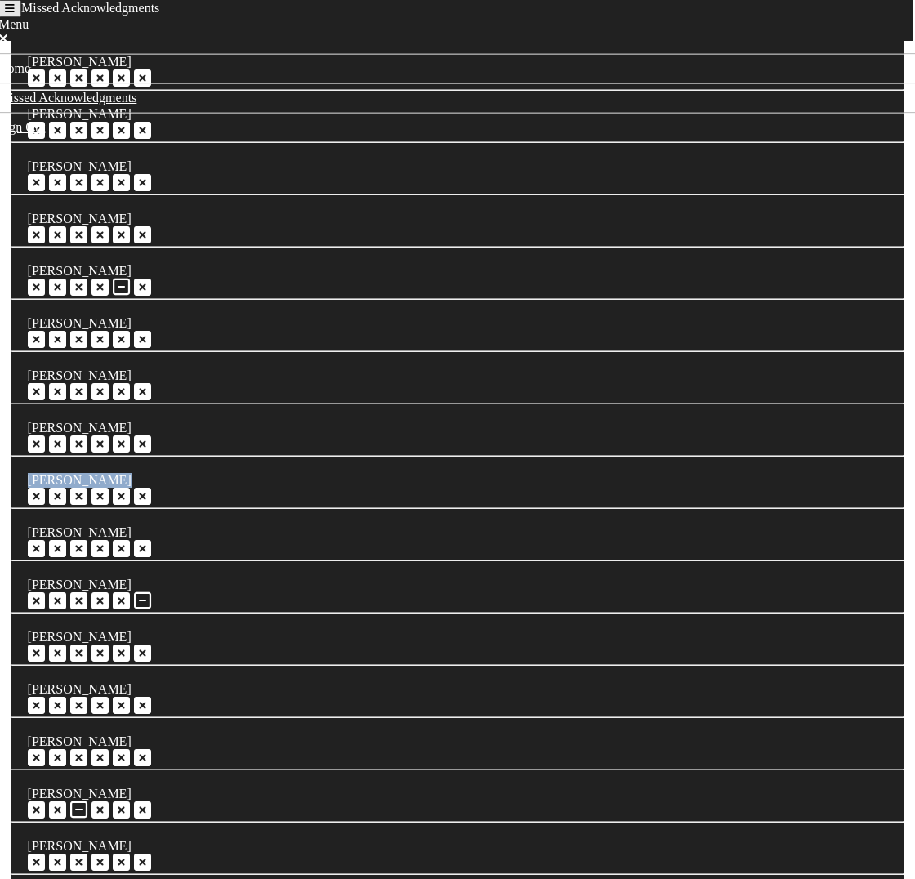
scroll to position [454, 0]
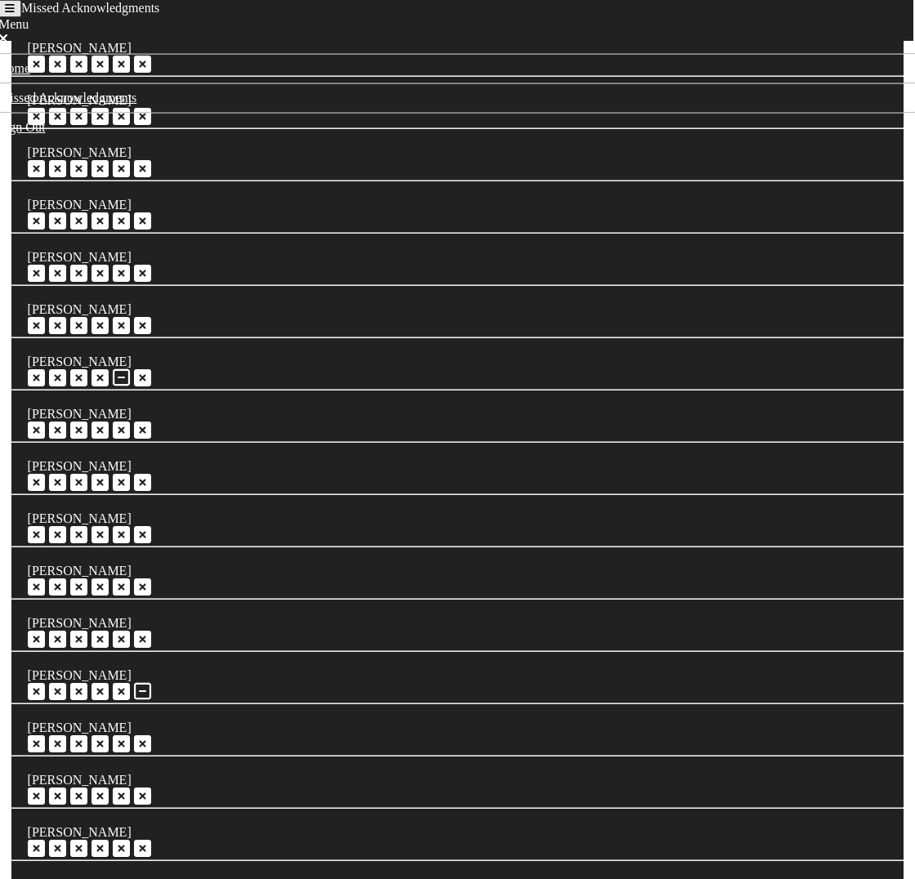
click at [178, 539] on div at bounding box center [466, 536] width 877 height 5
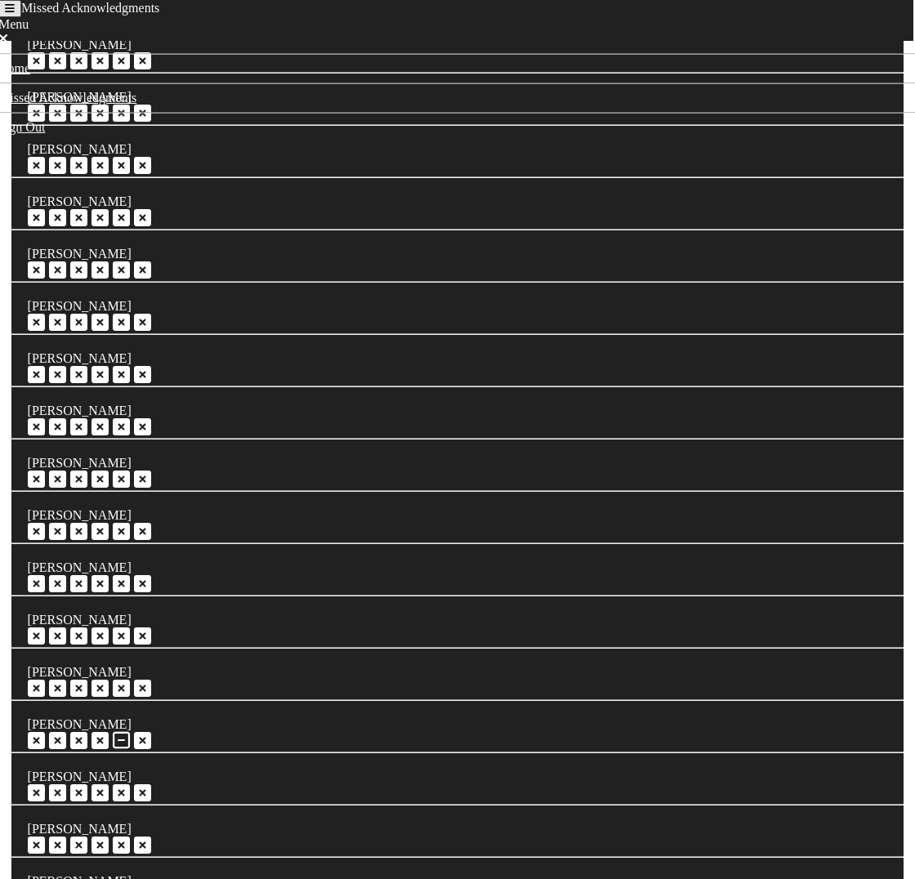
scroll to position [0, 0]
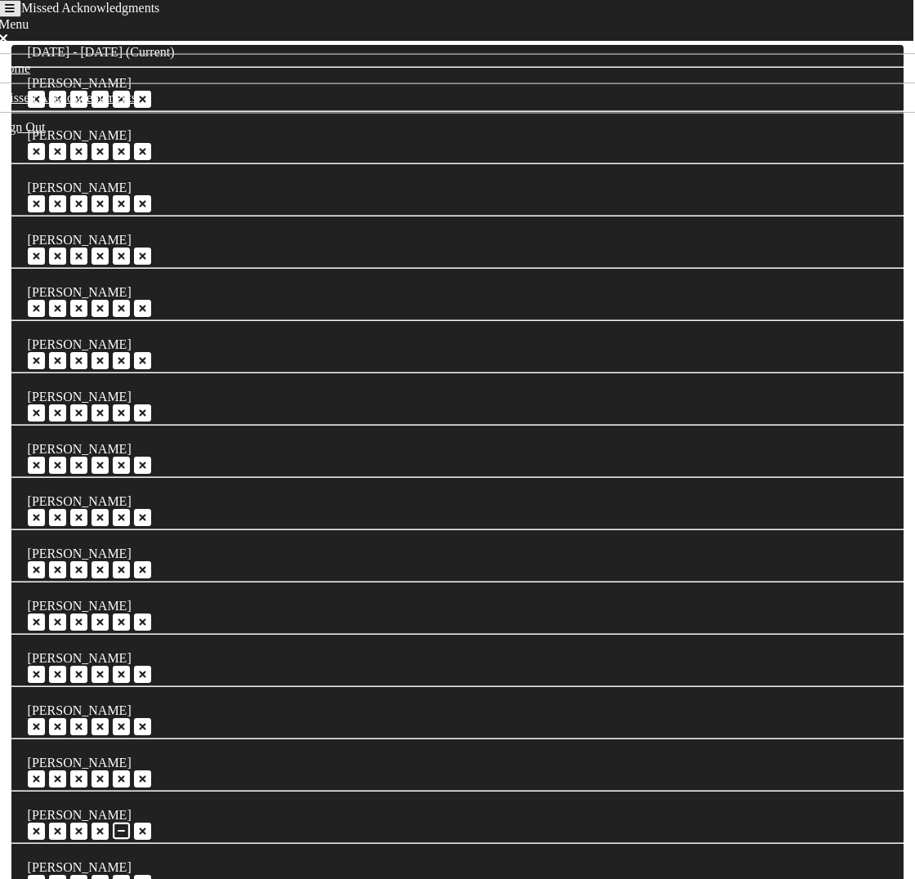
click at [20, 17] on button "Toggle navigation" at bounding box center [9, 8] width 23 height 17
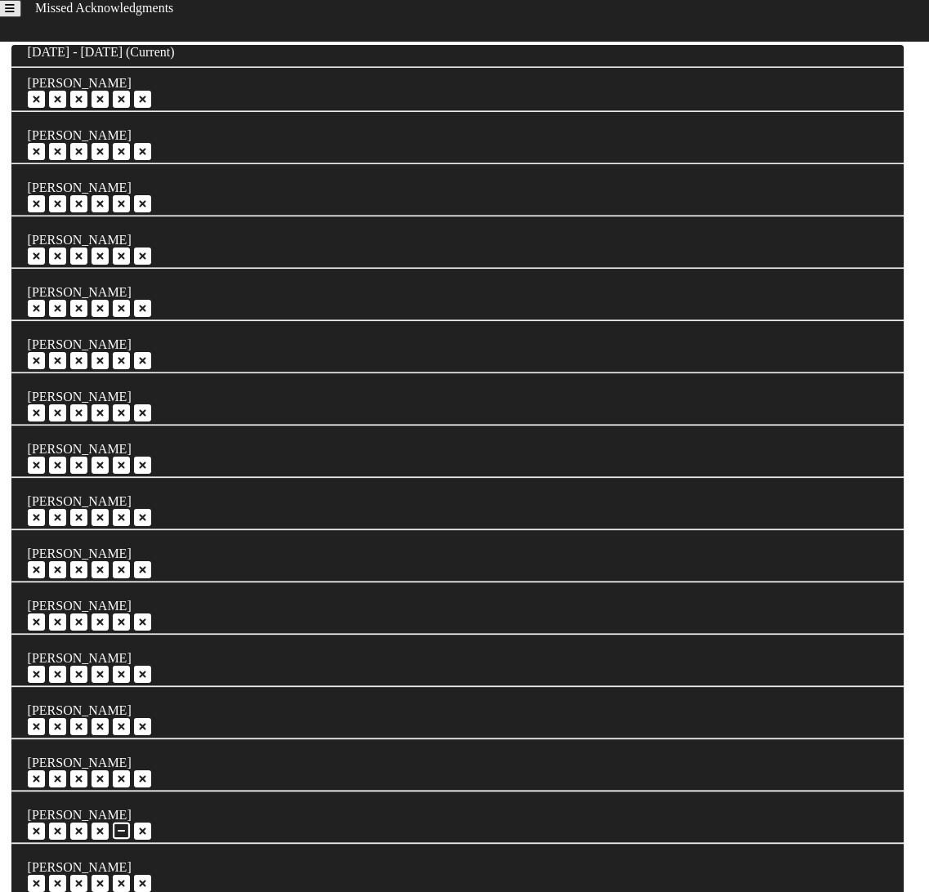
drag, startPoint x: 912, startPoint y: 25, endPoint x: 682, endPoint y: 60, distance: 233.0
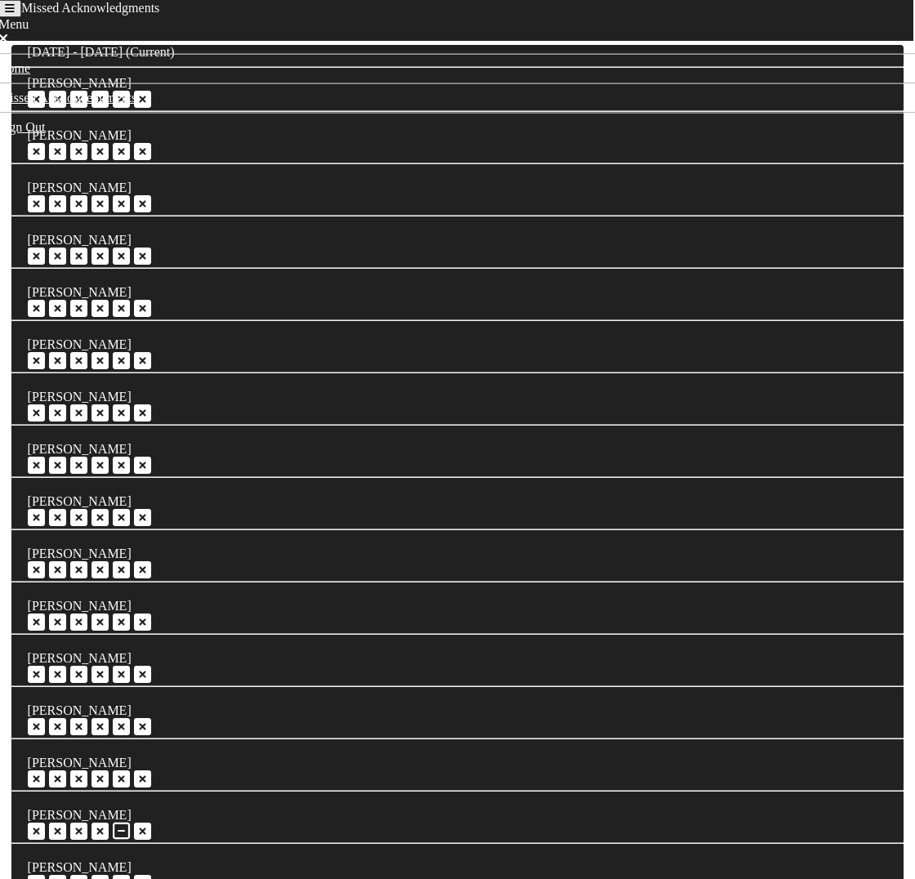
click at [15, 14] on icon "Toggle navigation" at bounding box center [10, 8] width 10 height 11
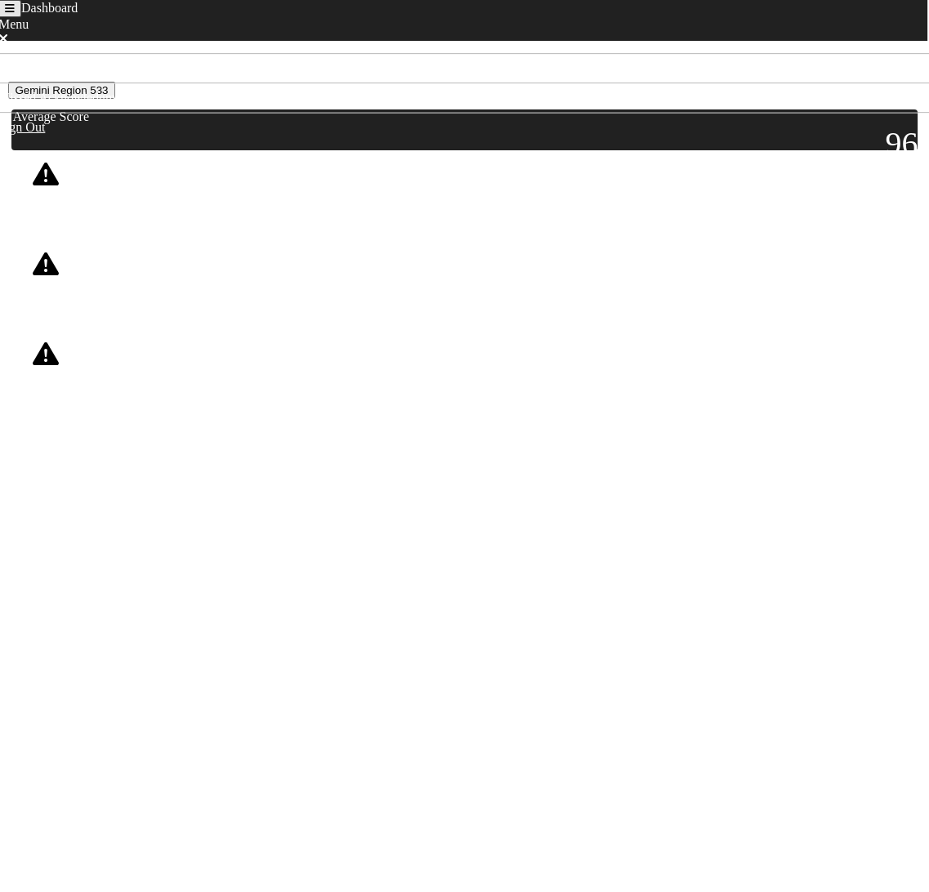
click at [15, 14] on icon "Toggle navigation" at bounding box center [10, 8] width 10 height 11
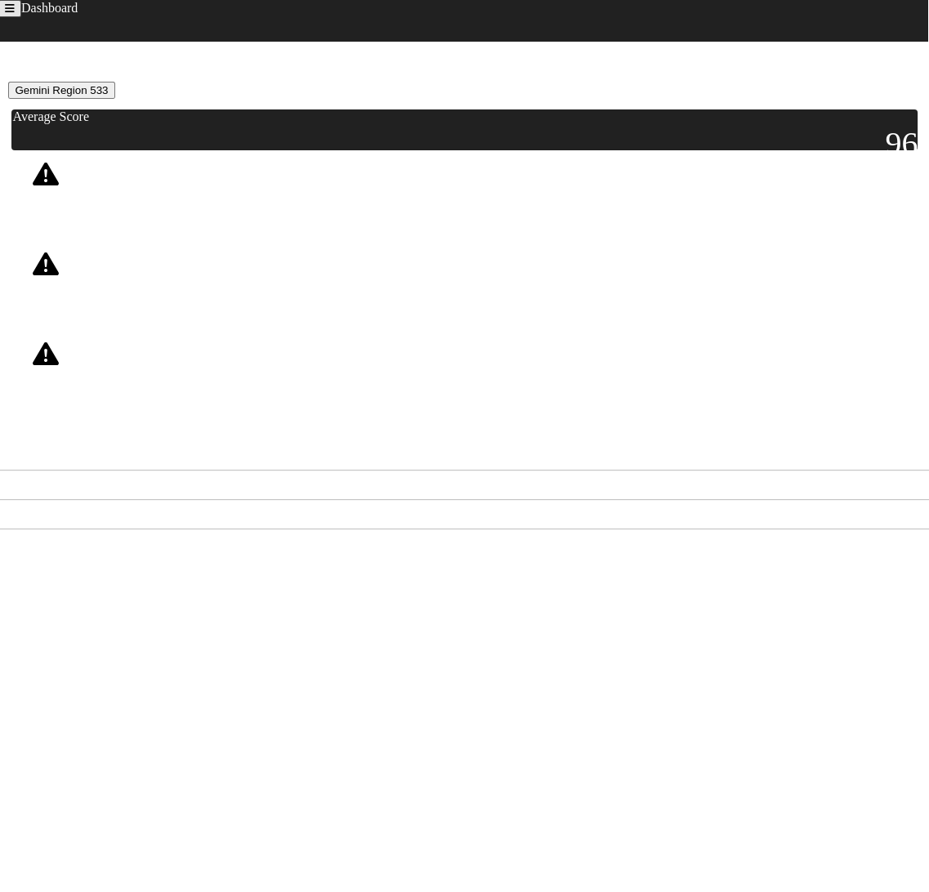
drag, startPoint x: 203, startPoint y: 570, endPoint x: 373, endPoint y: 209, distance: 398.8
click at [203, 434] on div at bounding box center [465, 434] width 916 height 0
click at [16, 449] on icon at bounding box center [12, 455] width 10 height 13
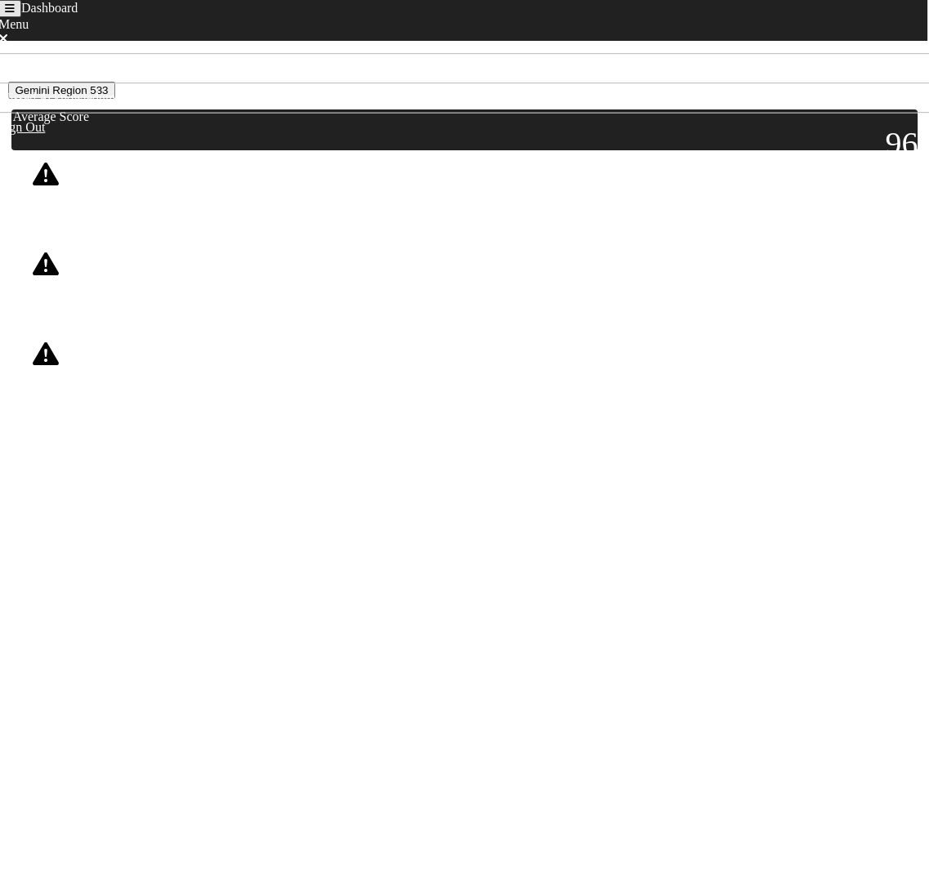
click at [114, 99] on button "Gemini Region 533" at bounding box center [61, 90] width 106 height 17
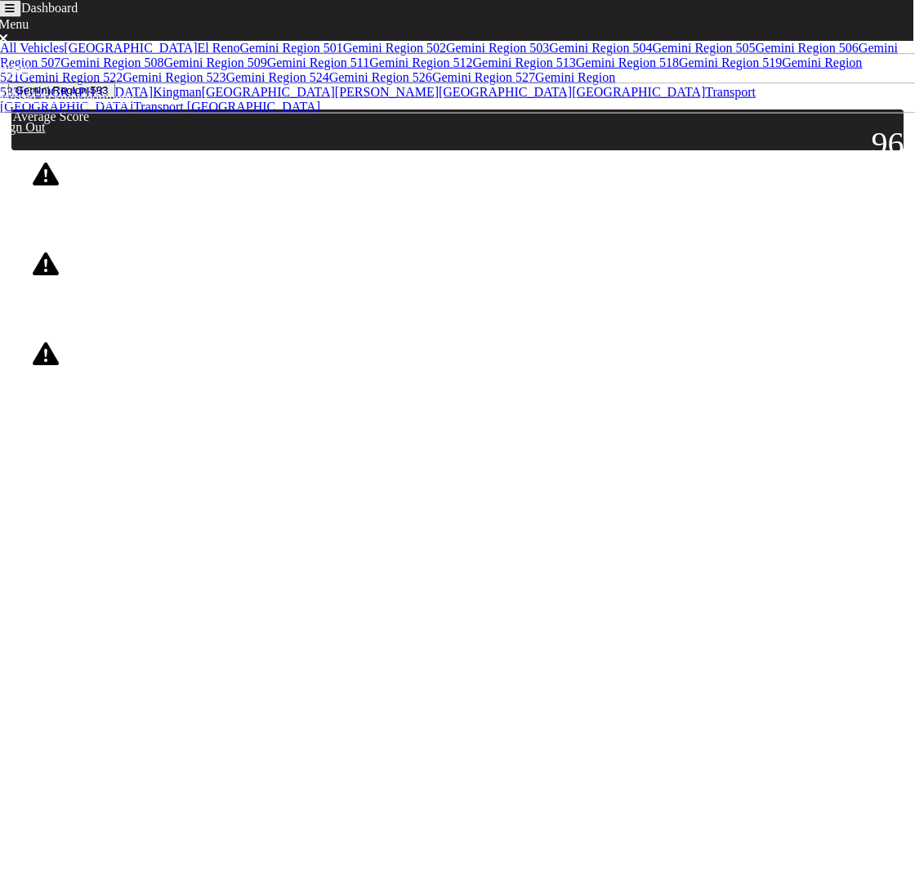
click at [114, 99] on button "Gemini Region 533" at bounding box center [61, 90] width 106 height 17
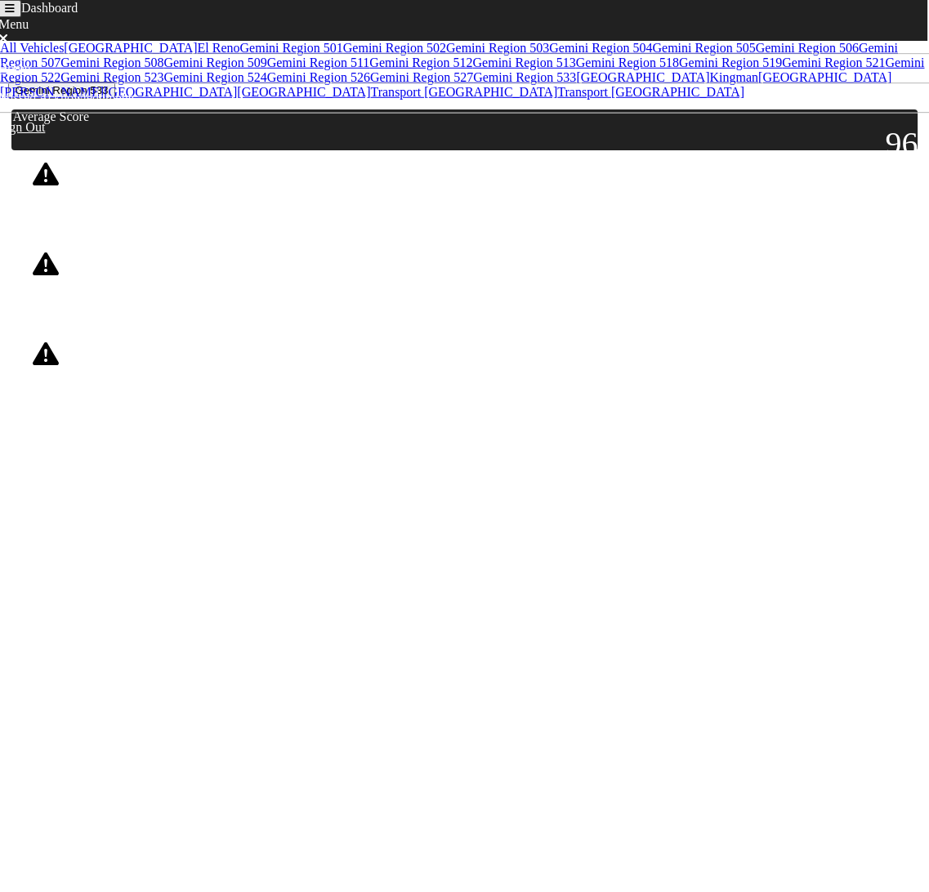
click at [114, 99] on button "Gemini Region 533" at bounding box center [61, 90] width 106 height 17
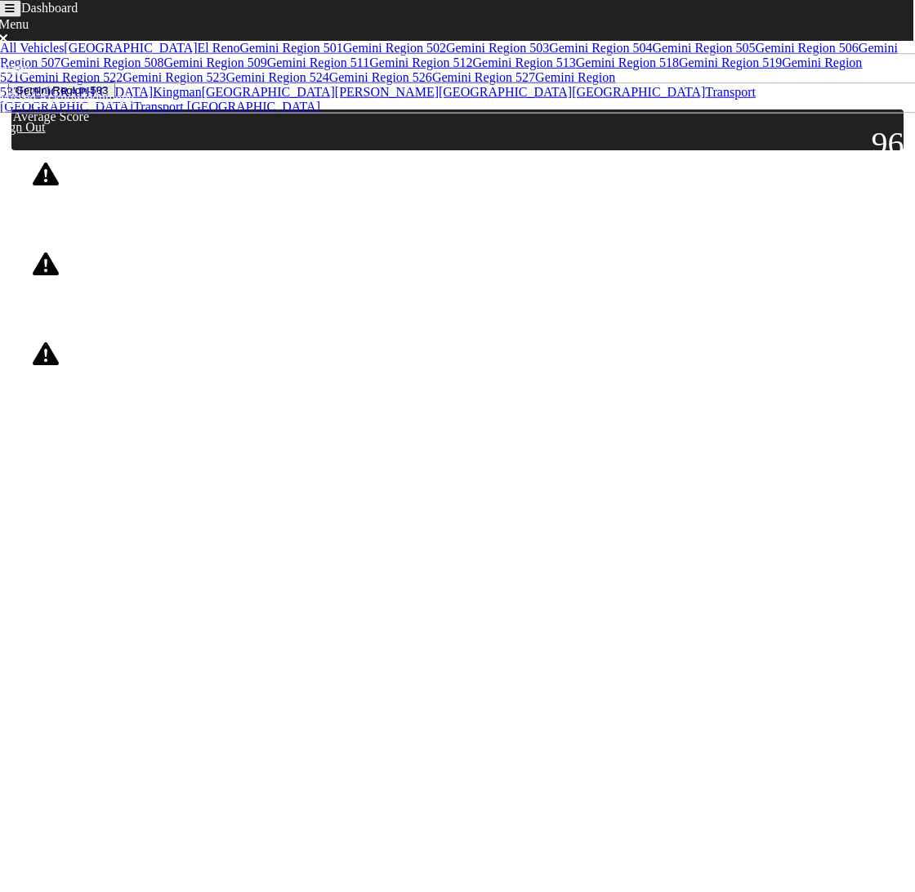
click at [240, 55] on link "Gemini Region 501" at bounding box center [291, 48] width 103 height 14
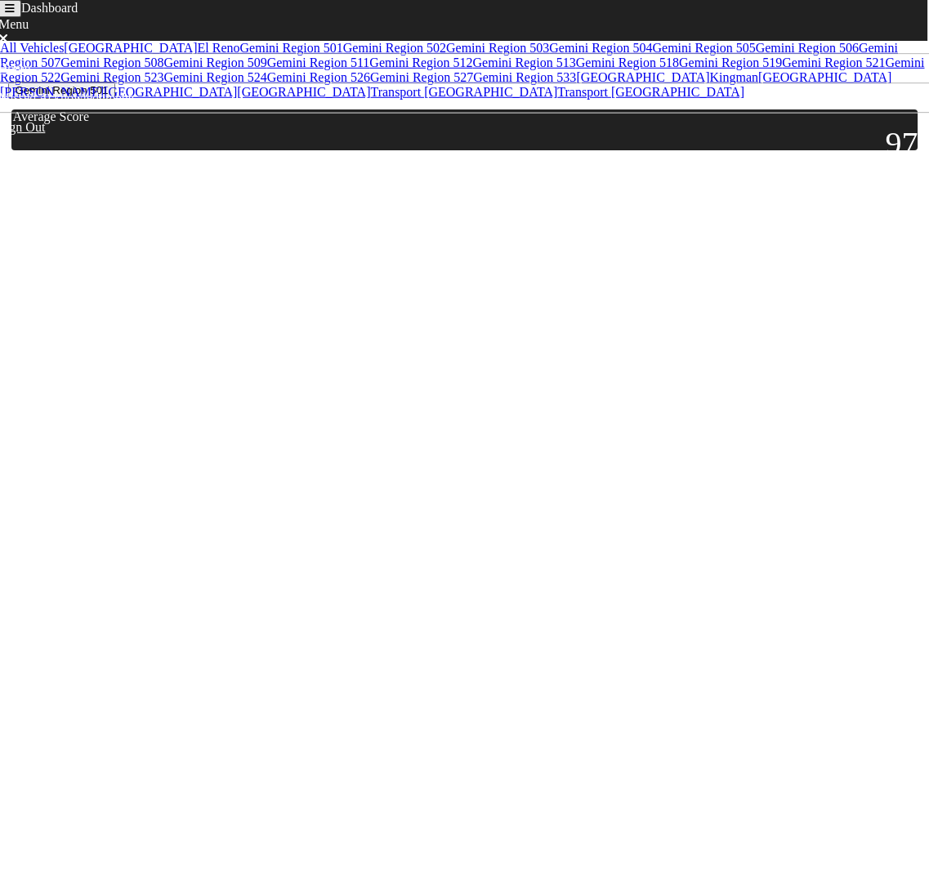
click at [15, 14] on icon "Toggle navigation" at bounding box center [10, 8] width 10 height 11
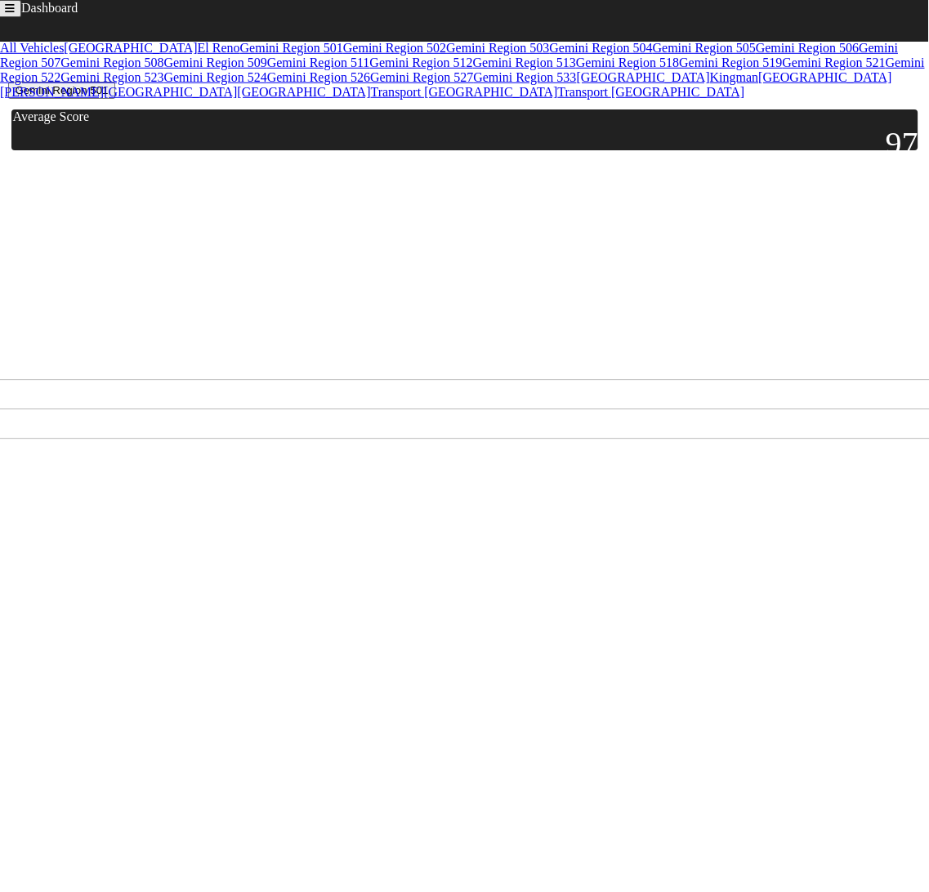
click at [53, 417] on link "Missed Acknowledgments" at bounding box center [76, 424] width 138 height 14
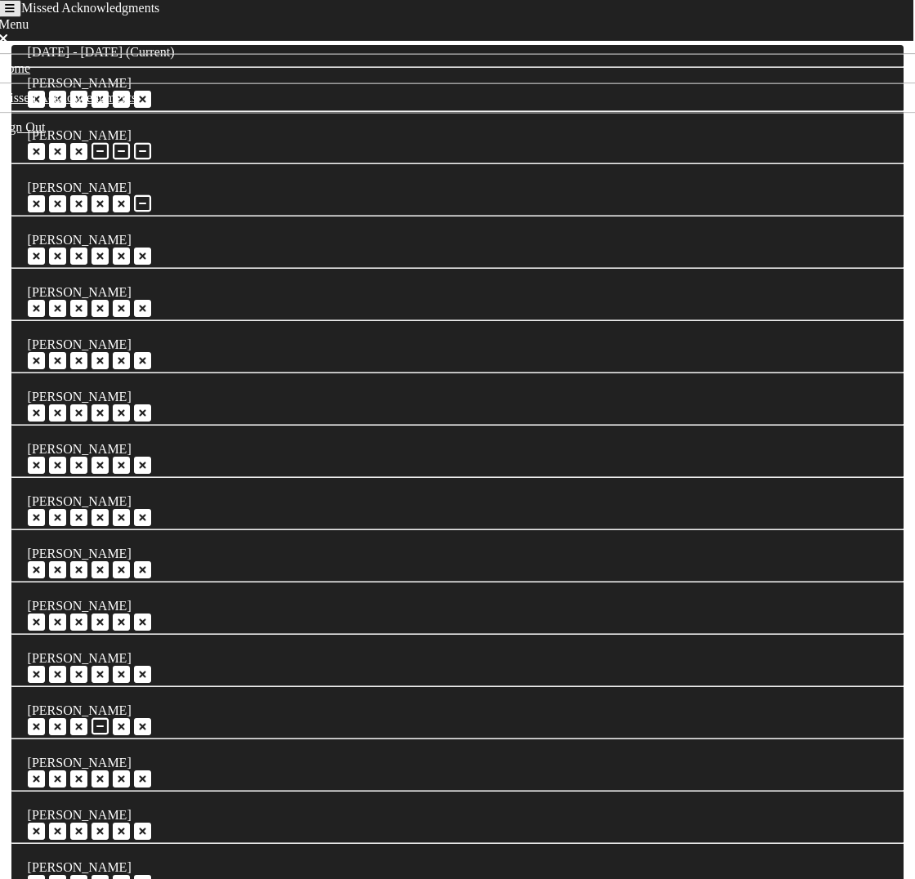
click at [15, 14] on icon "Toggle navigation" at bounding box center [10, 8] width 10 height 11
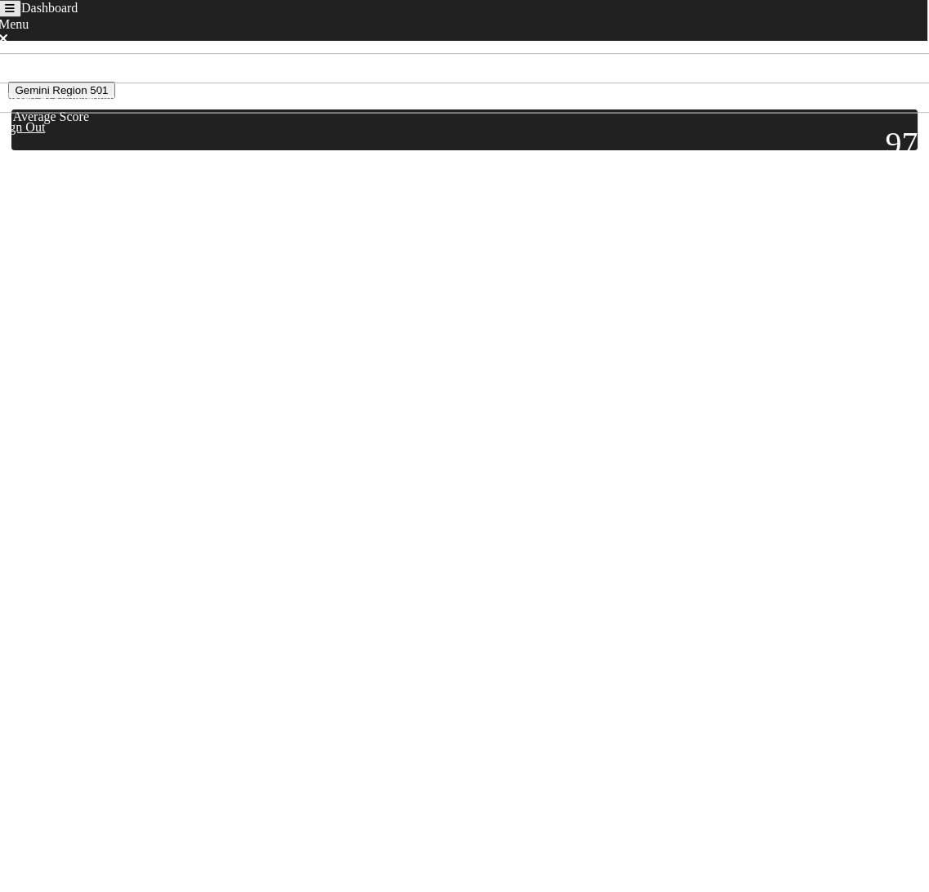
click at [114, 99] on button "Gemini Region 501" at bounding box center [61, 90] width 106 height 17
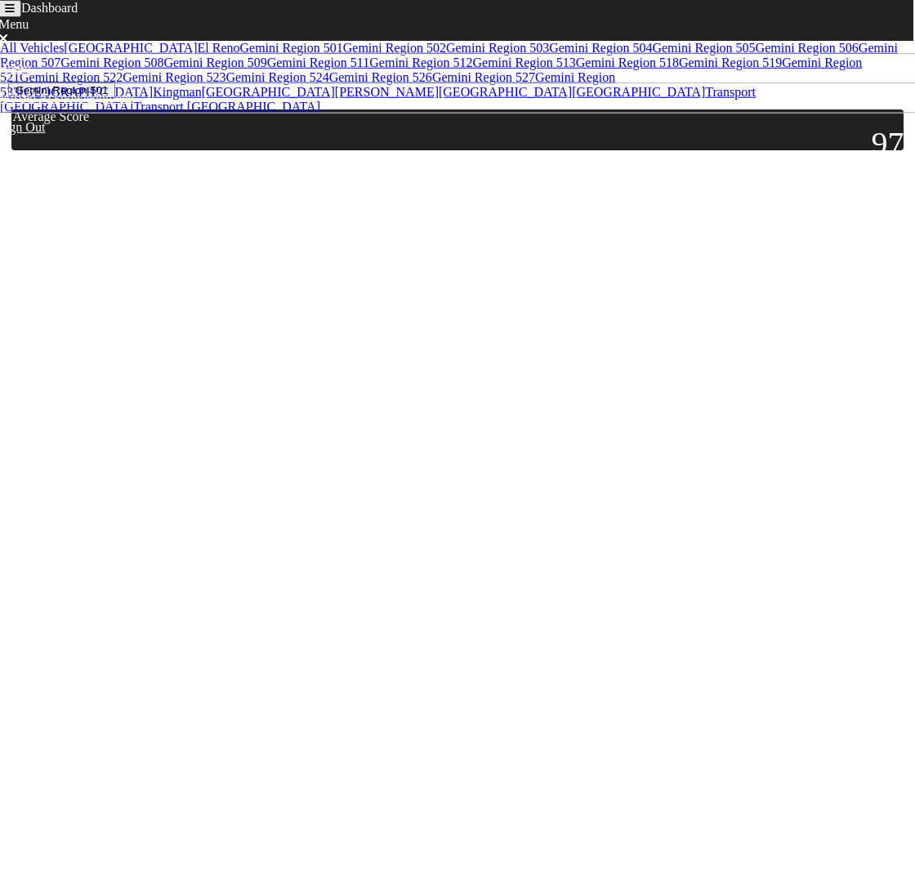
scroll to position [87, 0]
click at [168, 99] on link "Gemini Region 533" at bounding box center [307, 84] width 615 height 29
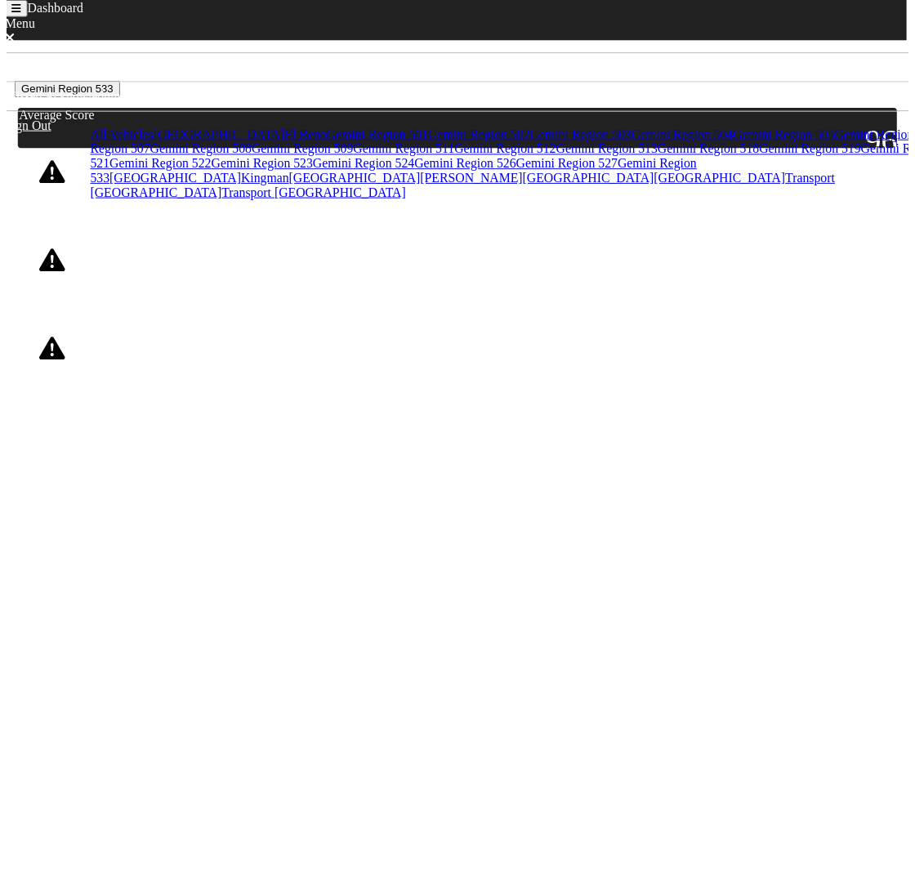
scroll to position [0, 0]
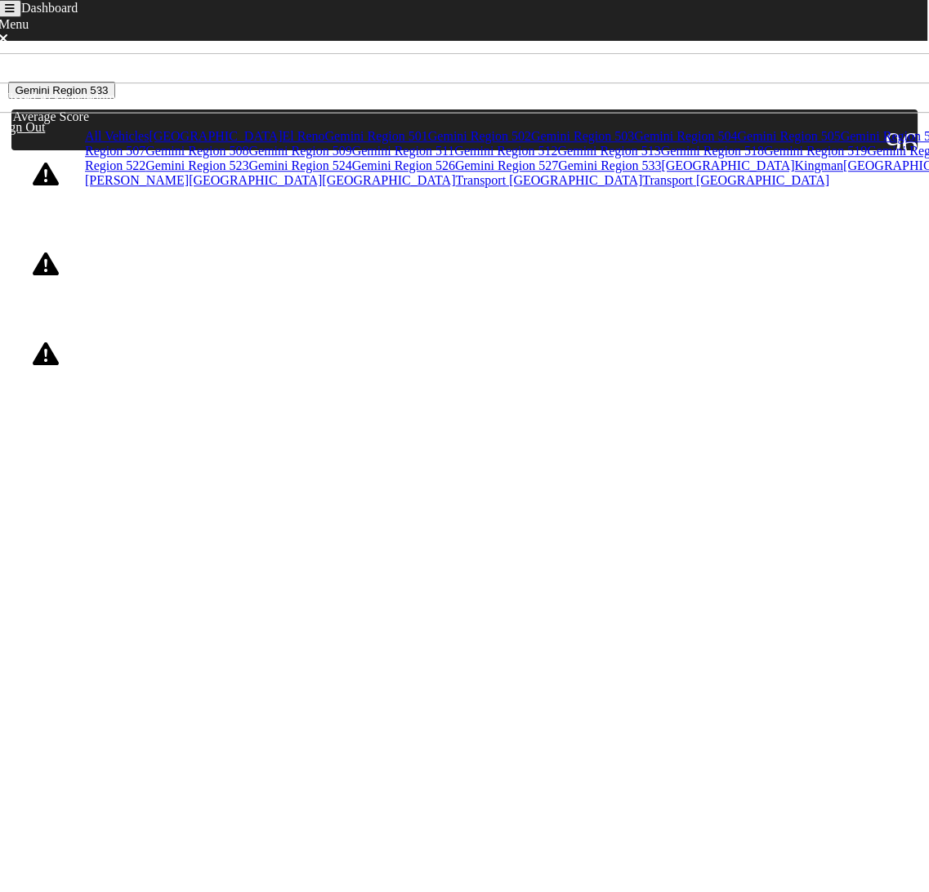
drag, startPoint x: 157, startPoint y: 205, endPoint x: 289, endPoint y: 208, distance: 132.4
click at [115, 208] on div "[PERSON_NAME]" at bounding box center [63, 199] width 104 height 19
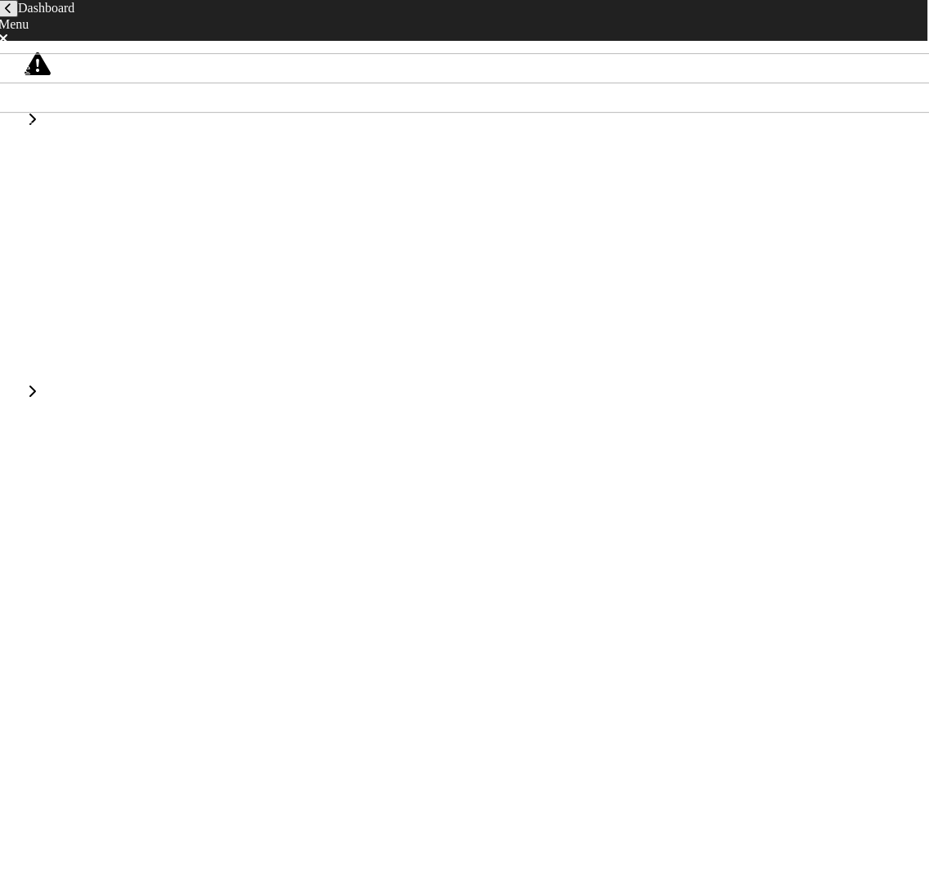
drag, startPoint x: 312, startPoint y: 64, endPoint x: 182, endPoint y: 65, distance: 129.9
click at [115, 80] on div "[PERSON_NAME]" at bounding box center [63, 89] width 104 height 19
copy div "[PERSON_NAME]"
click at [366, 431] on html "Dashboard Menu Home Missed Acknowledgments Sign Out Luis Polanco Tobar Score: 8…" at bounding box center [464, 215] width 929 height 431
click at [11, 14] on icon "back navigation" at bounding box center [8, 8] width 7 height 11
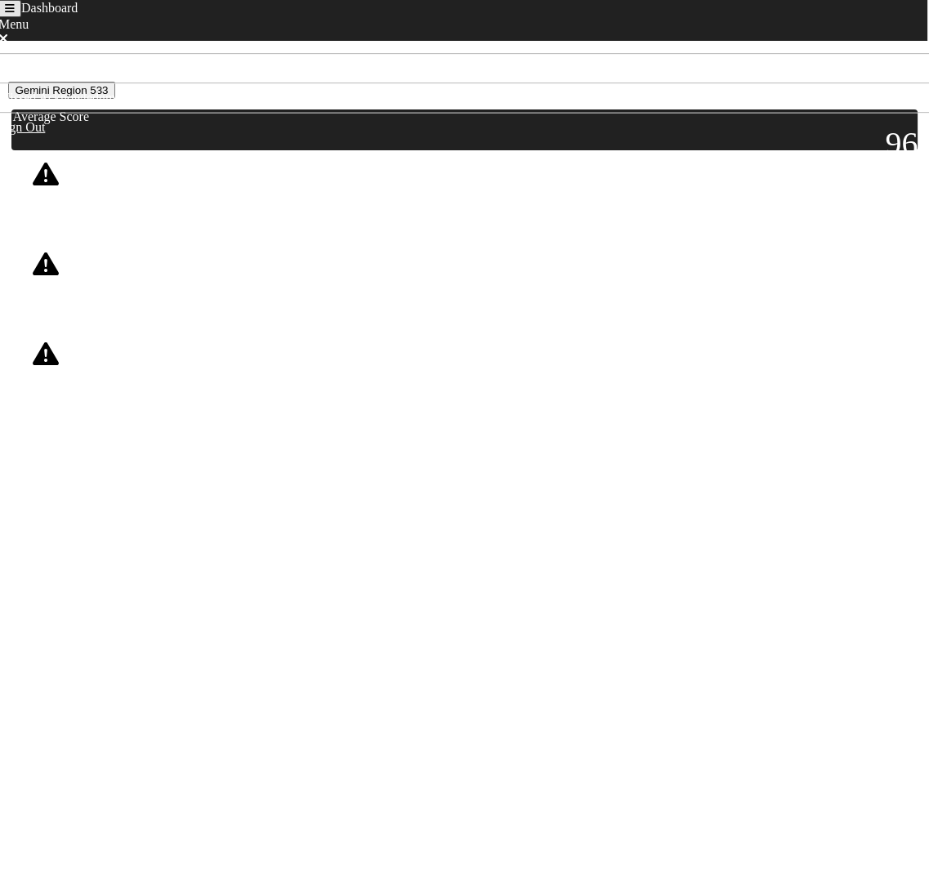
click at [15, 14] on icon "Toggle navigation" at bounding box center [10, 8] width 10 height 11
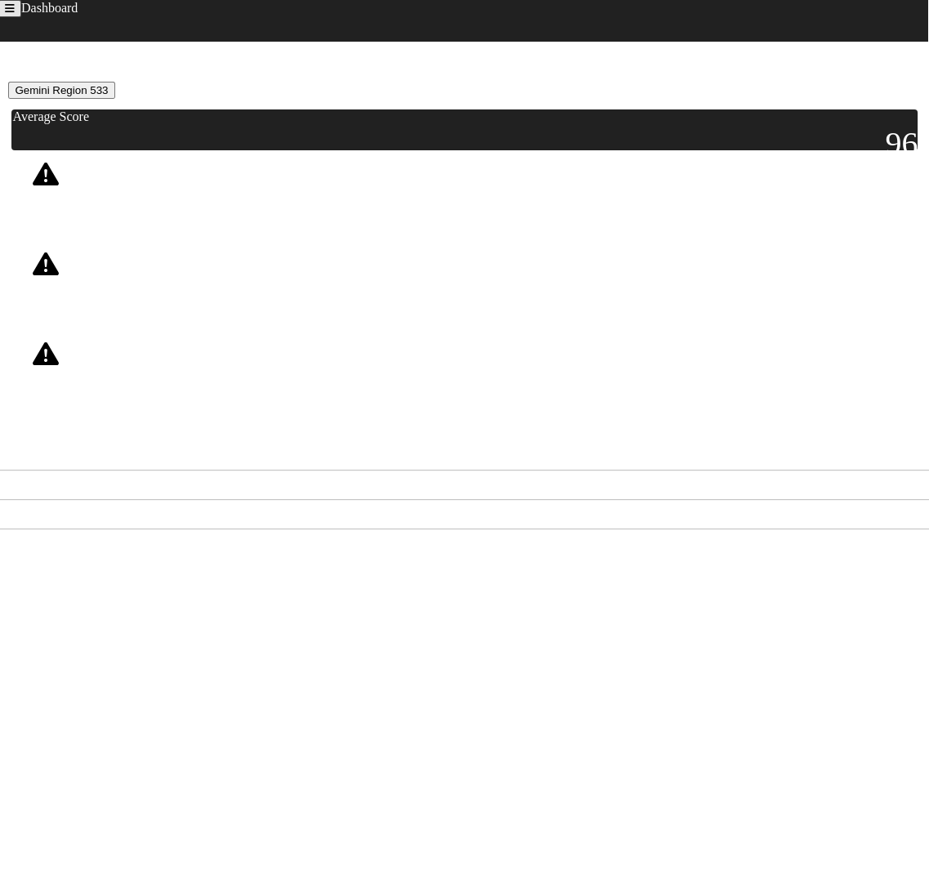
click at [42, 507] on link "Missed Acknowledgments" at bounding box center [76, 514] width 138 height 14
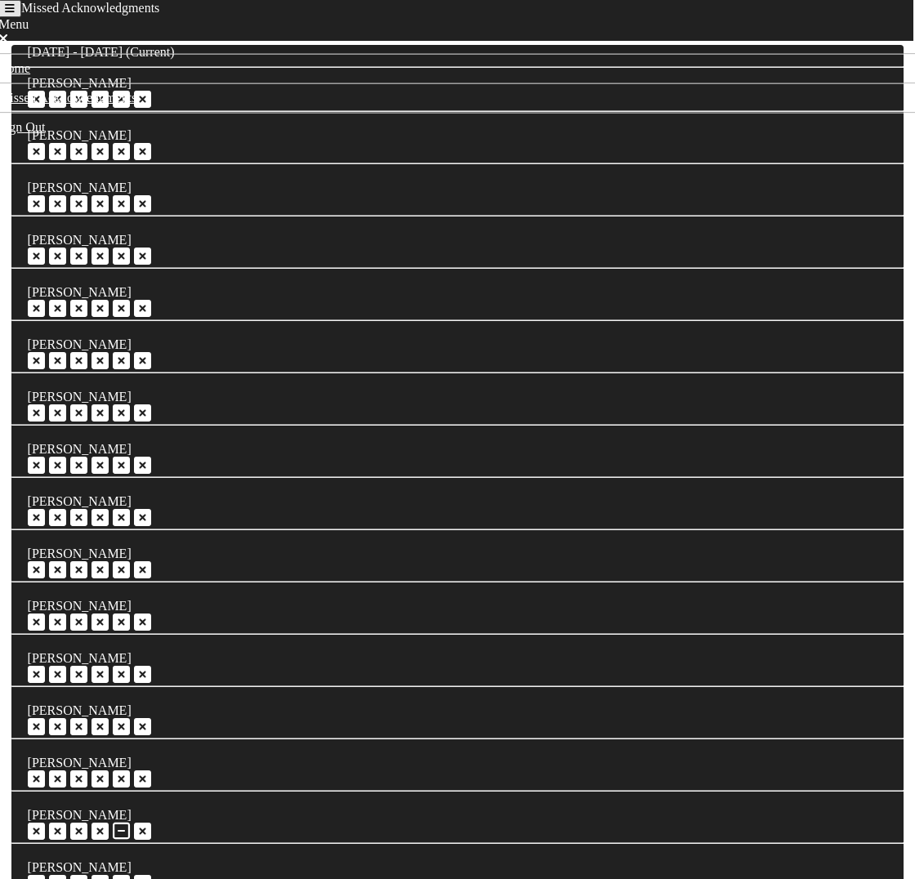
click at [15, 14] on icon "Toggle navigation" at bounding box center [10, 8] width 10 height 11
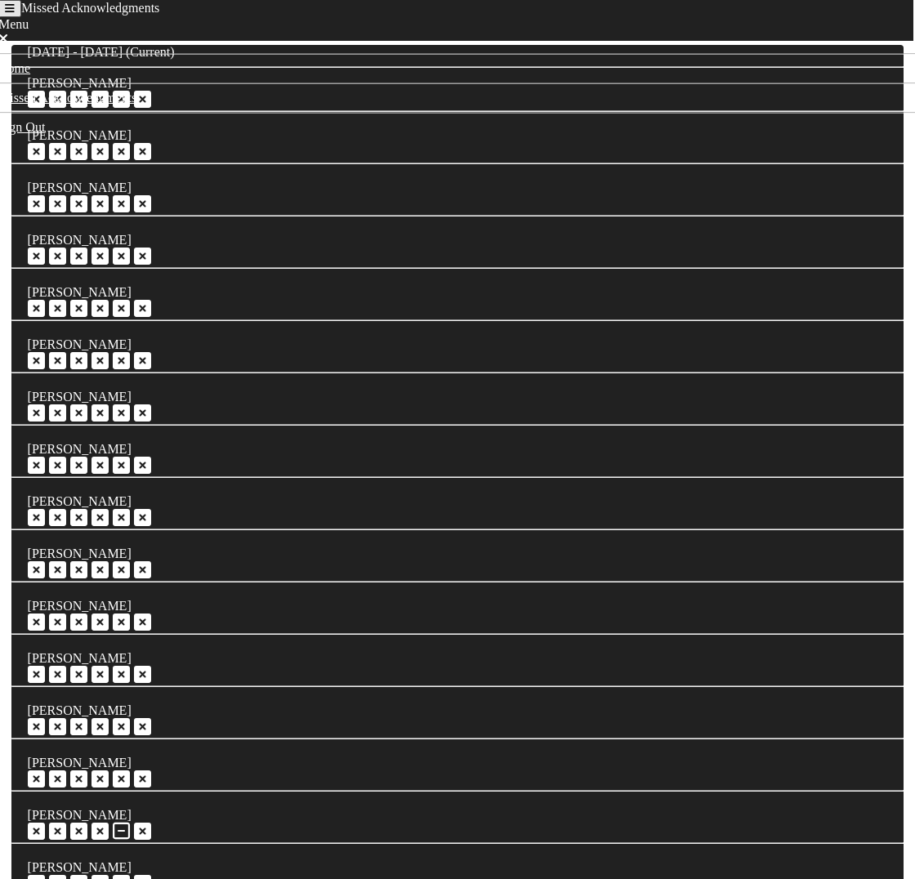
scroll to position [363, 0]
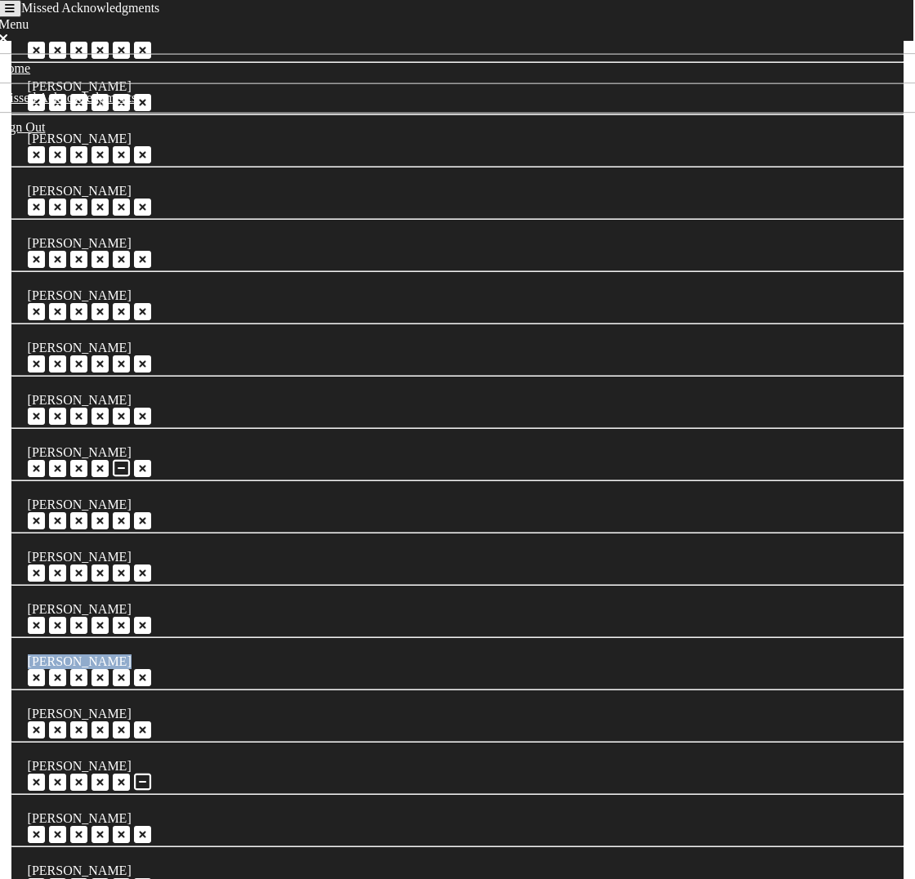
drag, startPoint x: 110, startPoint y: 690, endPoint x: 20, endPoint y: 692, distance: 89.9
click at [20, 692] on div "[PERSON_NAME]" at bounding box center [457, 681] width 893 height 52
click at [126, 669] on div "[PERSON_NAME]" at bounding box center [466, 662] width 877 height 15
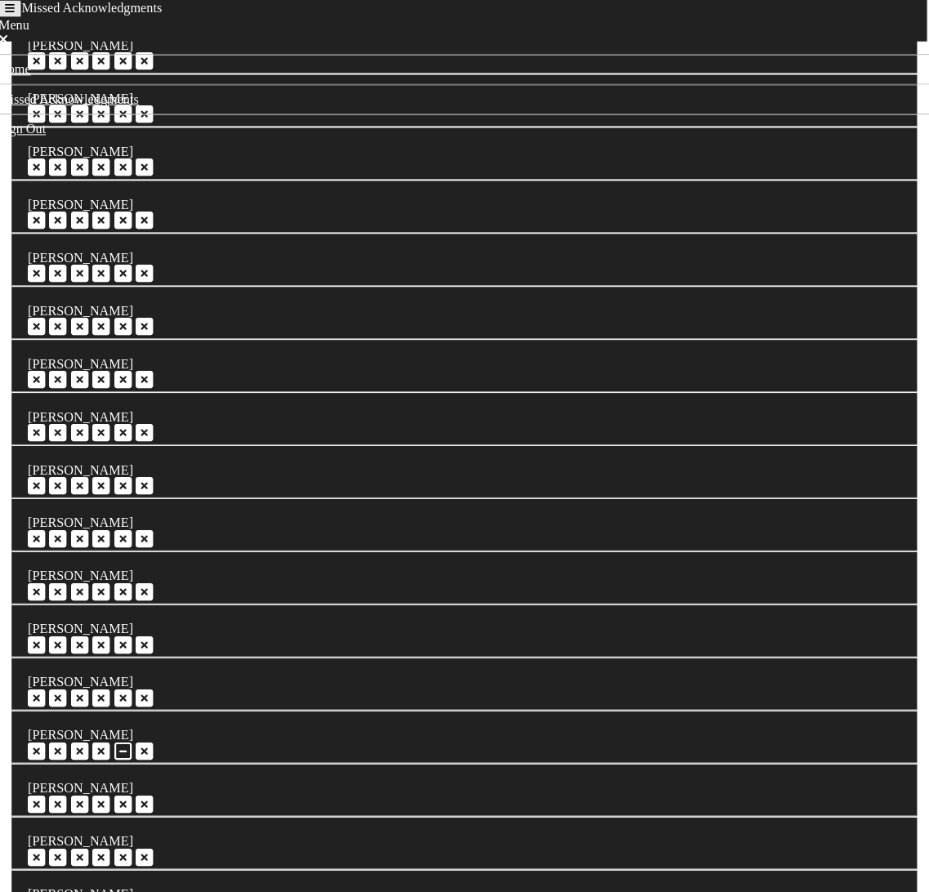
scroll to position [0, 0]
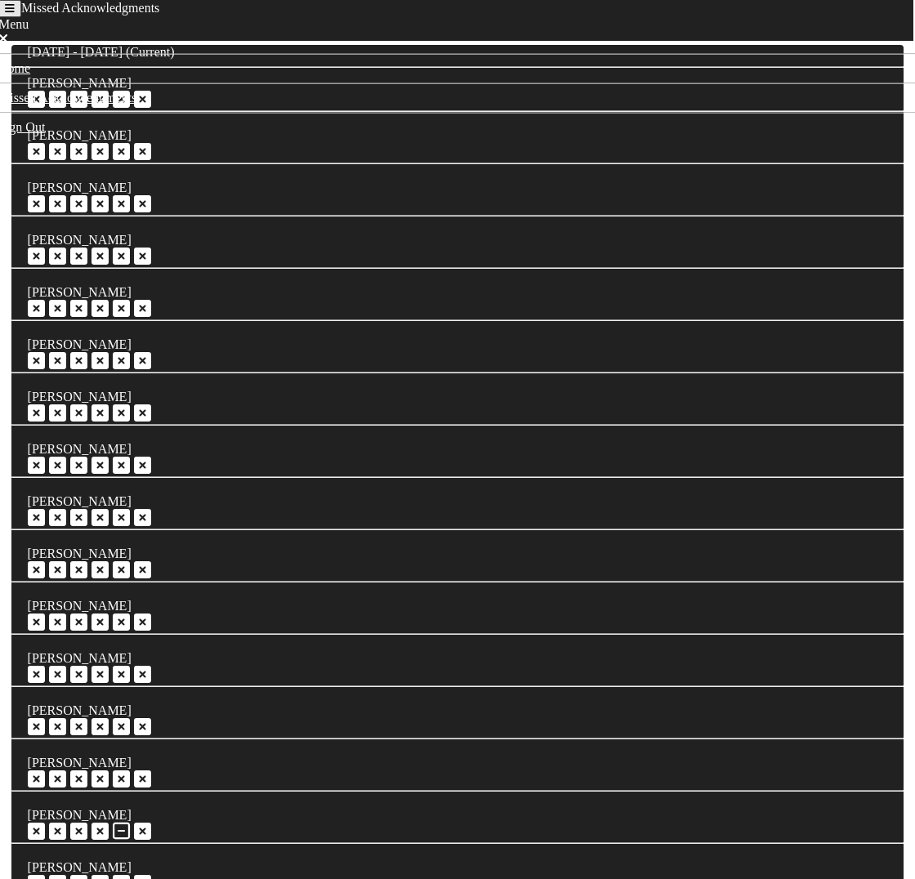
click at [15, 14] on icon "Toggle navigation" at bounding box center [10, 8] width 10 height 11
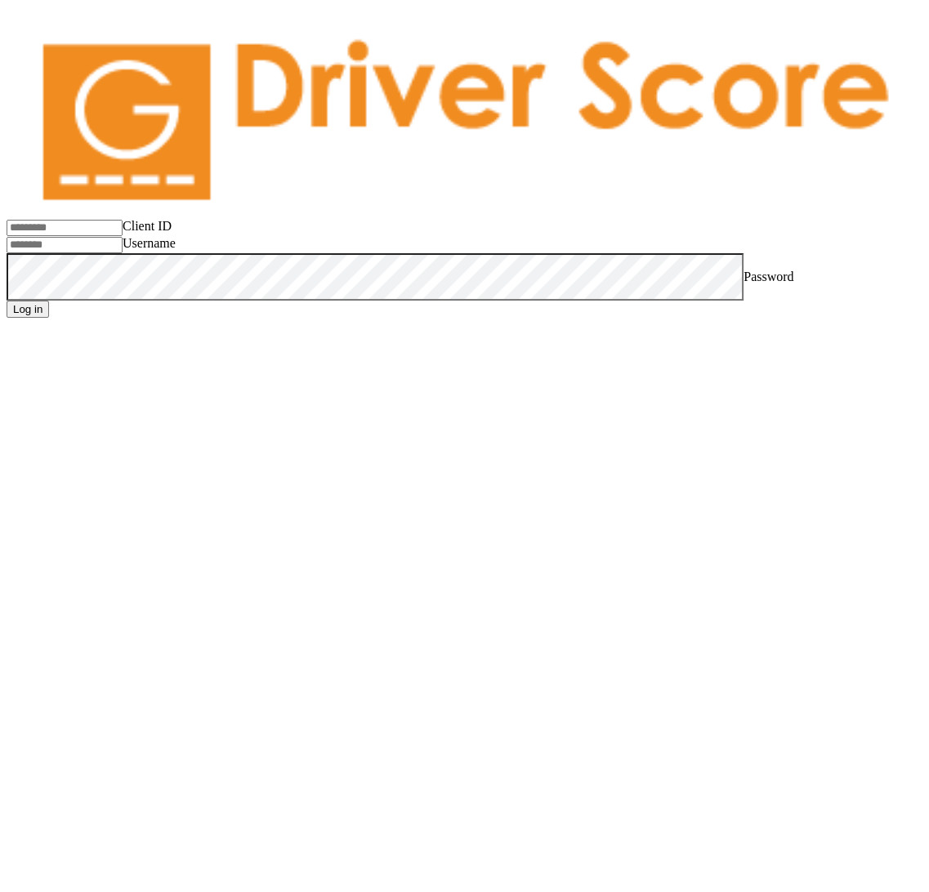
click at [123, 236] on input "Client ID" at bounding box center [65, 228] width 116 height 16
type input "**********"
click at [123, 253] on input "Username" at bounding box center [65, 245] width 116 height 16
paste input "******"
type input "******"
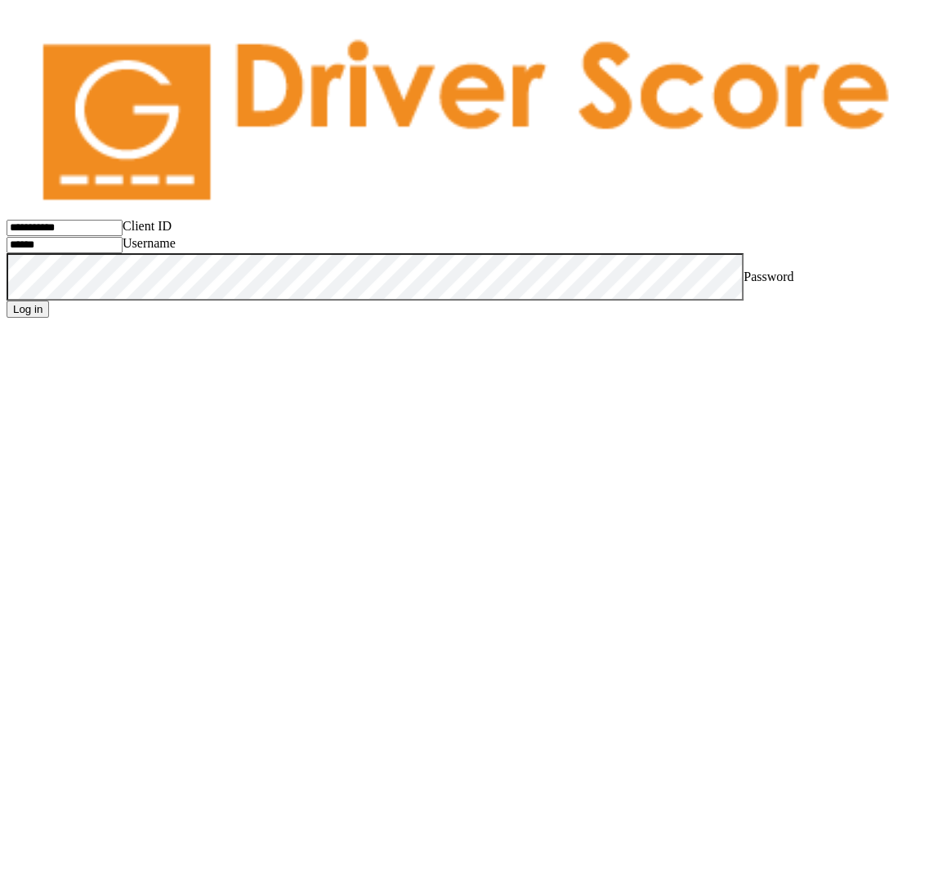
click at [7, 301] on button "Log in" at bounding box center [28, 309] width 42 height 17
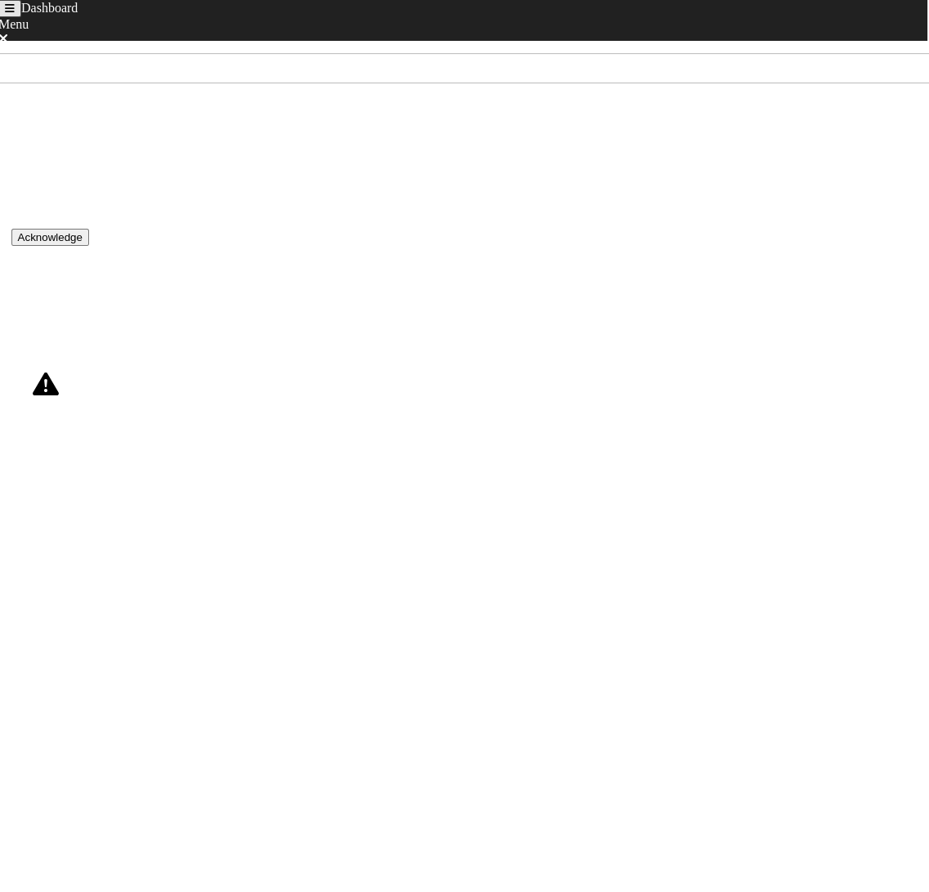
click at [89, 229] on button "Acknowledge" at bounding box center [50, 237] width 78 height 17
click at [105, 553] on button "Confirm" at bounding box center [79, 561] width 51 height 17
click at [15, 14] on icon "Toggle navigation" at bounding box center [10, 8] width 10 height 11
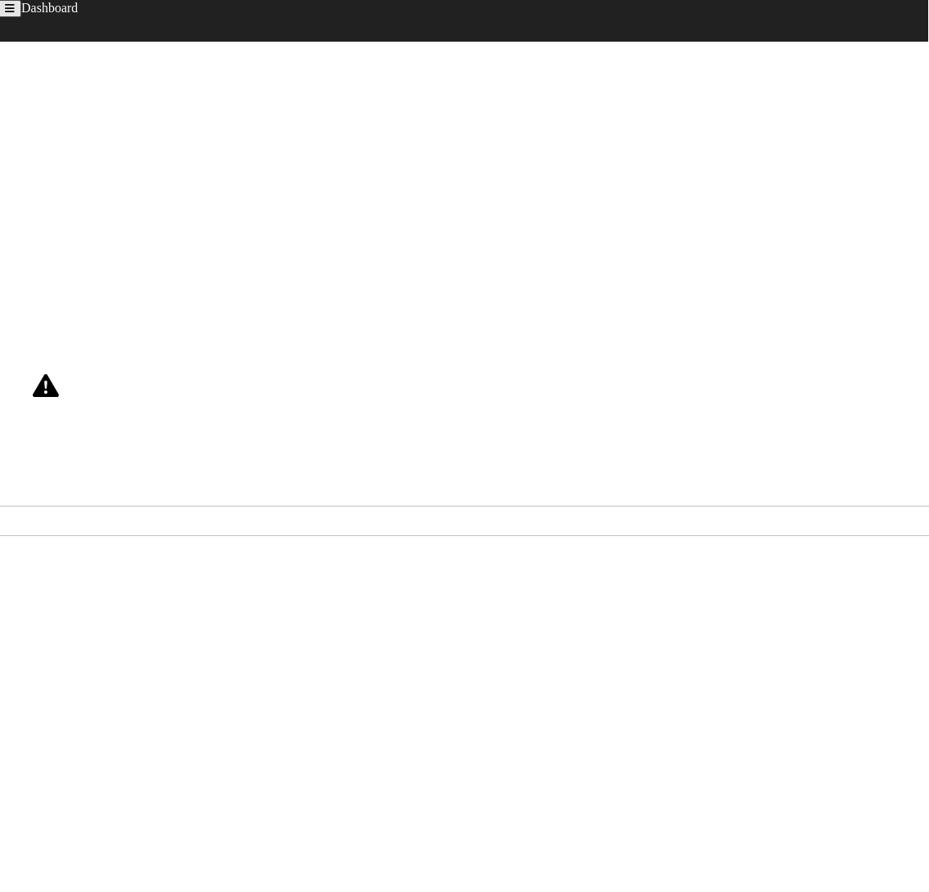
click at [53, 543] on link "Sign Out" at bounding box center [30, 550] width 47 height 14
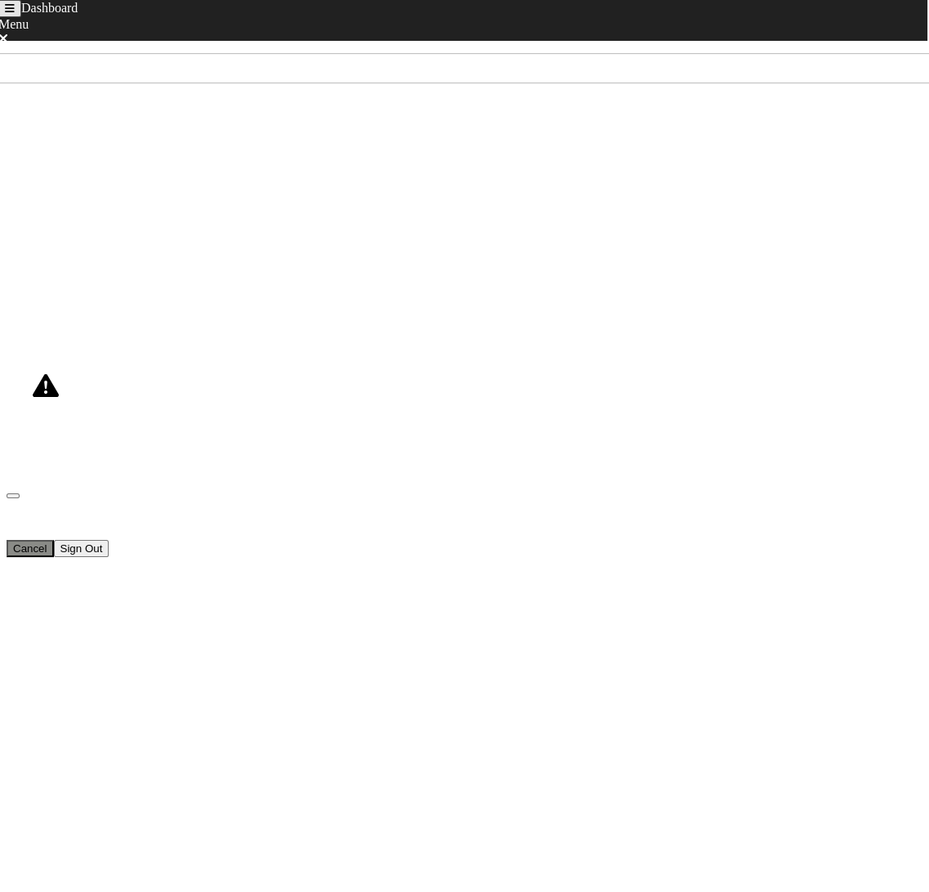
click at [110, 540] on button "Sign Out" at bounding box center [82, 548] width 56 height 17
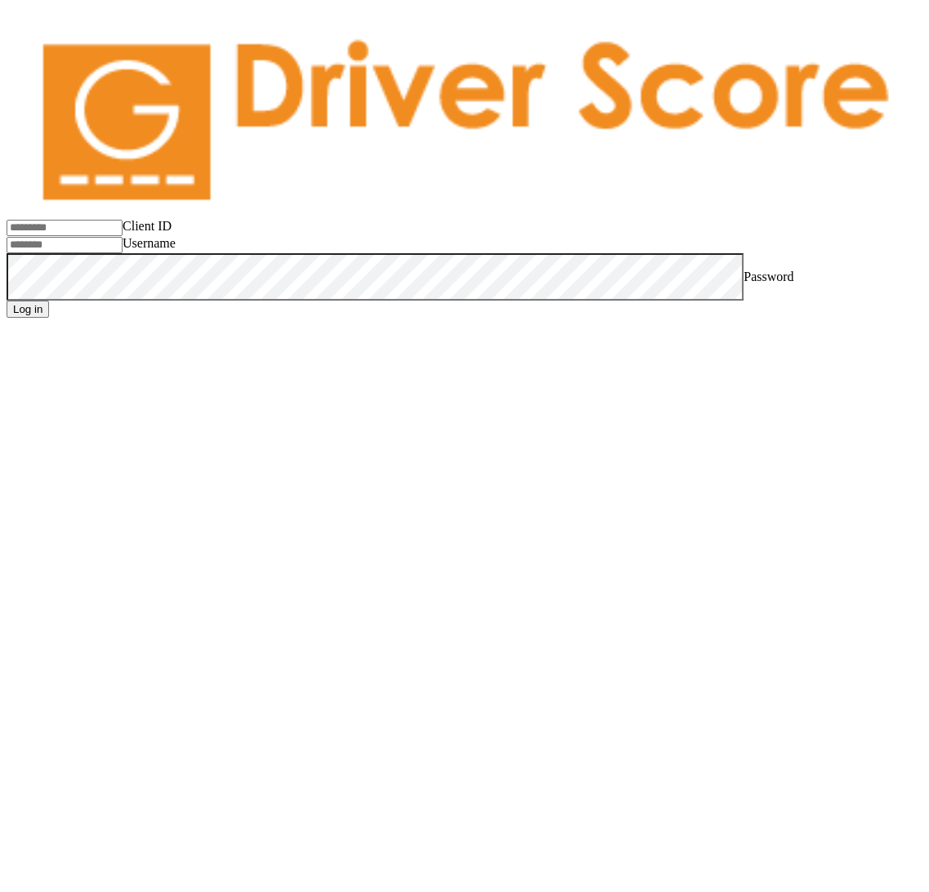
click at [123, 236] on input "Client ID" at bounding box center [65, 228] width 116 height 16
type input "**********"
click at [123, 253] on input "Username" at bounding box center [65, 245] width 116 height 16
type input "**********"
click at [7, 301] on button "Log in" at bounding box center [28, 309] width 42 height 17
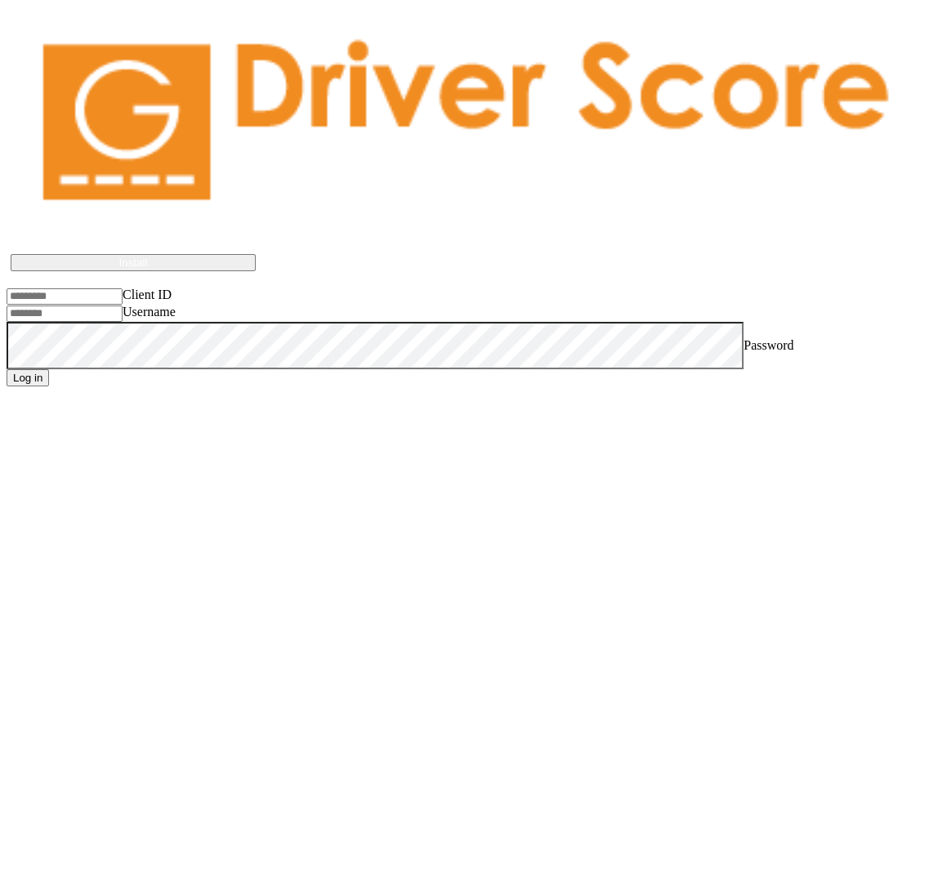
click at [123, 305] on input "Client ID" at bounding box center [65, 296] width 116 height 16
type input "**********"
click at [123, 322] on input "Username" at bounding box center [65, 314] width 116 height 16
type input "*"
type input "**********"
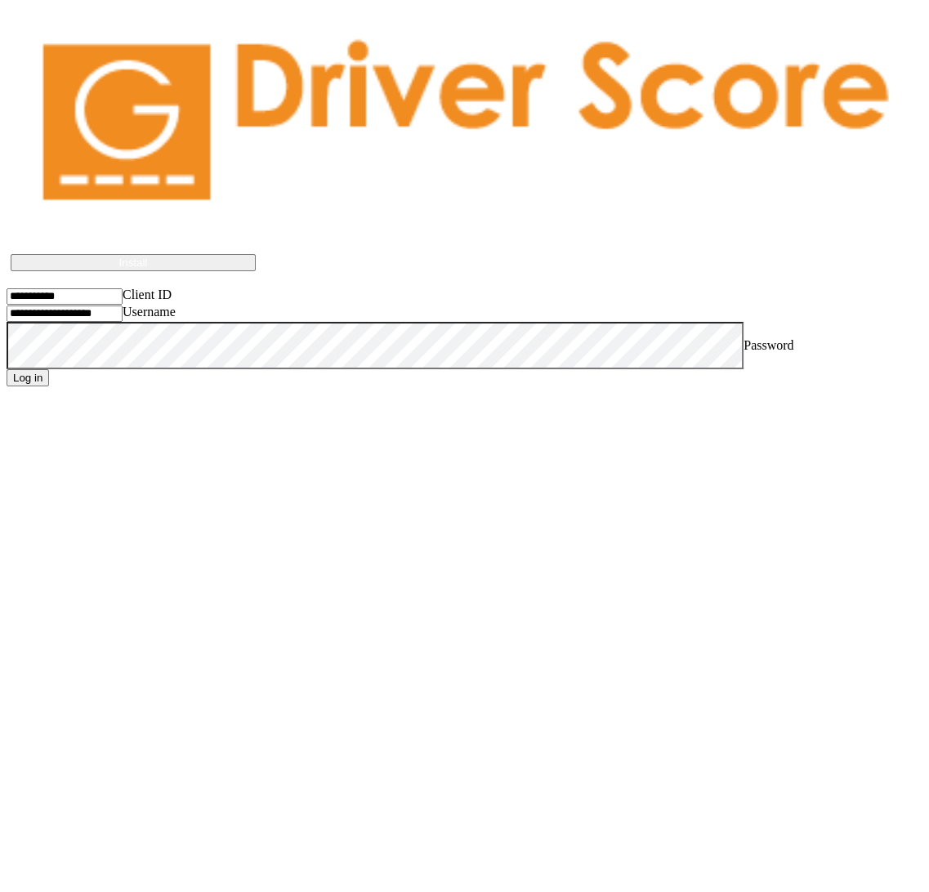
click at [7, 369] on button "Log in" at bounding box center [28, 377] width 42 height 17
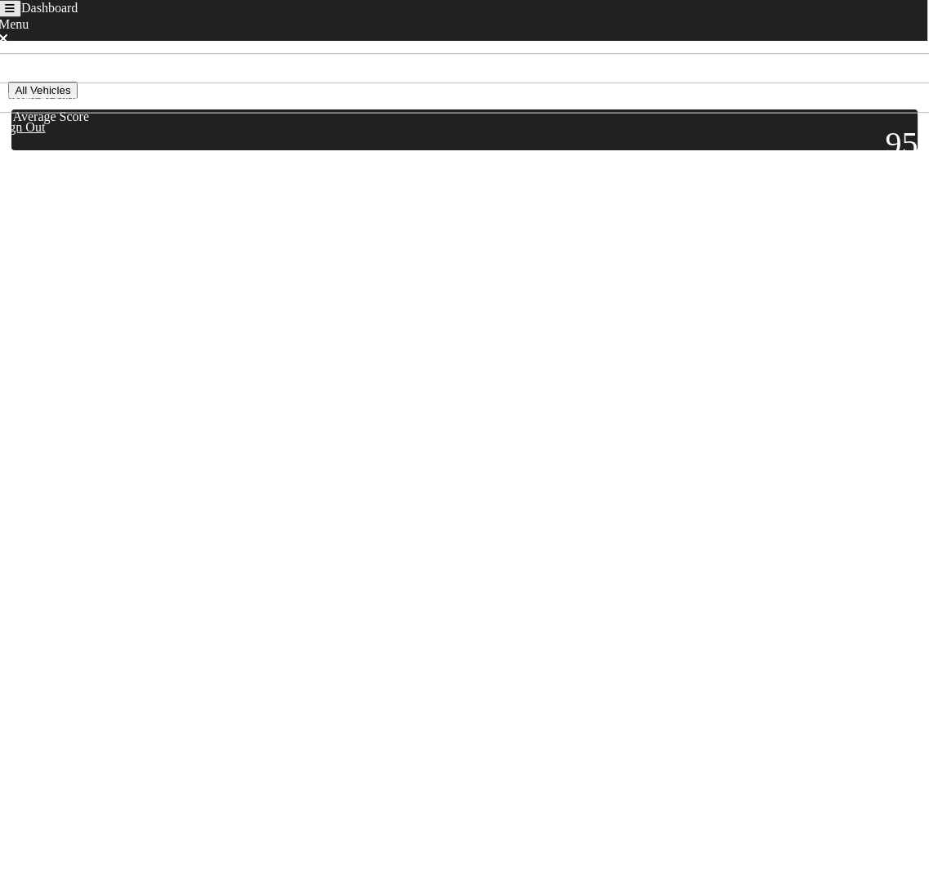
click at [77, 99] on button "All Vehicles" at bounding box center [42, 90] width 69 height 17
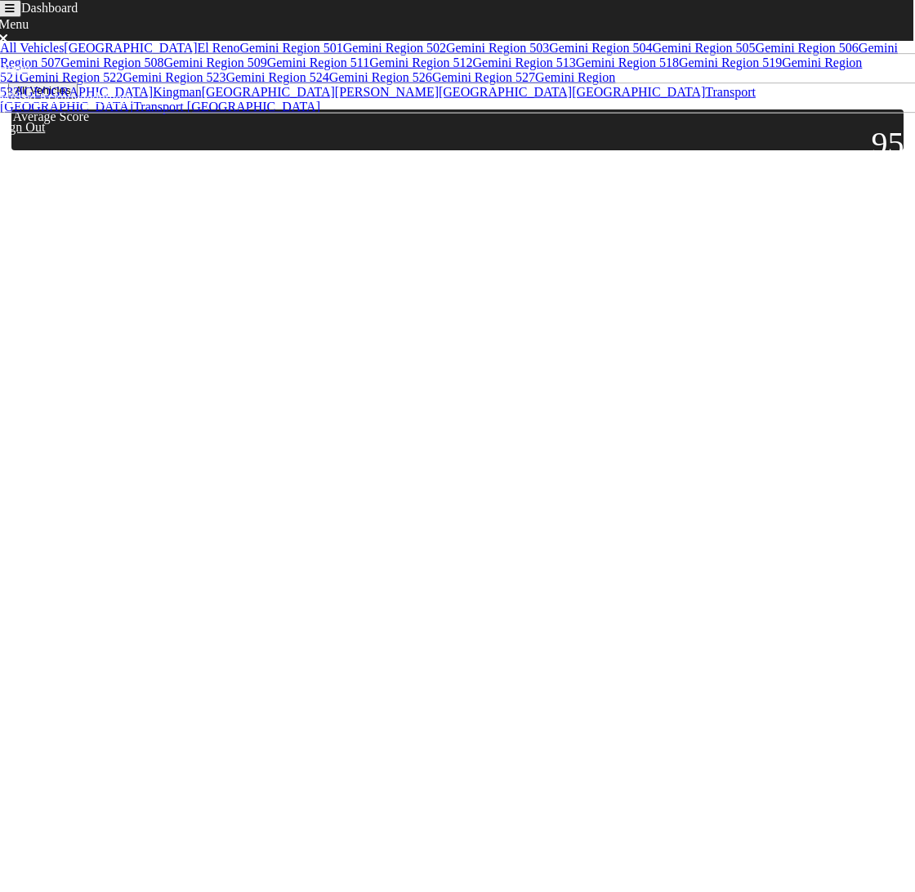
click at [147, 99] on link "Gemini Region 533" at bounding box center [307, 84] width 615 height 29
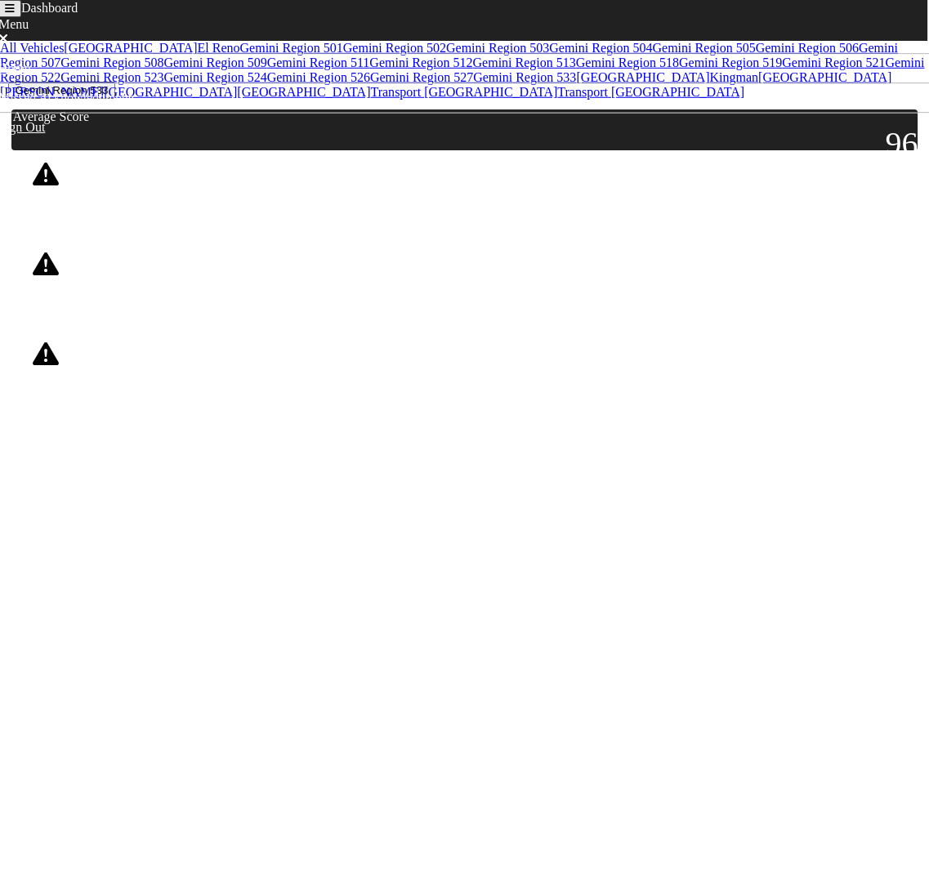
click at [15, 12] on icon "Toggle navigation" at bounding box center [10, 8] width 10 height 11
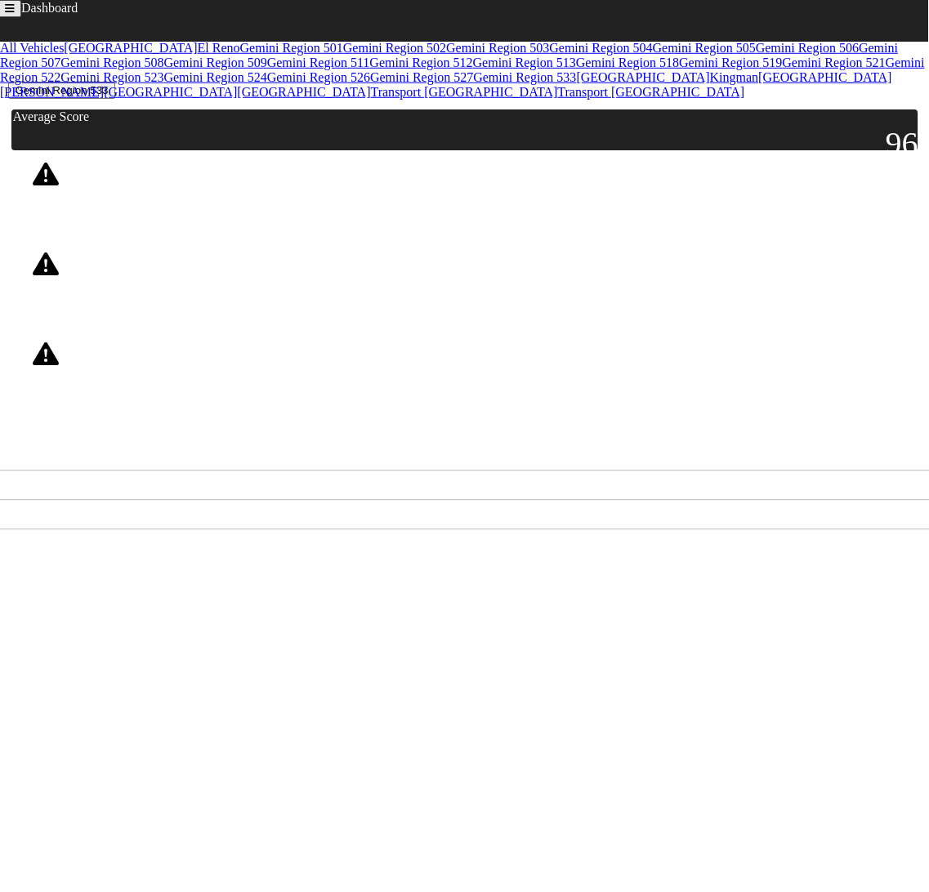
click at [47, 507] on link "Missed Acknowledgments" at bounding box center [76, 514] width 138 height 14
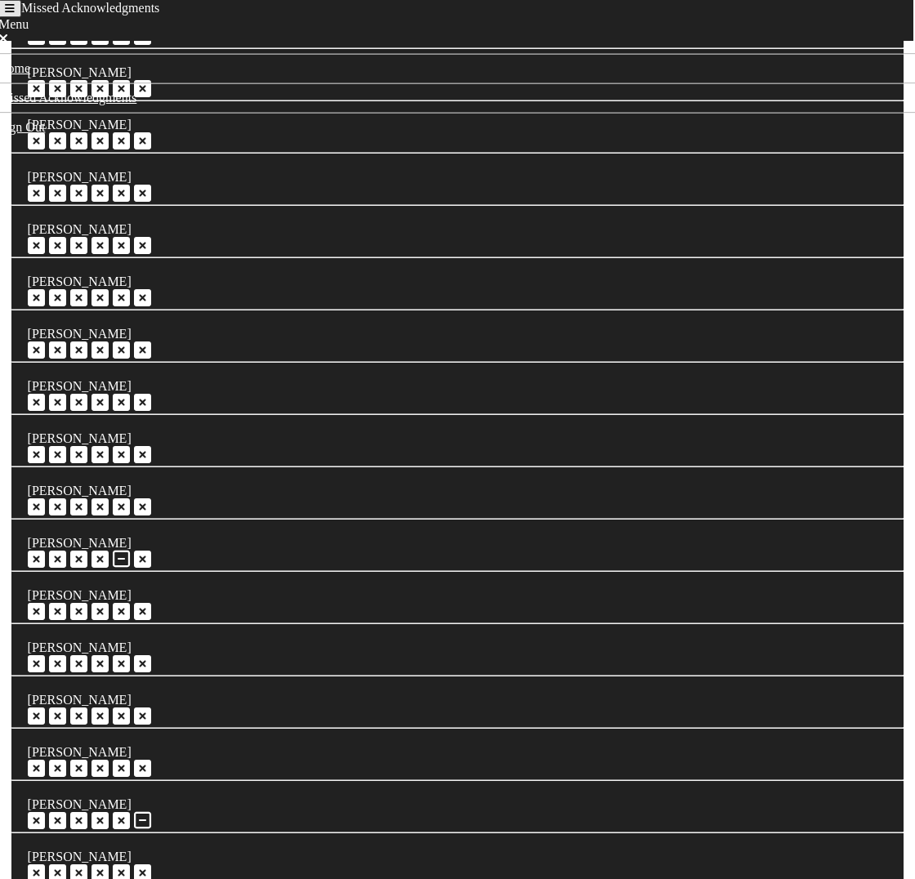
scroll to position [454, 0]
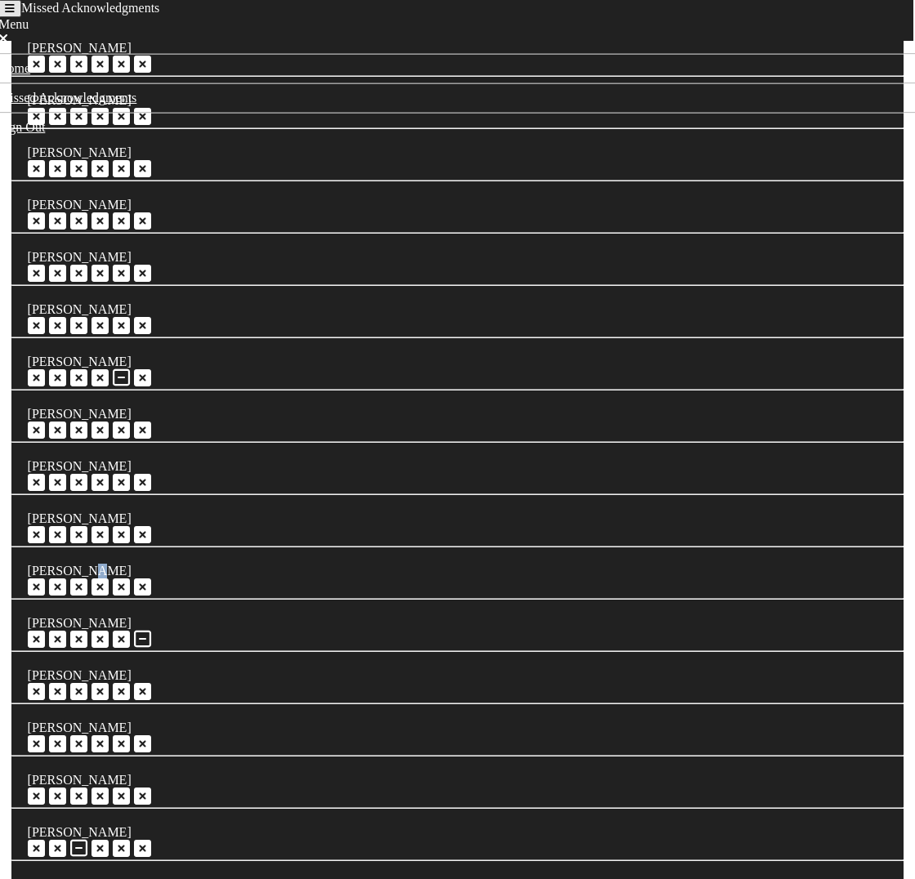
click at [34, 579] on div "[PERSON_NAME]" at bounding box center [466, 571] width 877 height 15
click at [83, 526] on div "[PERSON_NAME]" at bounding box center [466, 519] width 877 height 15
click at [37, 526] on div "[PERSON_NAME]" at bounding box center [466, 519] width 877 height 15
click at [65, 474] on div "[PERSON_NAME]" at bounding box center [466, 466] width 877 height 15
click at [74, 407] on div "[PERSON_NAME]" at bounding box center [457, 381] width 893 height 52
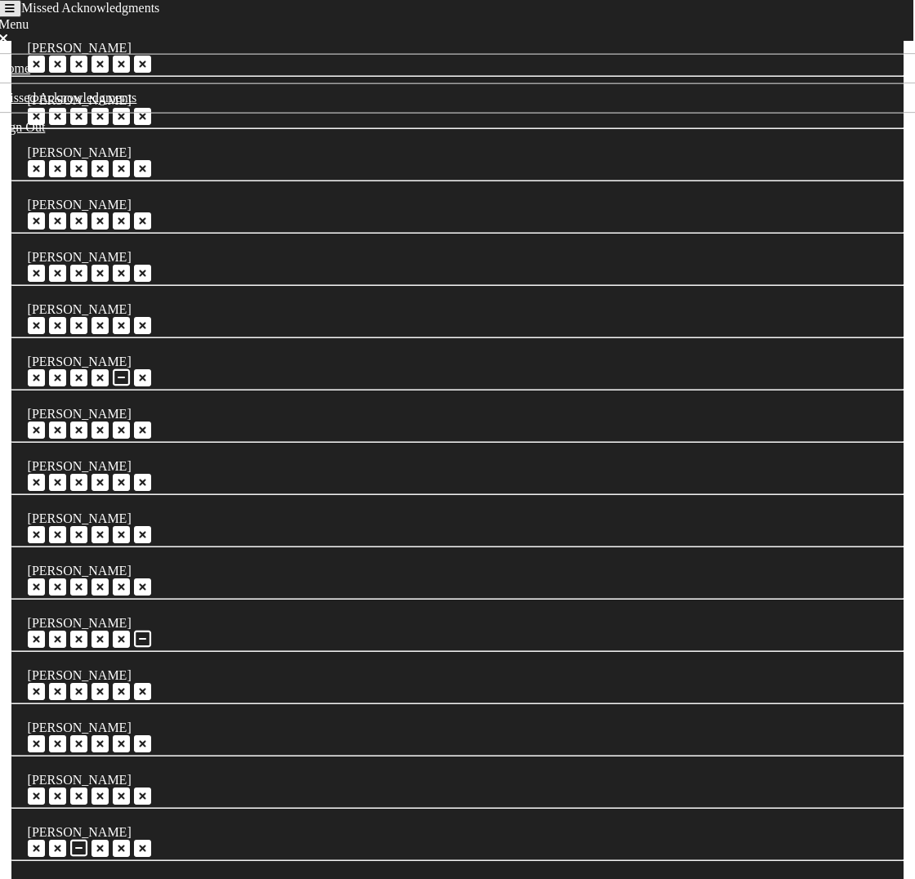
scroll to position [544, 0]
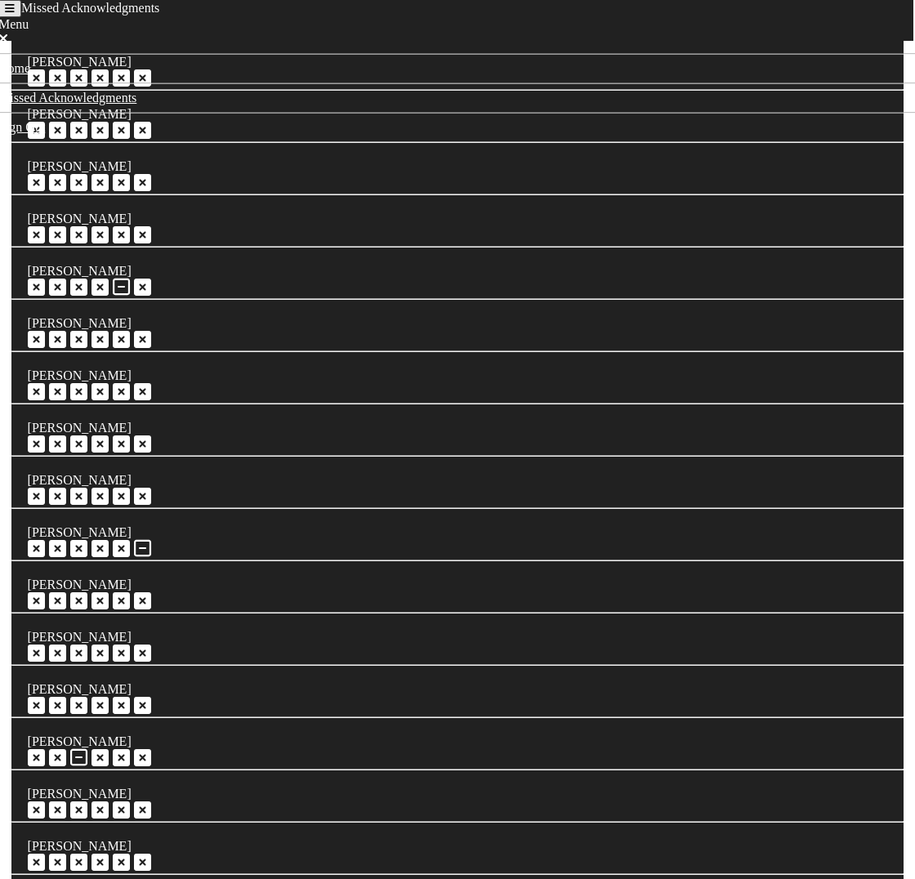
click at [31, 488] on div "[PERSON_NAME]" at bounding box center [466, 480] width 877 height 15
drag, startPoint x: 117, startPoint y: 449, endPoint x: 39, endPoint y: 454, distance: 77.8
click at [49, 436] on div "[PERSON_NAME]" at bounding box center [466, 428] width 877 height 15
drag, startPoint x: 114, startPoint y: 399, endPoint x: 56, endPoint y: 400, distance: 58.0
click at [61, 383] on div "[PERSON_NAME]" at bounding box center [466, 376] width 877 height 15
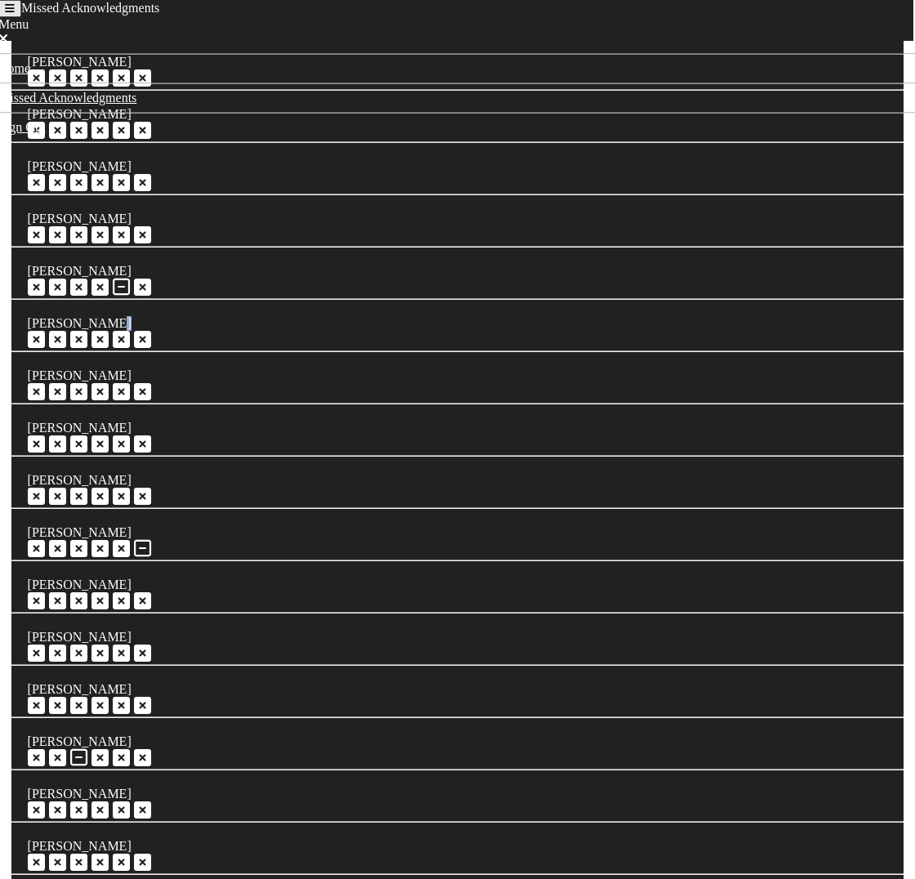
drag, startPoint x: 73, startPoint y: 344, endPoint x: 44, endPoint y: 345, distance: 28.6
click at [60, 345] on div "[PERSON_NAME]" at bounding box center [457, 342] width 893 height 52
click at [124, 488] on div "[PERSON_NAME]" at bounding box center [466, 480] width 877 height 15
drag, startPoint x: 144, startPoint y: 319, endPoint x: 8, endPoint y: 319, distance: 135.7
click at [11, 316] on div "[PERSON_NAME]" at bounding box center [457, 290] width 893 height 52
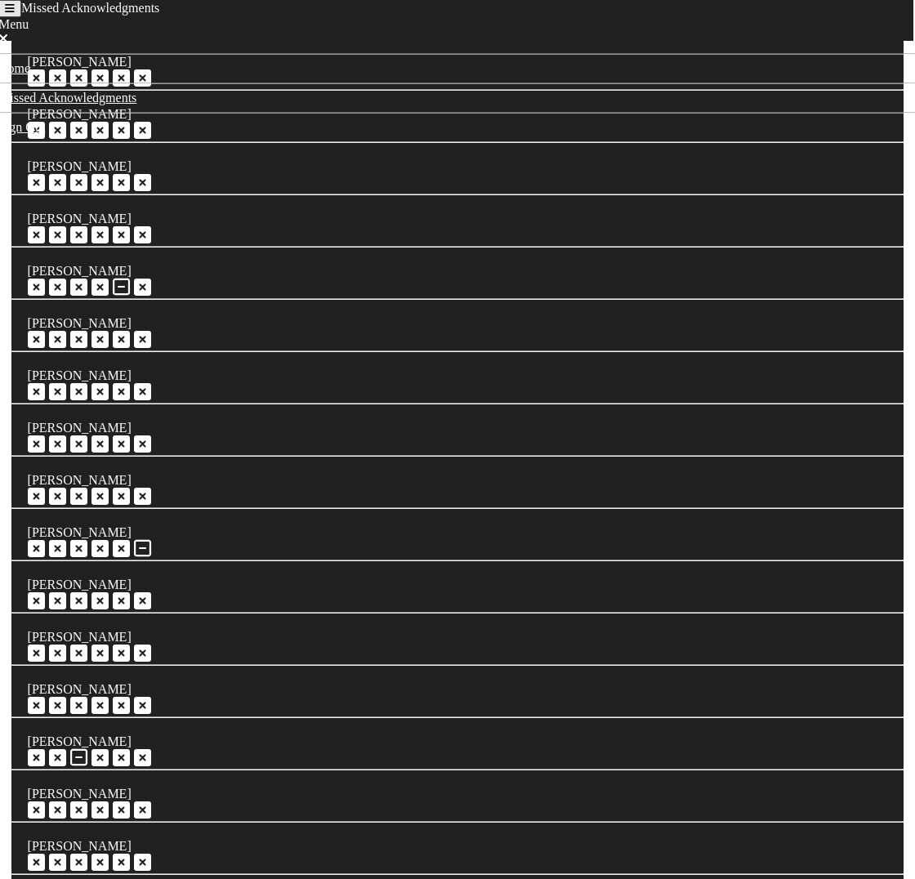
click at [28, 288] on icon at bounding box center [36, 287] width 17 height 1
click at [29, 288] on icon at bounding box center [36, 287] width 17 height 1
click at [52, 288] on icon at bounding box center [57, 287] width 17 height 1
click at [74, 288] on icon at bounding box center [78, 287] width 17 height 1
click at [92, 288] on icon at bounding box center [100, 287] width 17 height 1
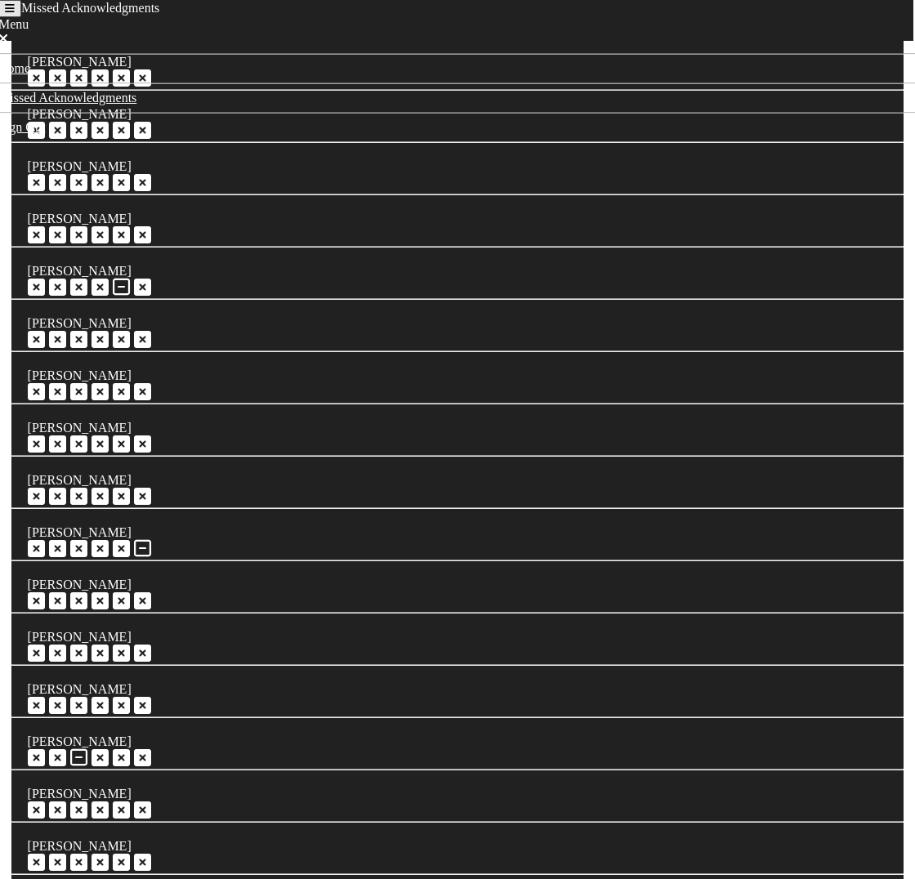
click at [113, 288] on icon at bounding box center [121, 287] width 17 height 1
click at [134, 288] on icon at bounding box center [142, 287] width 17 height 1
click at [137, 288] on icon at bounding box center [142, 287] width 17 height 1
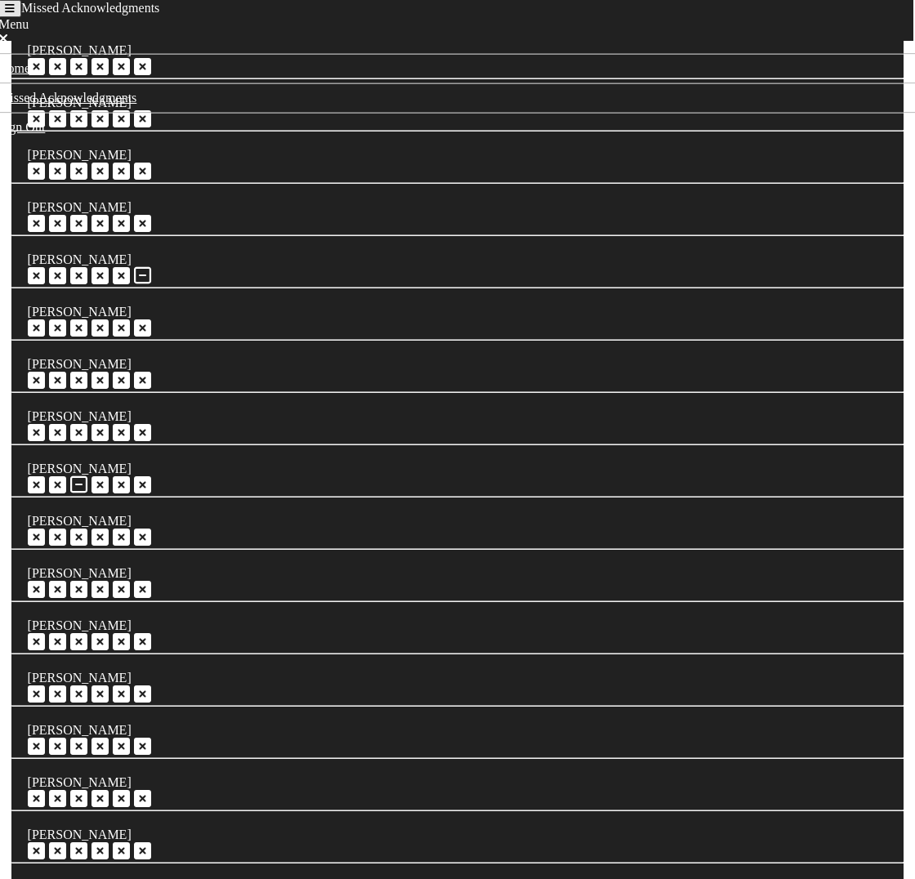
scroll to position [999, 0]
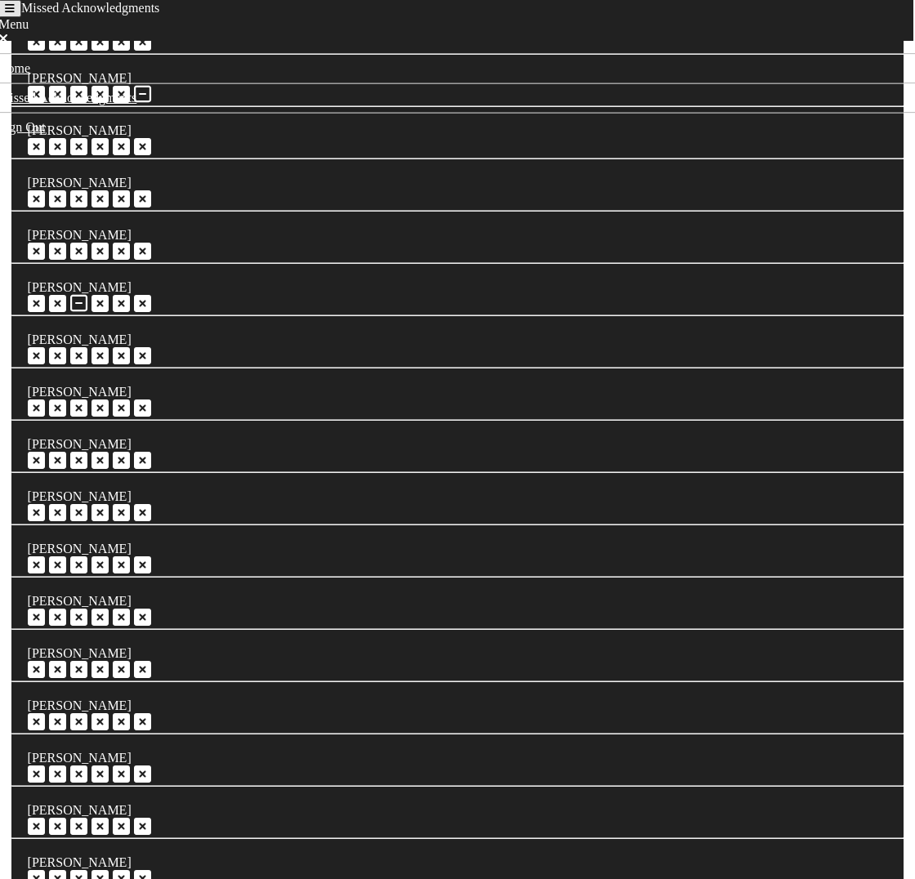
drag, startPoint x: 146, startPoint y: 491, endPoint x: 131, endPoint y: 494, distance: 15.7
click at [131, 489] on div "[PERSON_NAME]" at bounding box center [457, 463] width 893 height 52
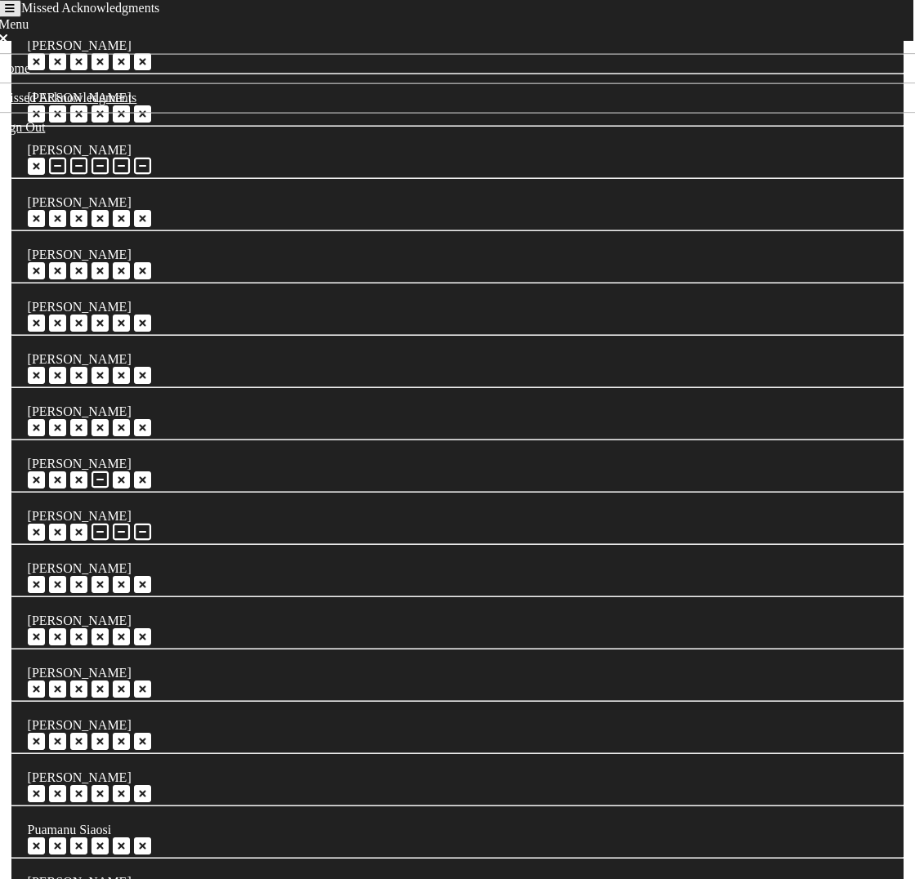
scroll to position [2088, 0]
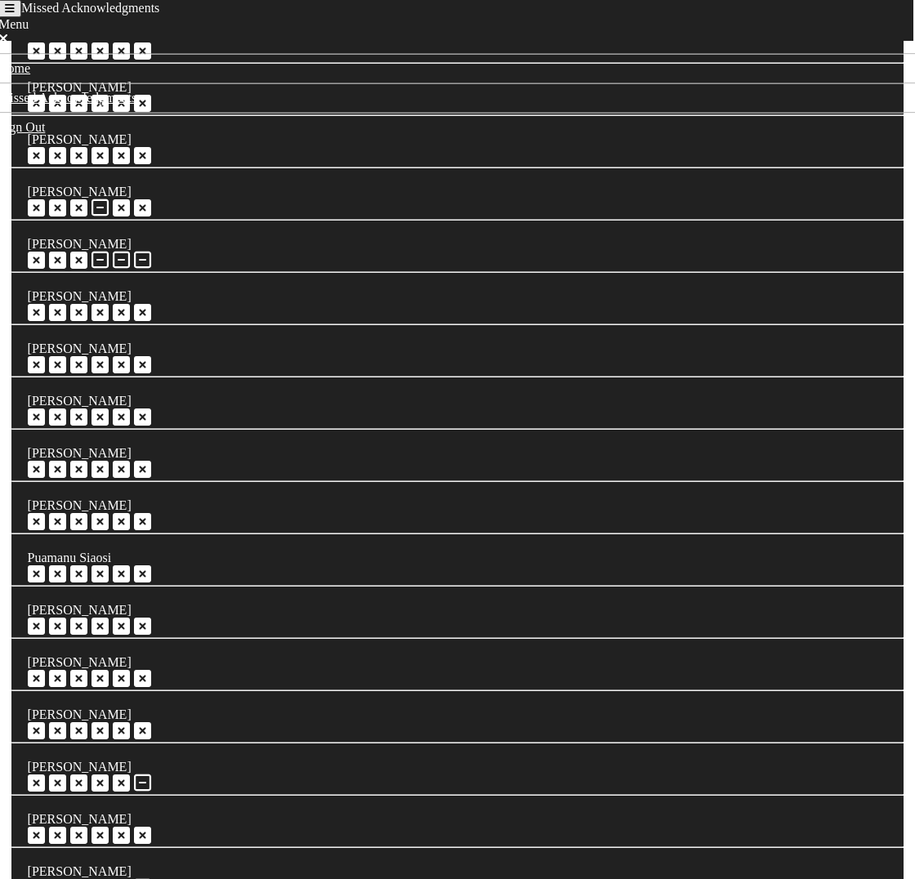
drag, startPoint x: 152, startPoint y: 603, endPoint x: 97, endPoint y: 606, distance: 54.8
click at [105, 603] on div "Puamanu Siaosi" at bounding box center [457, 577] width 893 height 52
click at [54, 574] on icon at bounding box center [57, 574] width 17 height 1
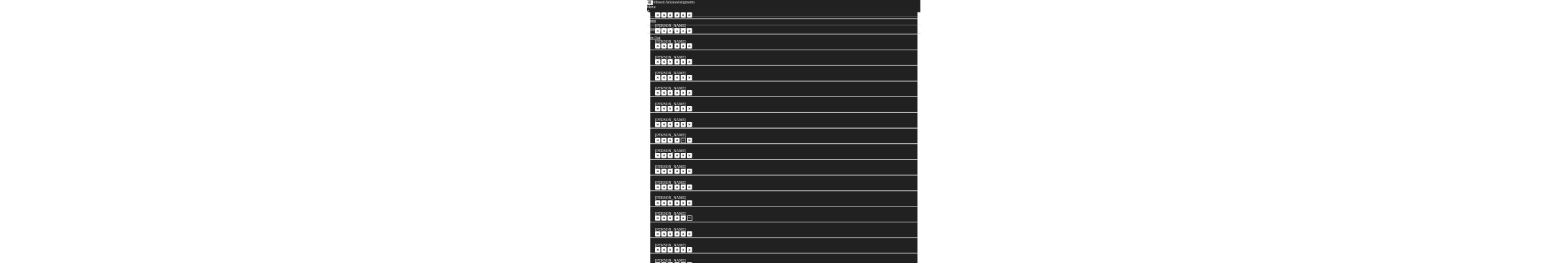
scroll to position [0, 0]
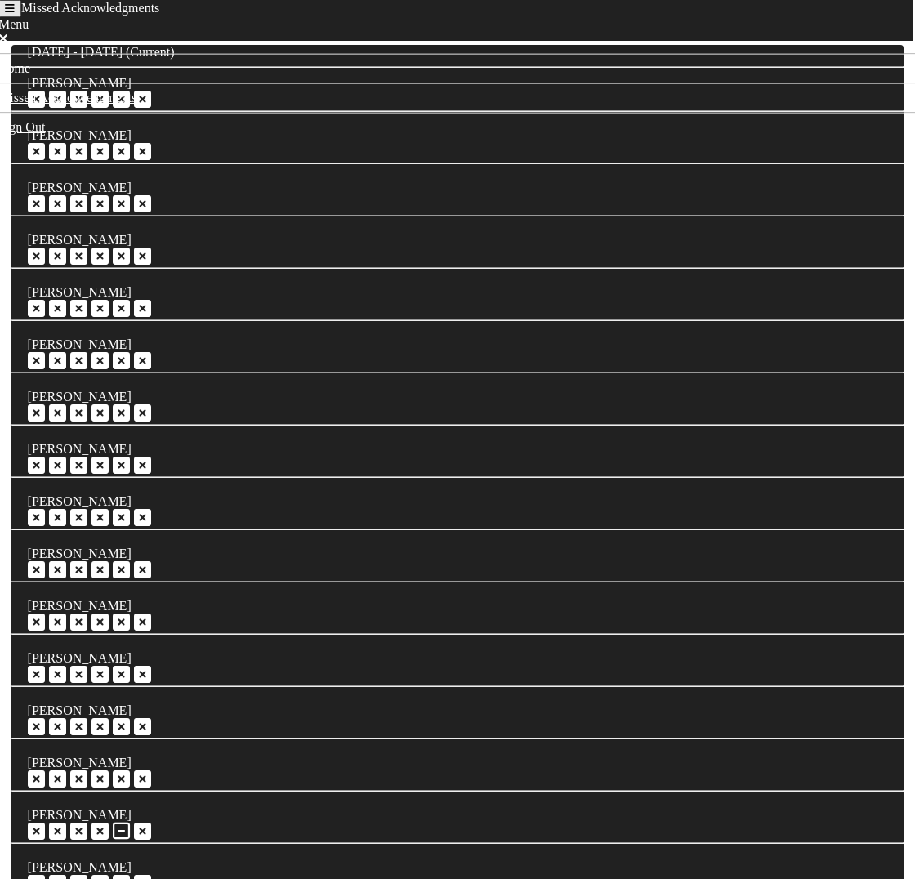
drag, startPoint x: 147, startPoint y: 129, endPoint x: 24, endPoint y: 130, distance: 123.4
click at [24, 128] on div "[PERSON_NAME]" at bounding box center [457, 102] width 893 height 52
click at [153, 128] on div "[PERSON_NAME]" at bounding box center [457, 102] width 893 height 52
click at [15, 14] on icon "Toggle navigation" at bounding box center [10, 8] width 10 height 11
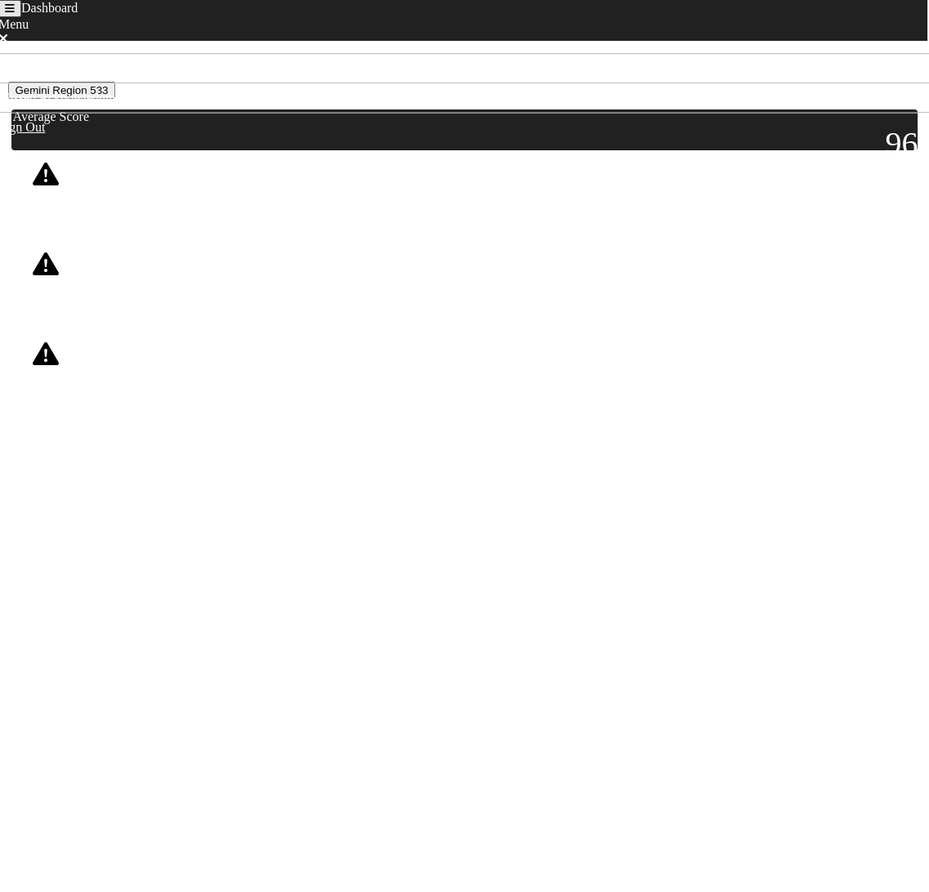
click at [378, 440] on html "Dashboard Menu Home Missed Acknowledgments Sign Out [DATE] - [DATE] Gemini Regi…" at bounding box center [464, 220] width 929 height 440
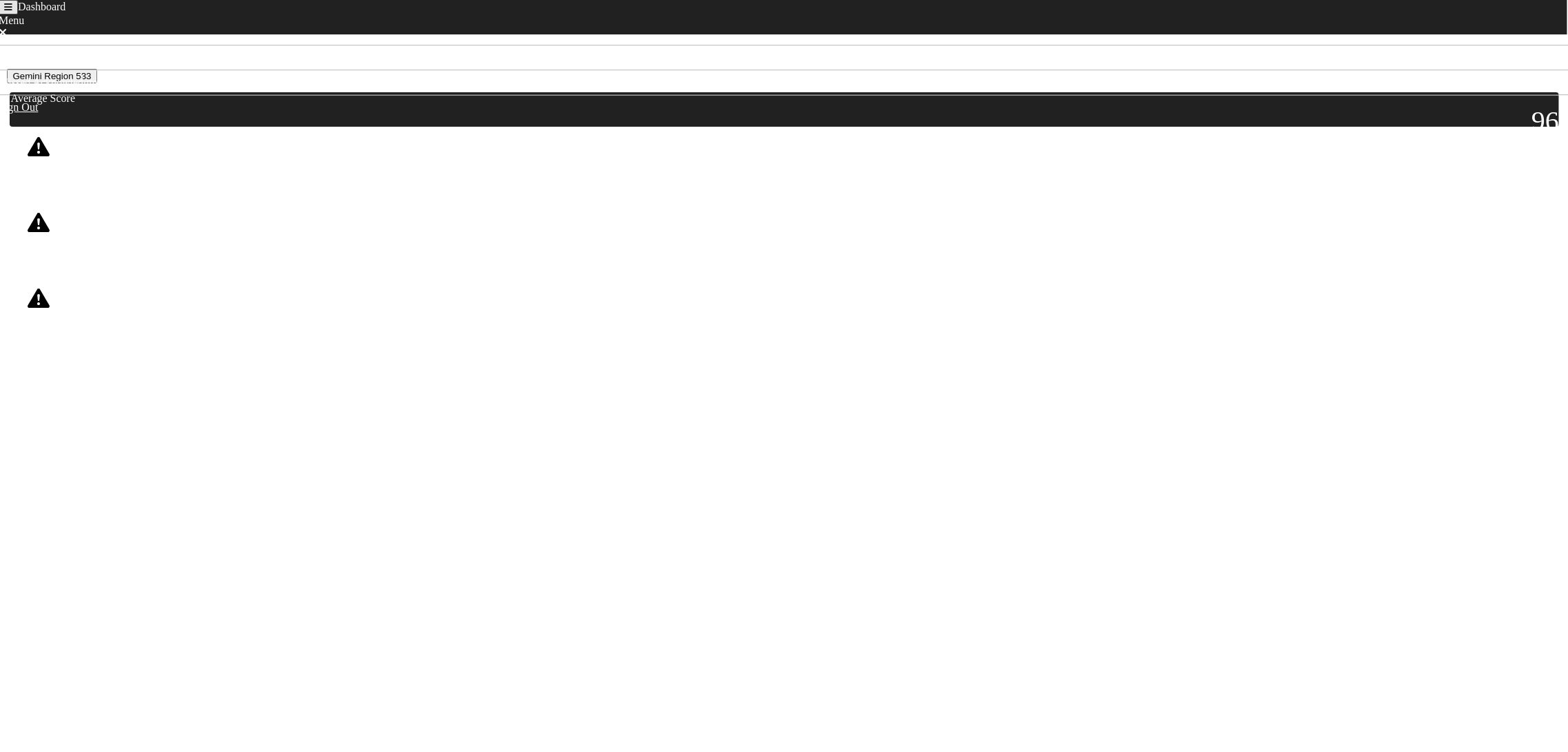
click at [13, 12] on icon "Toggle navigation" at bounding box center [8, 7] width 8 height 9
click at [45, 453] on link "Sign Out" at bounding box center [25, 459] width 40 height 12
click at [93, 429] on button "Sign Out" at bounding box center [69, 432] width 47 height 14
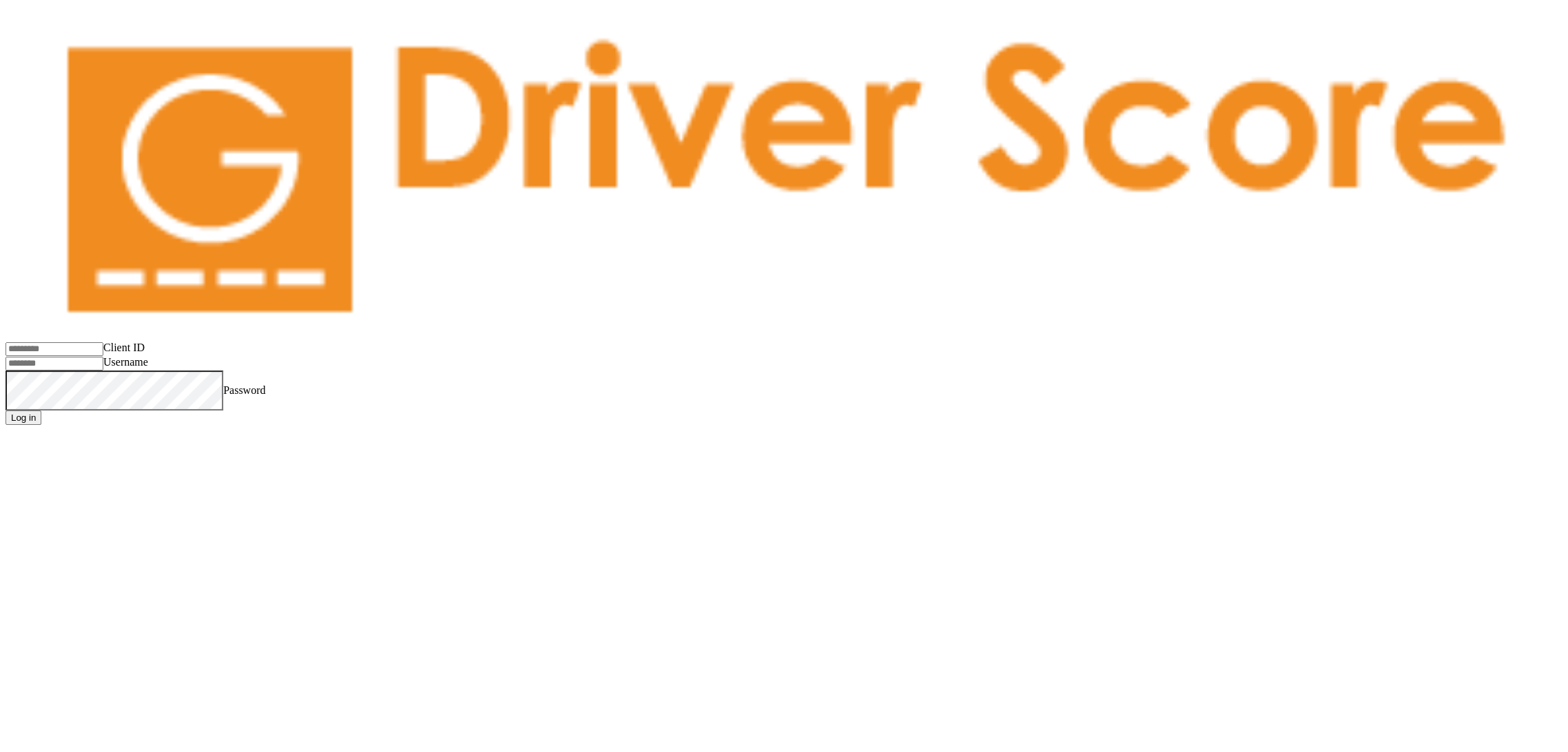
click at [63, 342] on input "Client ID" at bounding box center [55, 349] width 98 height 13
type input "**********"
click at [101, 357] on input "Username" at bounding box center [55, 363] width 98 height 13
click at [104, 357] on input "Username" at bounding box center [55, 363] width 98 height 13
type input "**********"
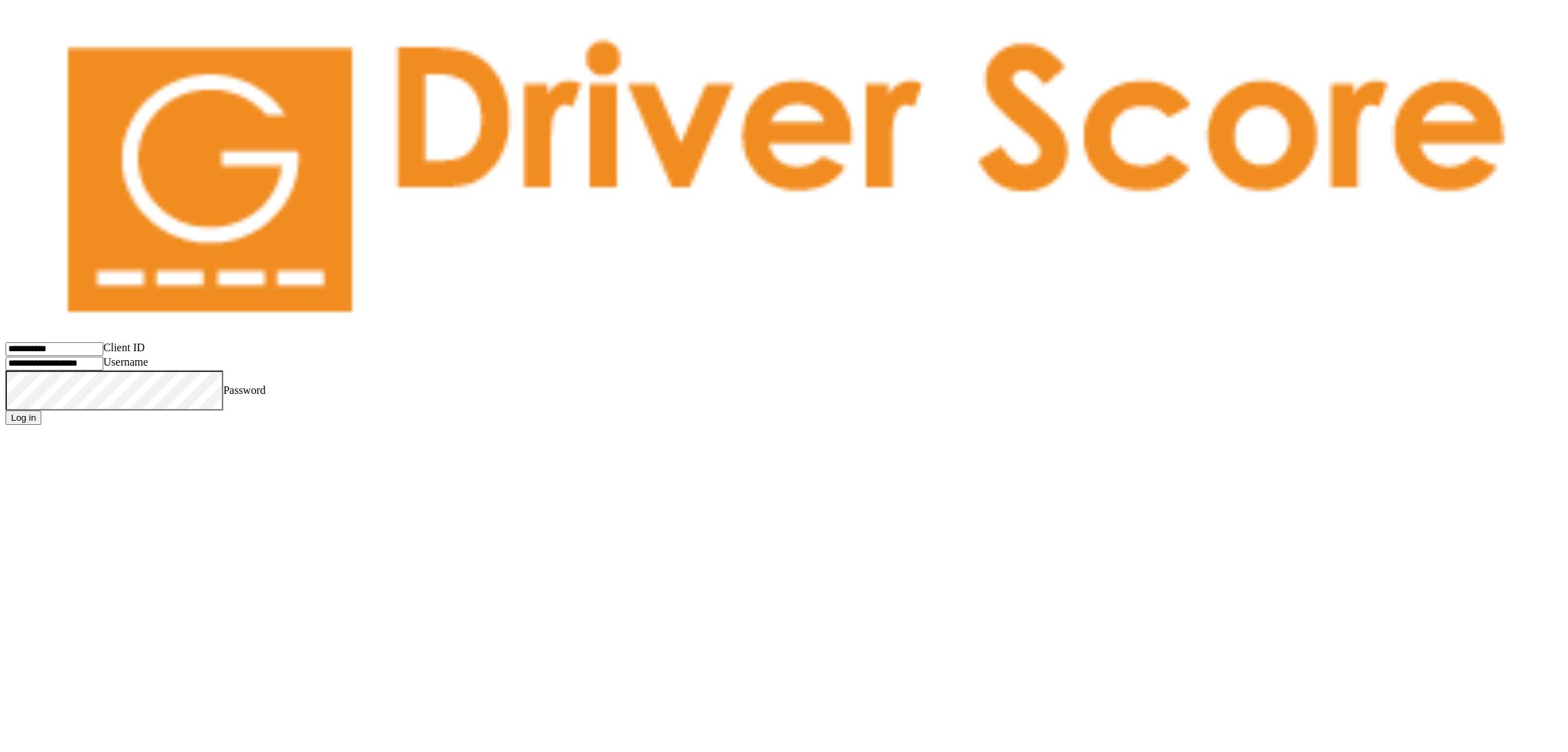
click at [6, 341] on div "Client ID Username Password Log in" at bounding box center [784, 383] width 1557 height 83
click at [6, 411] on button "Log in" at bounding box center [24, 417] width 35 height 14
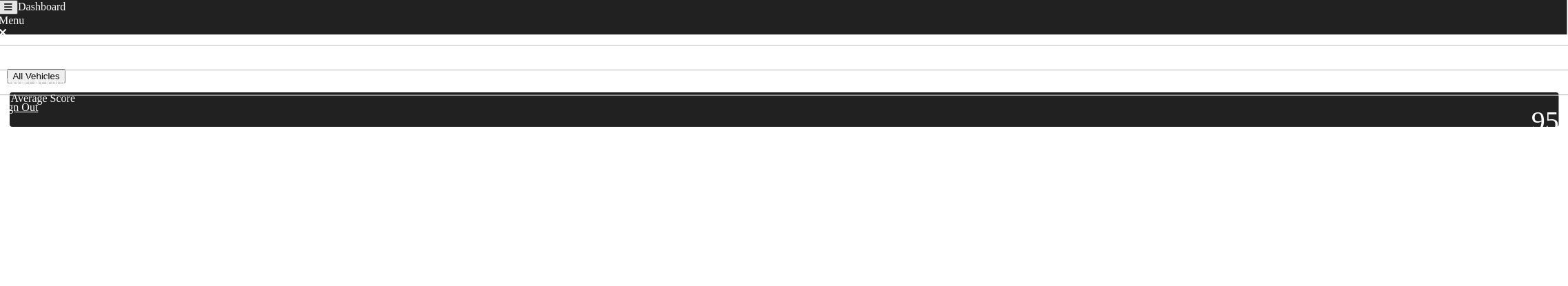
click at [13, 12] on icon "Toggle navigation" at bounding box center [8, 7] width 8 height 9
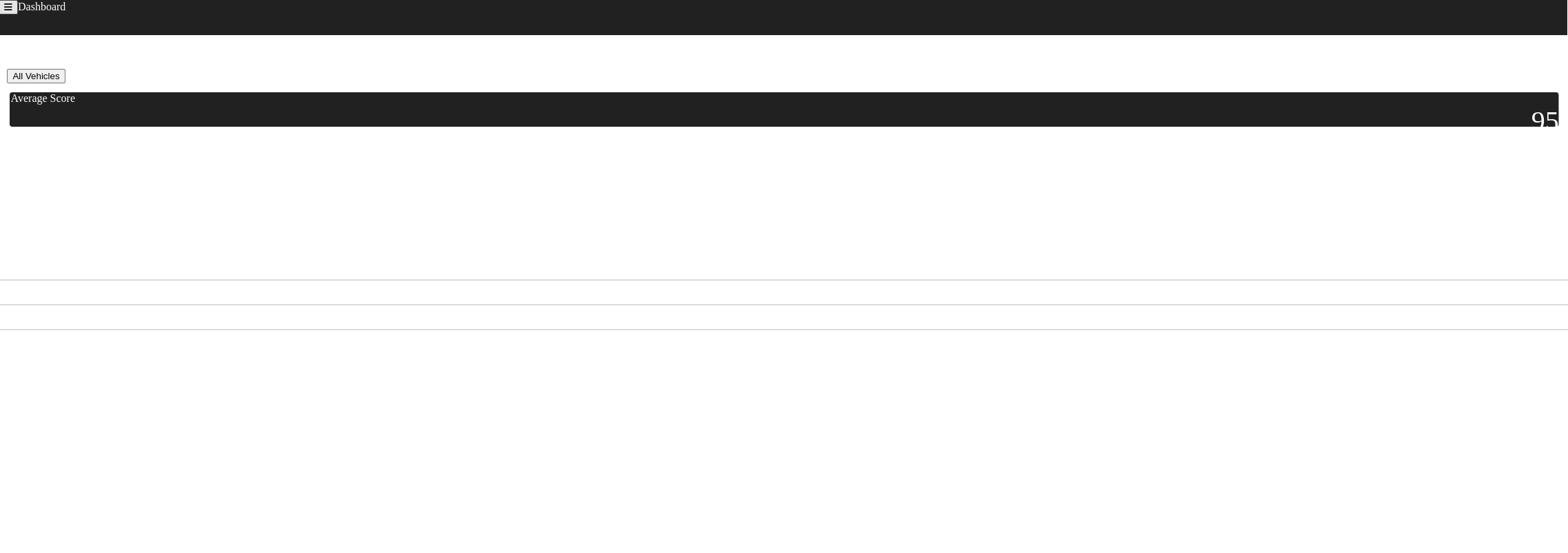
click at [30, 336] on link "Sign Out" at bounding box center [25, 342] width 40 height 12
click at [782, 323] on div "Cancel Sign Out" at bounding box center [784, 315] width 1557 height 14
click at [93, 323] on button "Sign Out" at bounding box center [69, 315] width 47 height 14
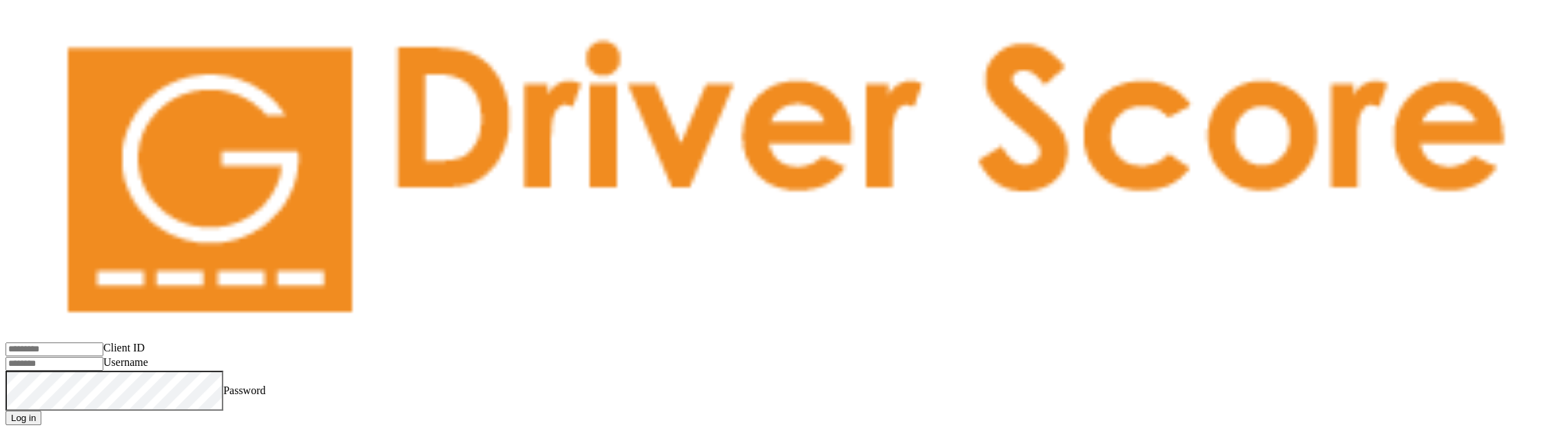
click at [104, 342] on input "Client ID" at bounding box center [55, 349] width 98 height 13
type input "**********"
click at [76, 357] on input "Username" at bounding box center [55, 363] width 98 height 13
type input "**********"
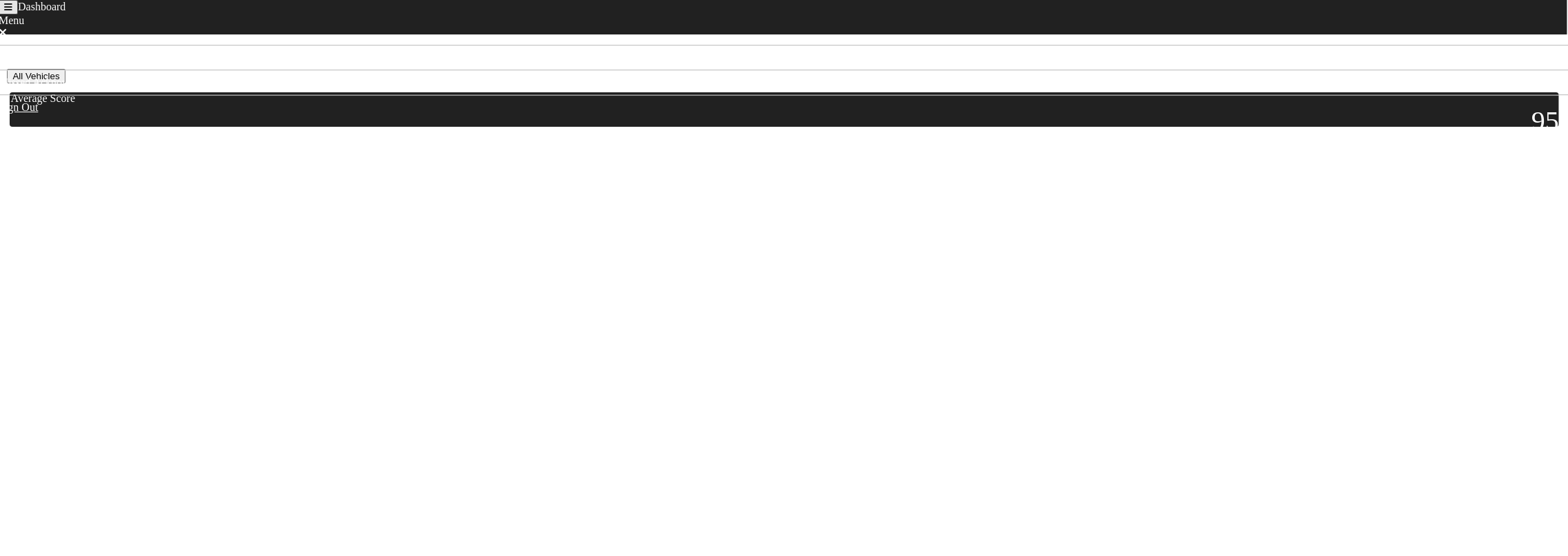
click at [13, 12] on icon "Toggle navigation" at bounding box center [8, 7] width 8 height 9
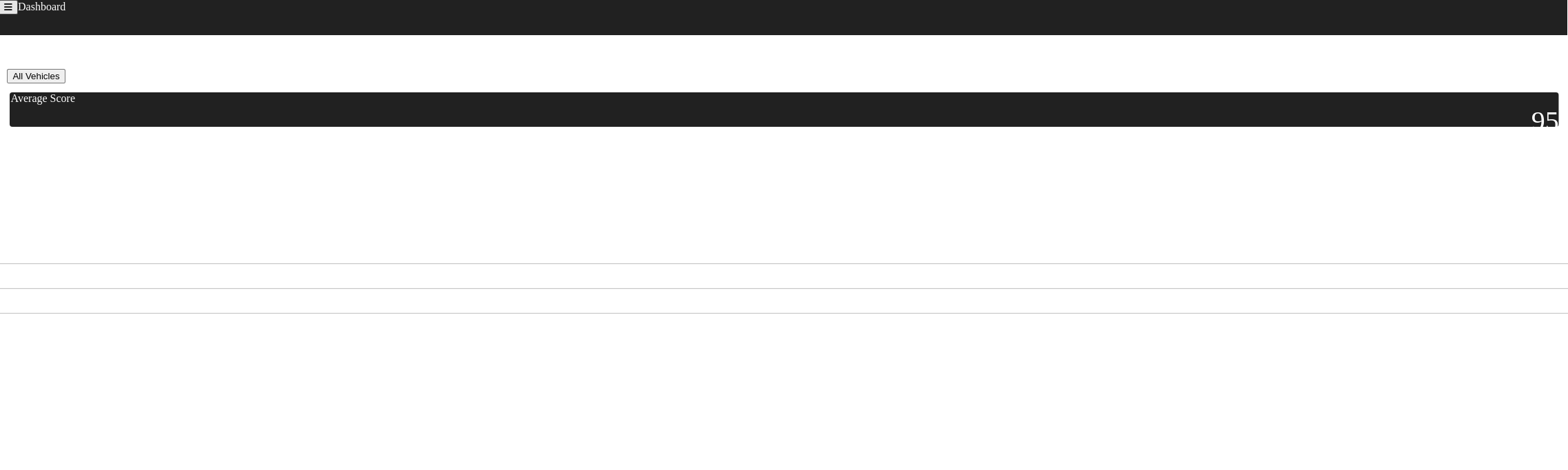
click at [13, 246] on icon at bounding box center [10, 251] width 8 height 11
